Goal: Task Accomplishment & Management: Complete application form

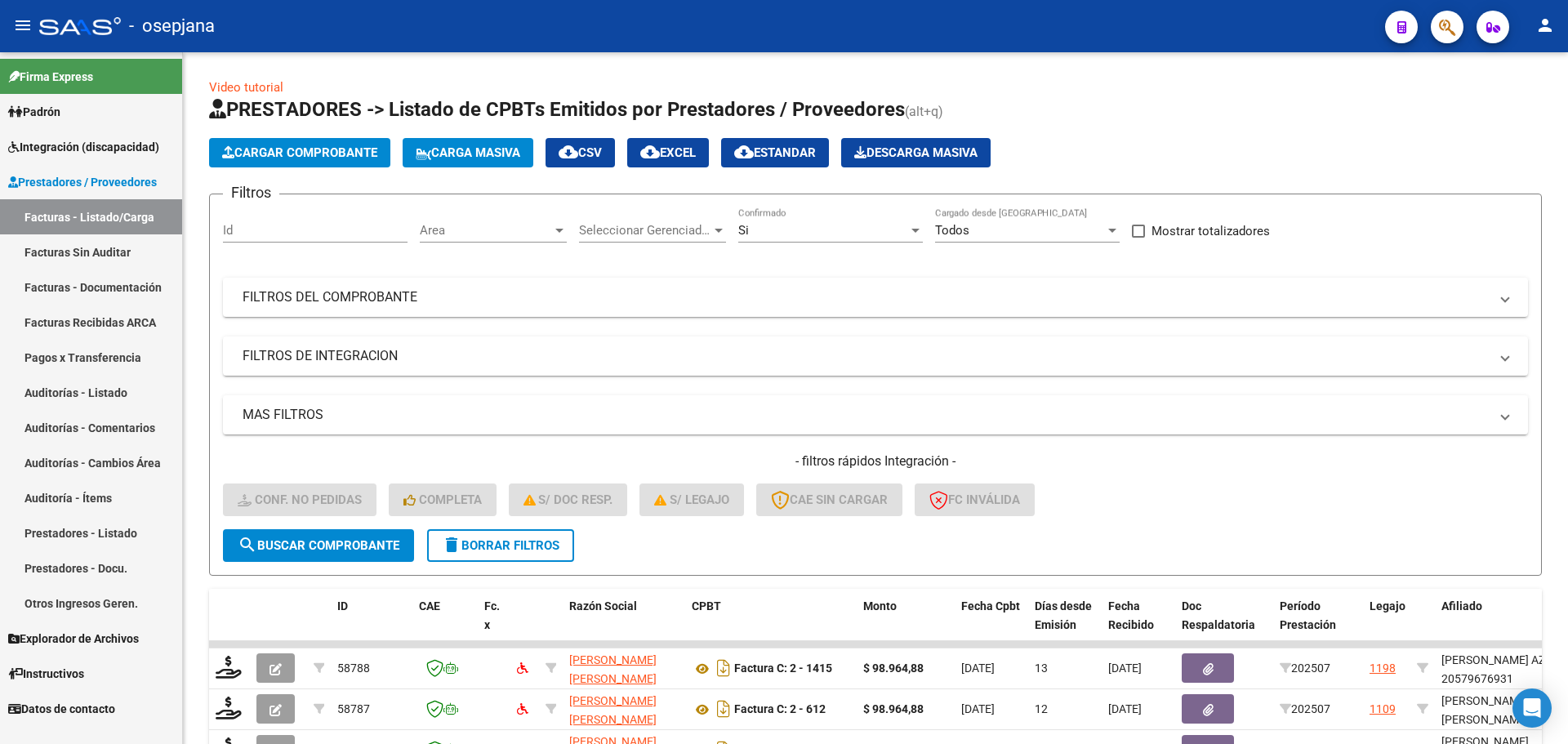
scroll to position [424, 0]
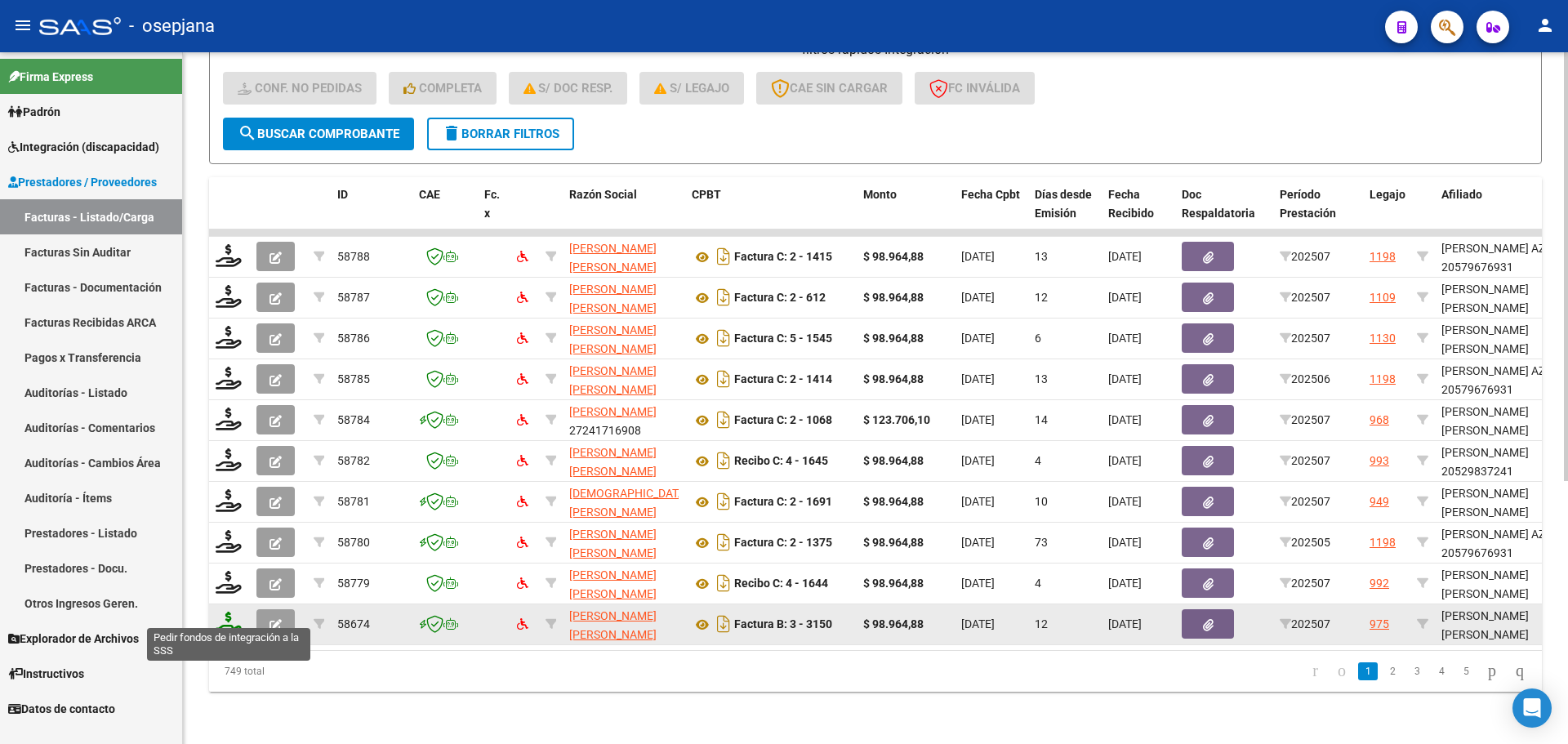
click at [229, 615] on icon at bounding box center [229, 623] width 26 height 22
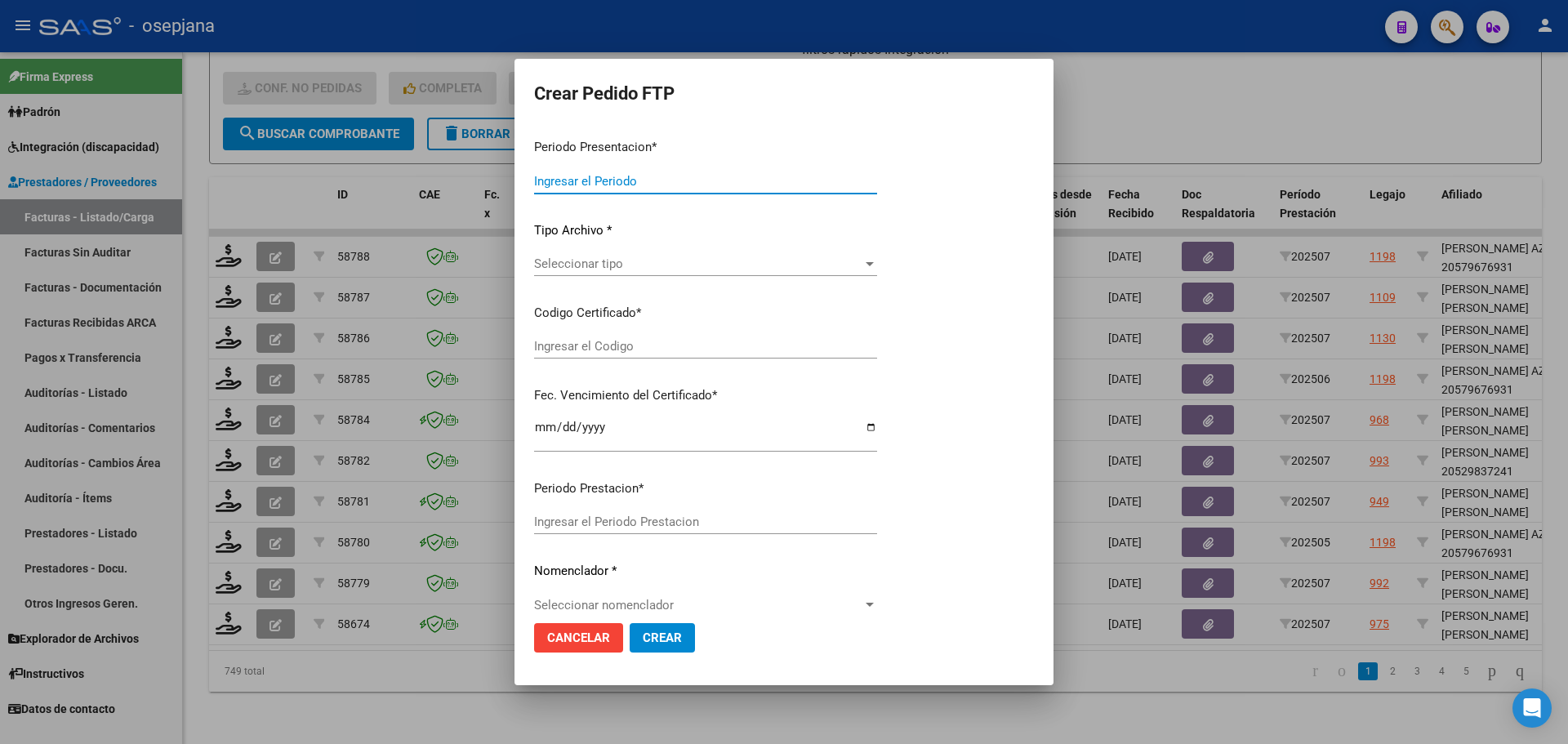
type input "202507"
type input "$ 98.964,88"
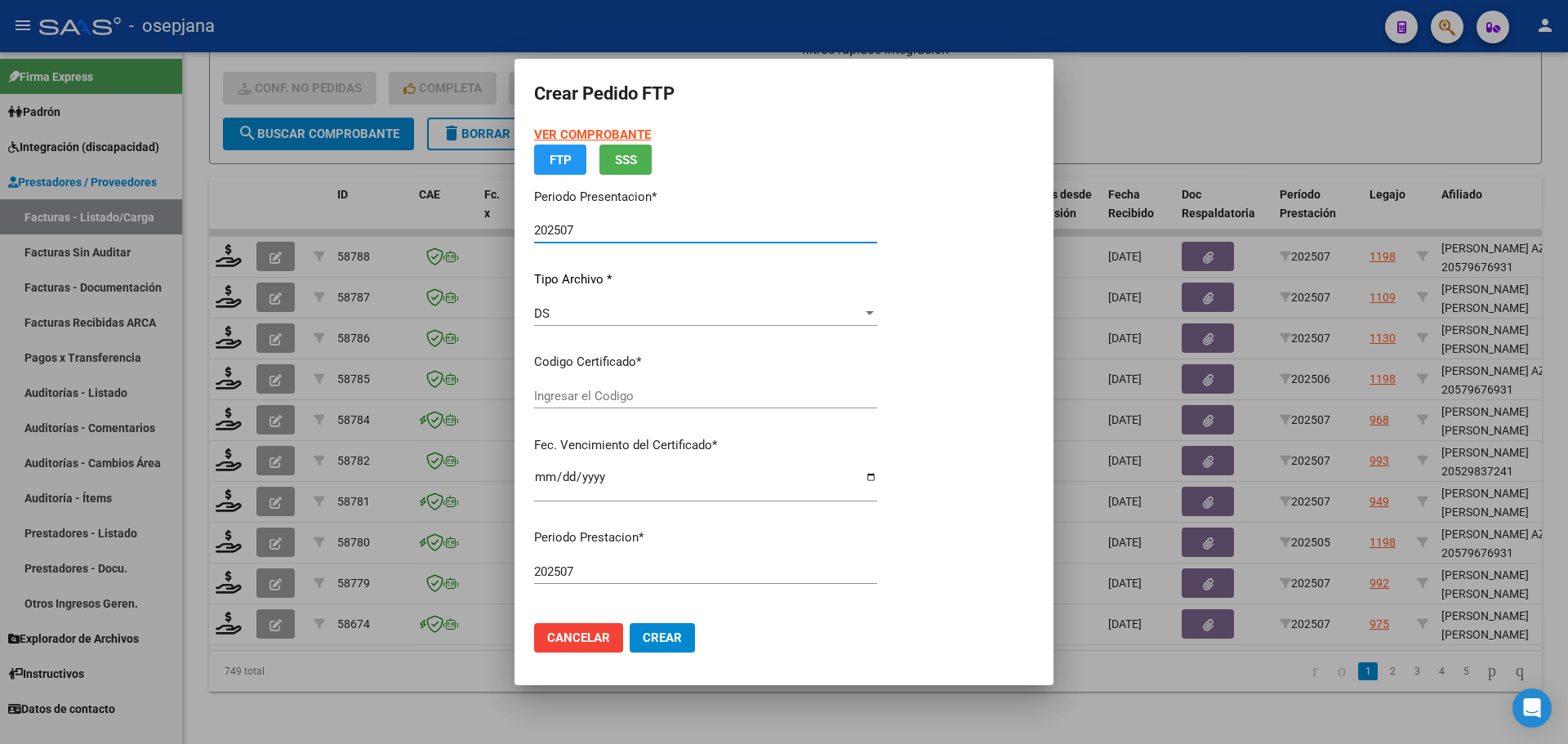
type input "E/T"
type input "2099-12-31"
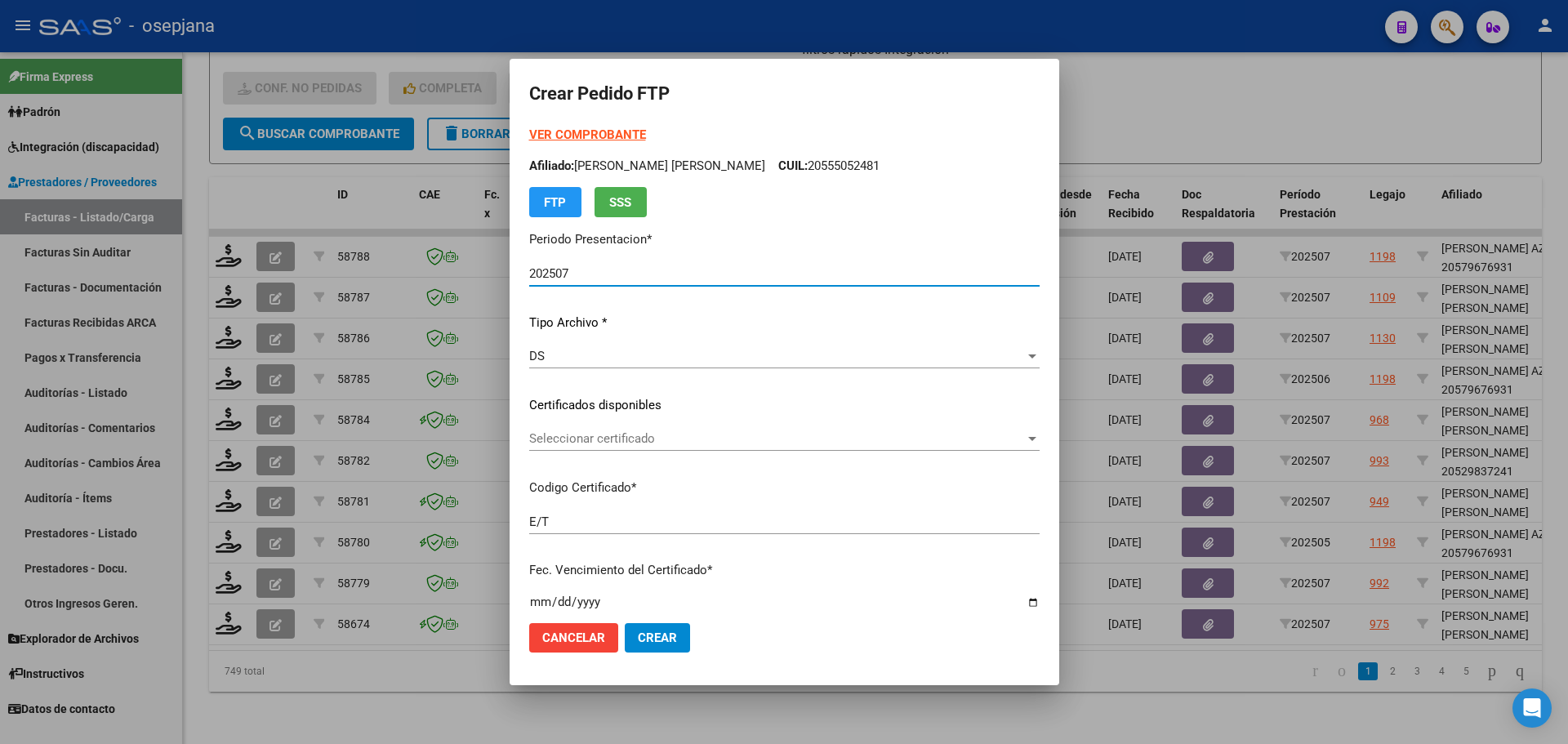
click at [602, 441] on span "Seleccionar certificado" at bounding box center [777, 438] width 495 height 15
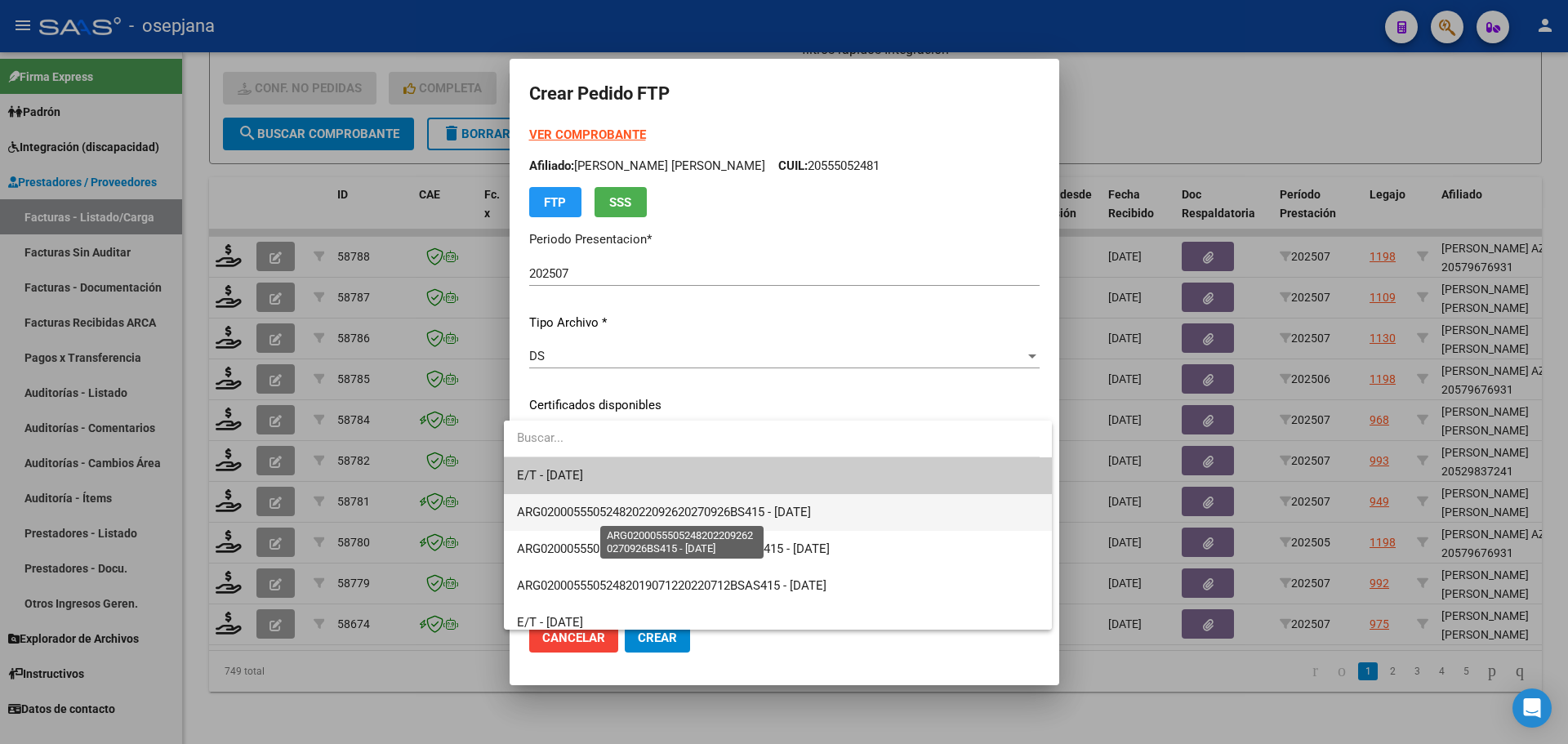
click at [620, 514] on span "ARG02000555052482022092620270926BS415 - 2027-09-26" at bounding box center [664, 512] width 294 height 15
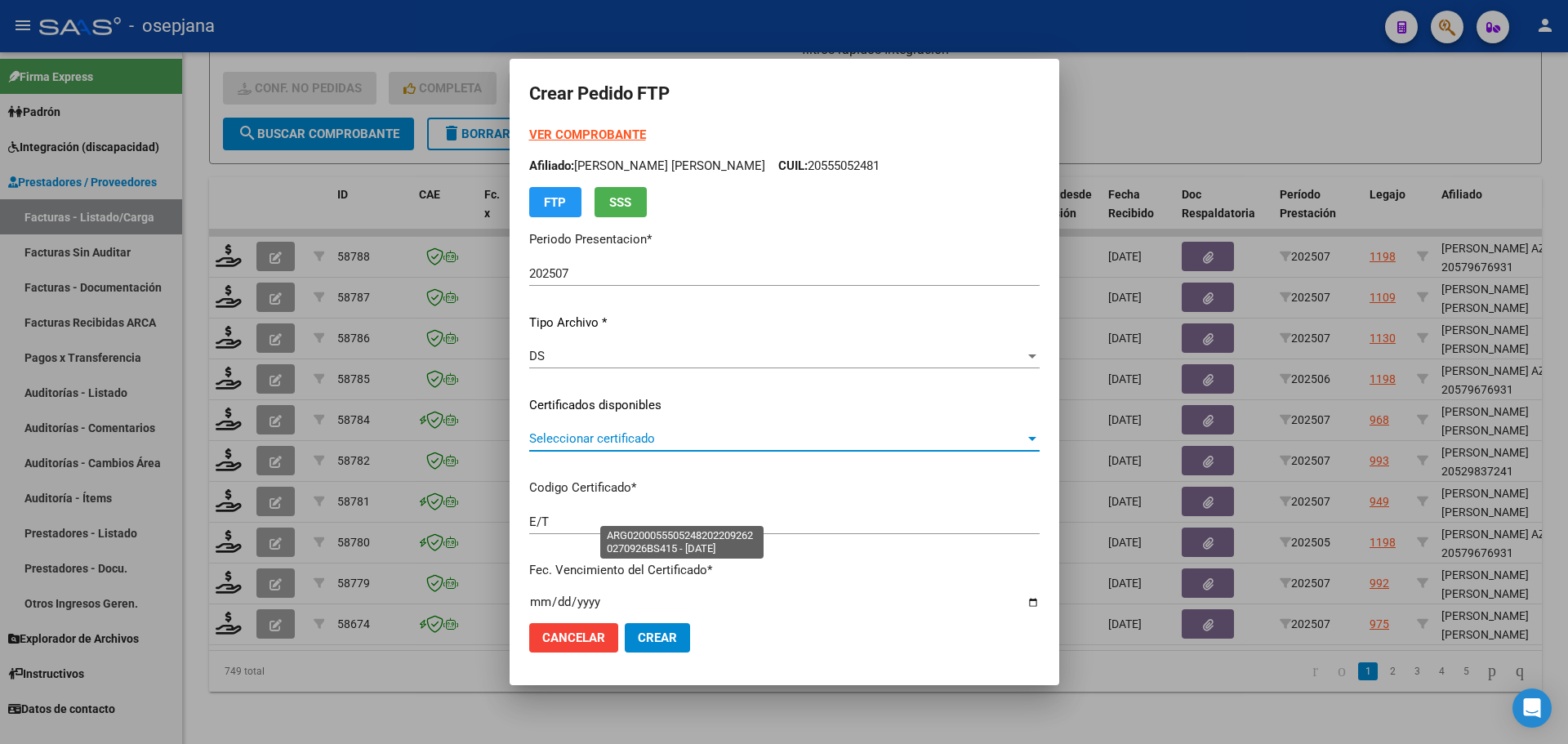
type input "ARG02000555052482022092620270926BS415"
type input "2027-09-26"
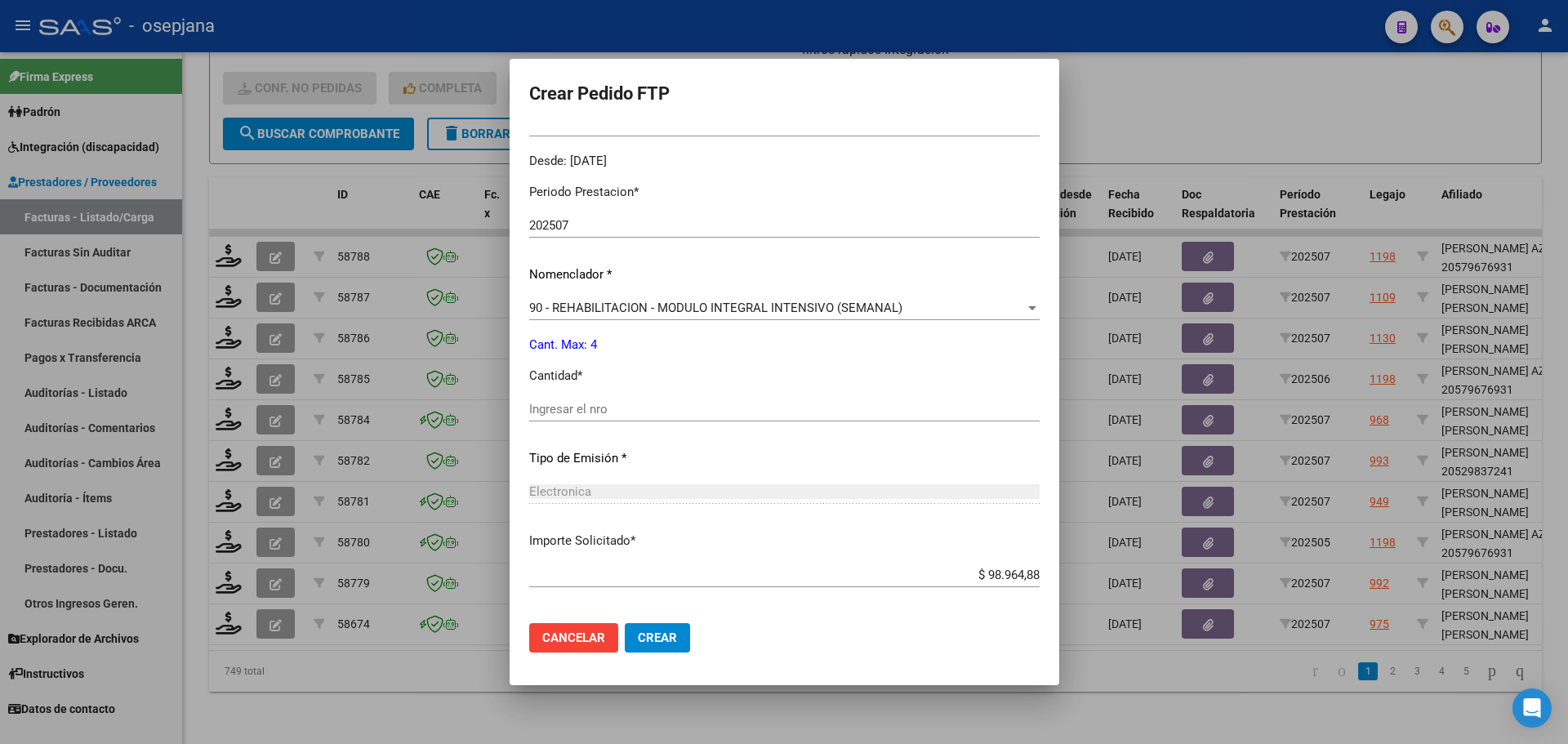
scroll to position [0, 0]
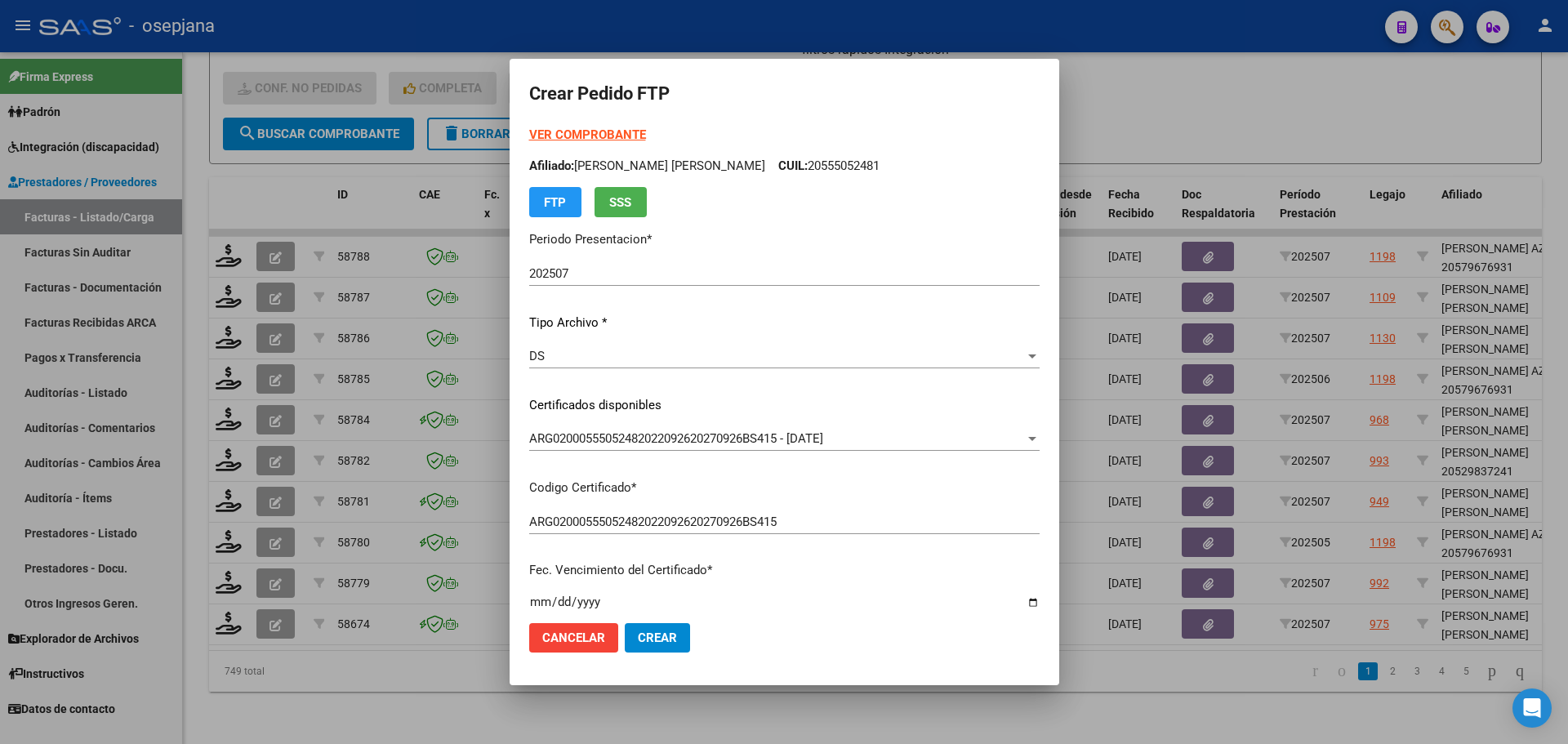
click at [620, 131] on strong "VER COMPROBANTE" at bounding box center [587, 135] width 116 height 15
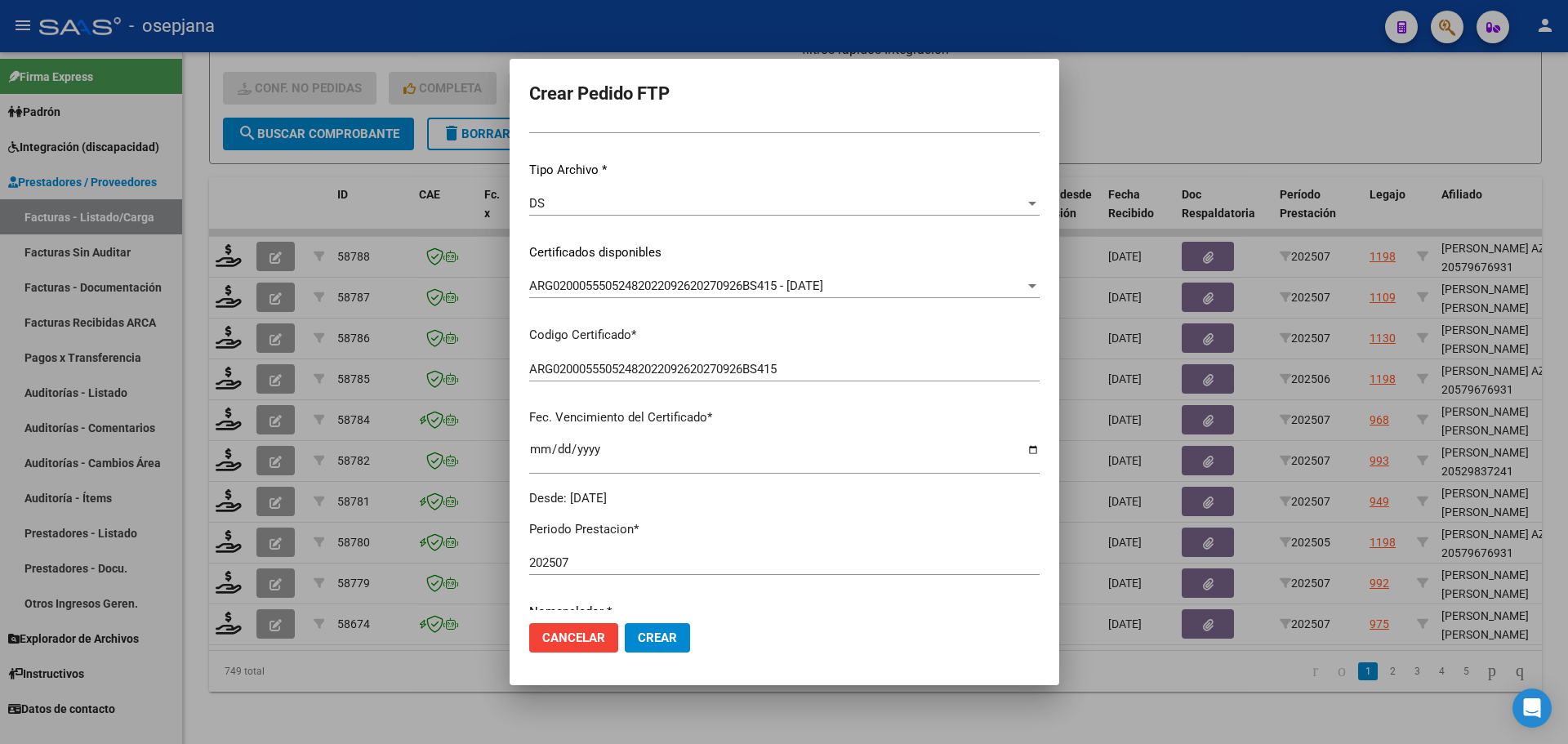
scroll to position [408, 0]
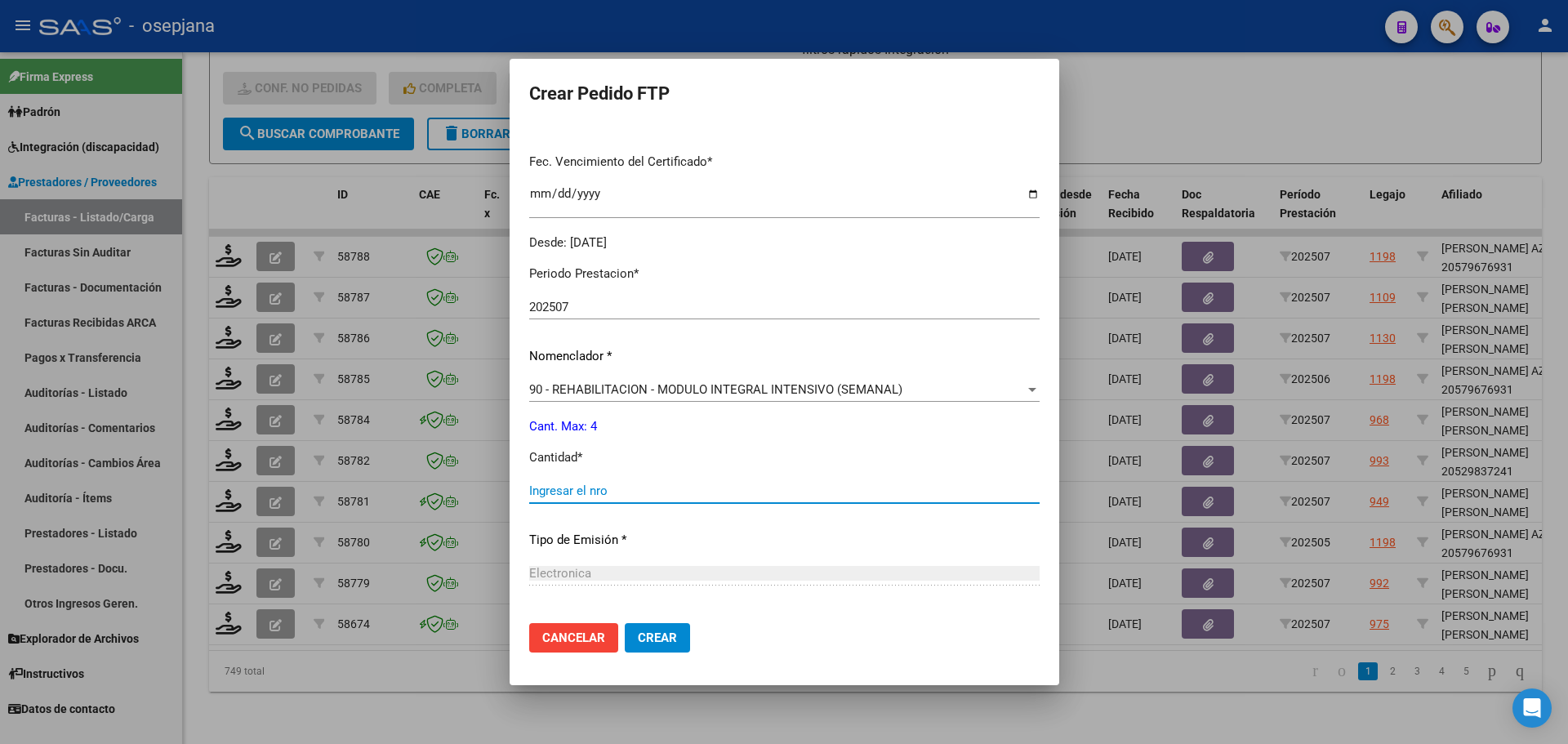
click at [549, 489] on input "Ingresar el nro" at bounding box center [784, 490] width 510 height 15
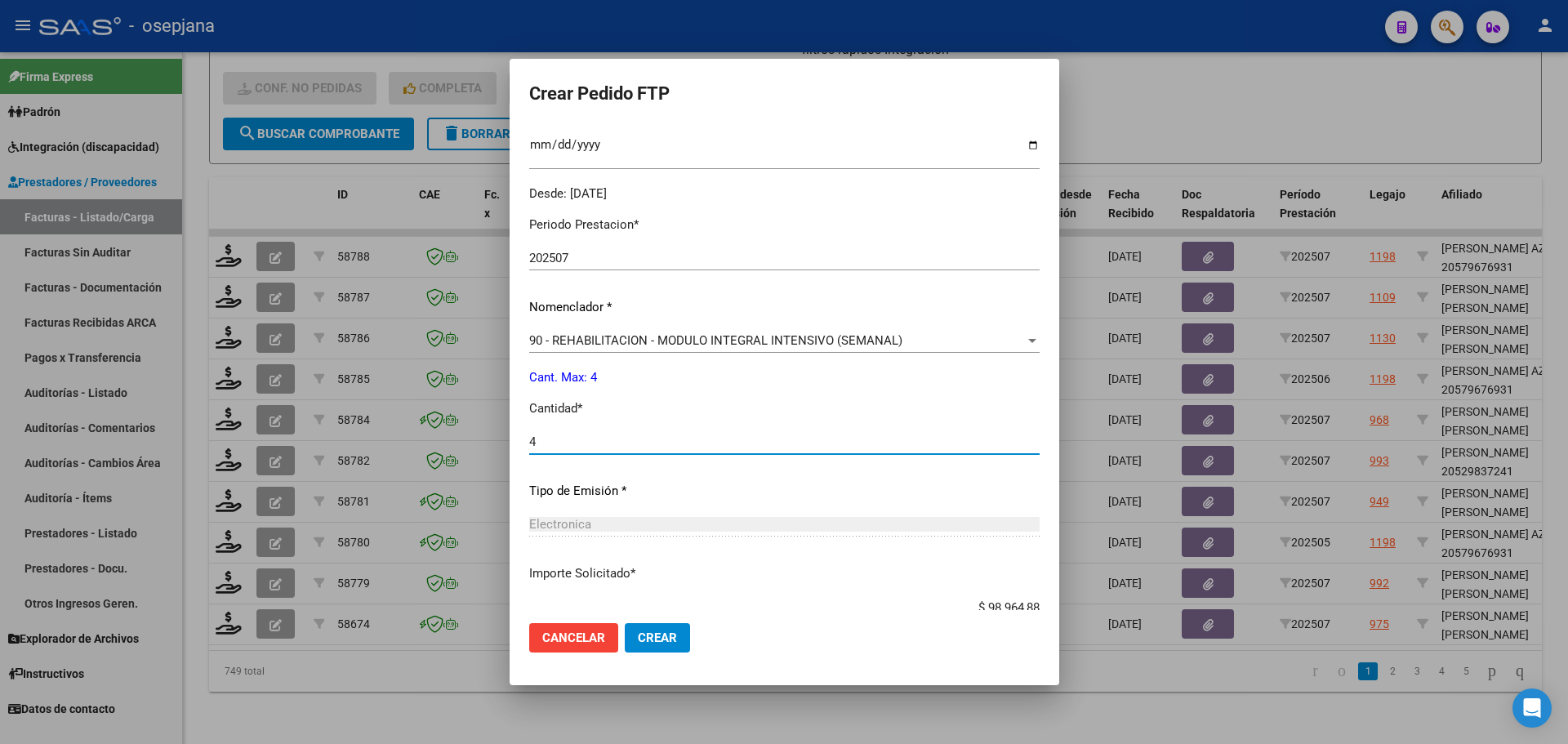
scroll to position [565, 0]
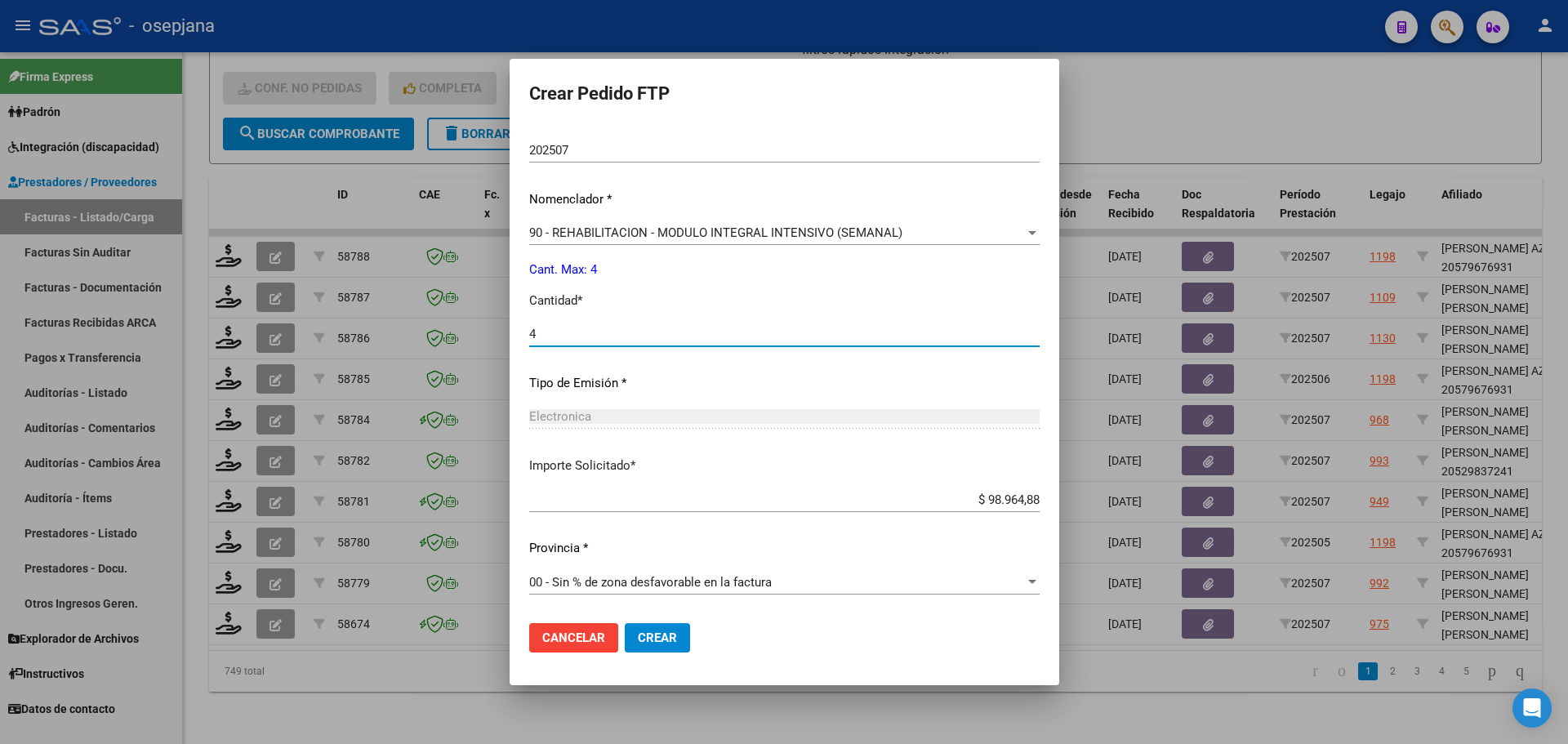
type input "4"
click at [665, 642] on button "Crear" at bounding box center [658, 638] width 66 height 29
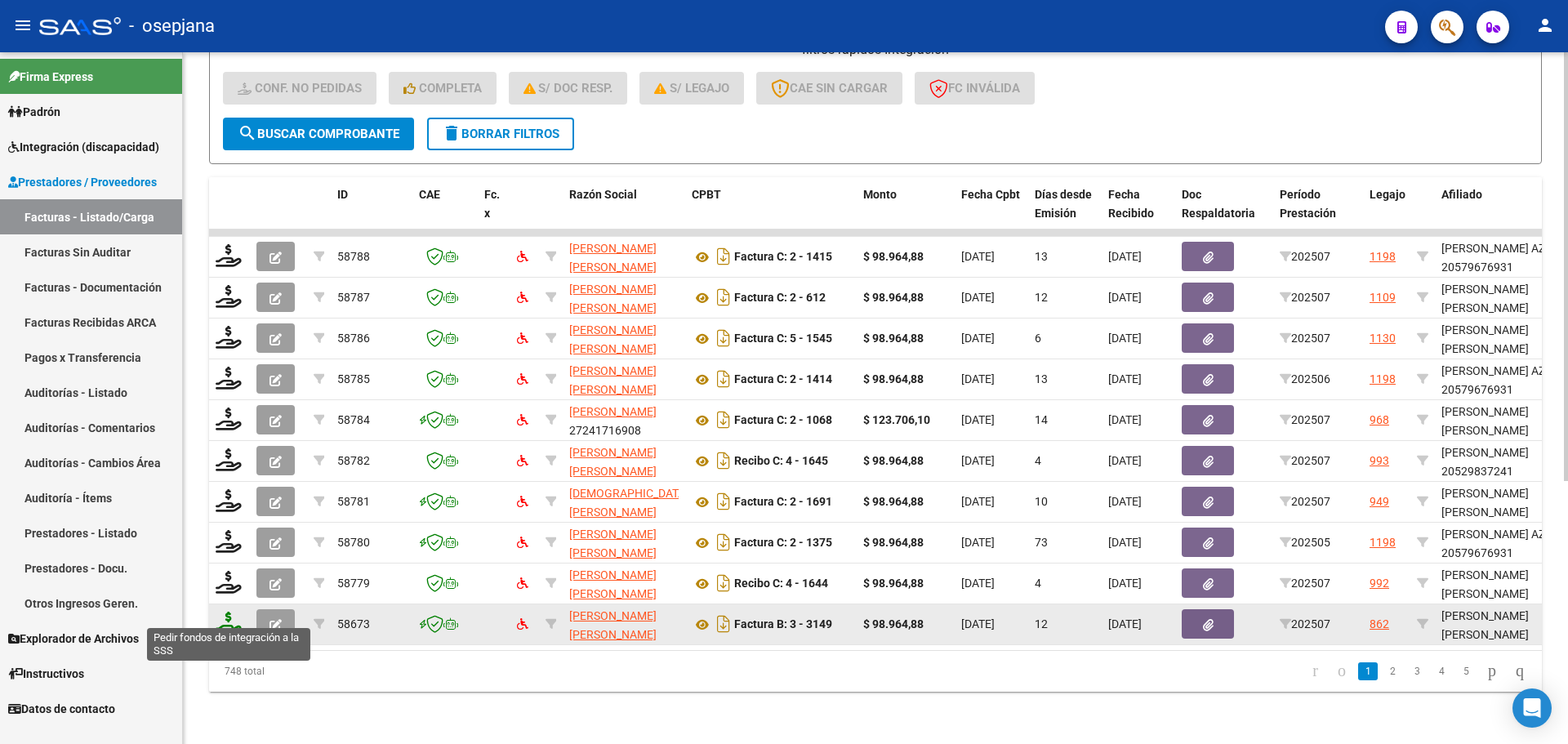
click at [230, 612] on icon at bounding box center [229, 623] width 26 height 22
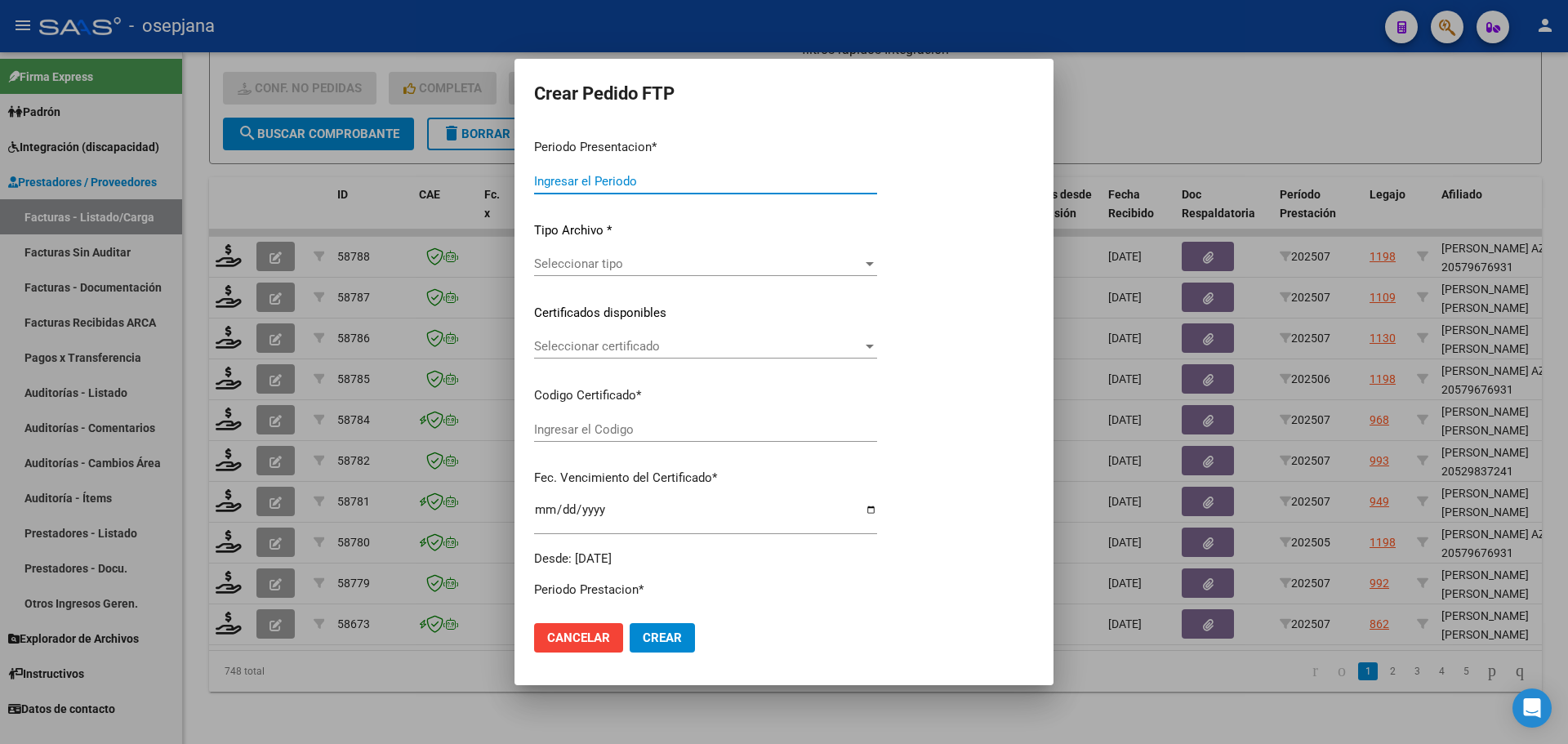
type input "202507"
type input "$ 98.964,88"
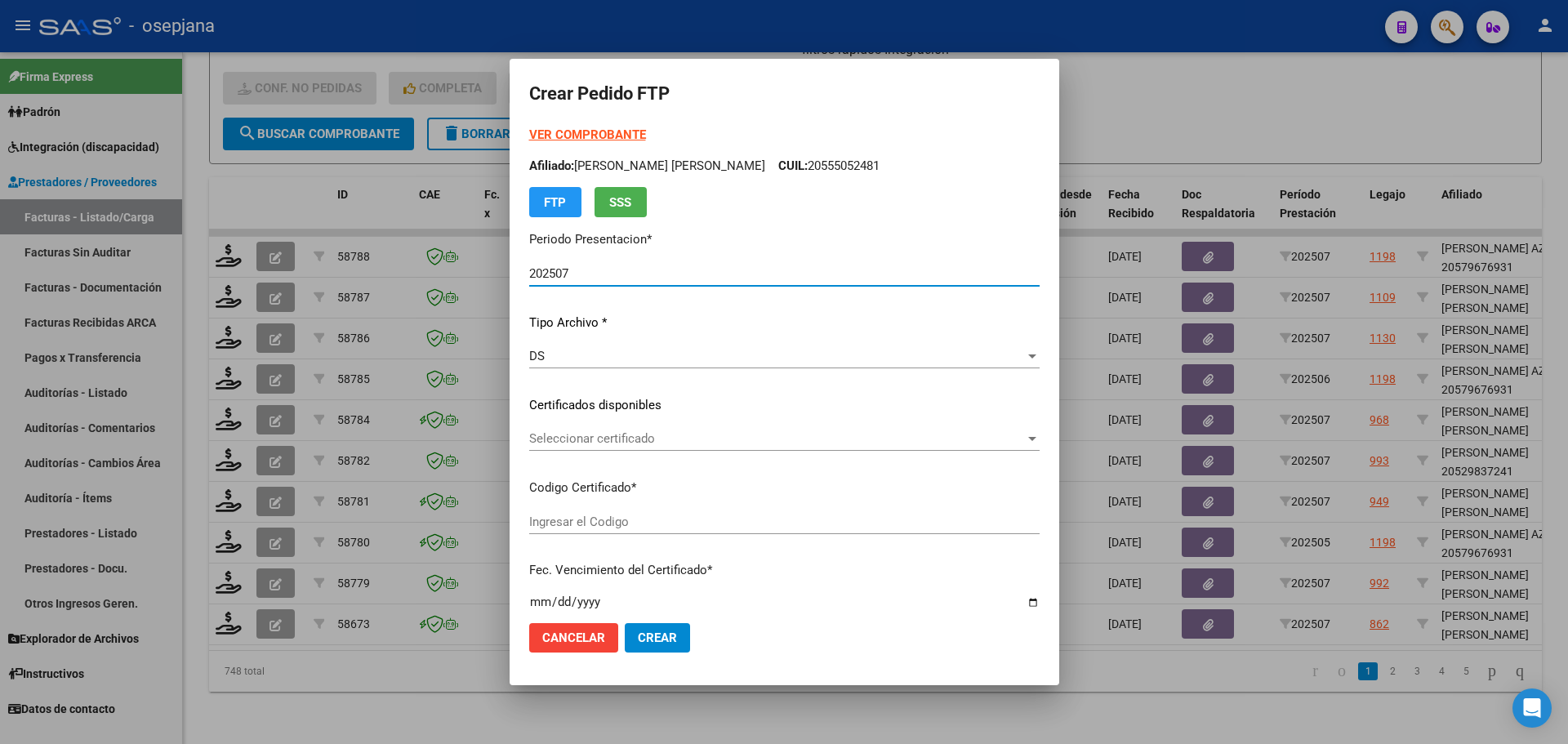
type input "ARG02000549665722021101120251011BSAS309"
type input "2025-10-11"
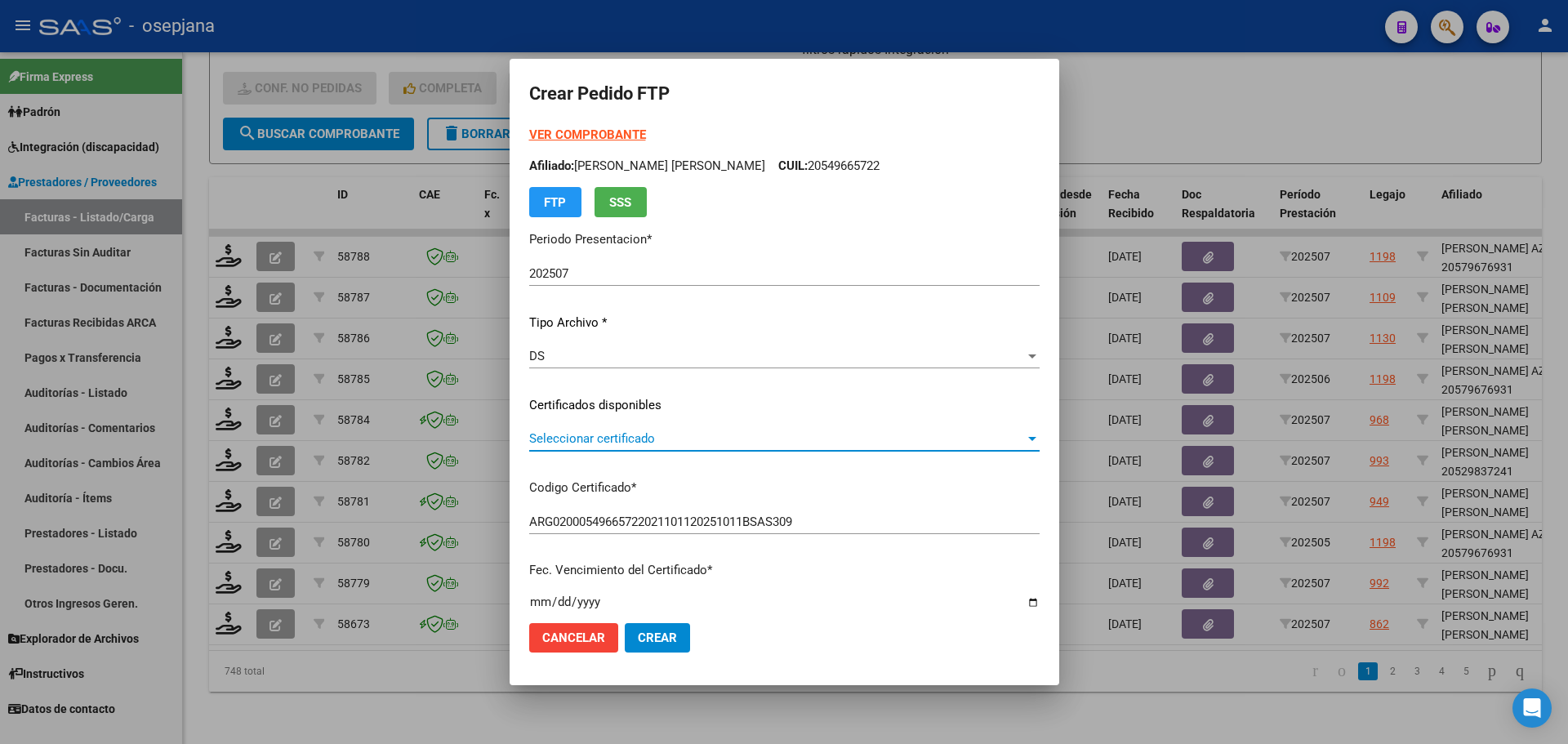
click at [620, 436] on span "Seleccionar certificado" at bounding box center [777, 438] width 495 height 15
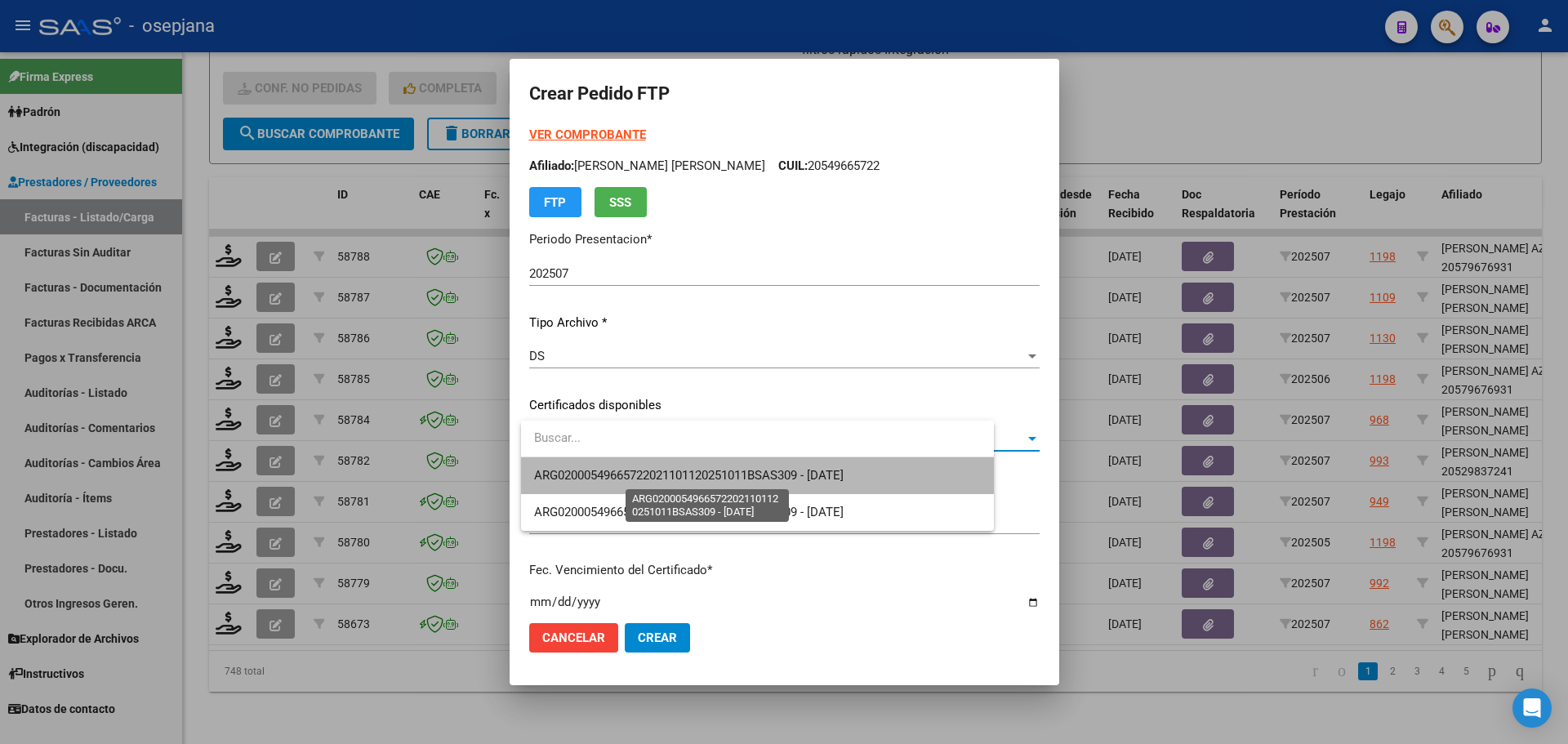
click at [633, 480] on span "ARG02000549665722021101120251011BSAS309 - 2025-10-11" at bounding box center [689, 475] width 310 height 15
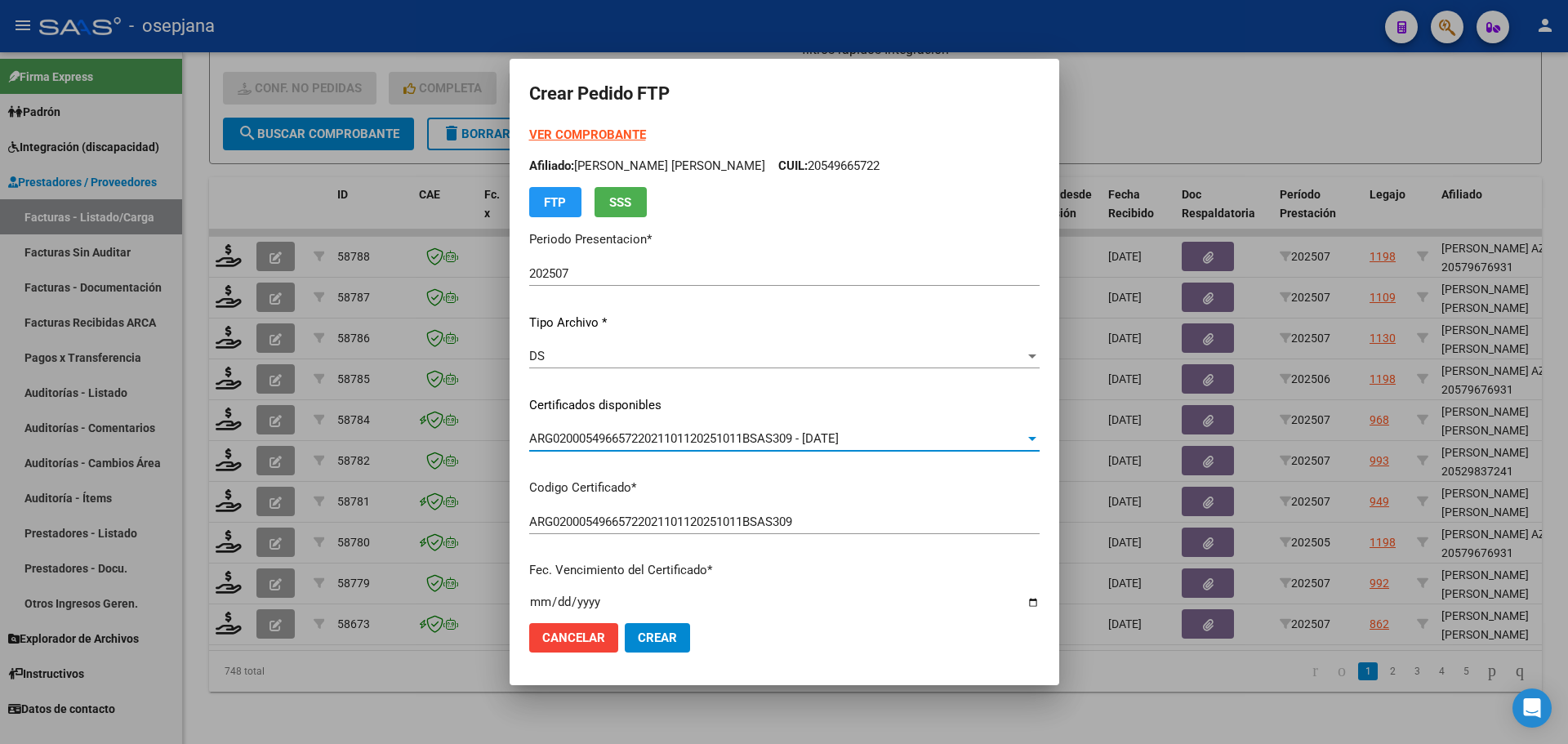
click at [582, 132] on strong "VER COMPROBANTE" at bounding box center [587, 135] width 116 height 15
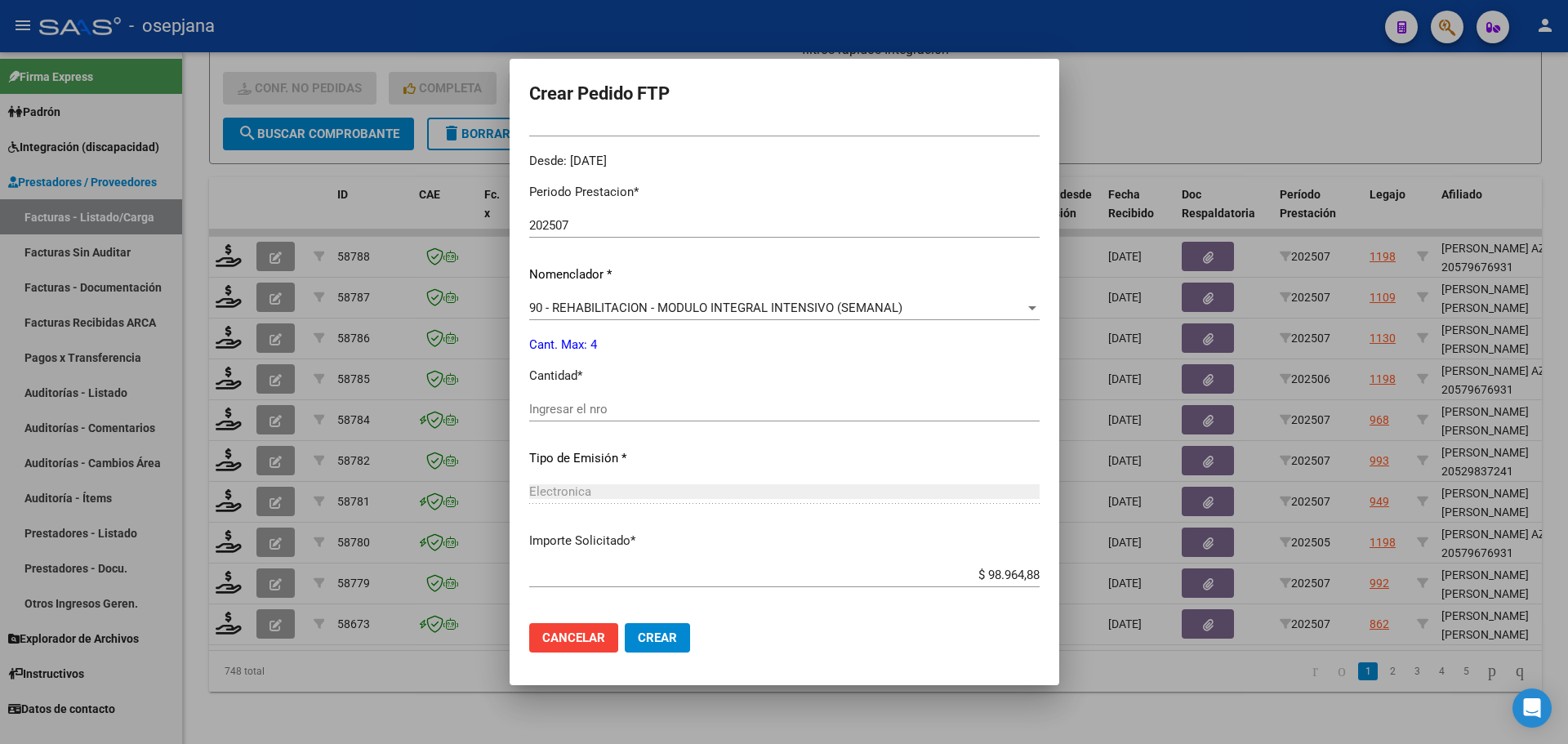
click at [564, 416] on input "Ingresar el nro" at bounding box center [784, 408] width 510 height 15
type input "4"
click at [665, 636] on span "Crear" at bounding box center [657, 637] width 39 height 15
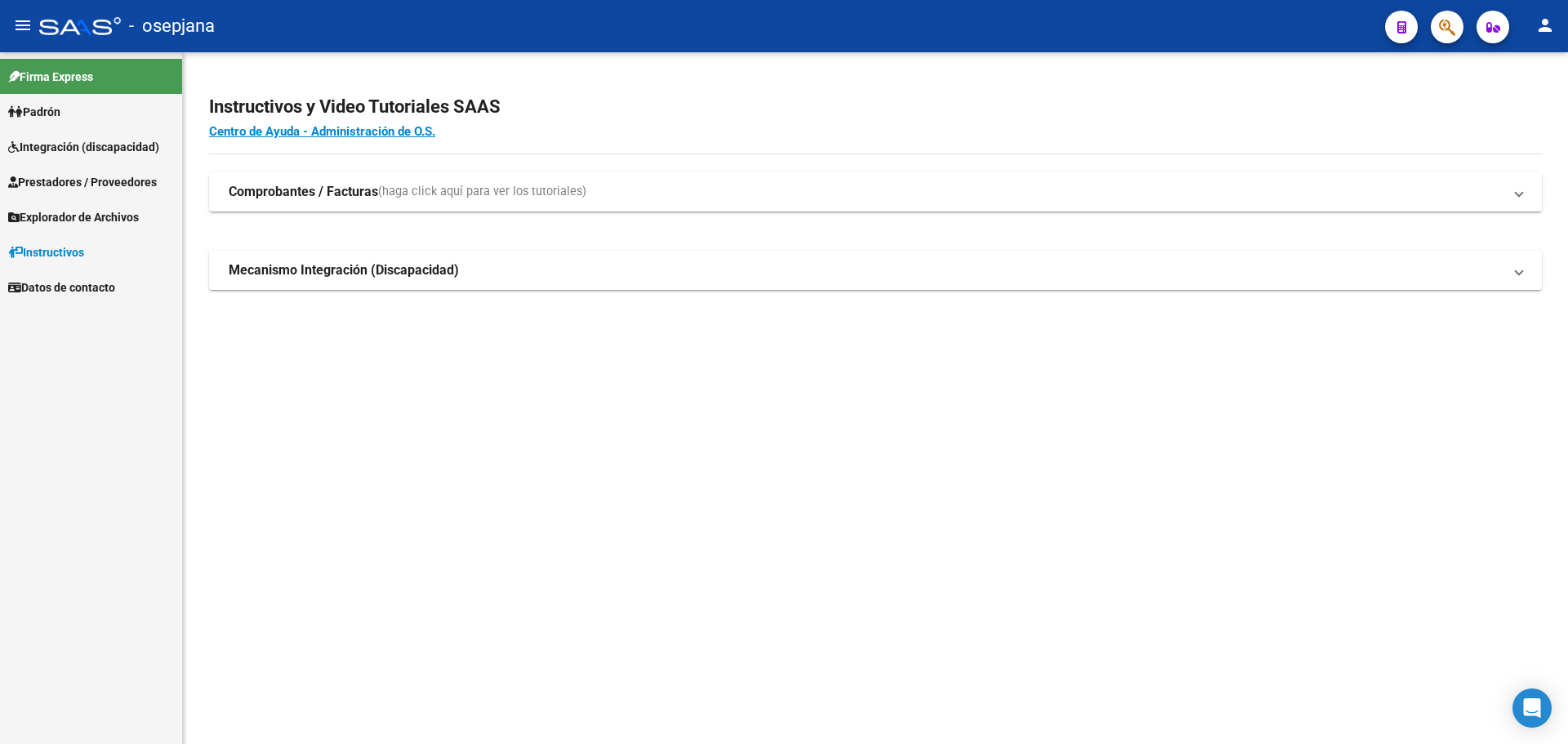
click at [85, 179] on span "Prestadores / Proveedores" at bounding box center [82, 182] width 148 height 18
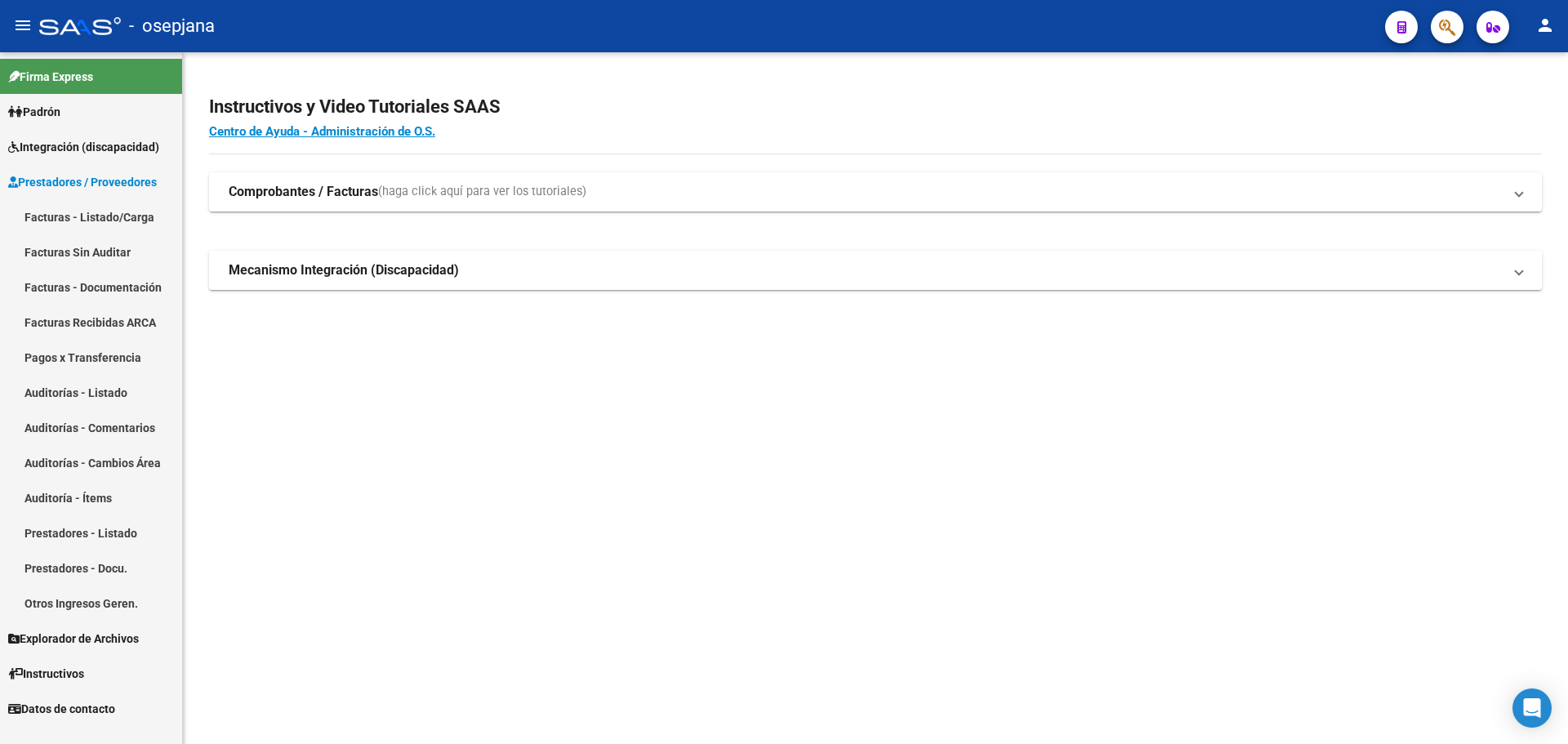
click at [85, 215] on link "Facturas - Listado/Carga" at bounding box center [91, 217] width 182 height 35
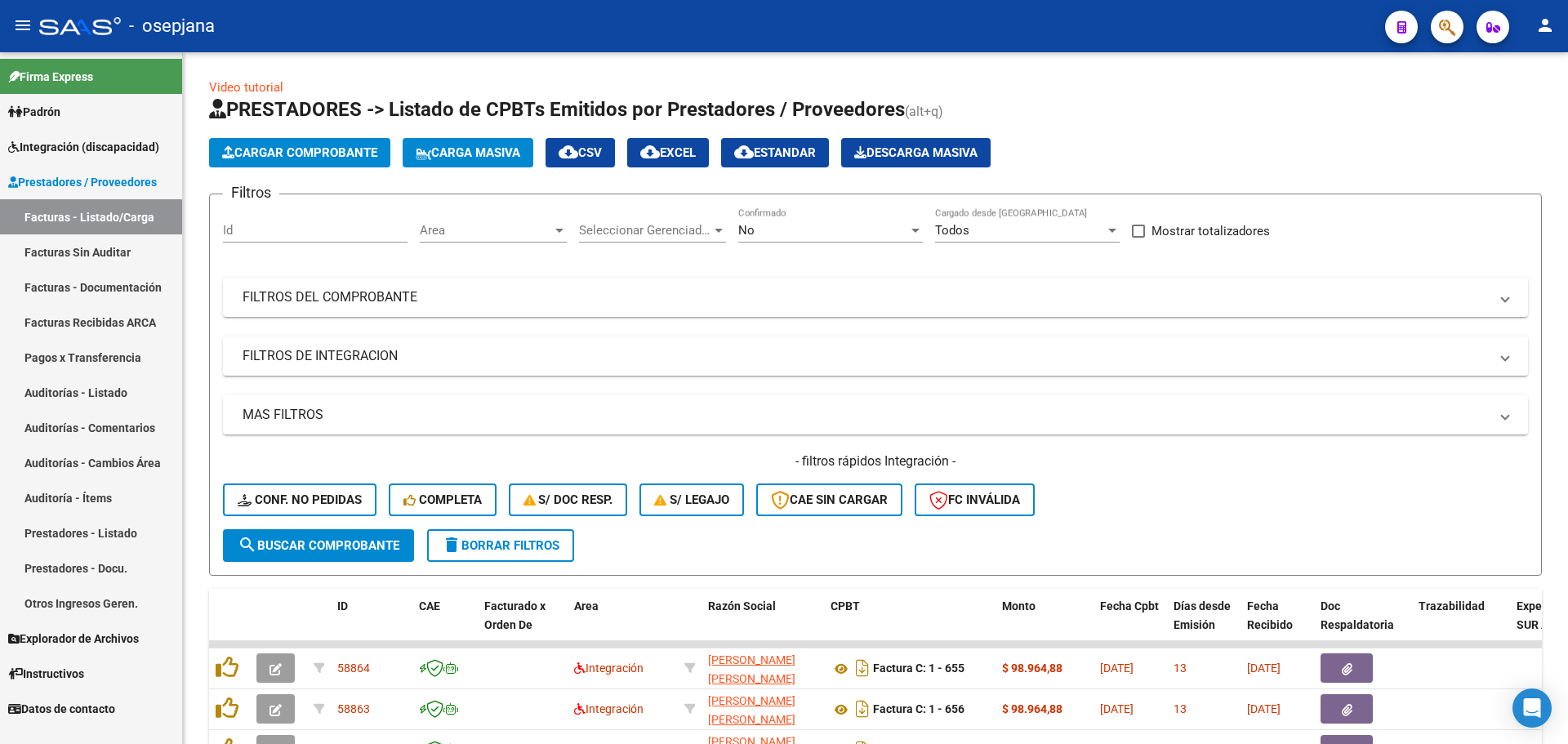
click at [434, 238] on div "Area Area" at bounding box center [493, 224] width 147 height 35
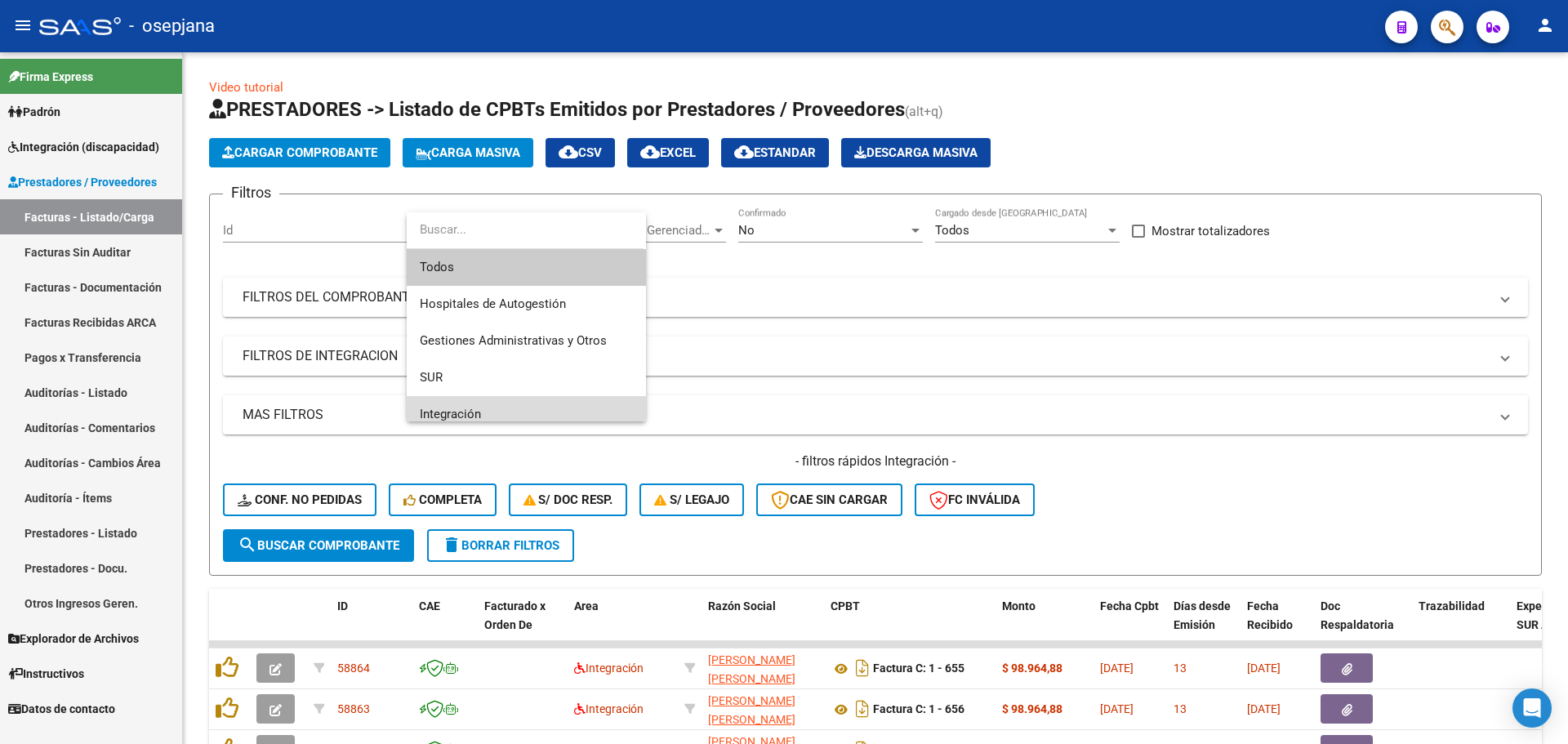
click at [467, 400] on span "Integración" at bounding box center [526, 414] width 213 height 37
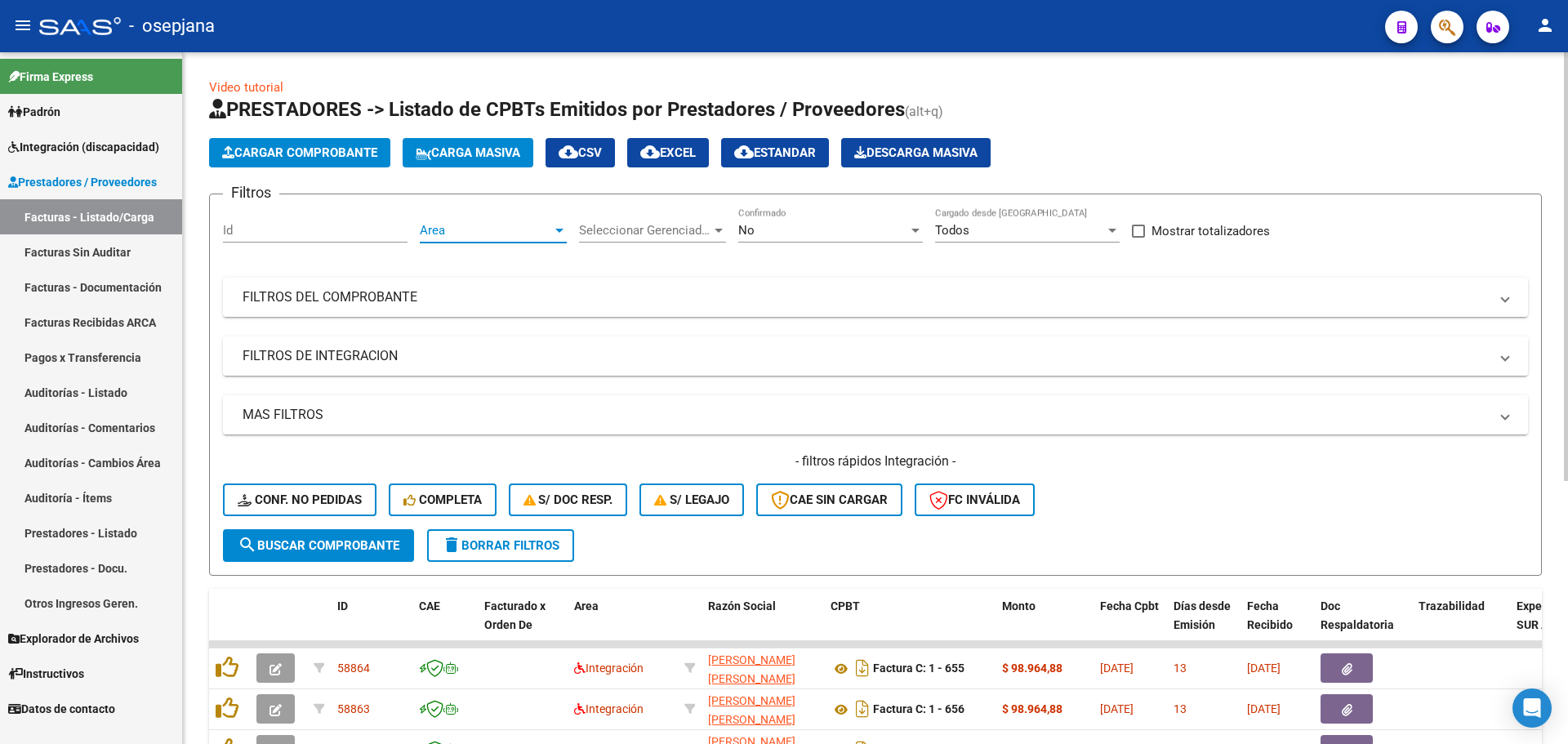
scroll to position [11, 0]
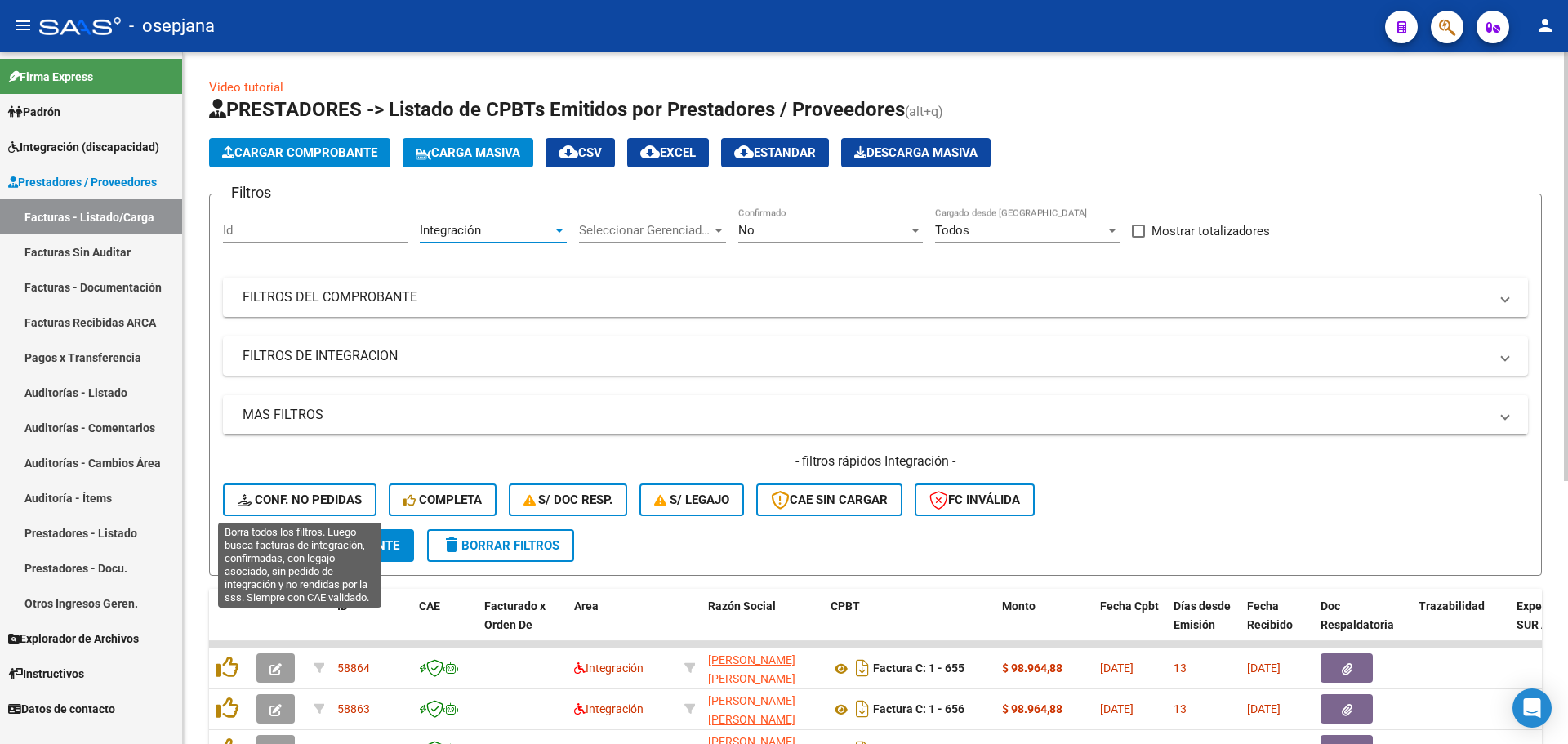
click at [362, 495] on button "Conf. no pedidas" at bounding box center [299, 500] width 154 height 33
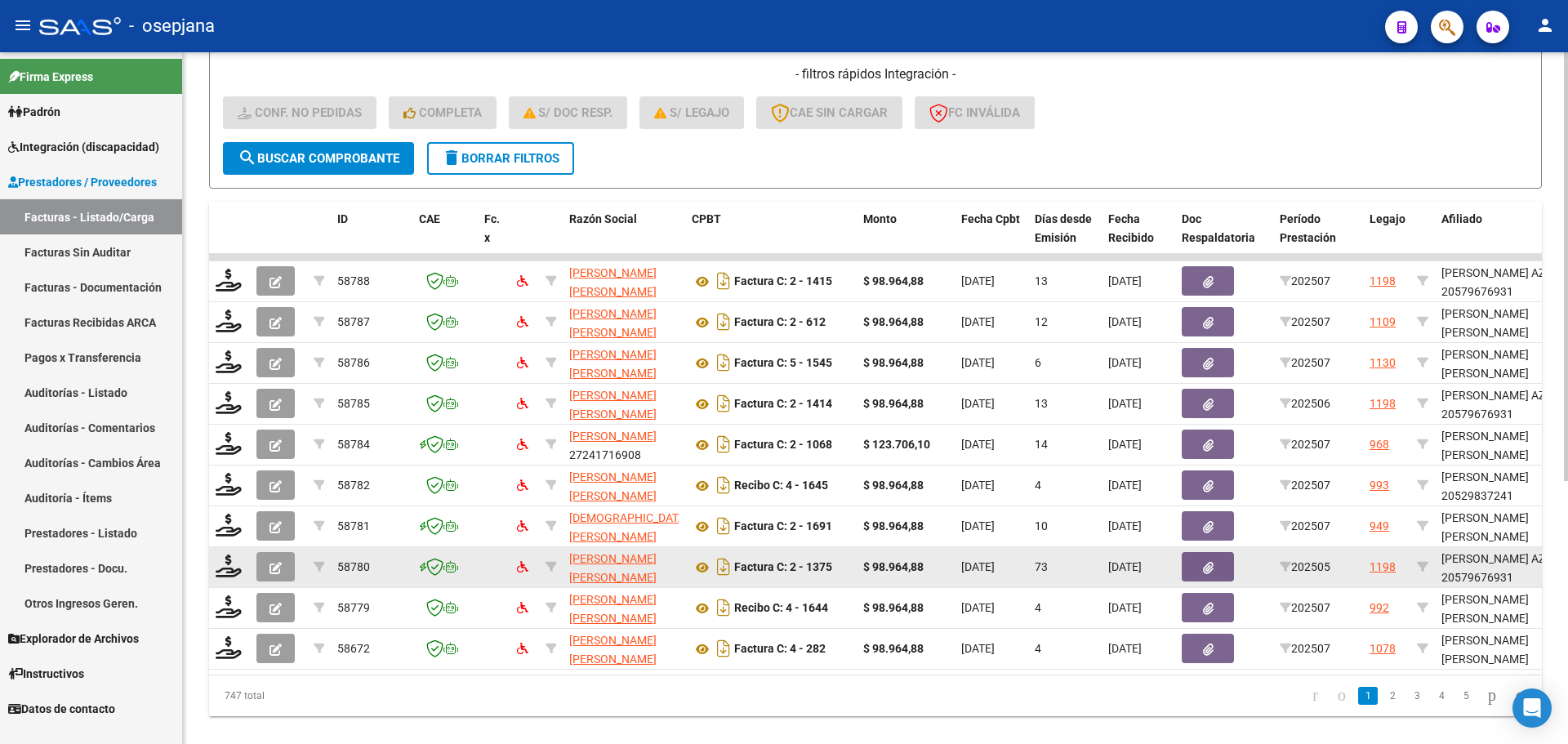
scroll to position [424, 0]
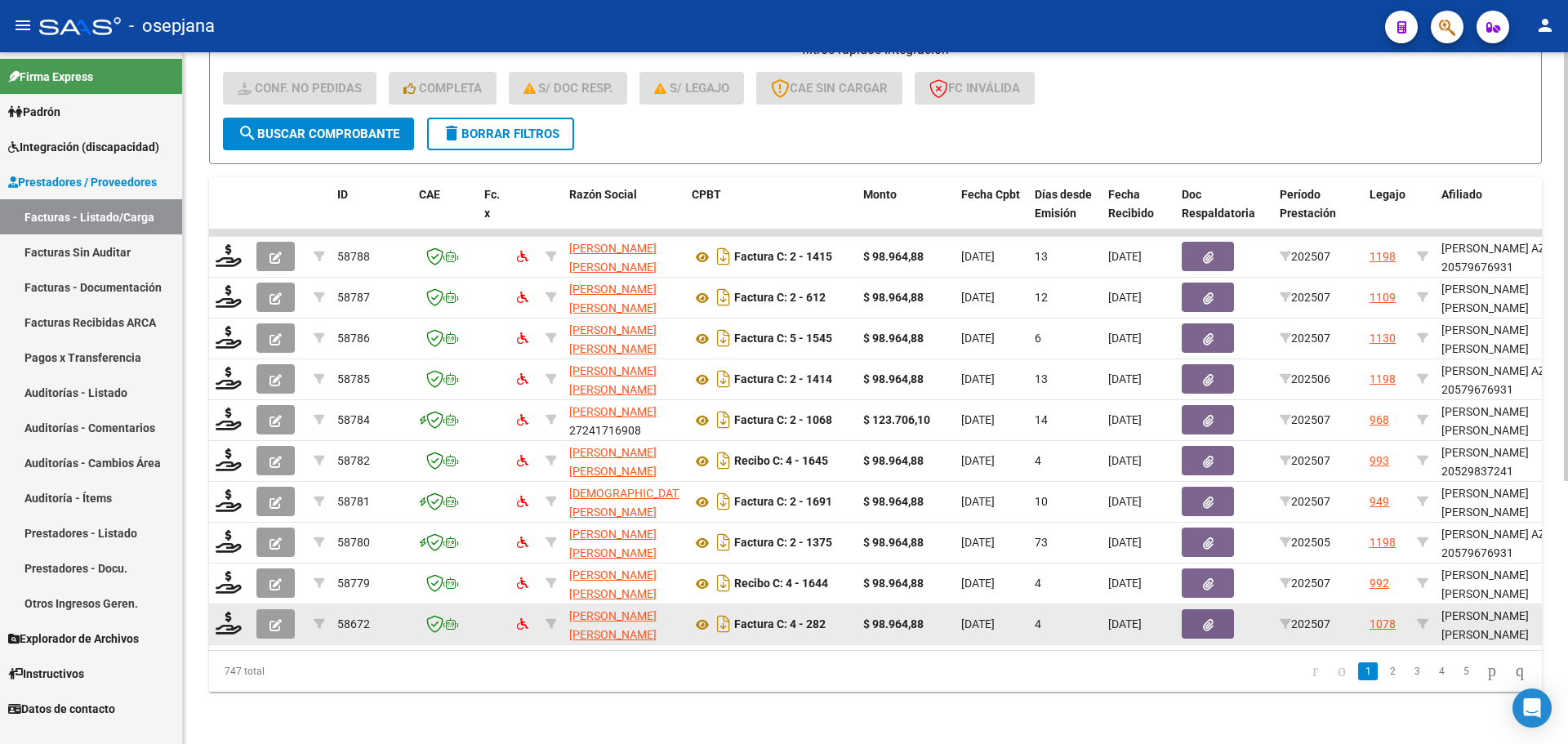
click at [242, 612] on div at bounding box center [230, 624] width 28 height 25
click at [224, 619] on icon at bounding box center [229, 623] width 26 height 22
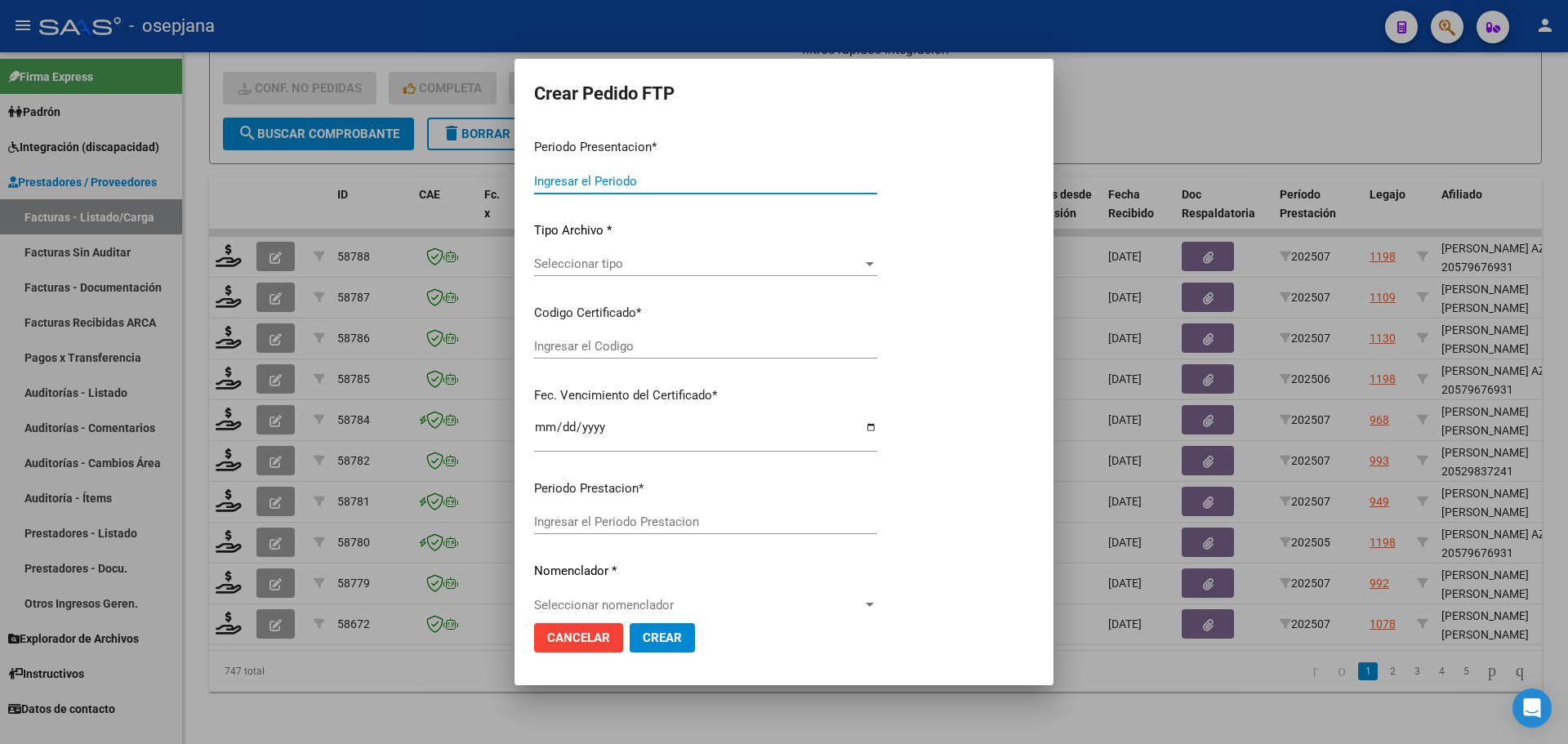
type input "202507"
type input "$ 98.964,88"
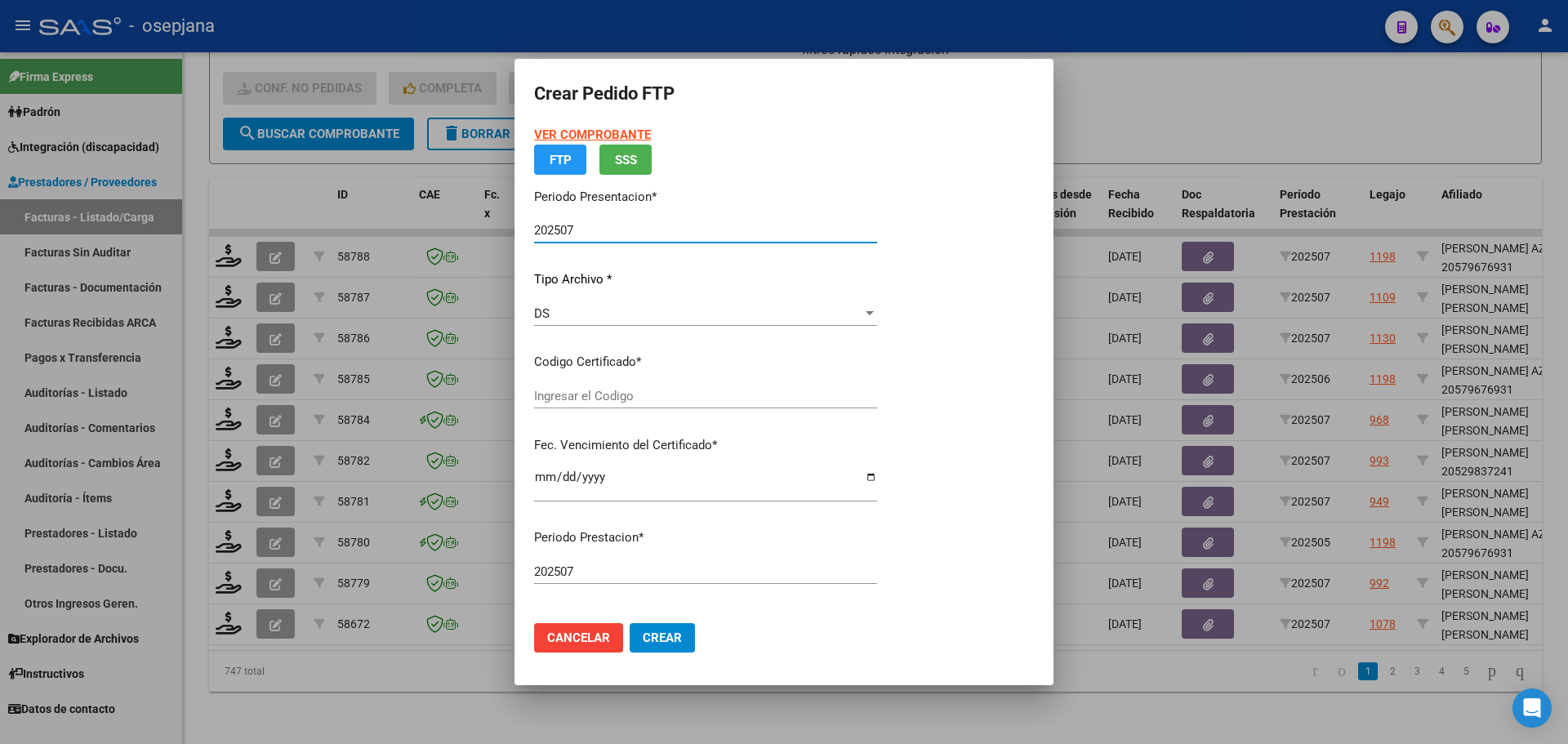
type input "ARG02000524115492024061920270619BSAS342"
type input "[DATE]"
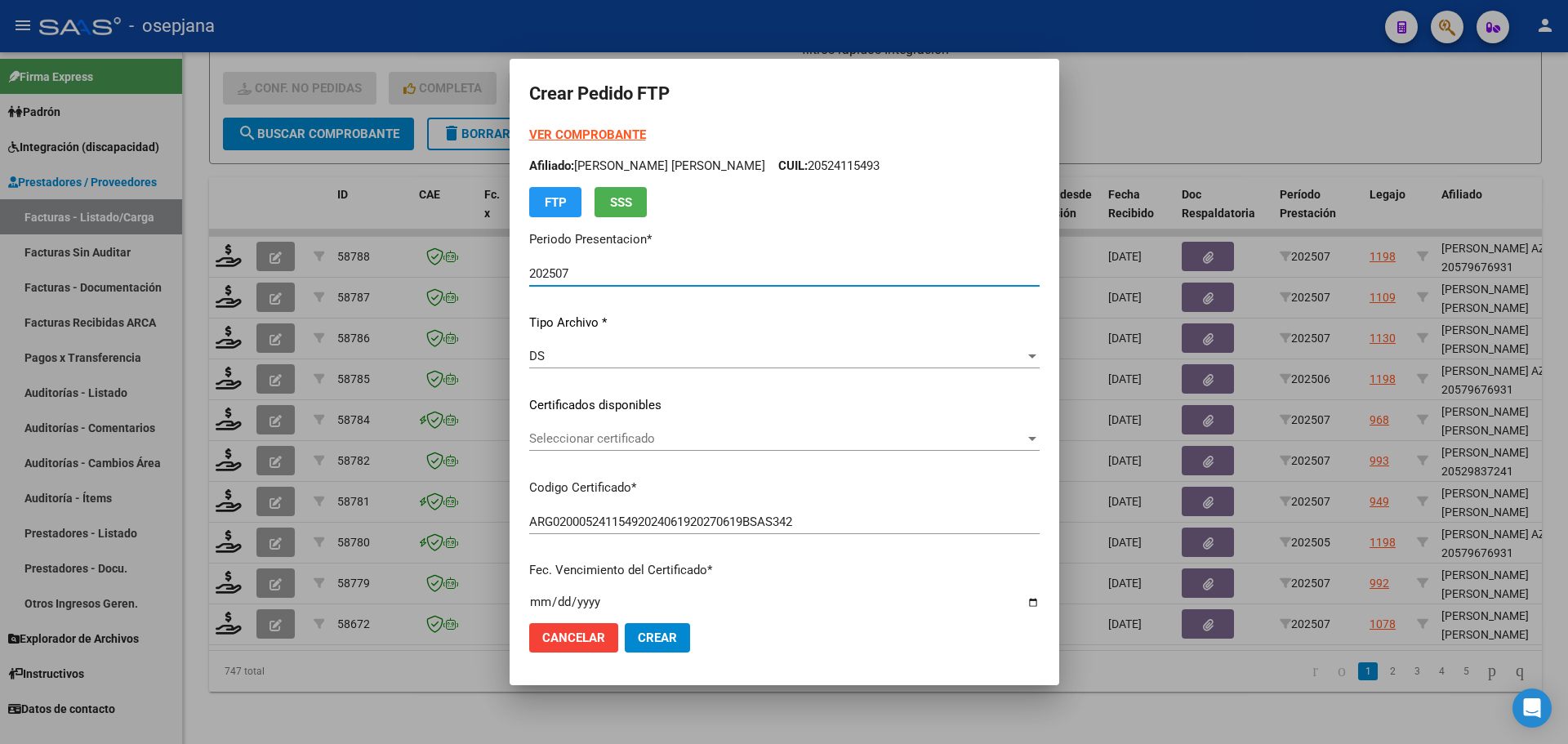
click at [619, 445] on span "Seleccionar certificado" at bounding box center [777, 438] width 495 height 15
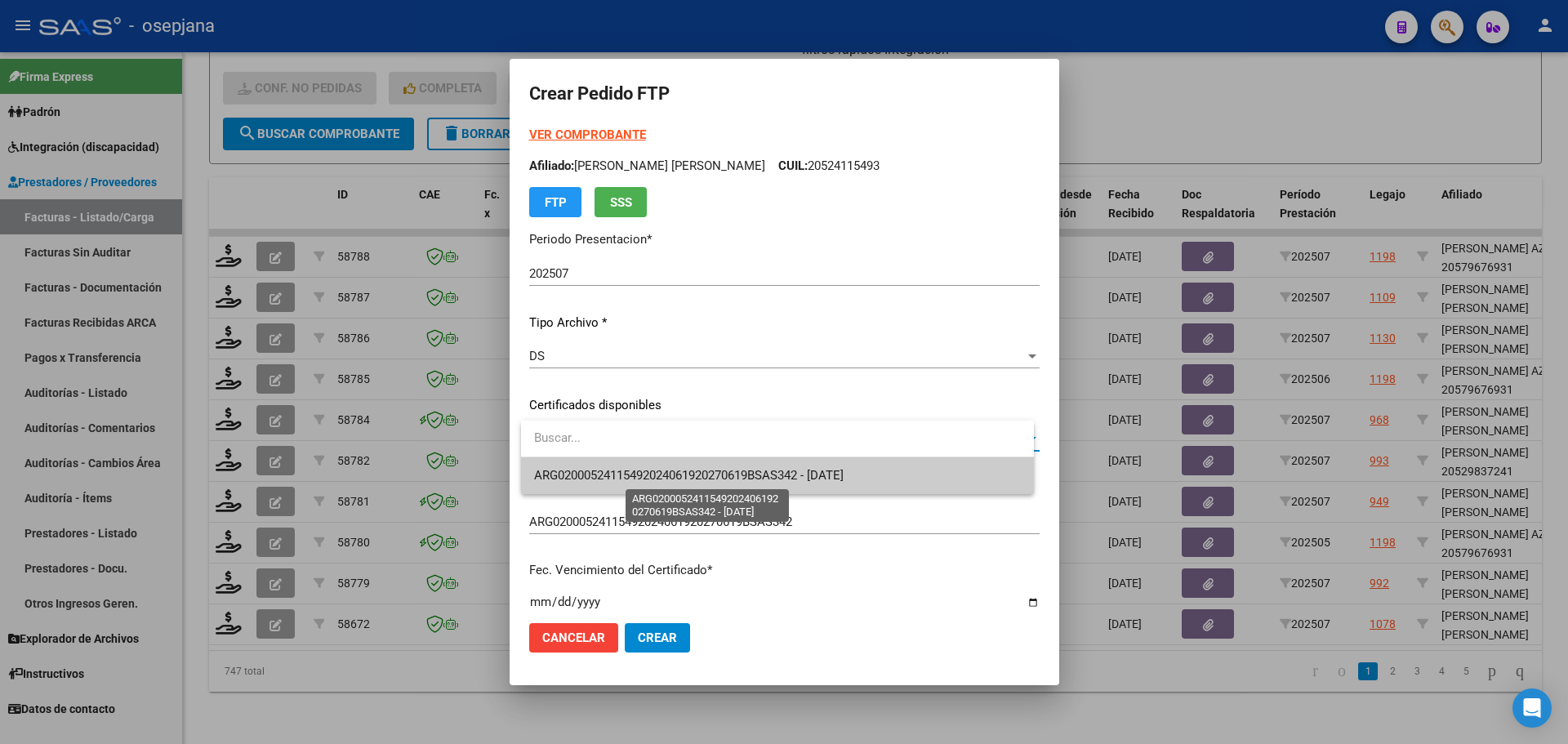
click at [625, 480] on span "ARG02000524115492024061920270619BSAS342 - [DATE]" at bounding box center [689, 475] width 310 height 15
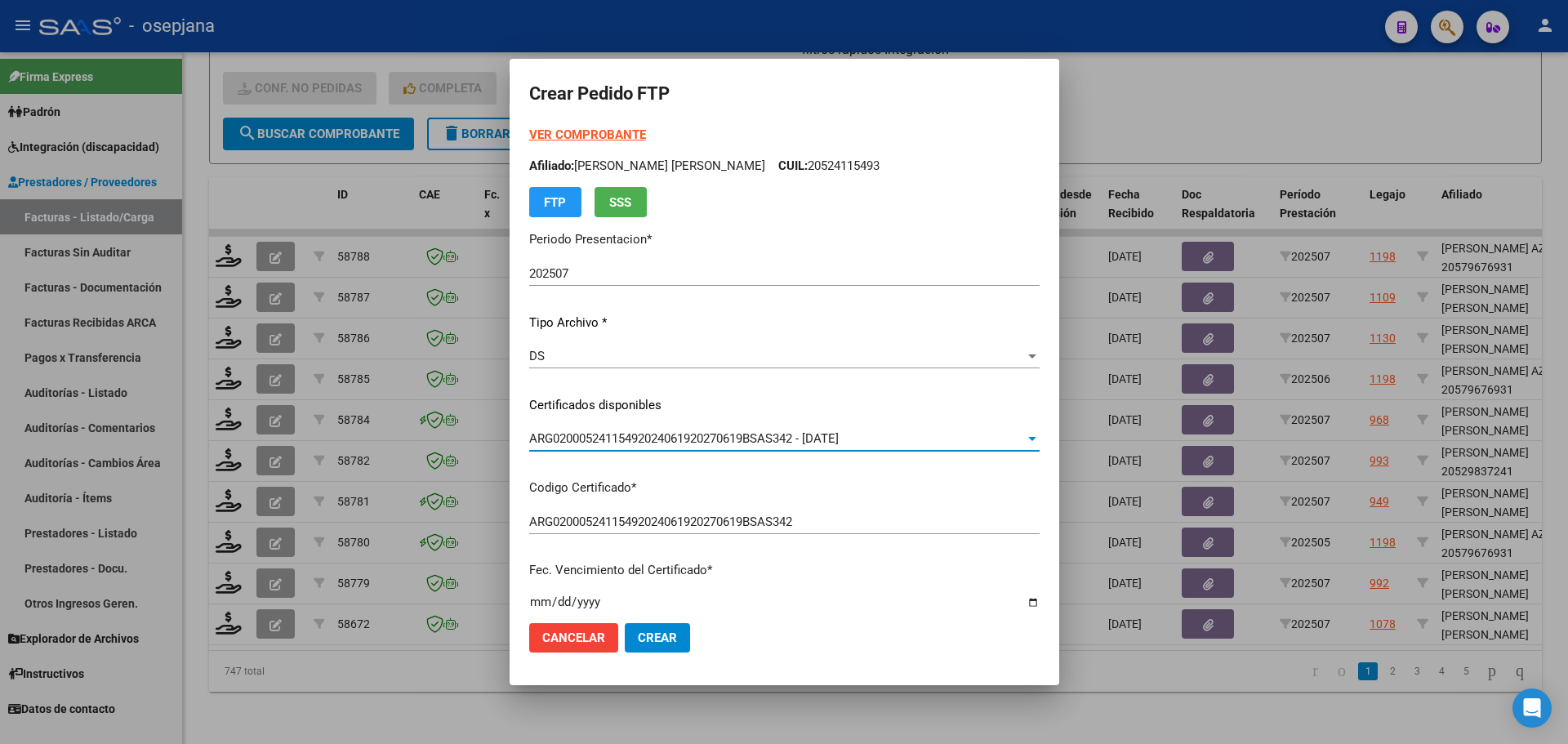
click at [609, 138] on strong "VER COMPROBANTE" at bounding box center [587, 135] width 116 height 15
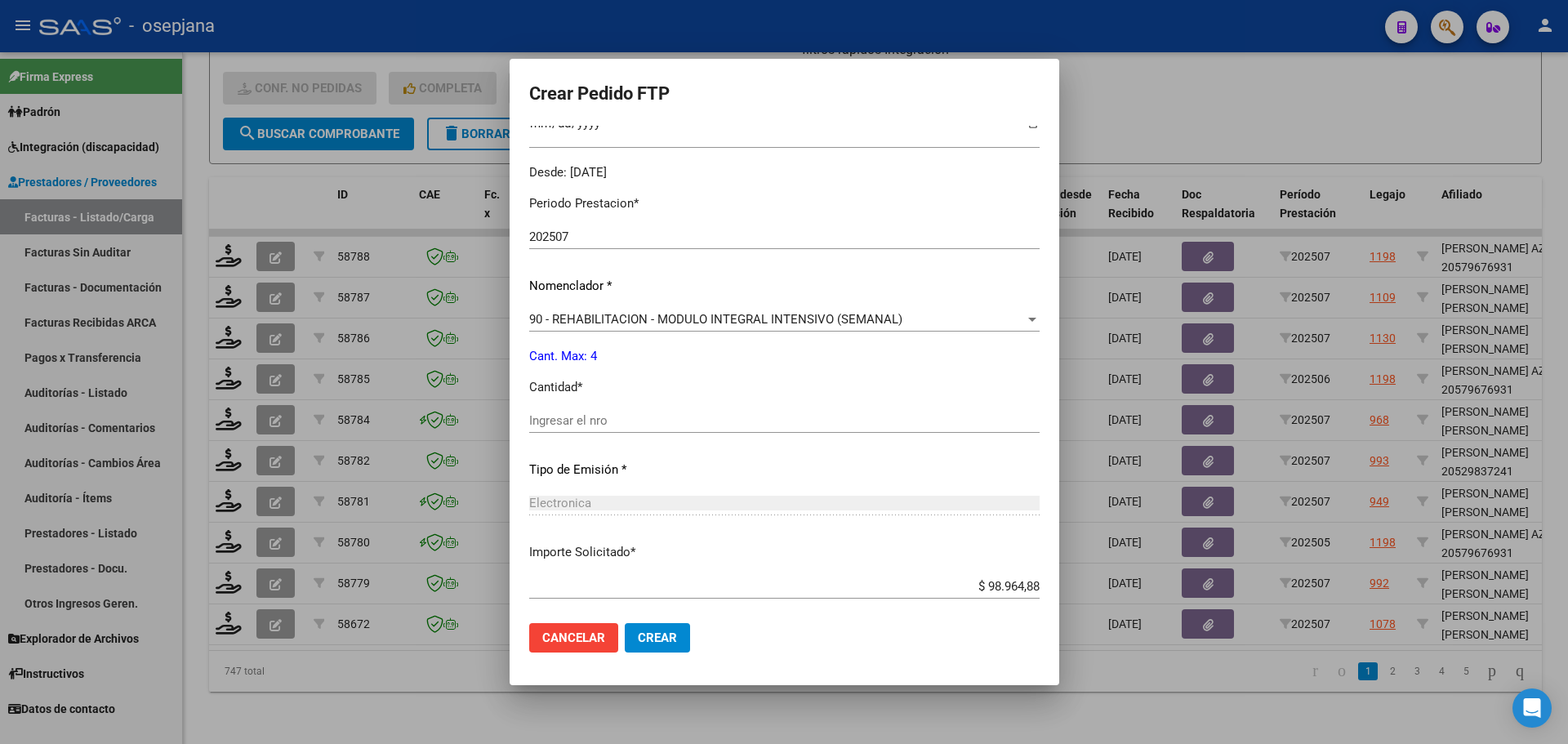
scroll to position [565, 0]
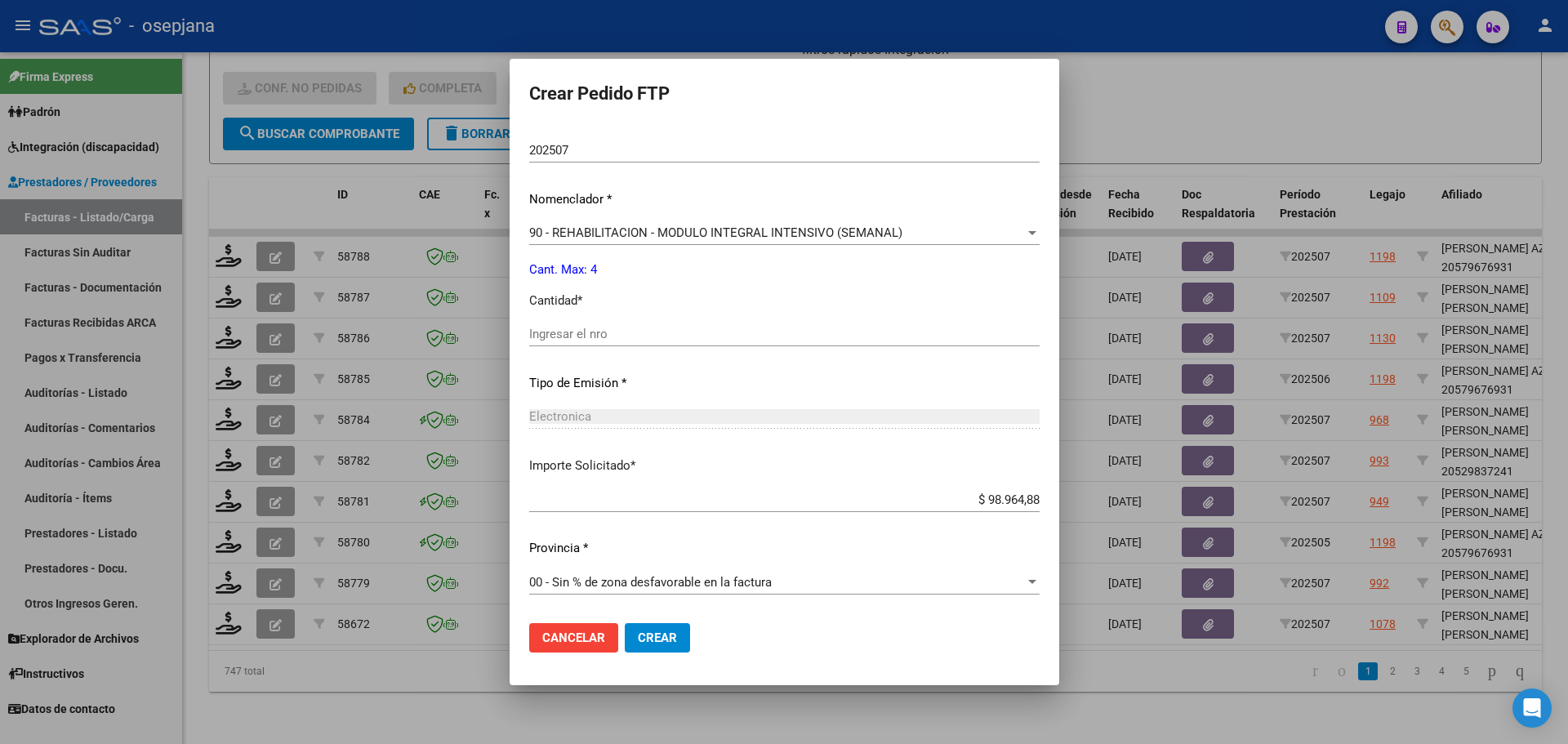
click at [586, 333] on input "Ingresar el nro" at bounding box center [784, 333] width 510 height 15
type input "4"
click at [674, 640] on span "Crear" at bounding box center [657, 637] width 39 height 15
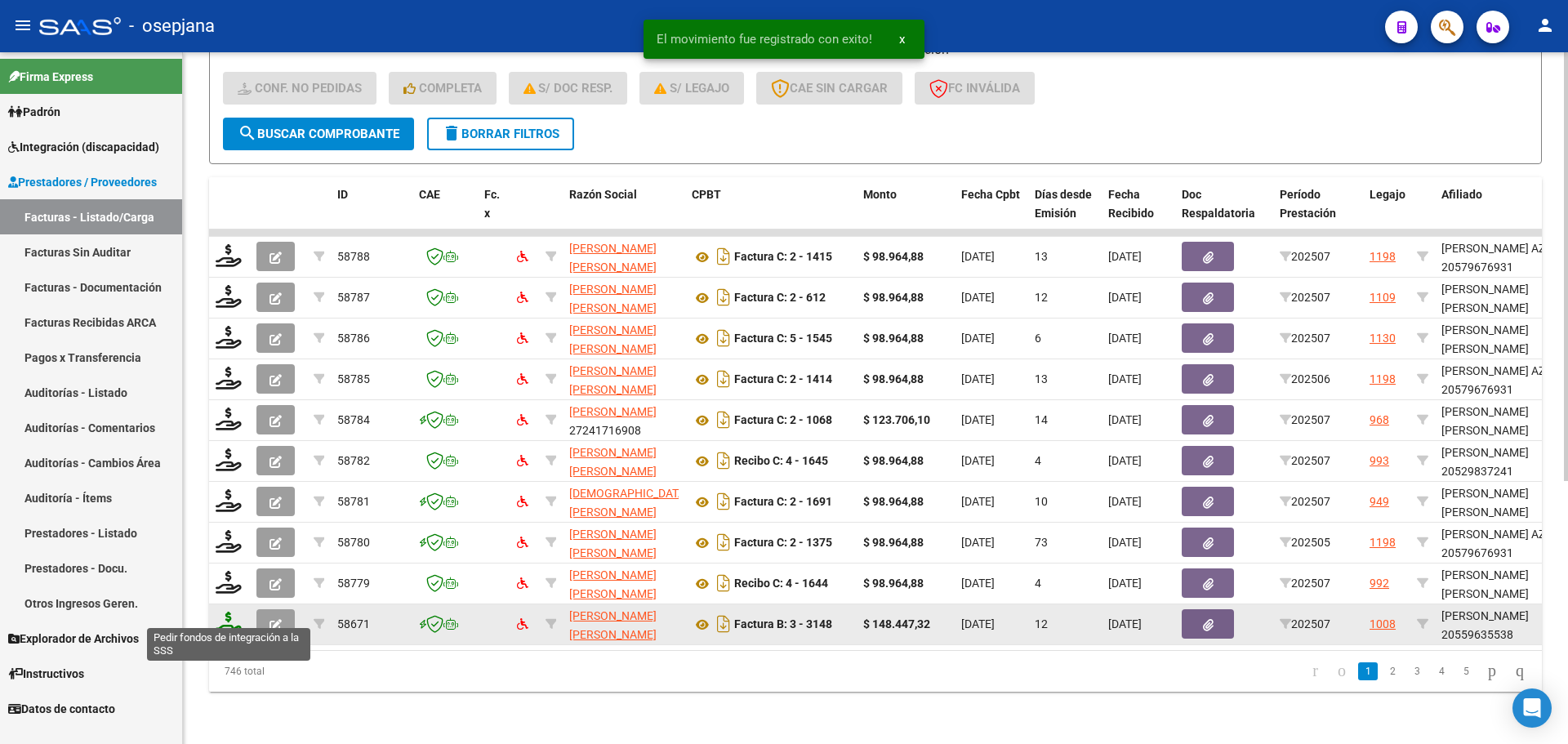
click at [225, 614] on icon at bounding box center [229, 623] width 26 height 22
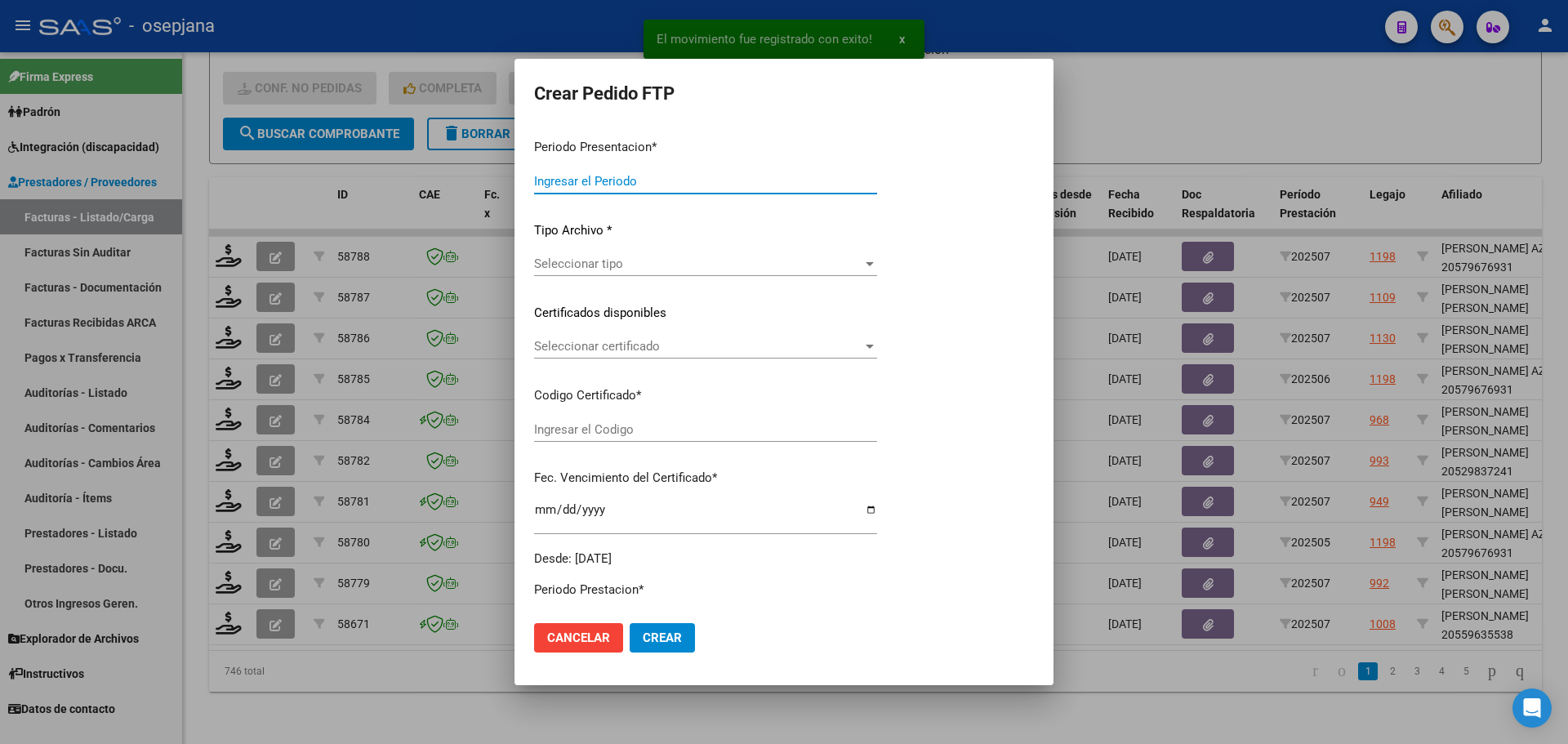
type input "202507"
type input "$ 148.447,32"
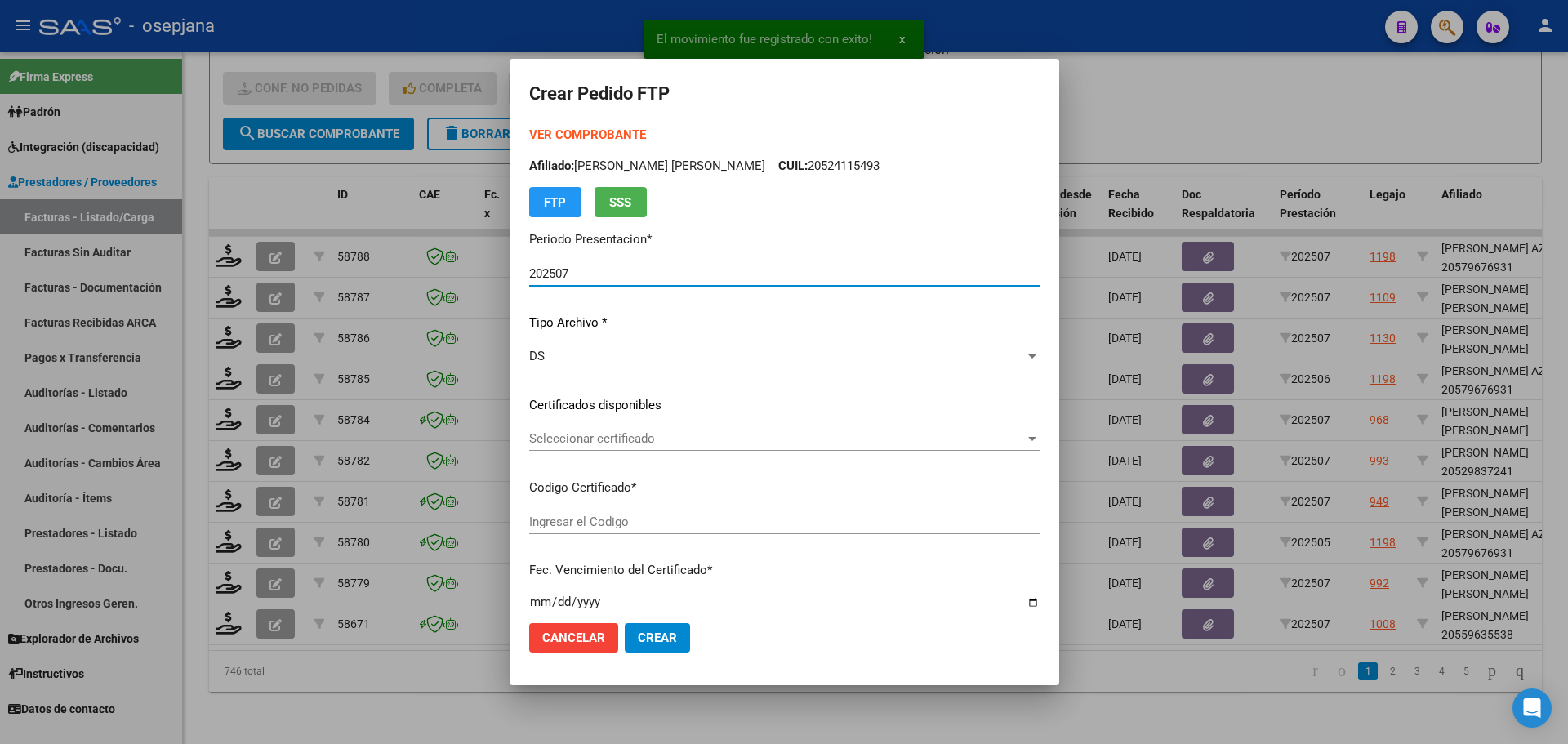
type input "ARG02000559635532025022720300227BSAS342"
type input "[DATE]"
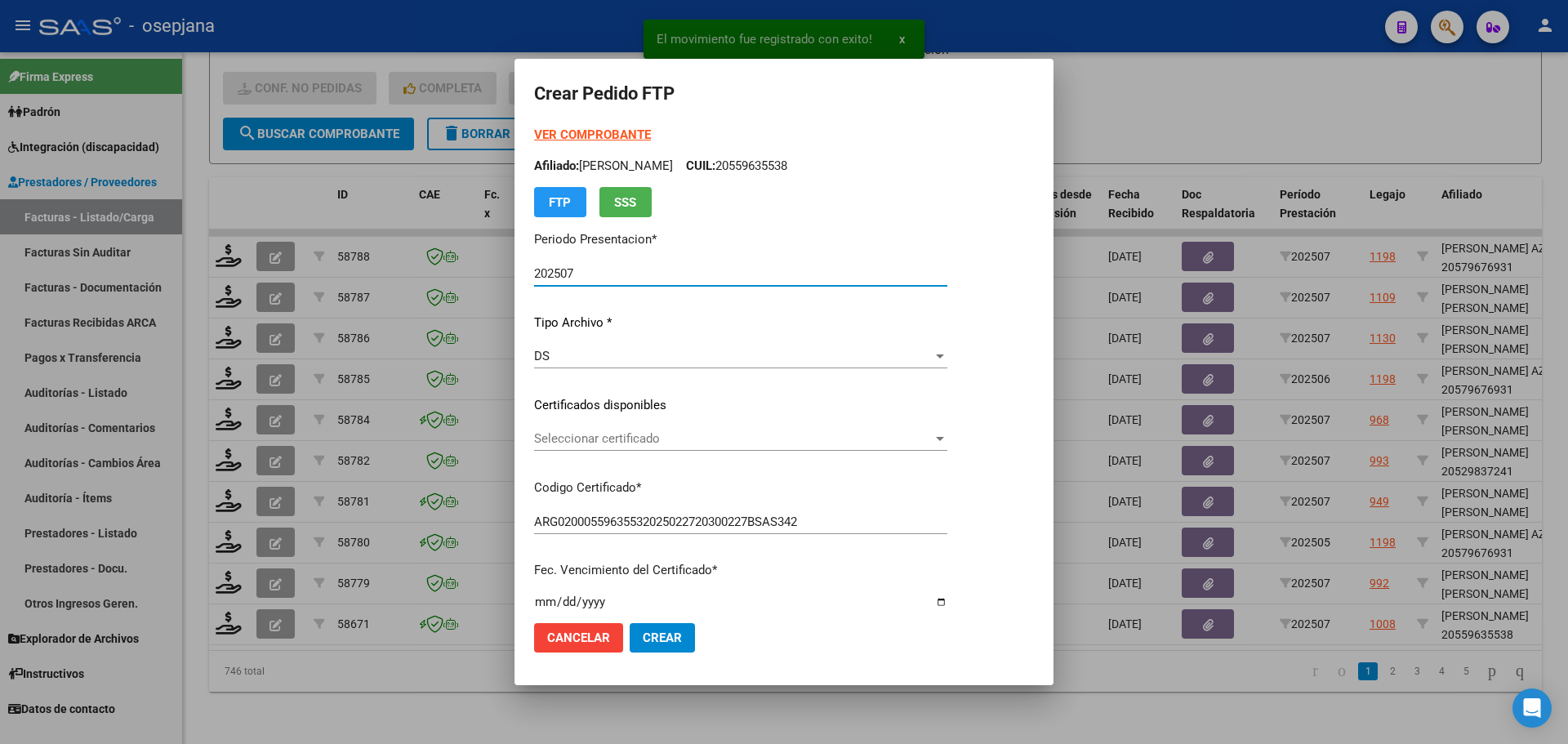
click at [600, 442] on span "Seleccionar certificado" at bounding box center [734, 438] width 399 height 15
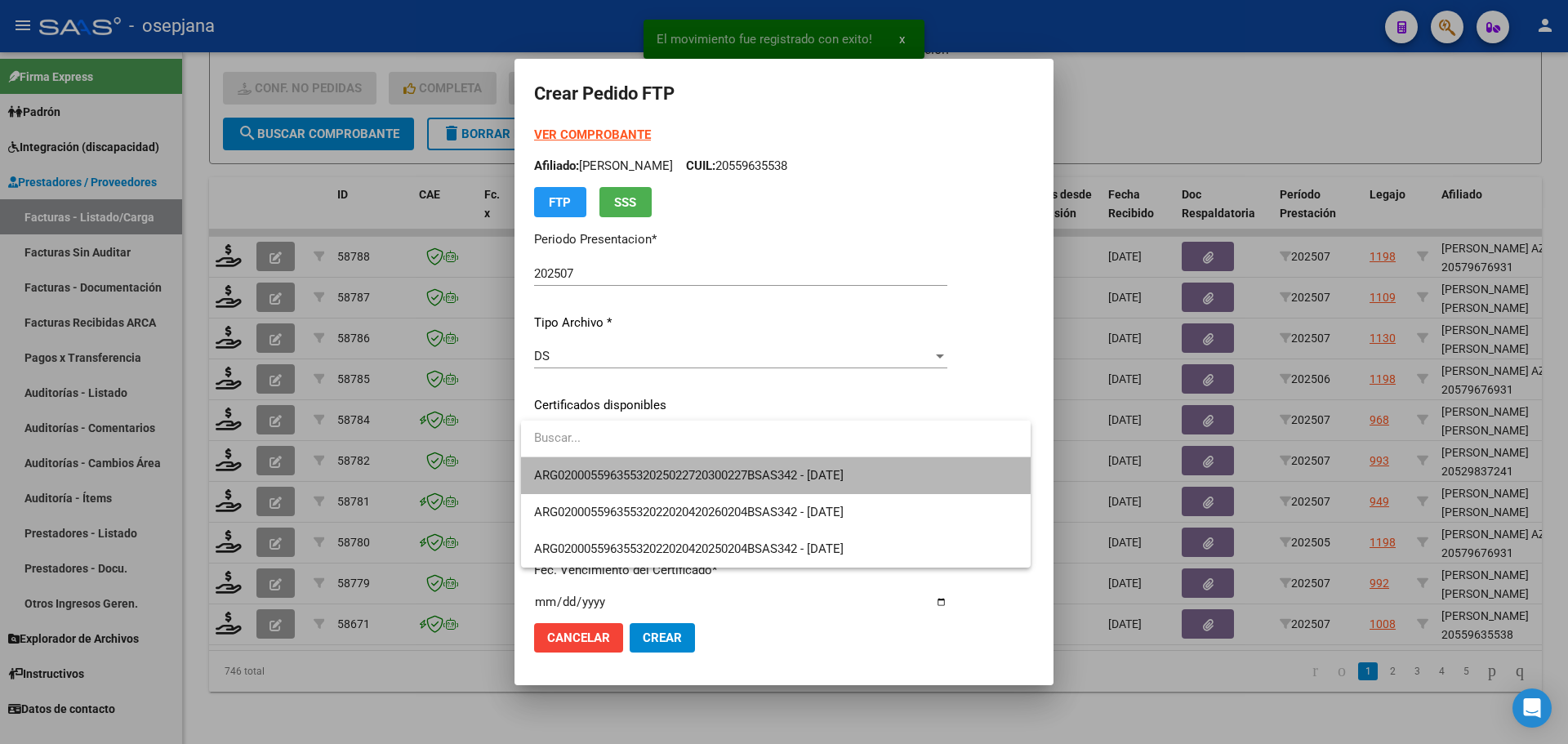
click at [607, 466] on span "ARG02000559635532025022720300227BSAS342 - [DATE]" at bounding box center [776, 476] width 483 height 37
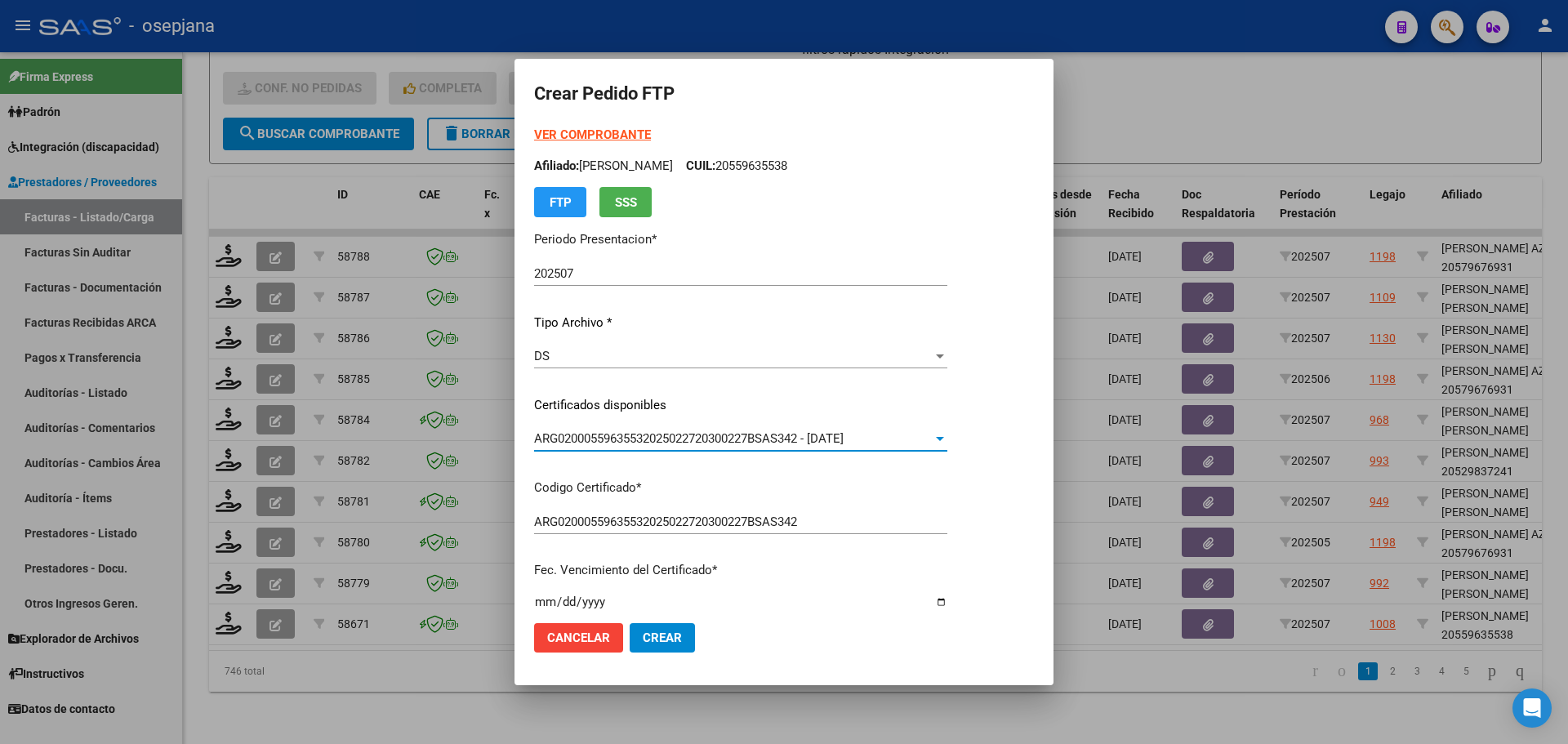
click at [590, 139] on strong "VER COMPROBANTE" at bounding box center [592, 135] width 116 height 15
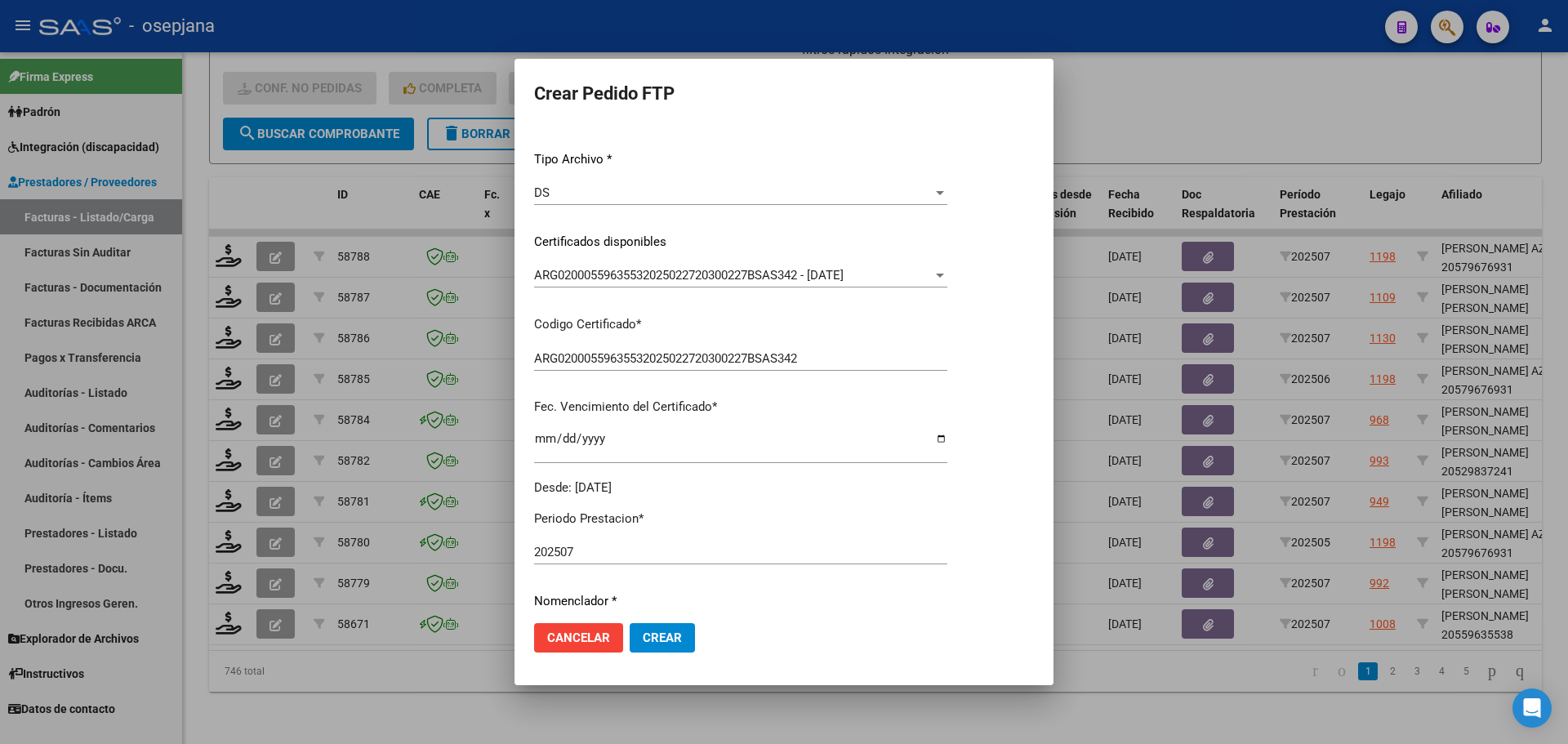
scroll to position [490, 0]
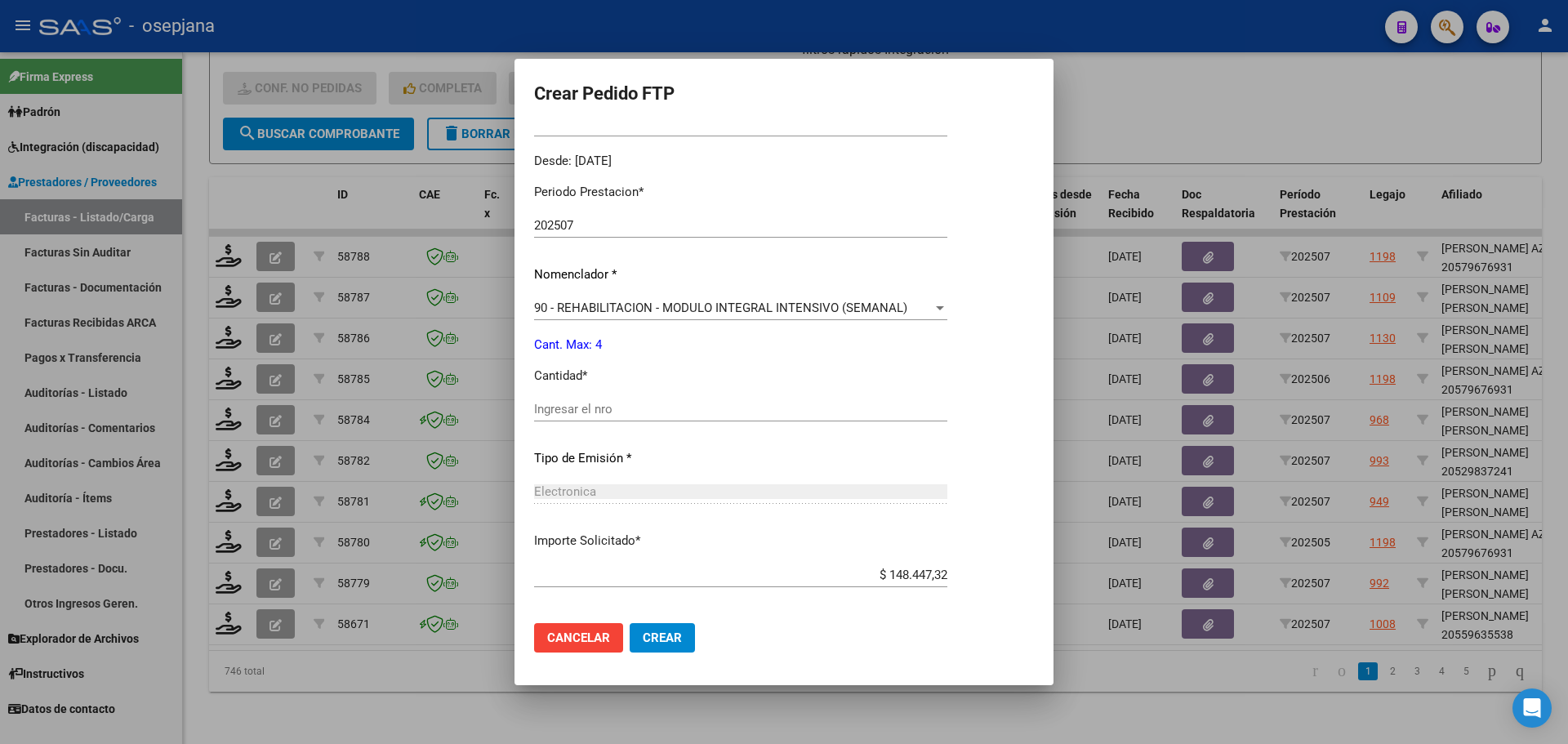
drag, startPoint x: 567, startPoint y: 395, endPoint x: 568, endPoint y: 404, distance: 9.1
click at [567, 398] on div "Periodo Prestacion * 202507 Ingresar el Periodo Prestacion Nomenclador * 90 - R…" at bounding box center [740, 428] width 413 height 514
click at [568, 405] on input "Ingresar el nro" at bounding box center [740, 408] width 413 height 15
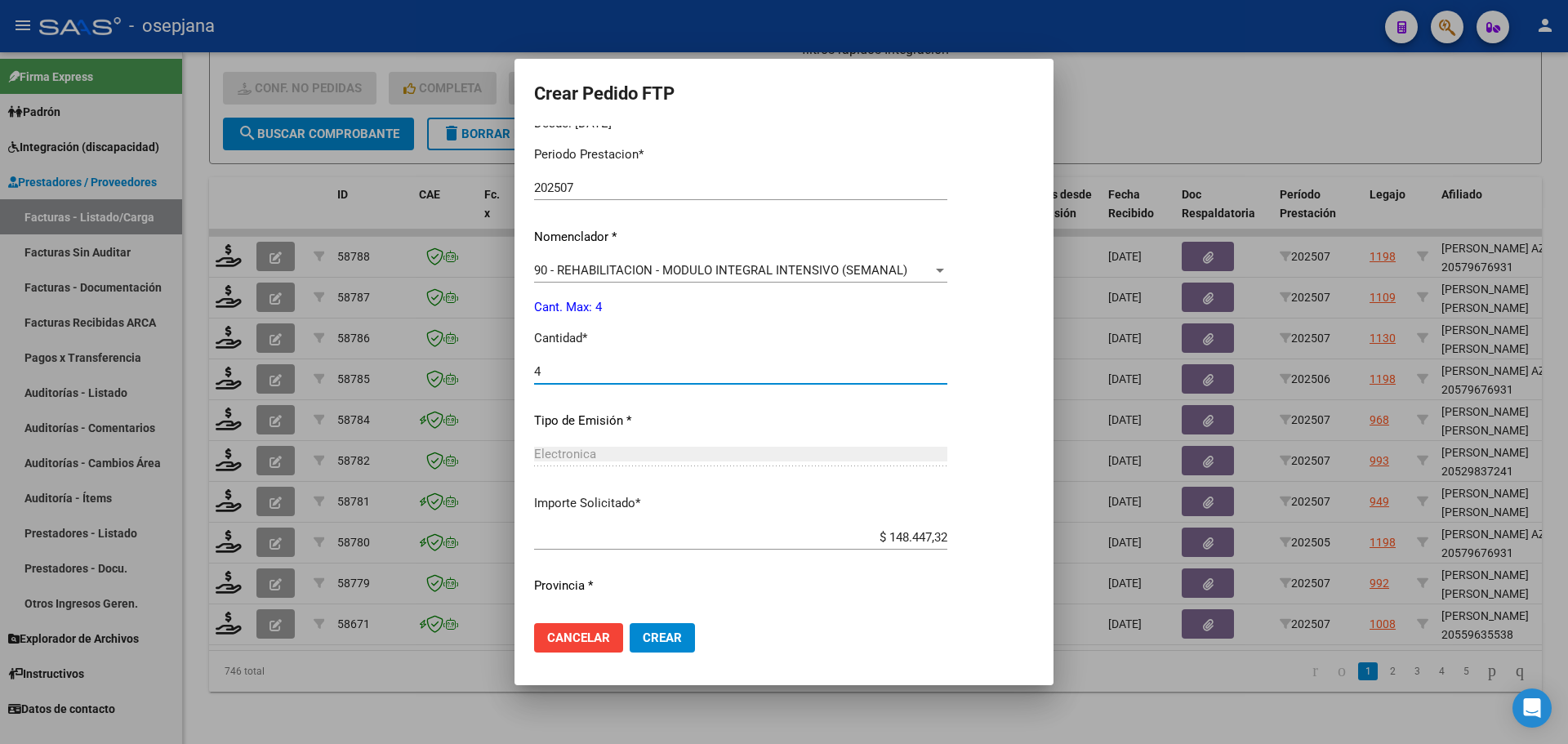
scroll to position [565, 0]
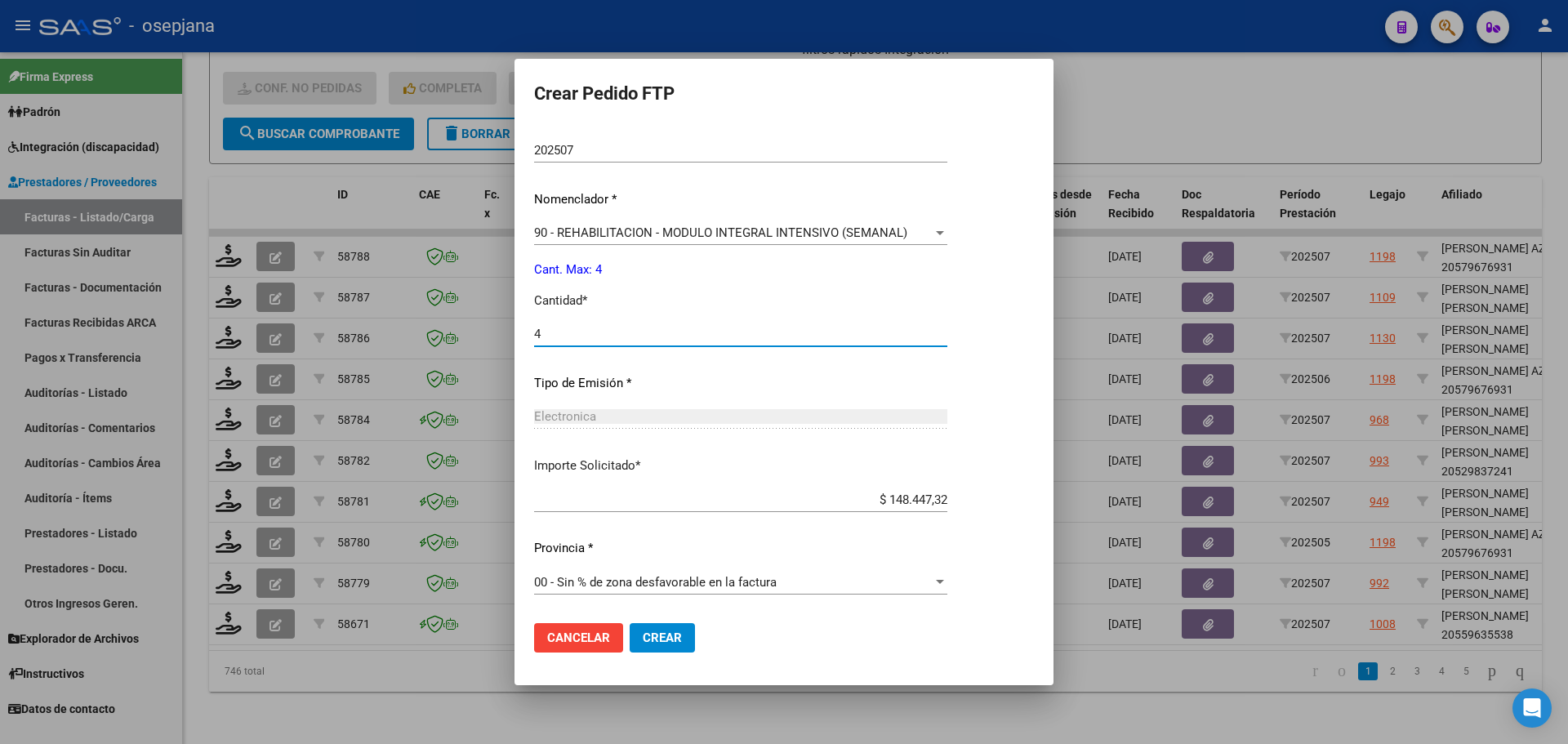
type input "4"
click at [677, 641] on span "Crear" at bounding box center [662, 637] width 39 height 15
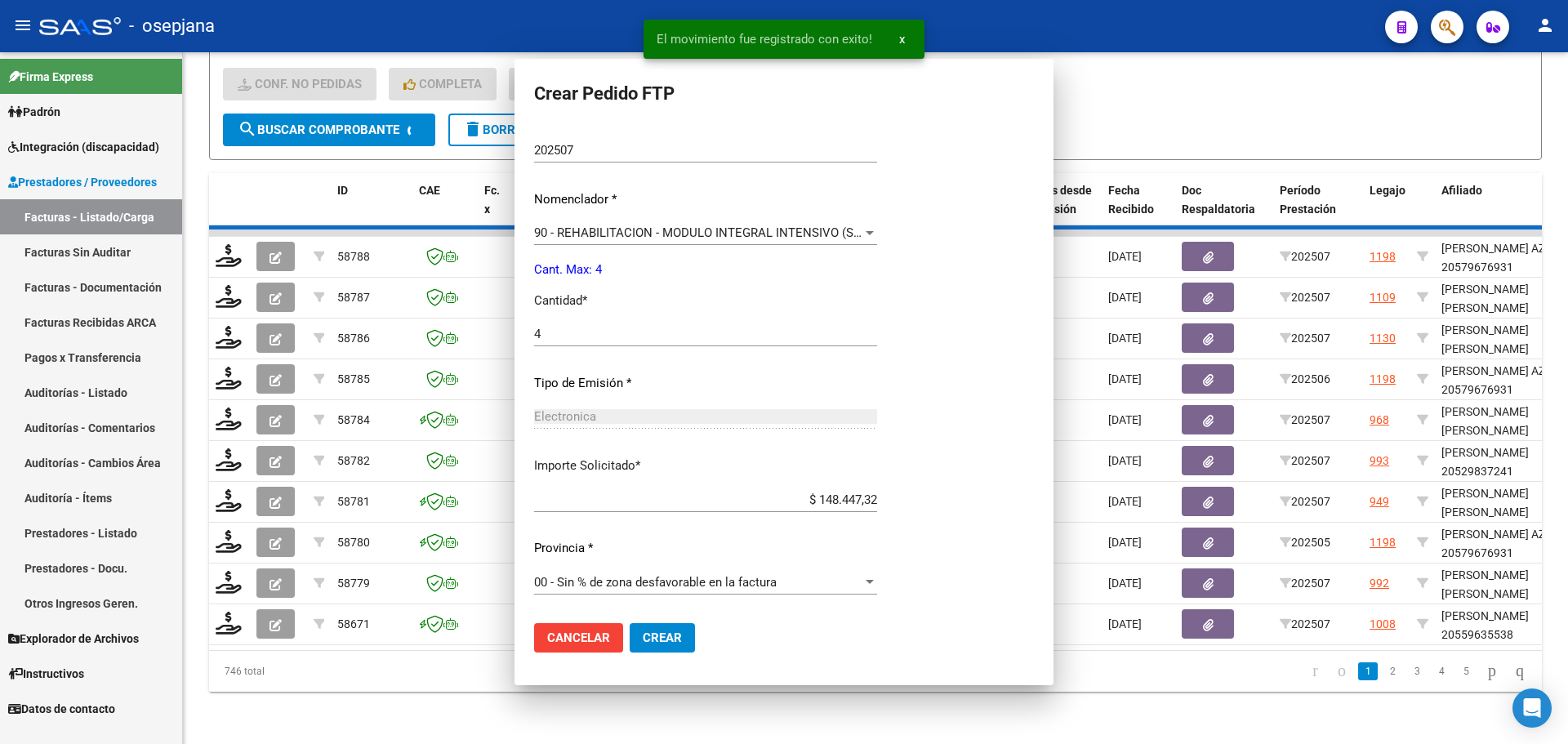
scroll to position [0, 0]
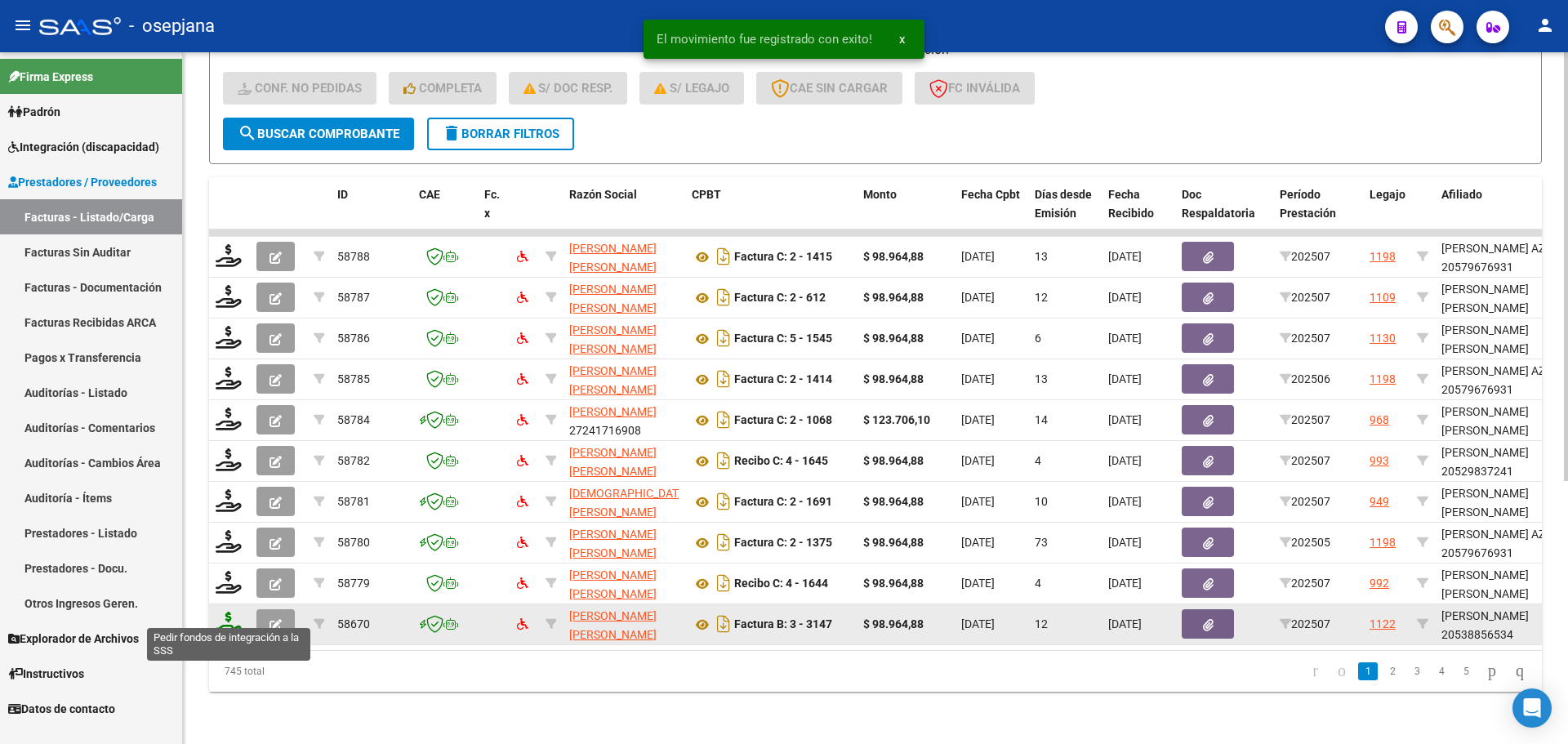
click at [221, 615] on icon at bounding box center [229, 623] width 26 height 22
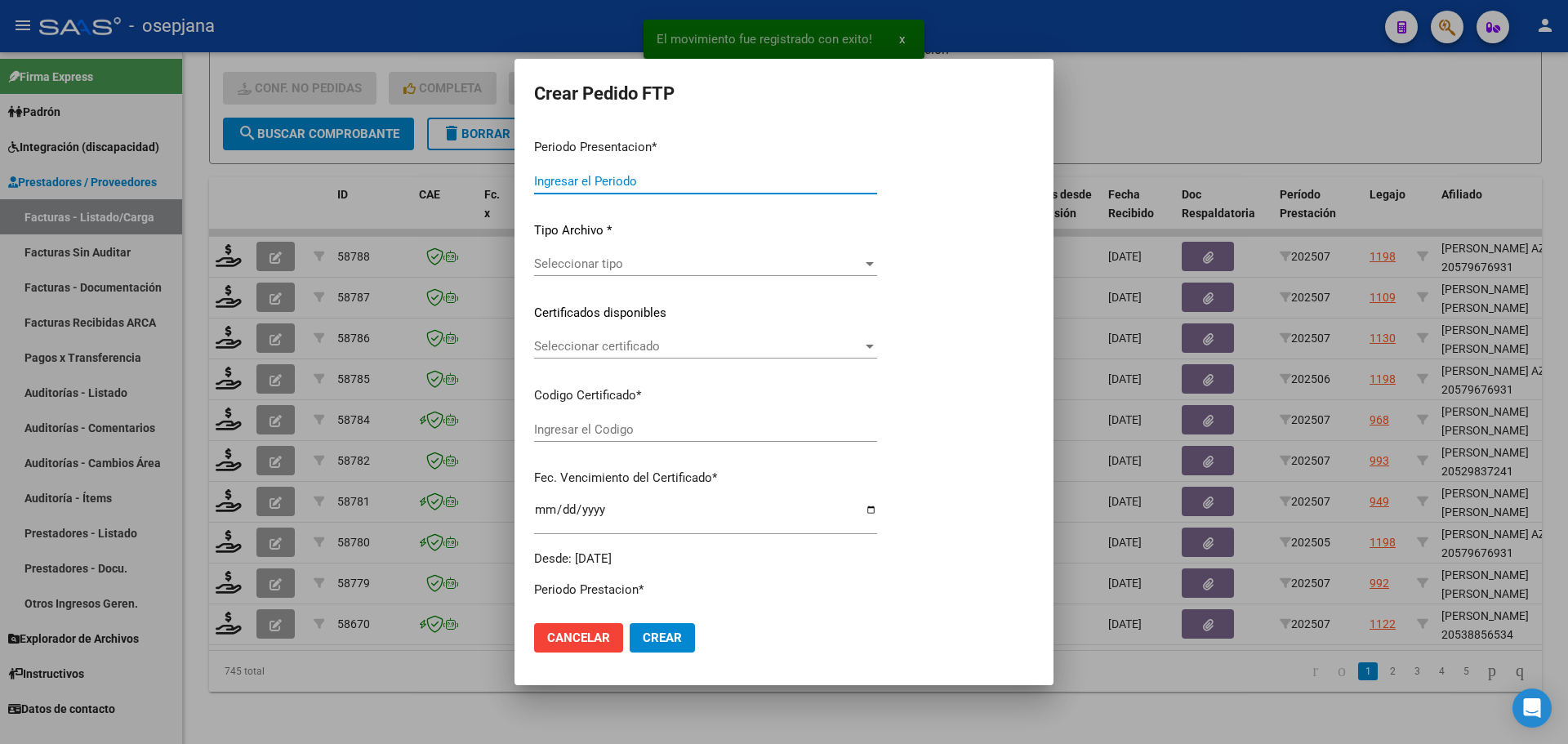
type input "202507"
type input "$ 98.964,88"
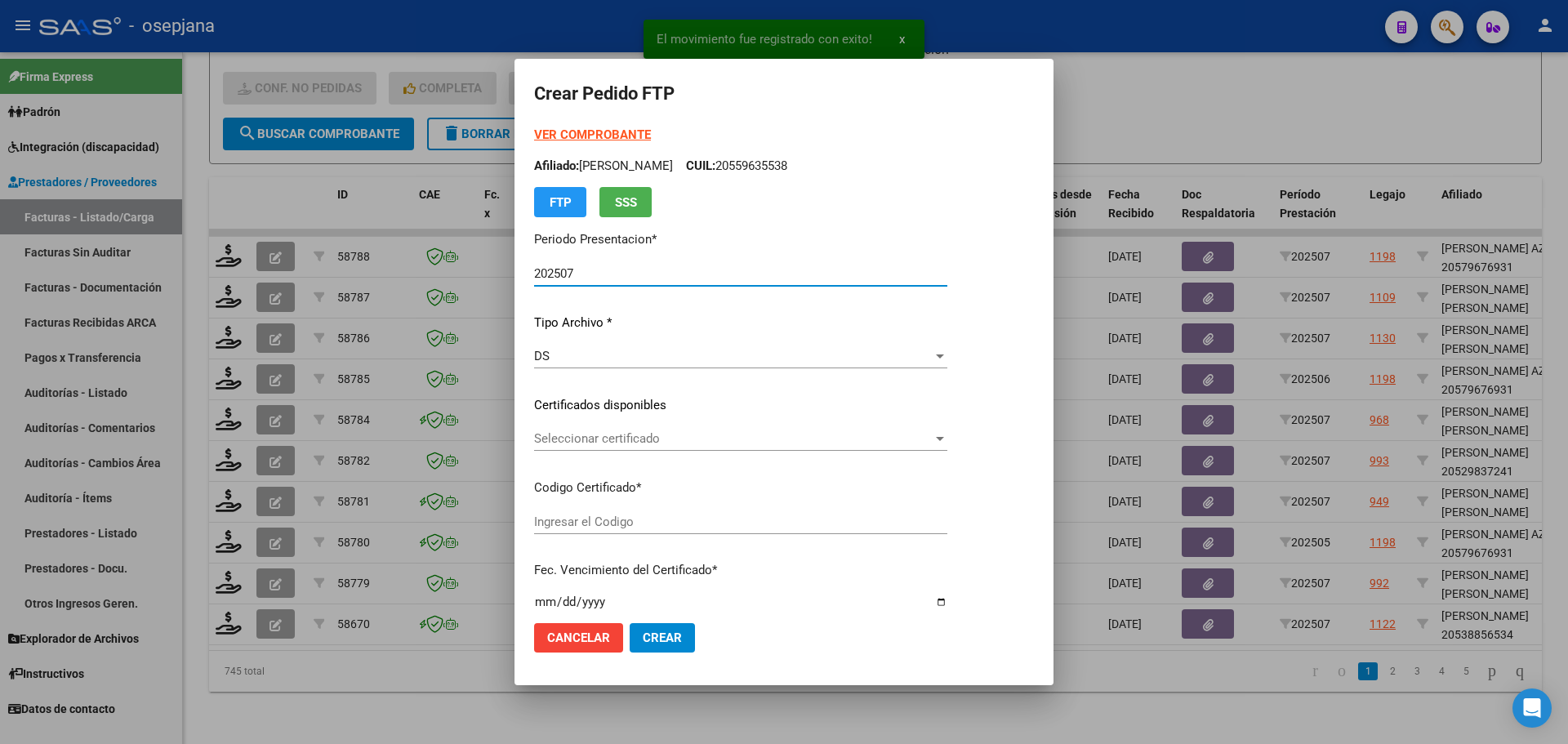
type input "ARG02000538856532024112820271128BSAS415"
type input "[DATE]"
click at [649, 440] on span "Seleccionar certificado" at bounding box center [734, 438] width 399 height 15
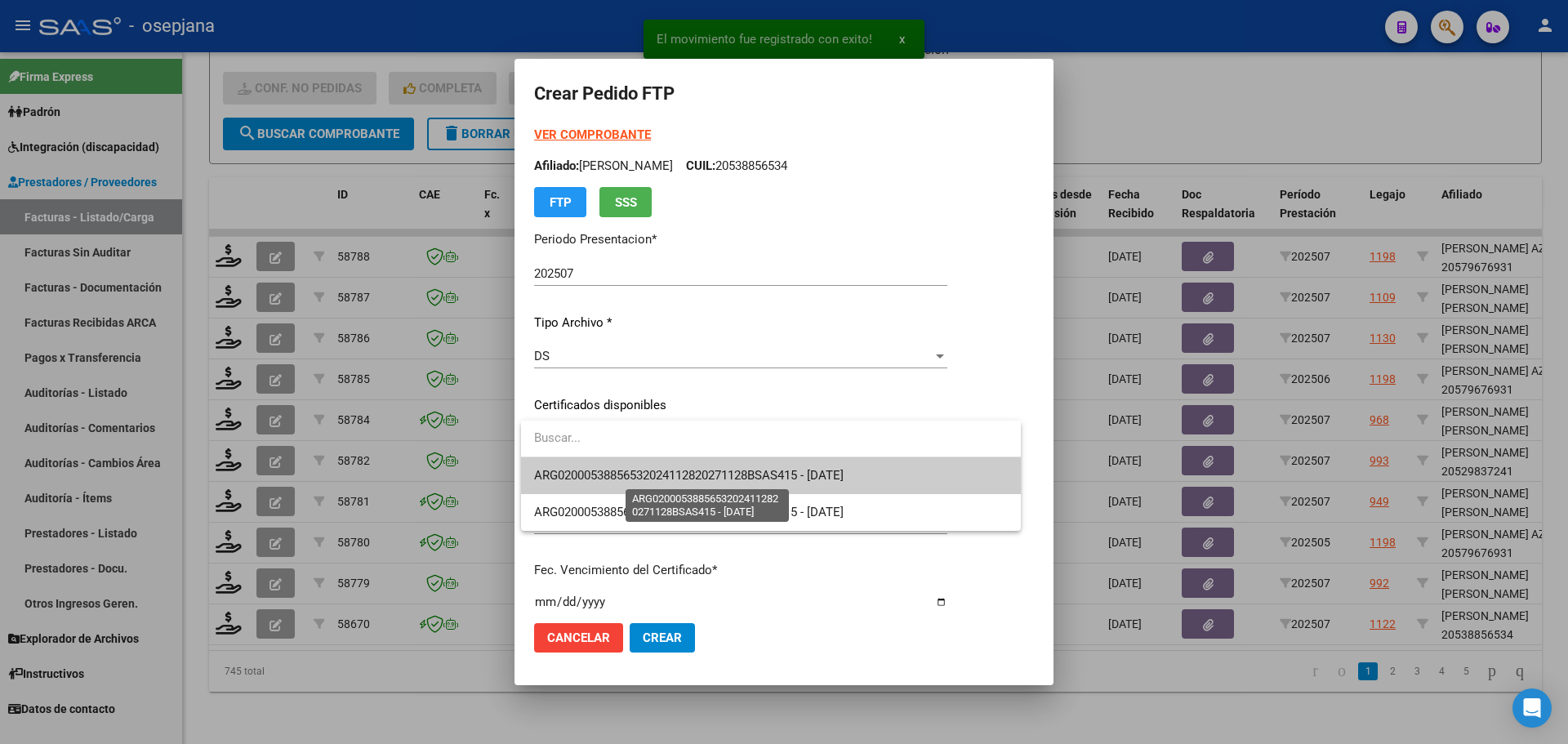
click at [655, 478] on span "ARG02000538856532024112820271128BSAS415 - [DATE]" at bounding box center [689, 475] width 310 height 15
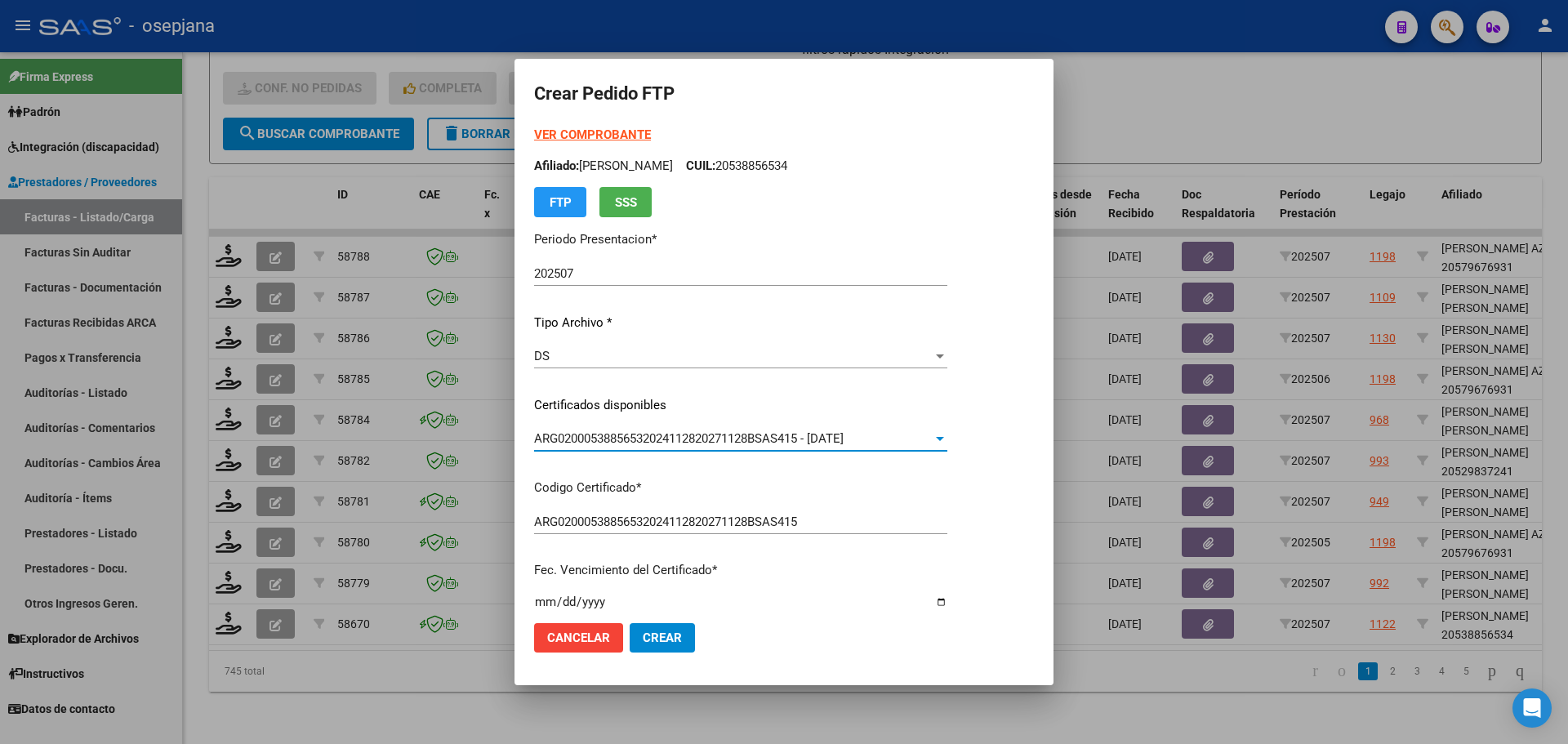
click at [603, 139] on strong "VER COMPROBANTE" at bounding box center [592, 135] width 116 height 15
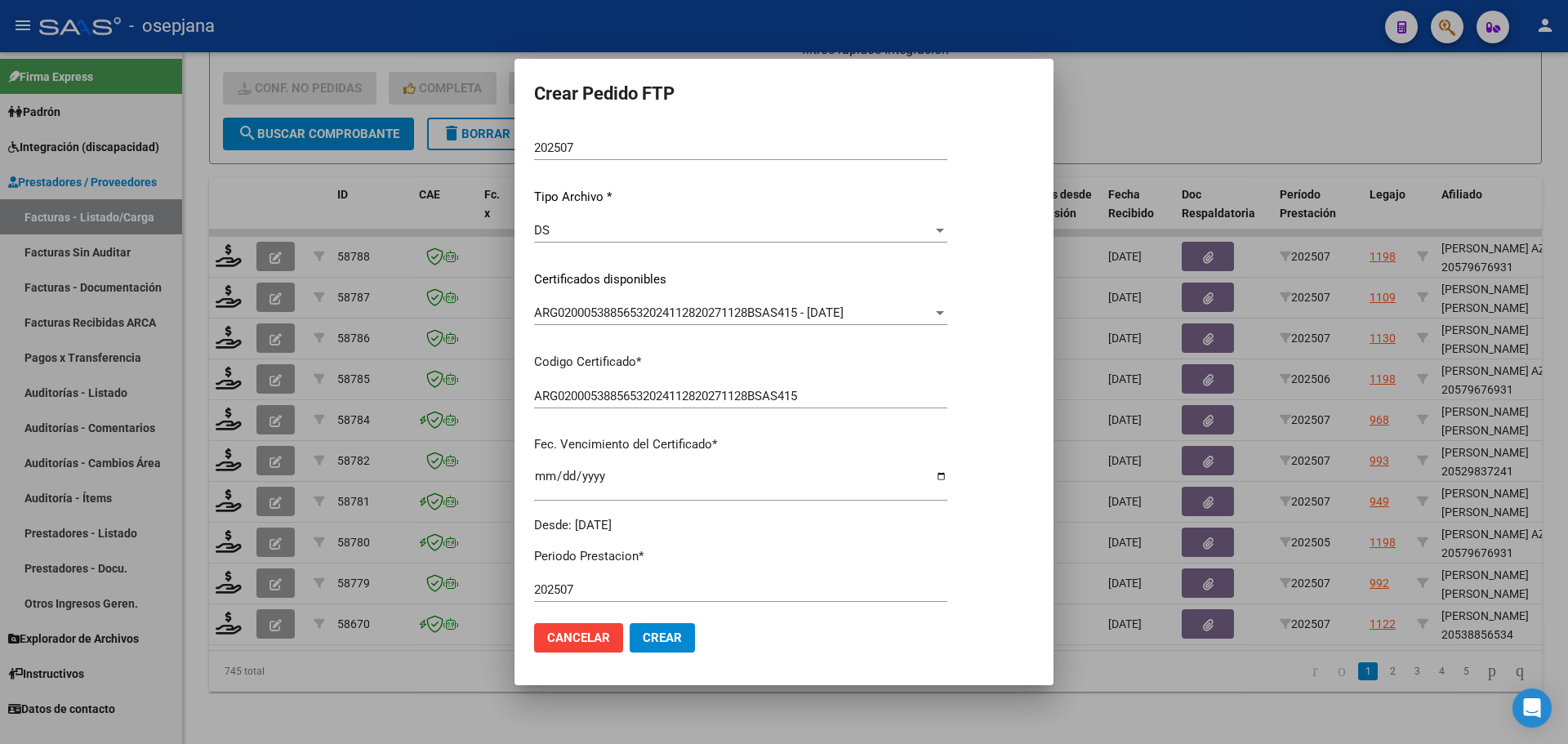
scroll to position [408, 0]
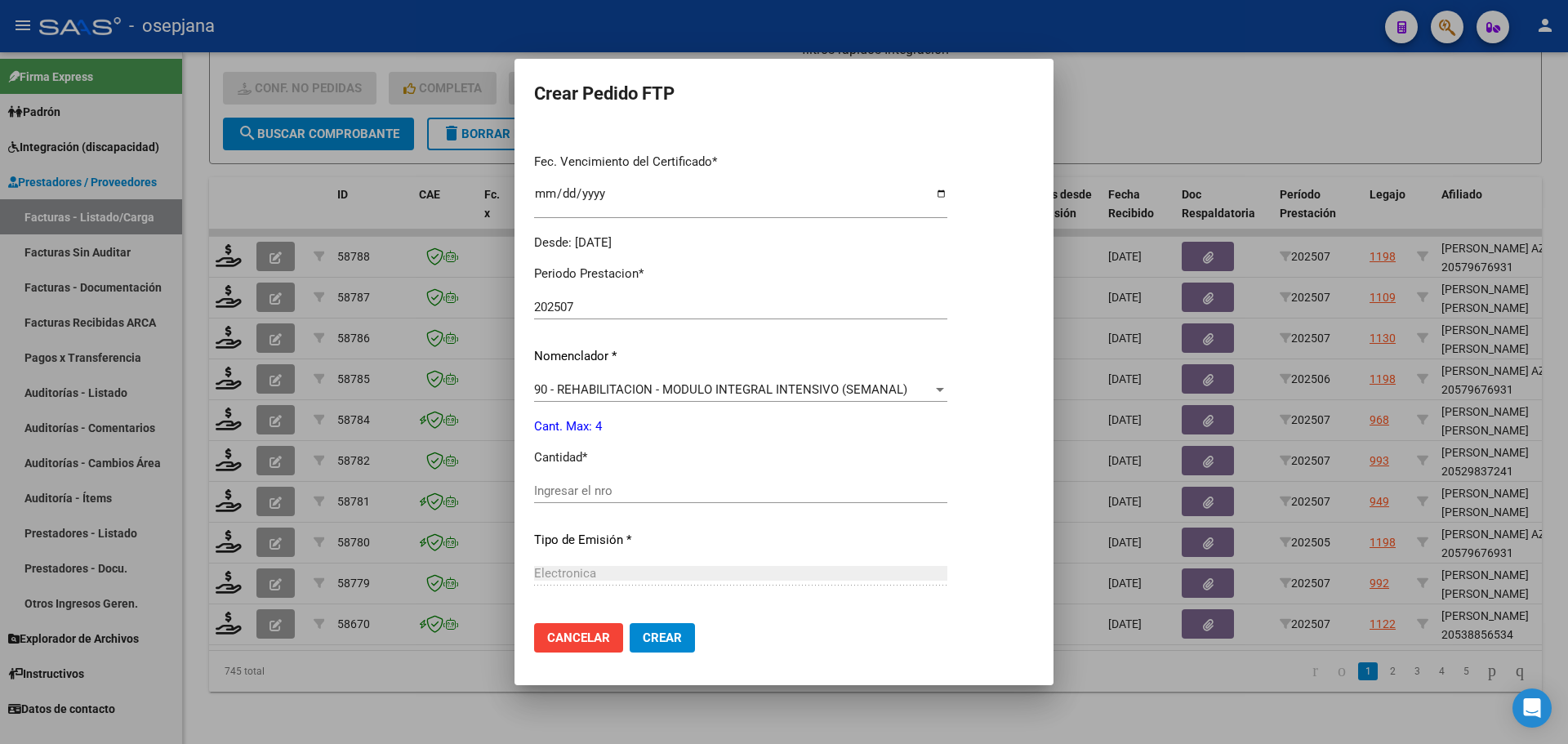
click at [561, 494] on input "Ingresar el nro" at bounding box center [740, 490] width 413 height 15
type input "4"
click at [662, 646] on button "Crear" at bounding box center [662, 638] width 66 height 29
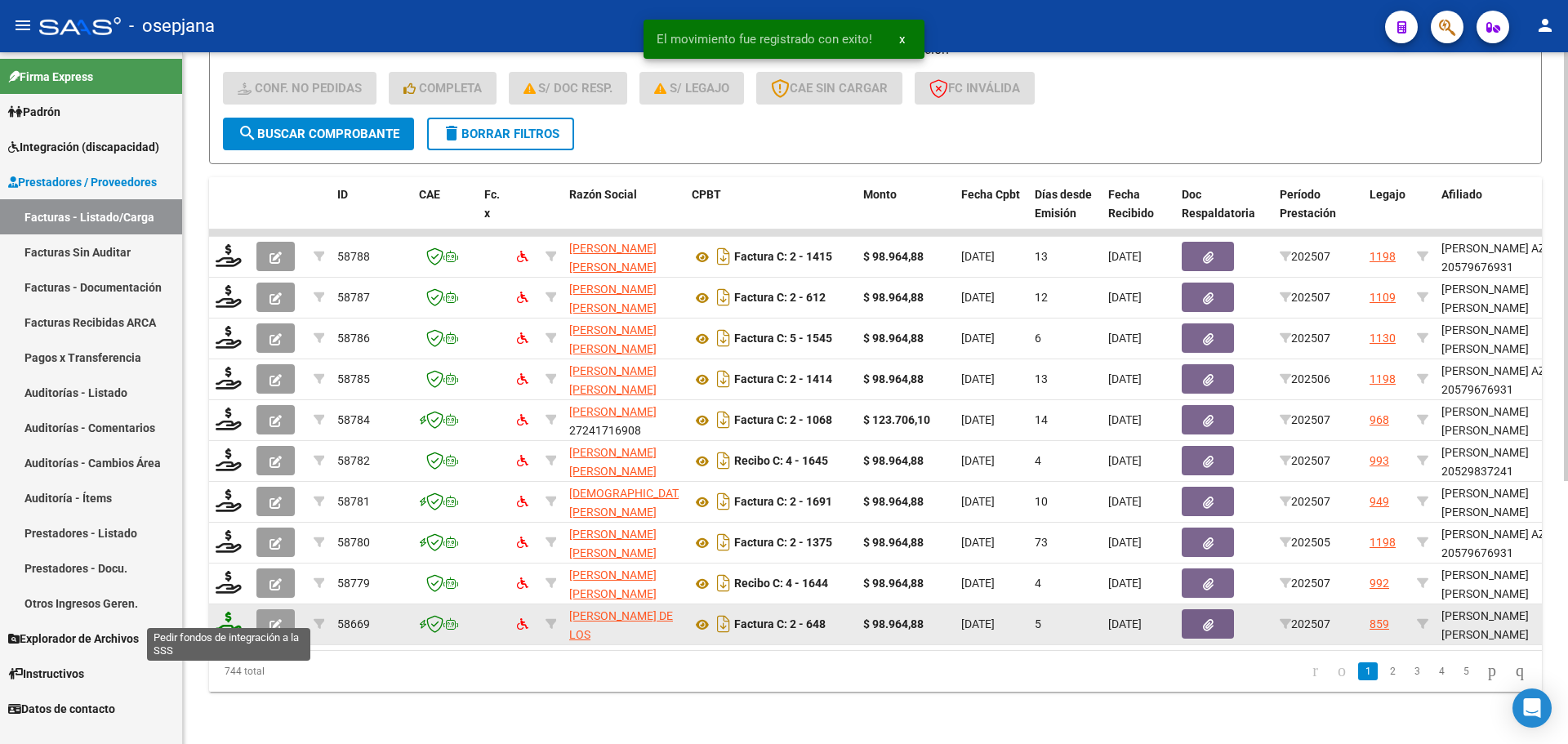
click at [229, 612] on icon at bounding box center [229, 623] width 26 height 22
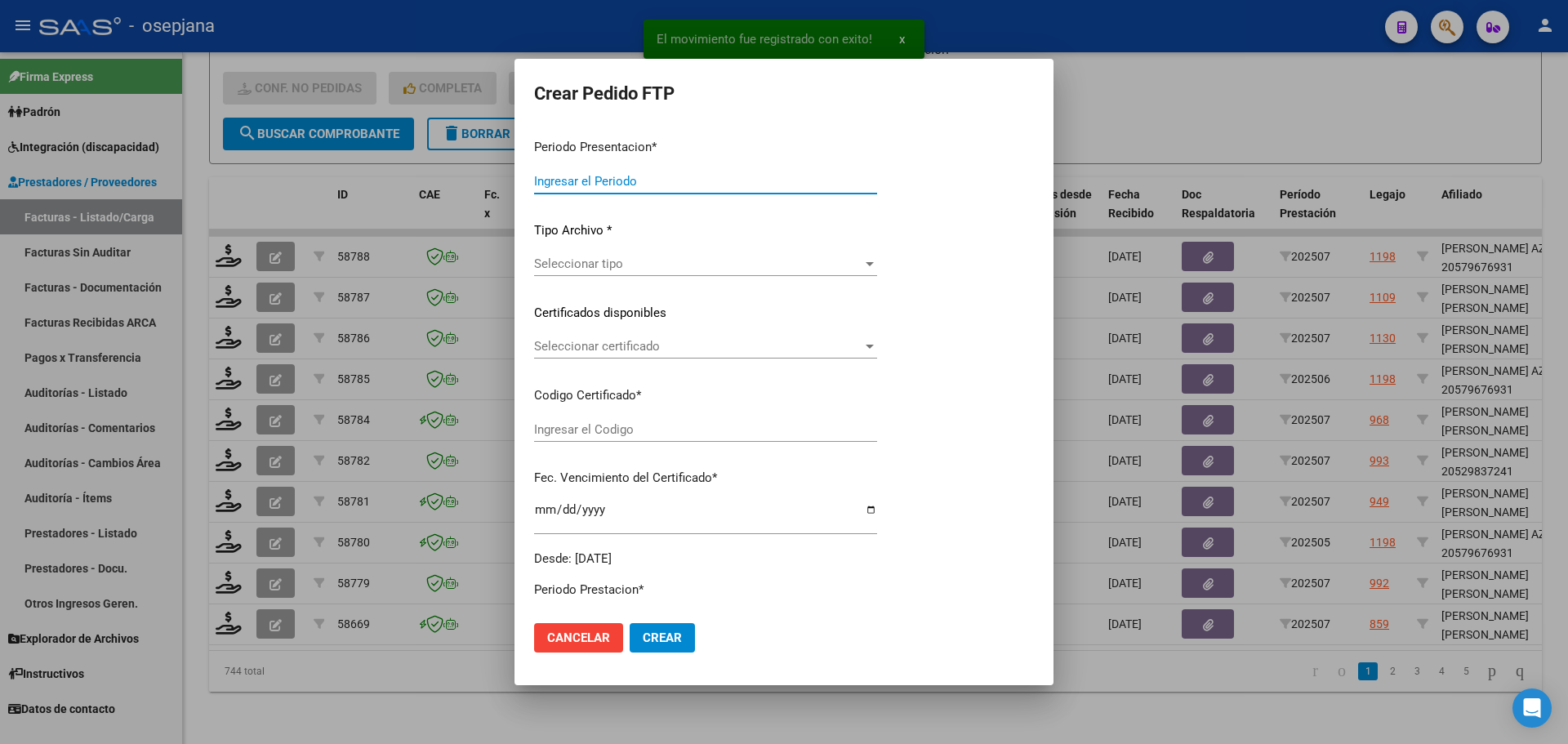
type input "202507"
type input "$ 98.964,88"
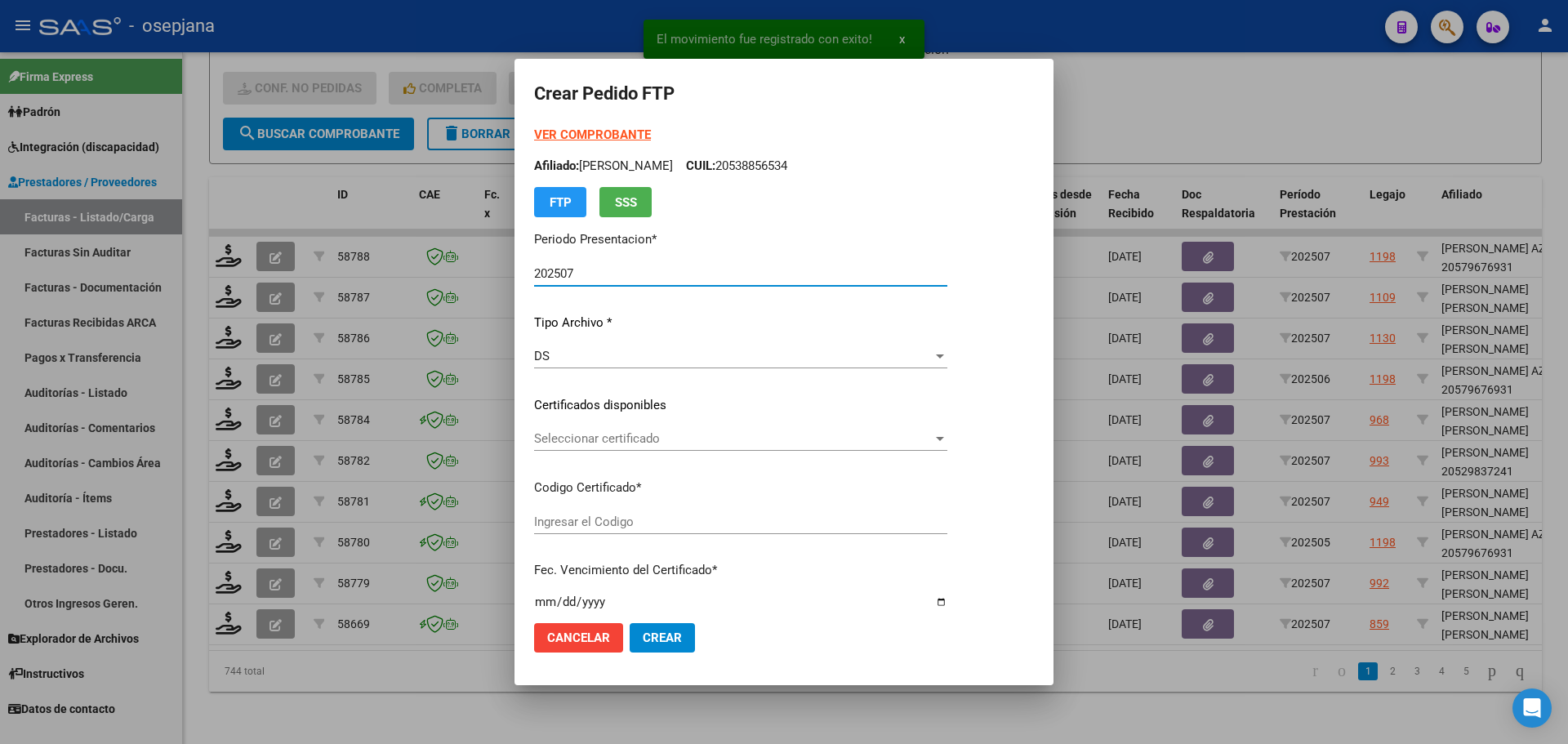
type input "ARG01000581367072023081420260814BSAS427"
type input "[DATE]"
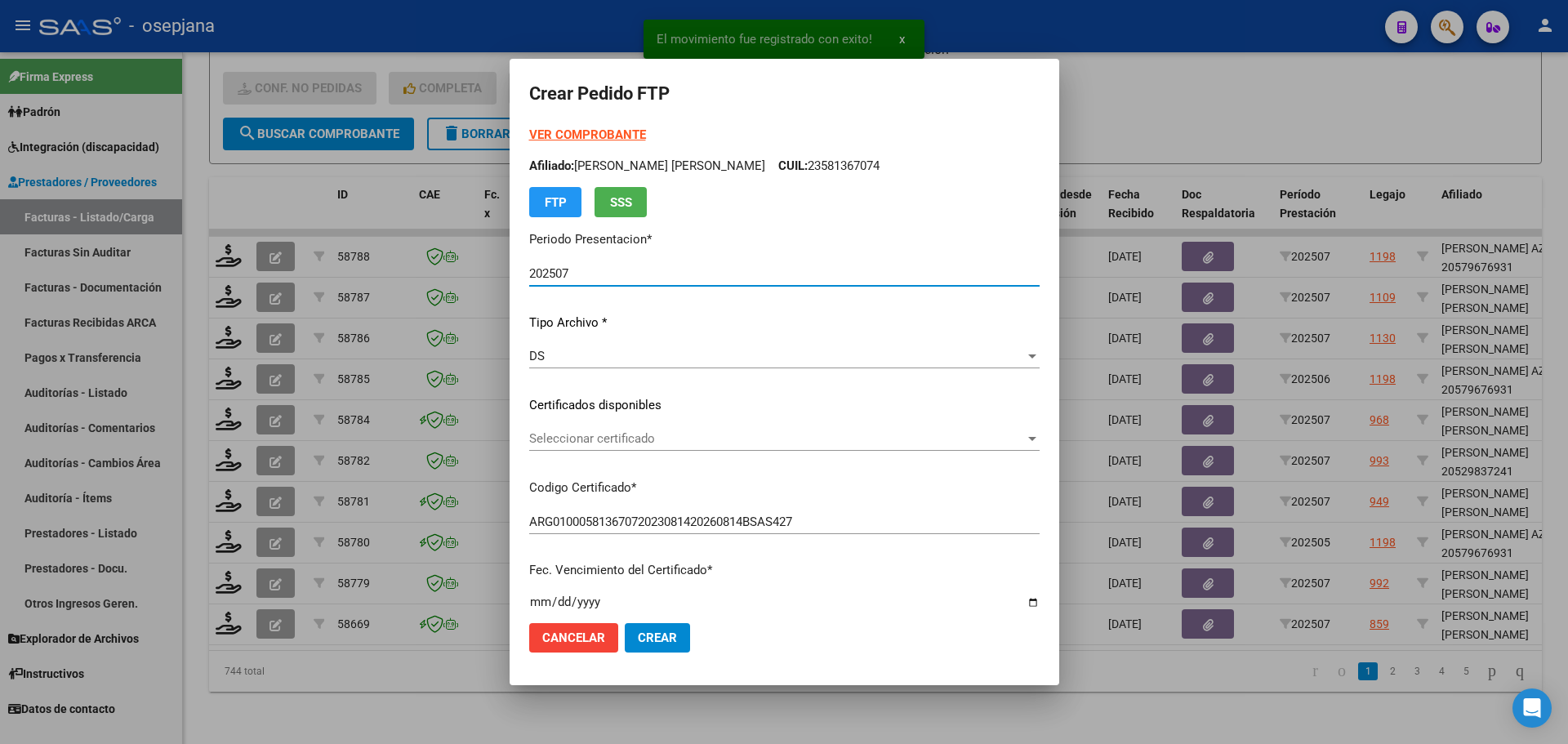
click at [617, 438] on span "Seleccionar certificado" at bounding box center [777, 438] width 495 height 15
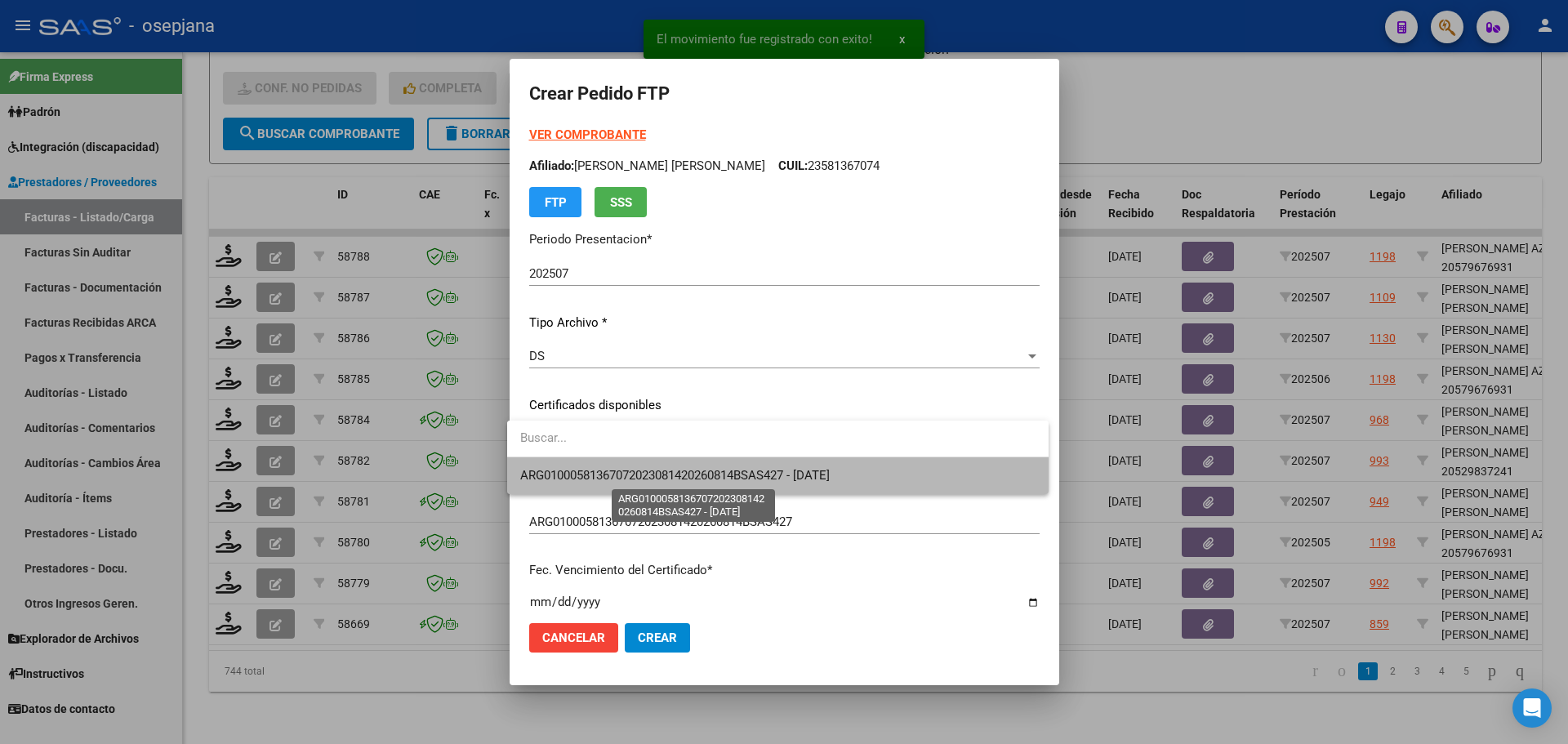
click at [621, 468] on span "ARG01000581367072023081420260814BSAS427 - [DATE]" at bounding box center [675, 475] width 310 height 15
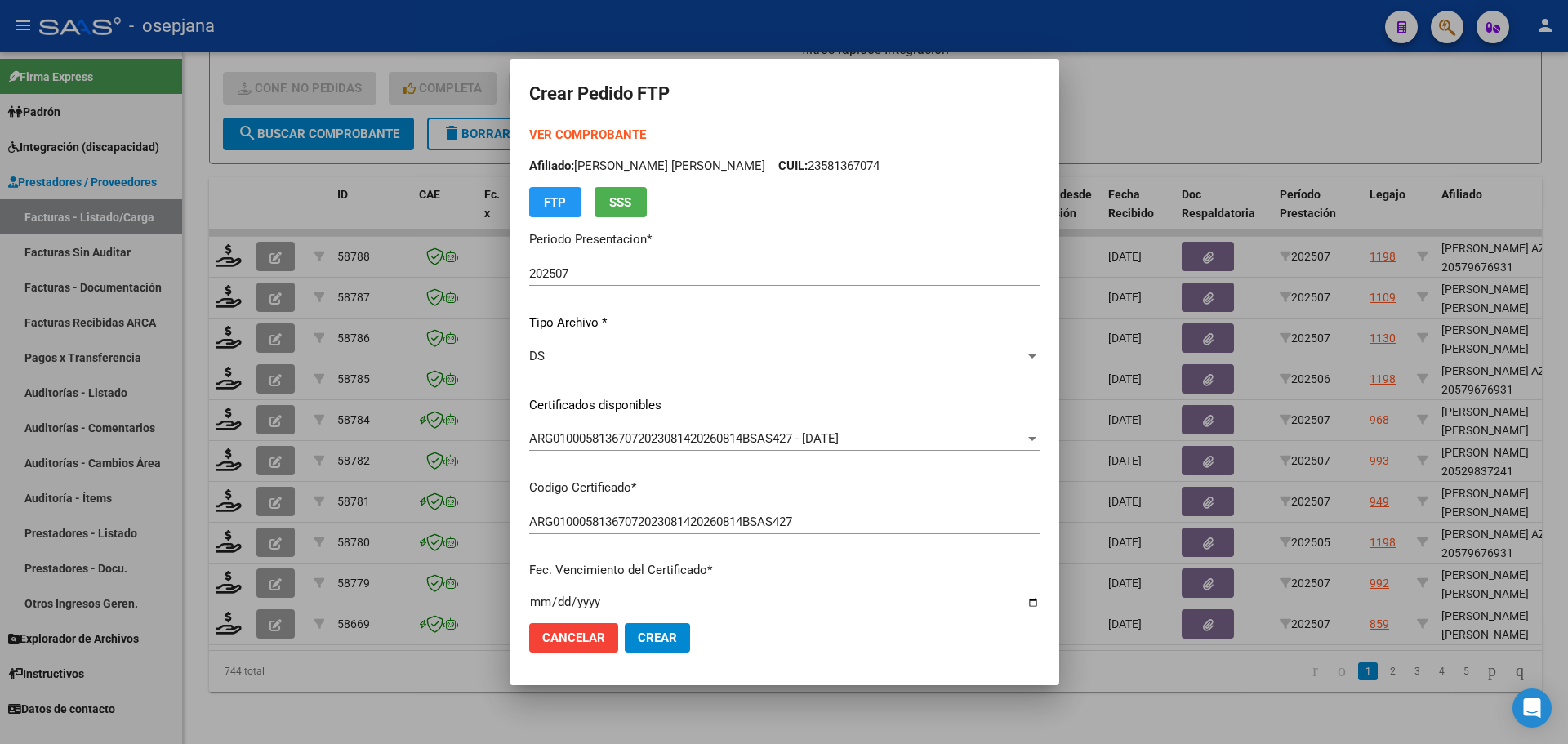
click at [564, 136] on strong "VER COMPROBANTE" at bounding box center [587, 135] width 116 height 15
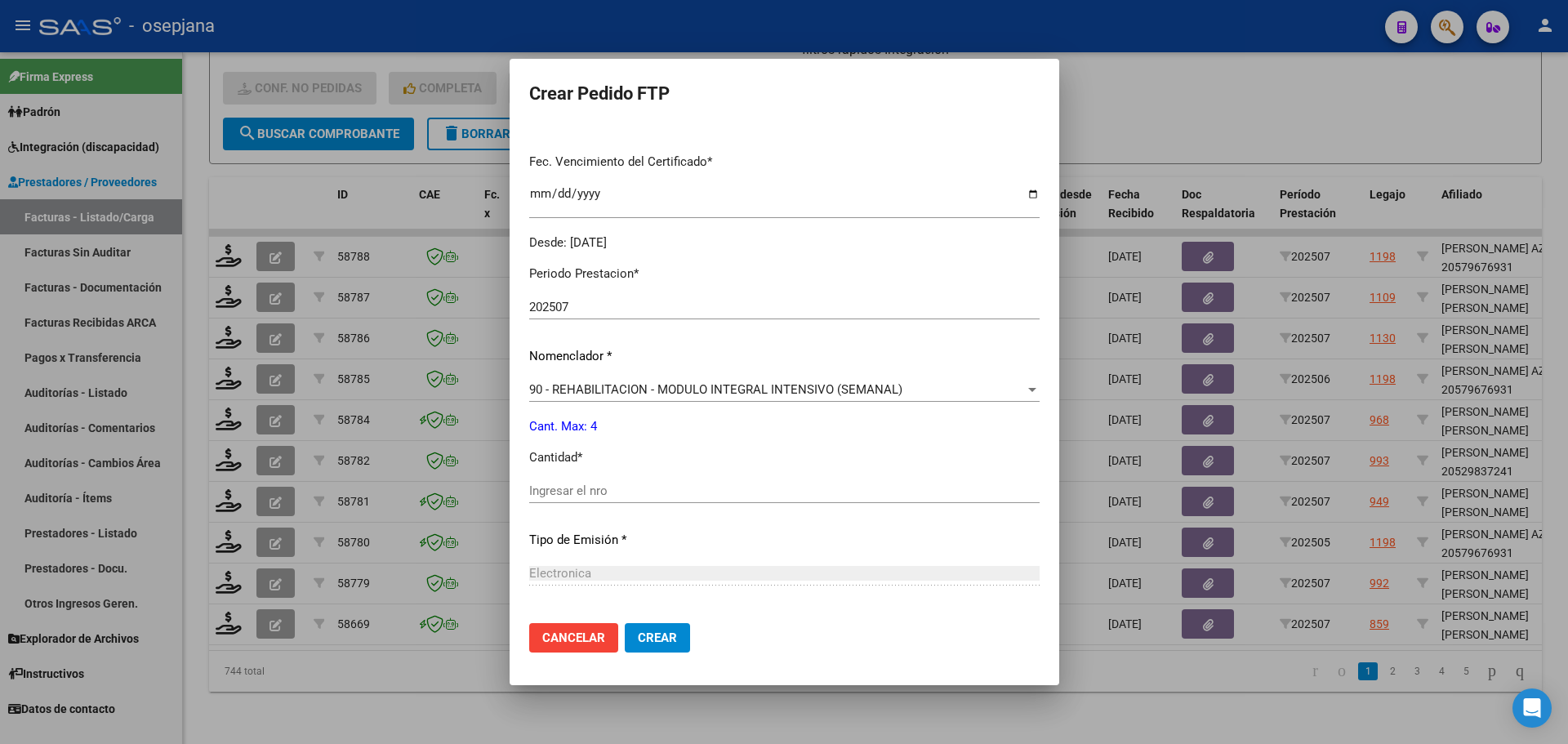
drag, startPoint x: 583, startPoint y: 476, endPoint x: 583, endPoint y: 497, distance: 21.0
click at [583, 483] on div "Periodo Prestacion * 202507 Ingresar el Periodo Prestacion Nomenclador * 90 - R…" at bounding box center [784, 509] width 510 height 514
click at [588, 496] on input "Ingresar el nro" at bounding box center [784, 490] width 510 height 15
type input "4"
click at [643, 640] on span "Crear" at bounding box center [657, 637] width 39 height 15
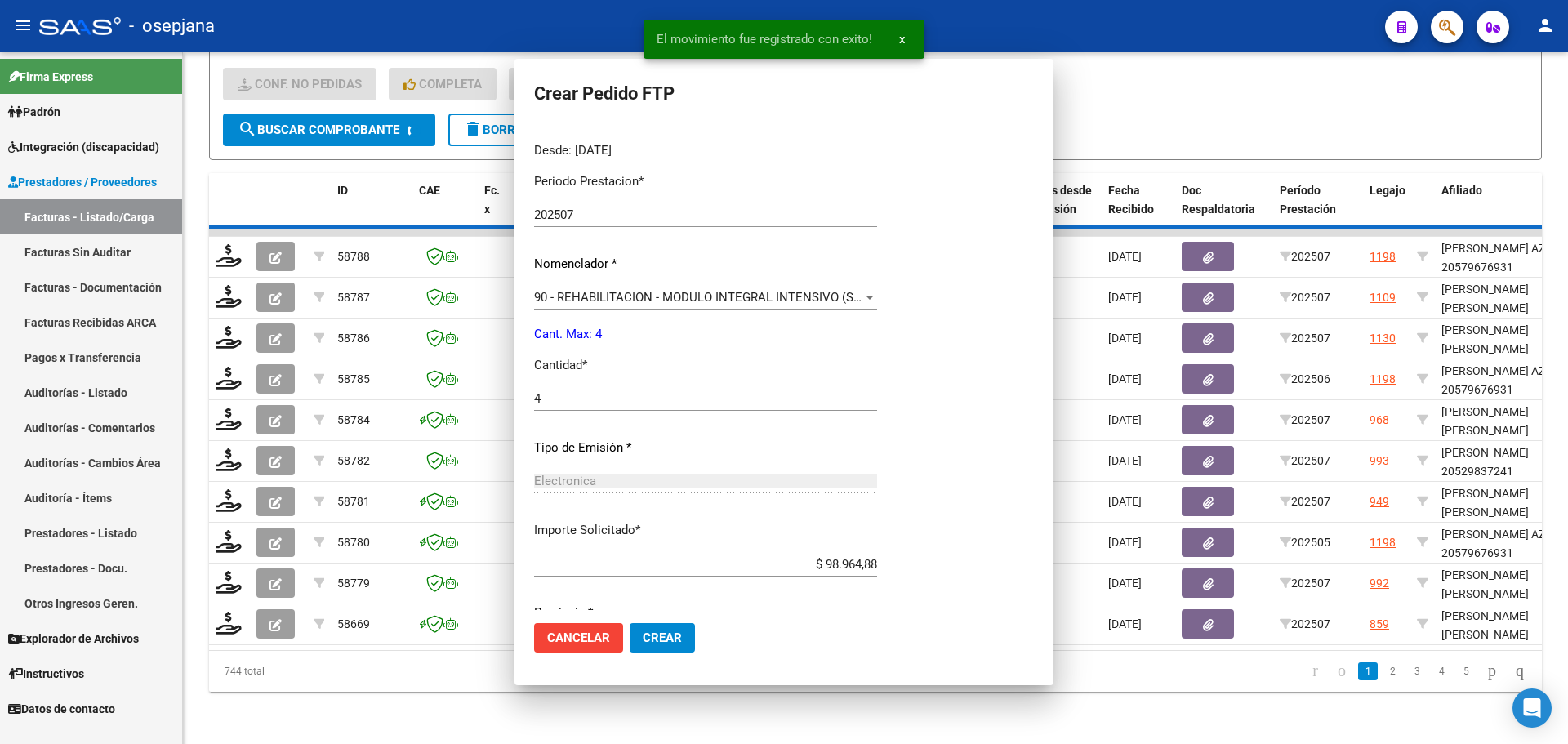
scroll to position [0, 0]
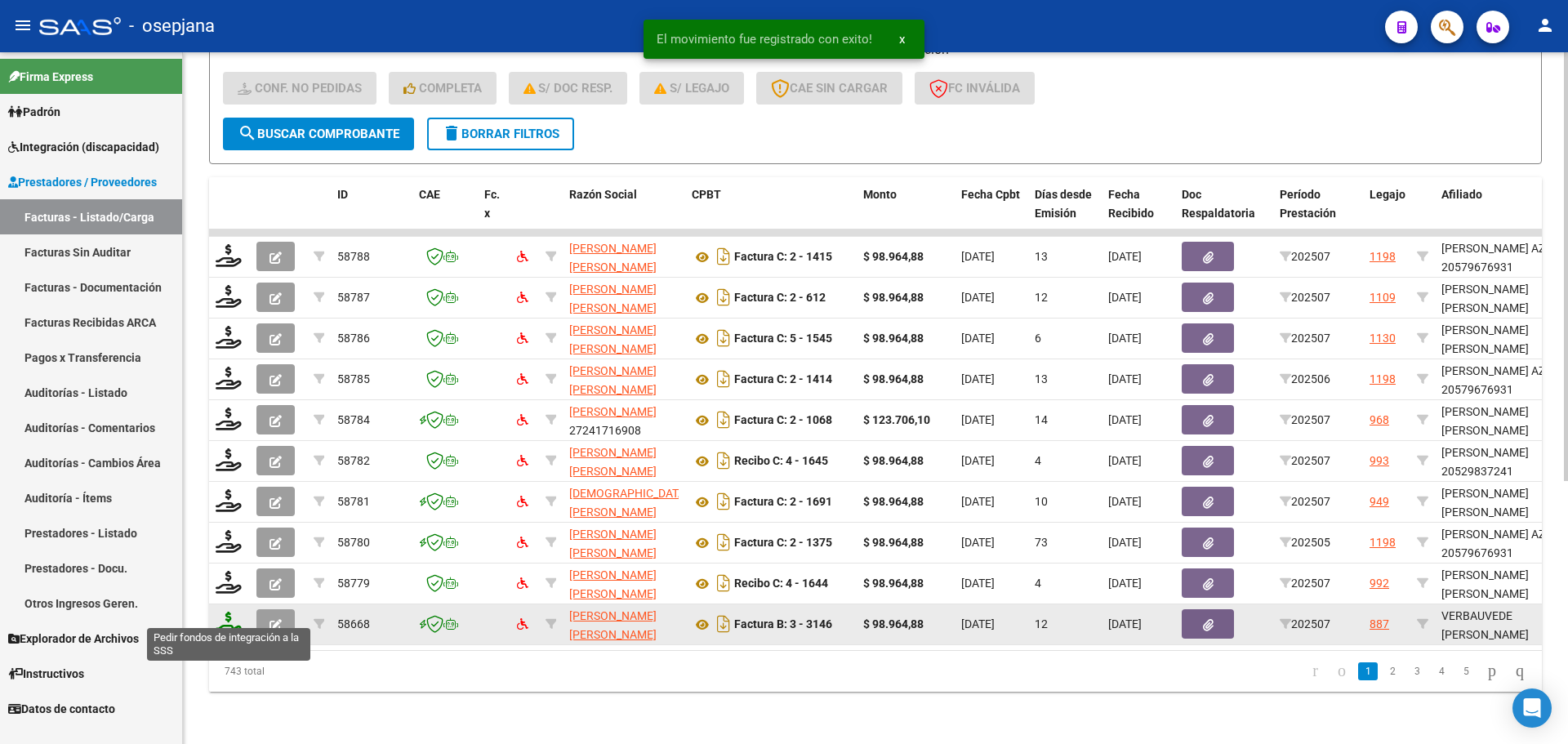
click at [227, 612] on icon at bounding box center [229, 623] width 26 height 22
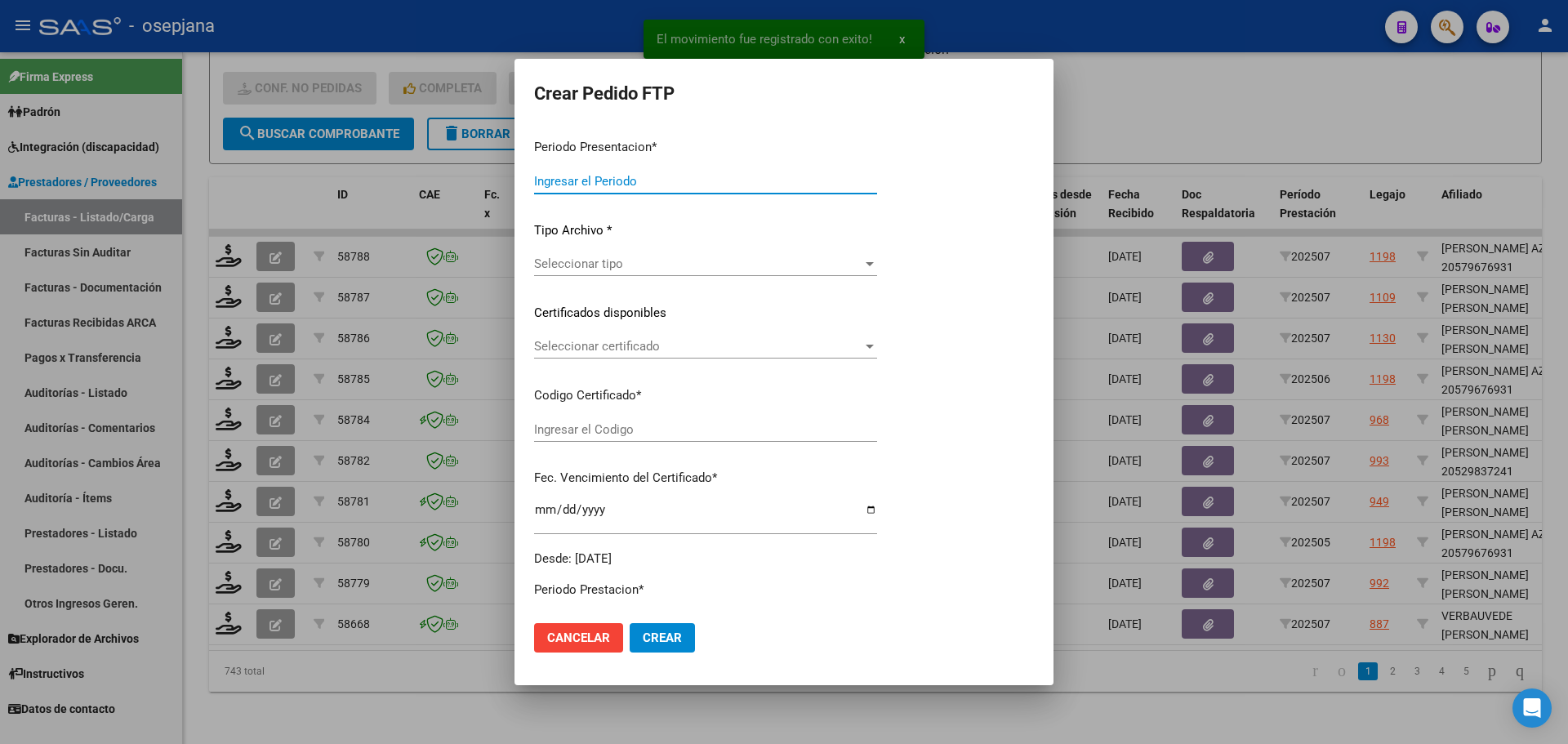
type input "202507"
type input "$ 98.964,88"
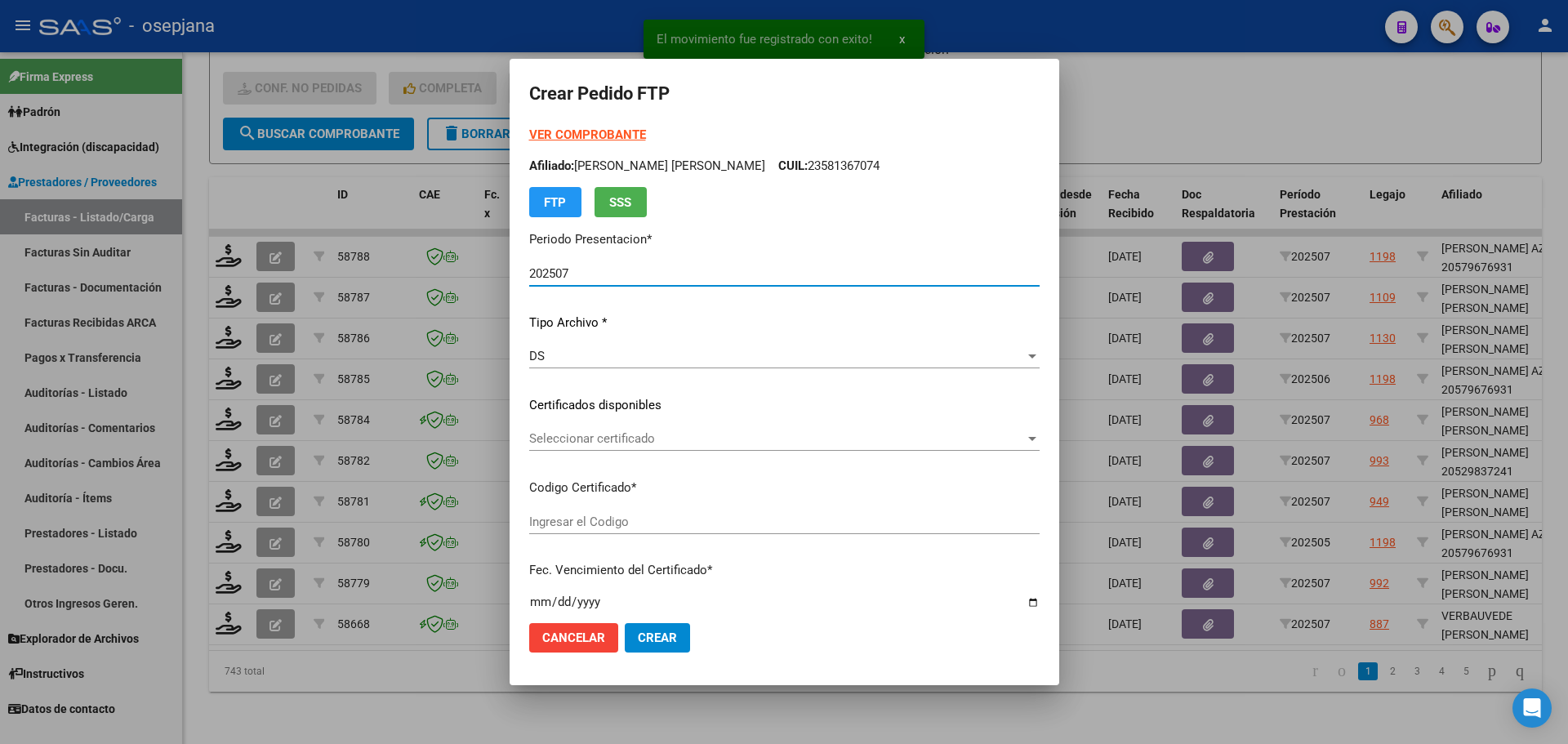
type input "ARG02000537578552023111420261114BSAS415"
type input "[DATE]"
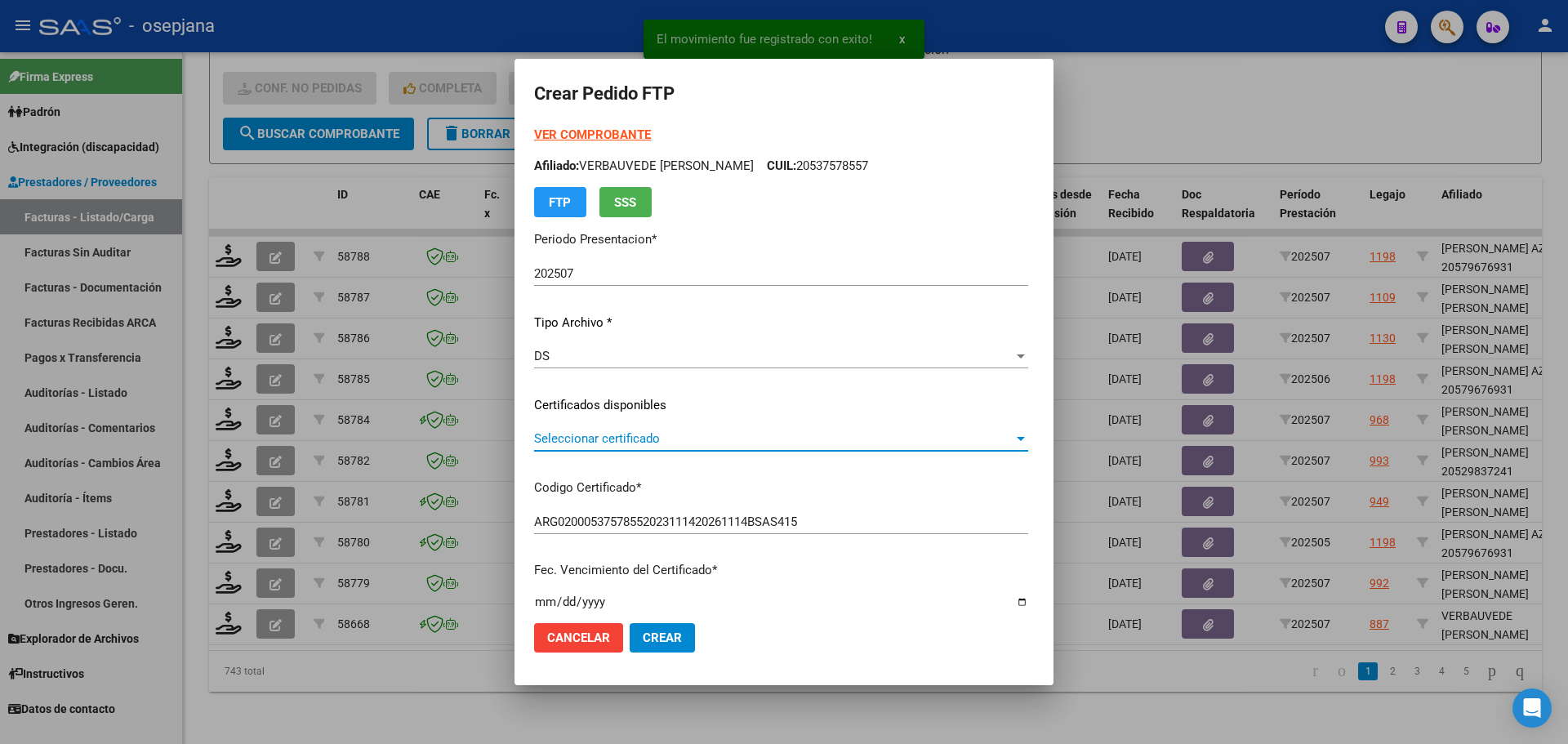
click at [604, 432] on span "Seleccionar certificado" at bounding box center [773, 438] width 479 height 15
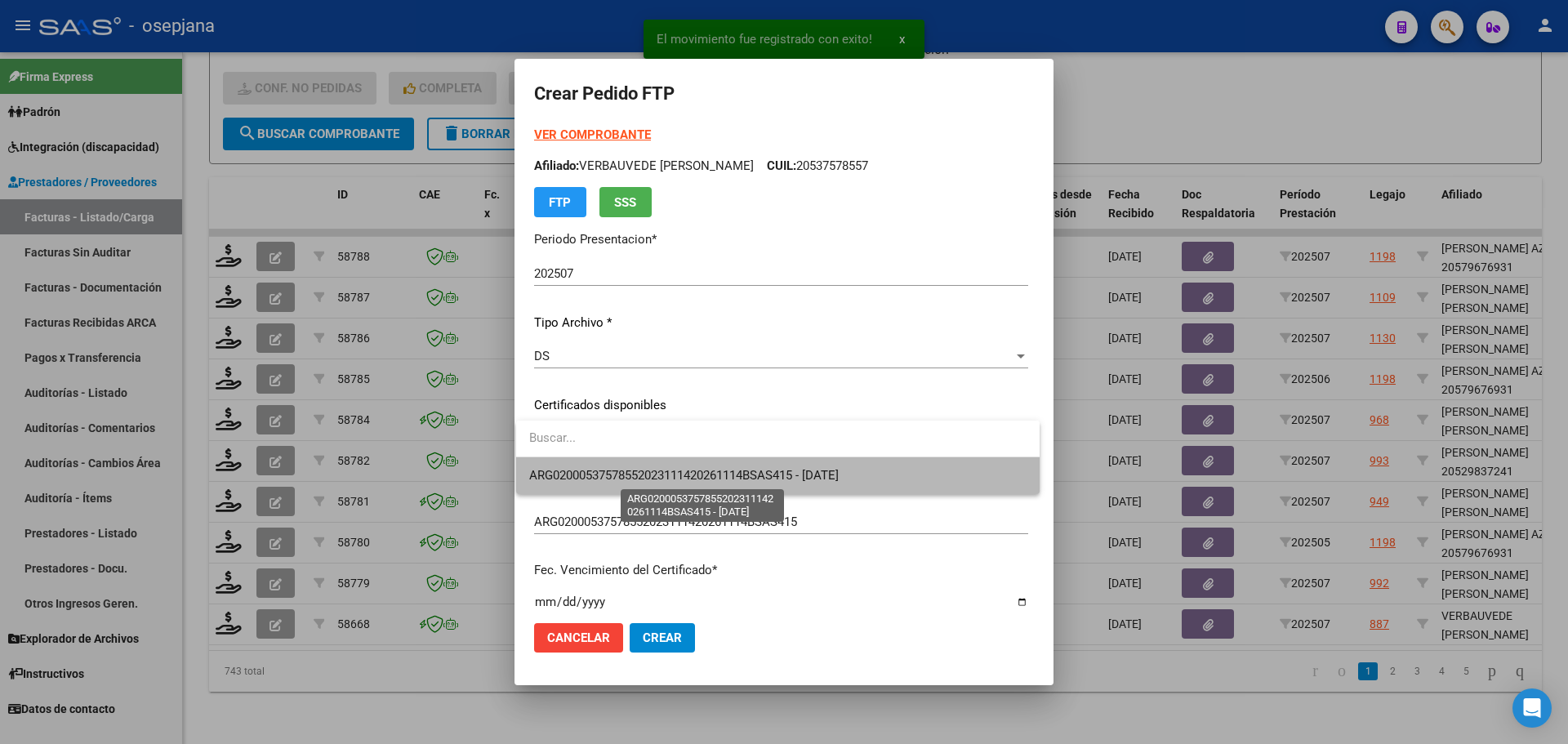
click at [612, 469] on span "ARG02000537578552023111420261114BSAS415 - [DATE]" at bounding box center [683, 475] width 310 height 15
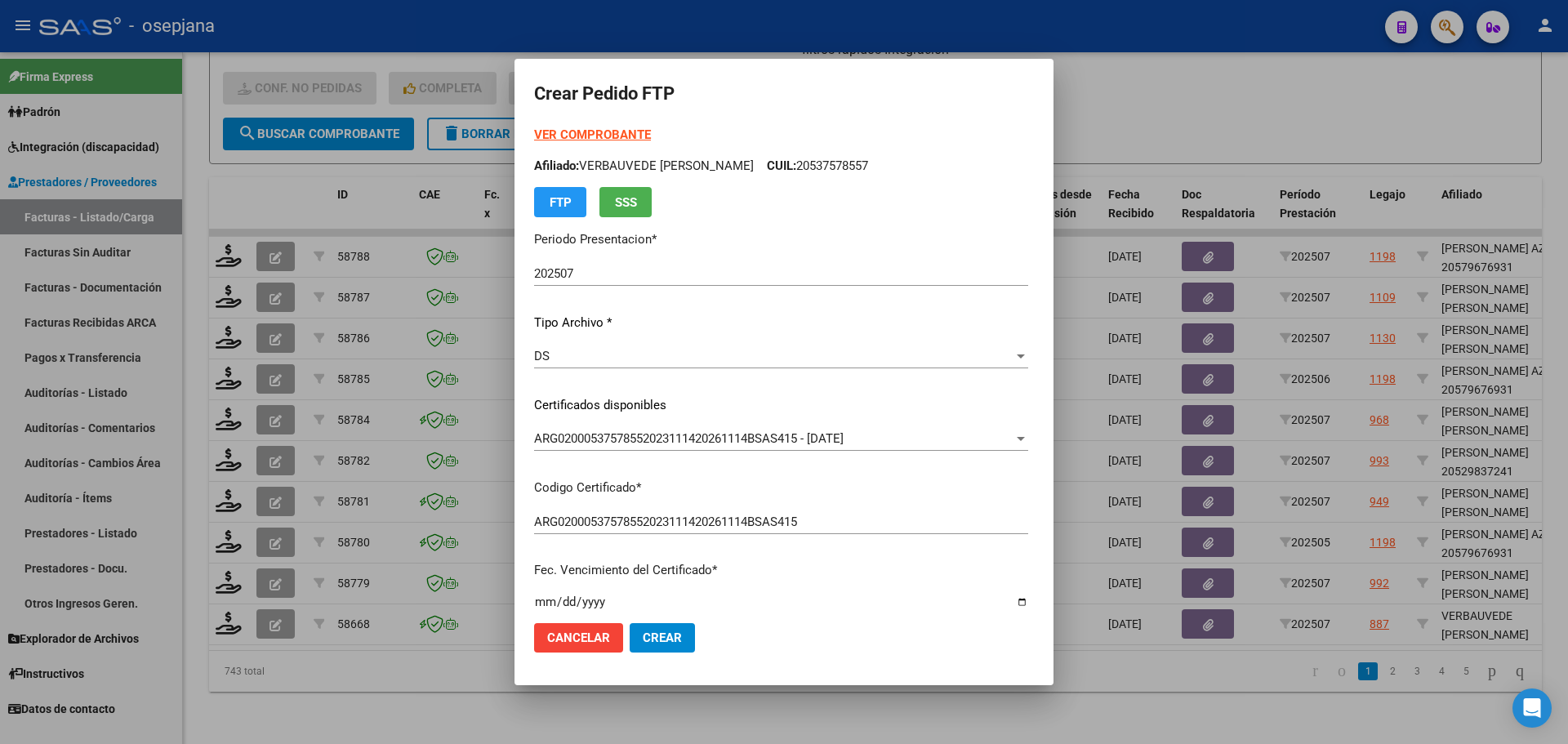
click at [592, 136] on strong "VER COMPROBANTE" at bounding box center [592, 135] width 116 height 15
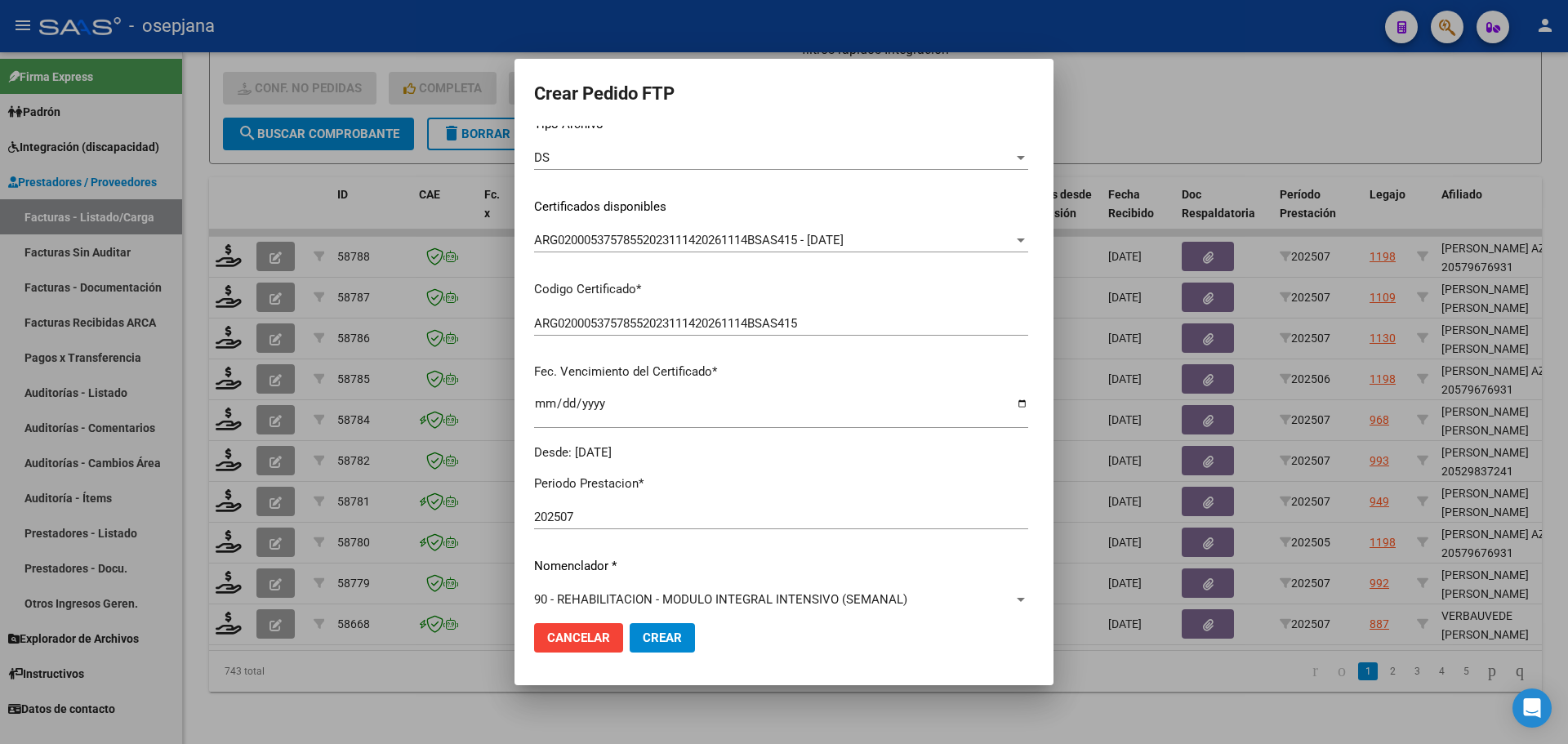
scroll to position [490, 0]
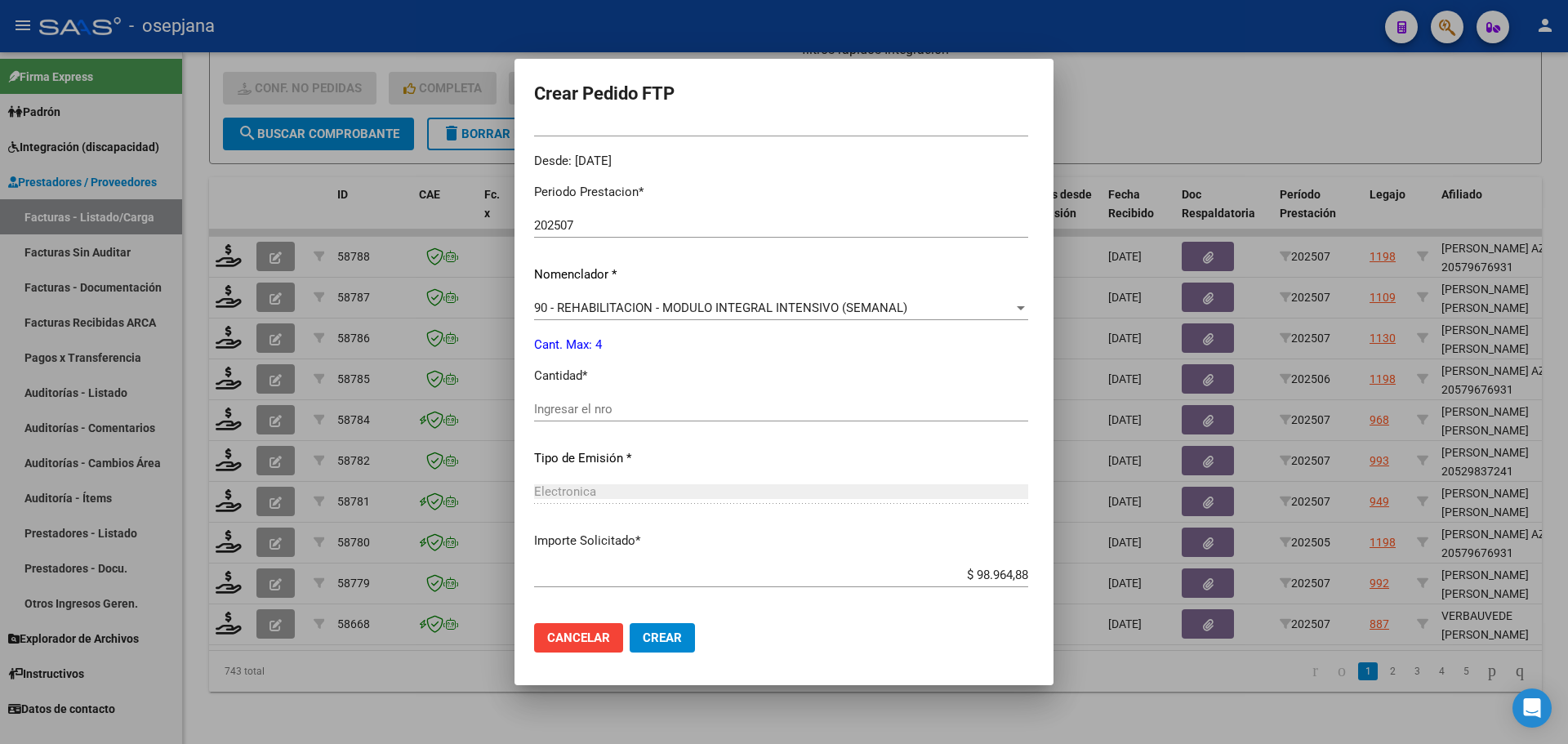
click at [582, 411] on input "Ingresar el nro" at bounding box center [781, 408] width 494 height 15
type input "4"
click at [665, 627] on button "Crear" at bounding box center [662, 638] width 66 height 29
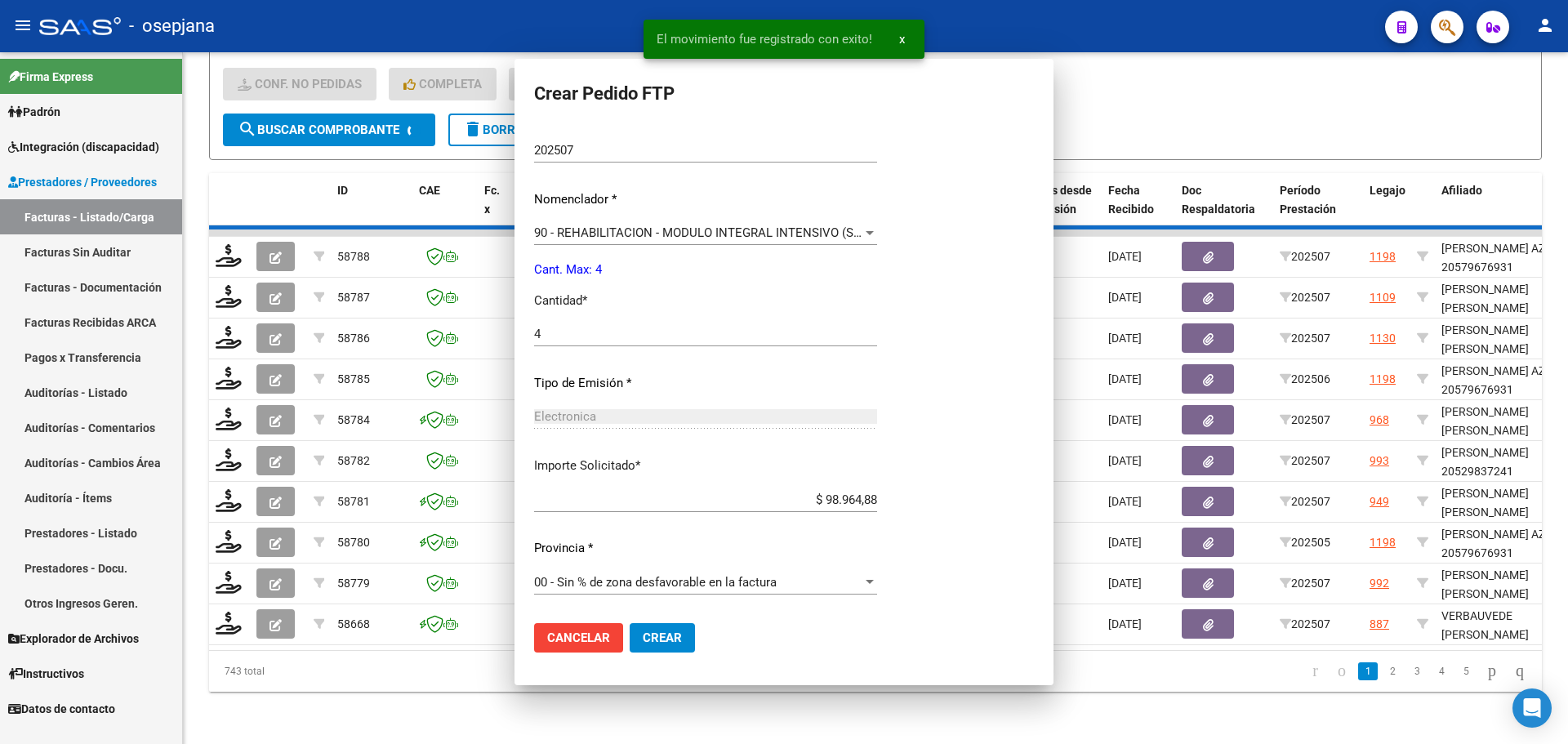
scroll to position [0, 0]
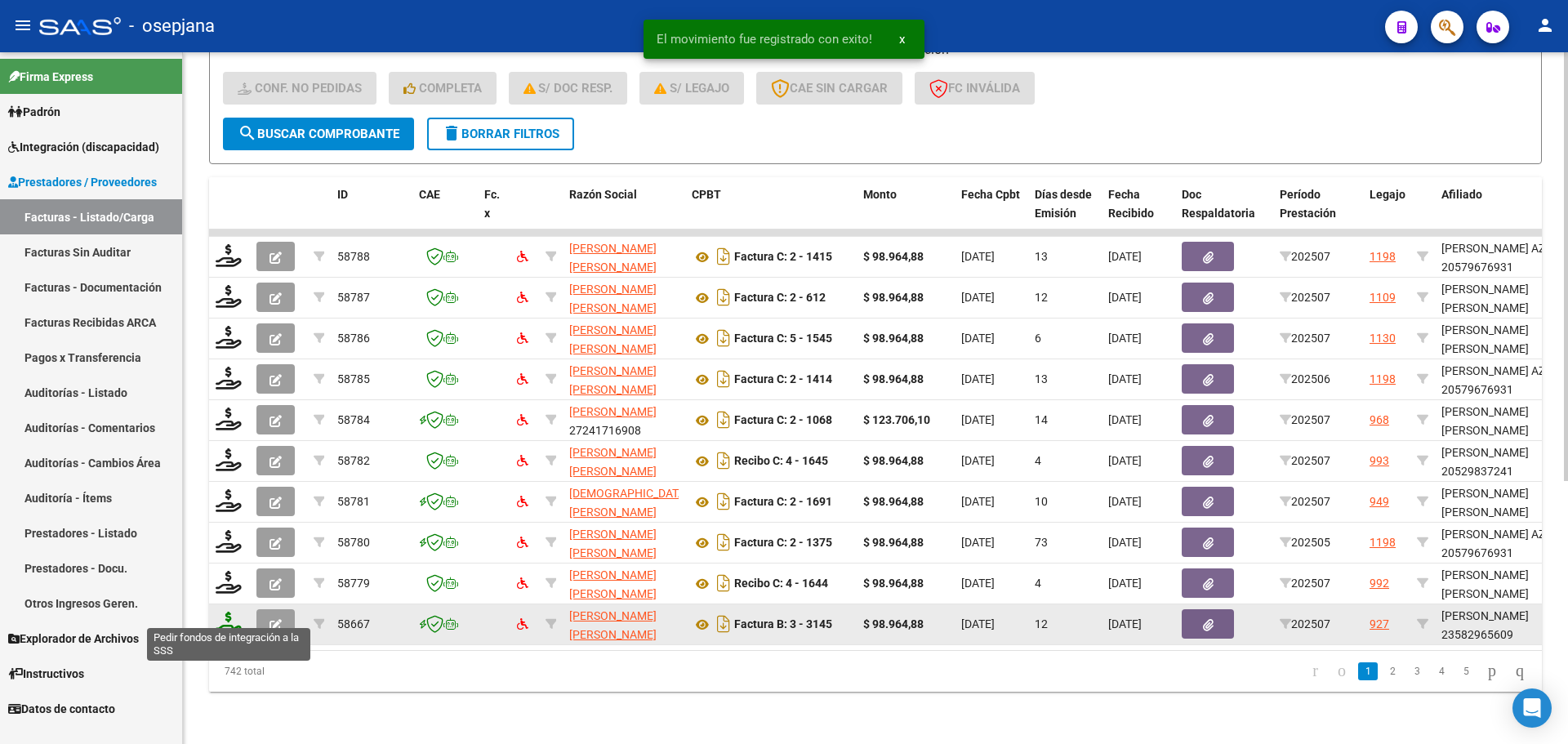
click at [230, 615] on icon at bounding box center [229, 623] width 26 height 22
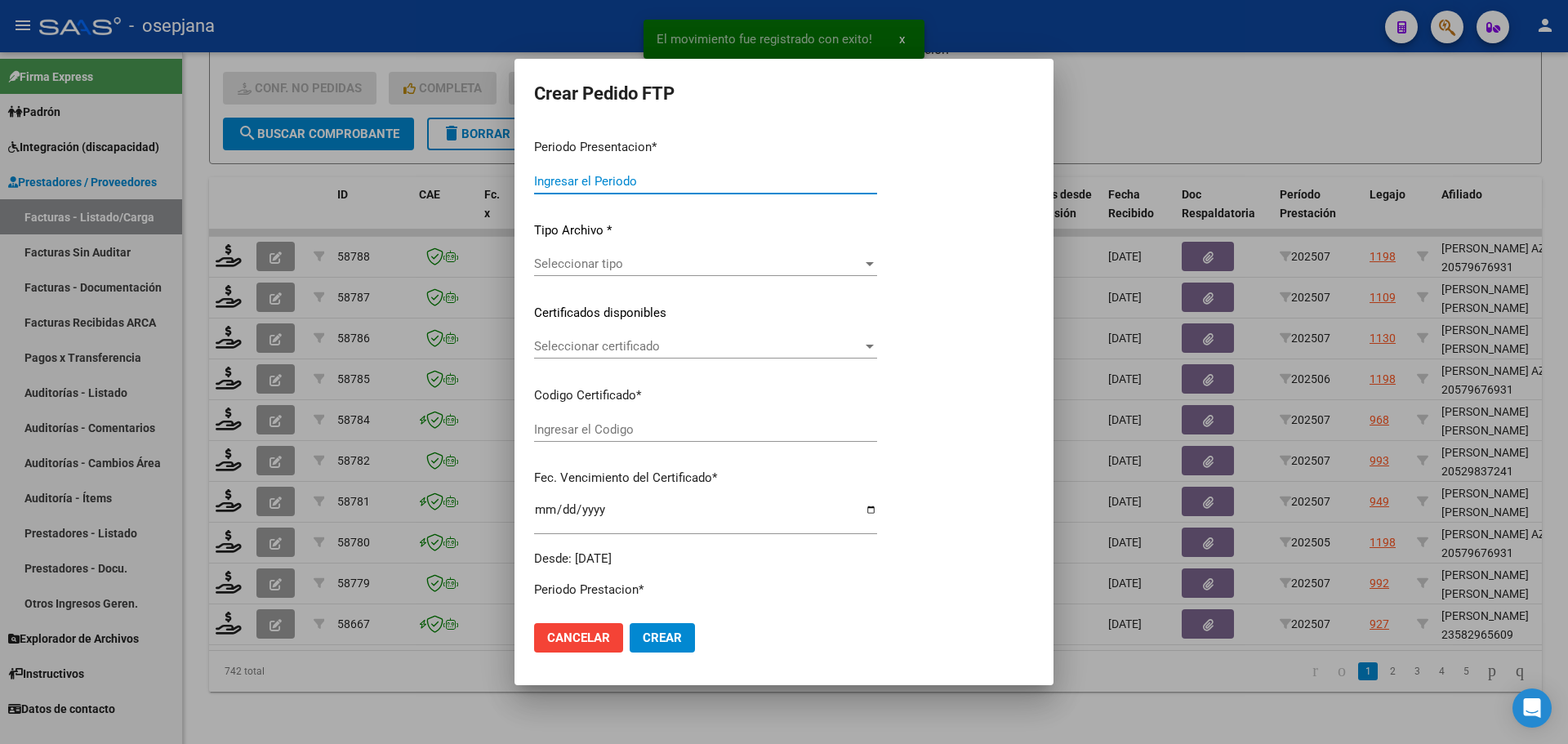
type input "202507"
type input "$ 98.964,88"
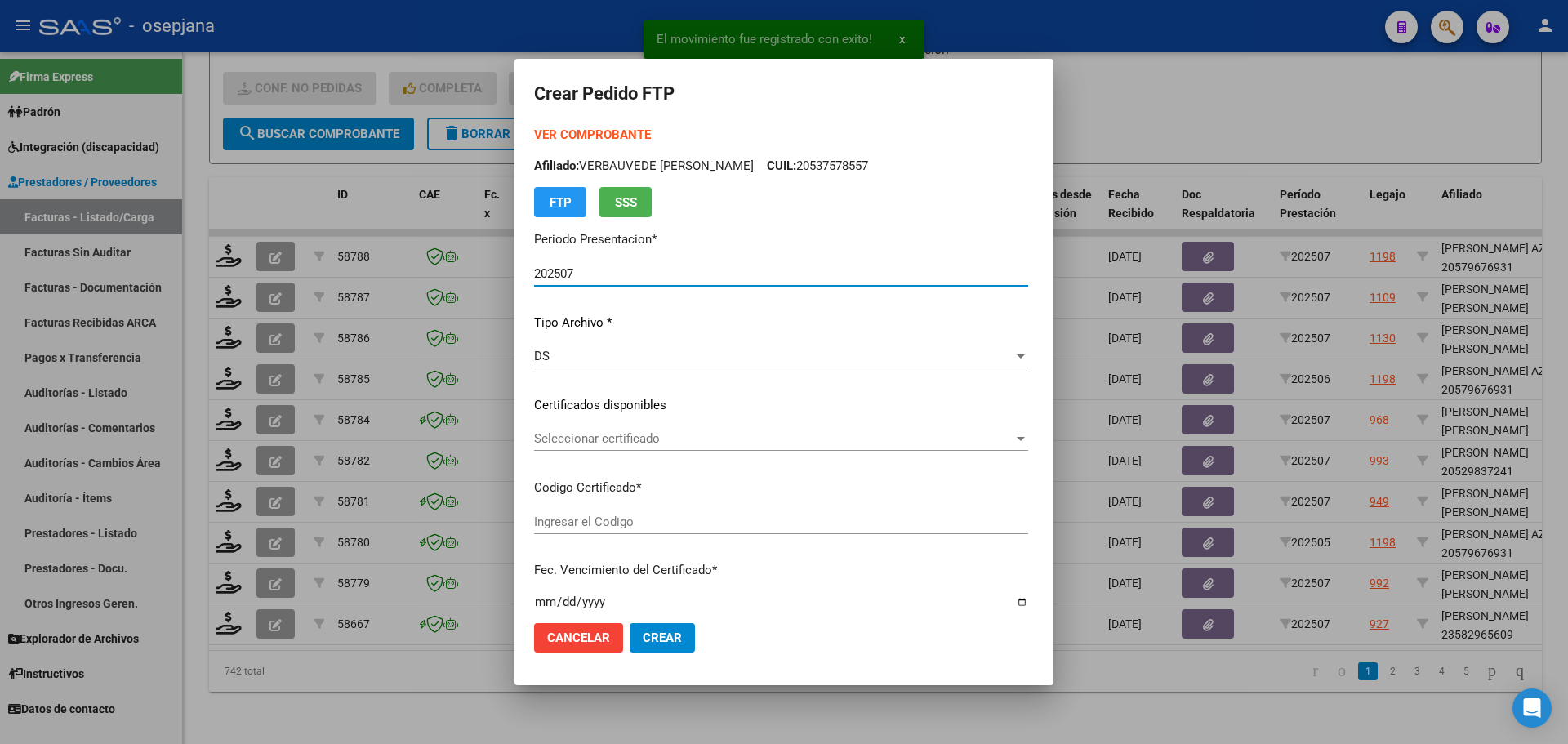
type input "ARG02000582965602024090420290904BSAS309"
type input "[DATE]"
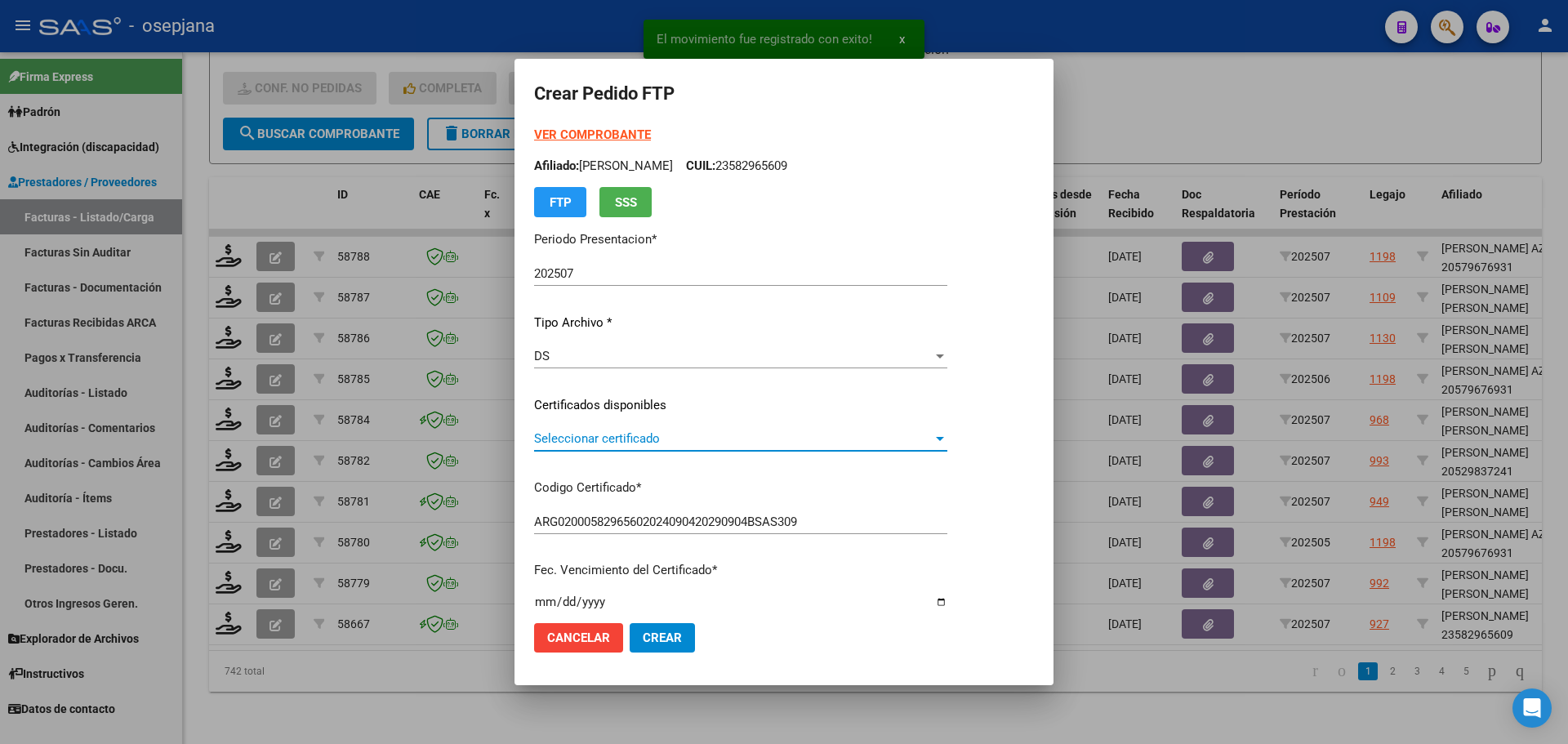
click at [652, 445] on span "Seleccionar certificado" at bounding box center [734, 438] width 399 height 15
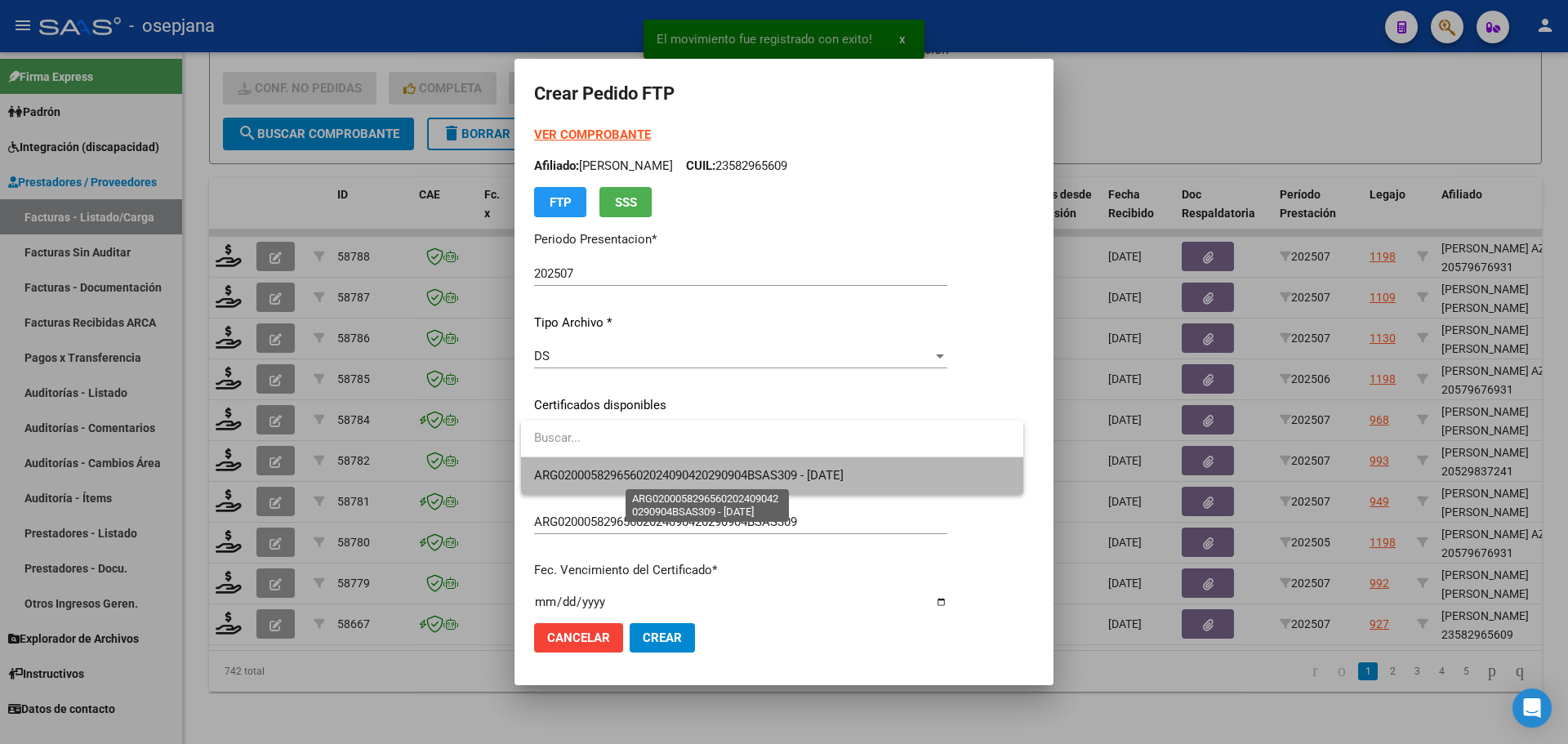
click at [653, 475] on span "ARG02000582965602024090420290904BSAS309 - [DATE]" at bounding box center [689, 475] width 310 height 15
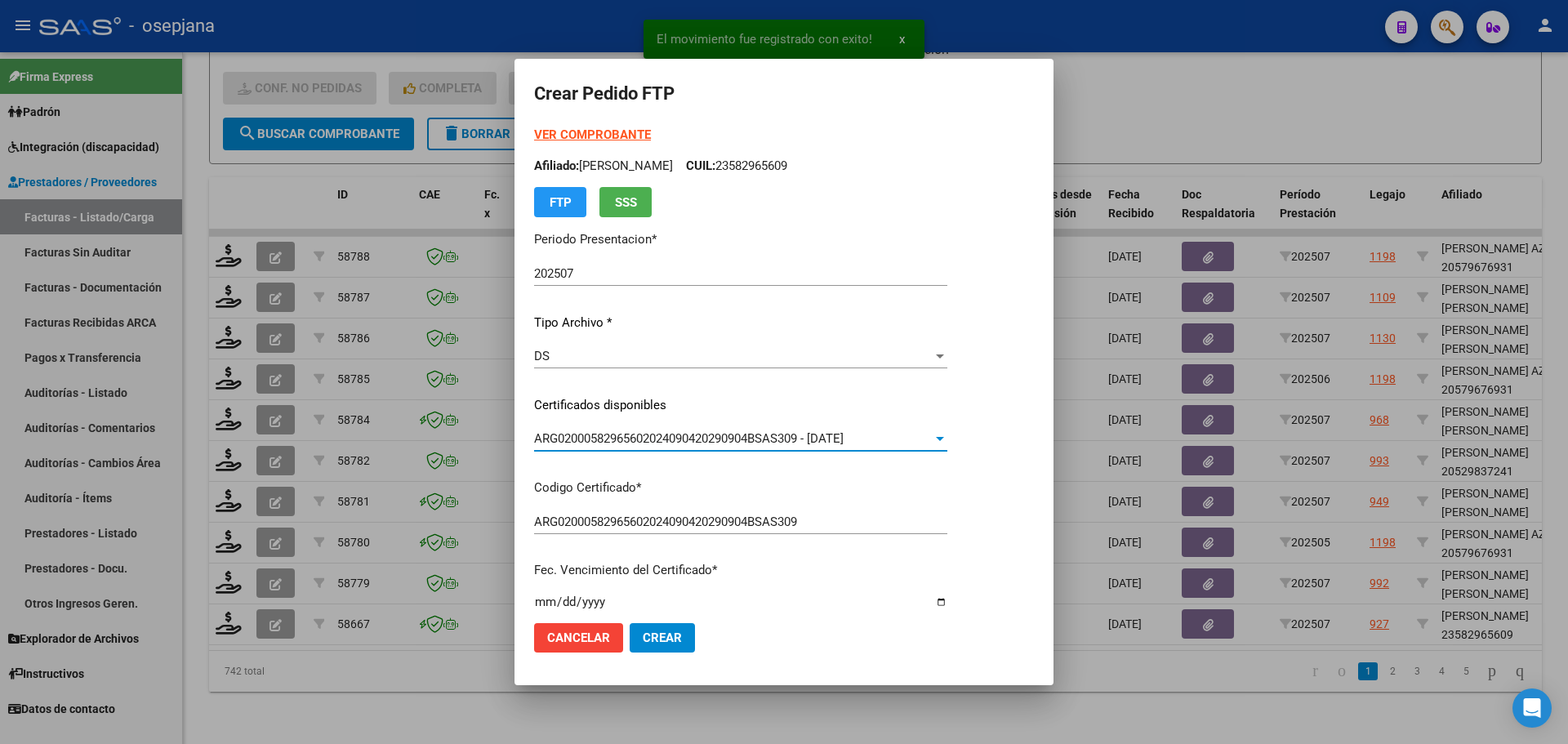
click at [633, 127] on div "VER COMPROBANTE ARCA [PERSON_NAME] Afiliado: [PERSON_NAME]: 23582965609 FTP SSS" at bounding box center [740, 172] width 413 height 91
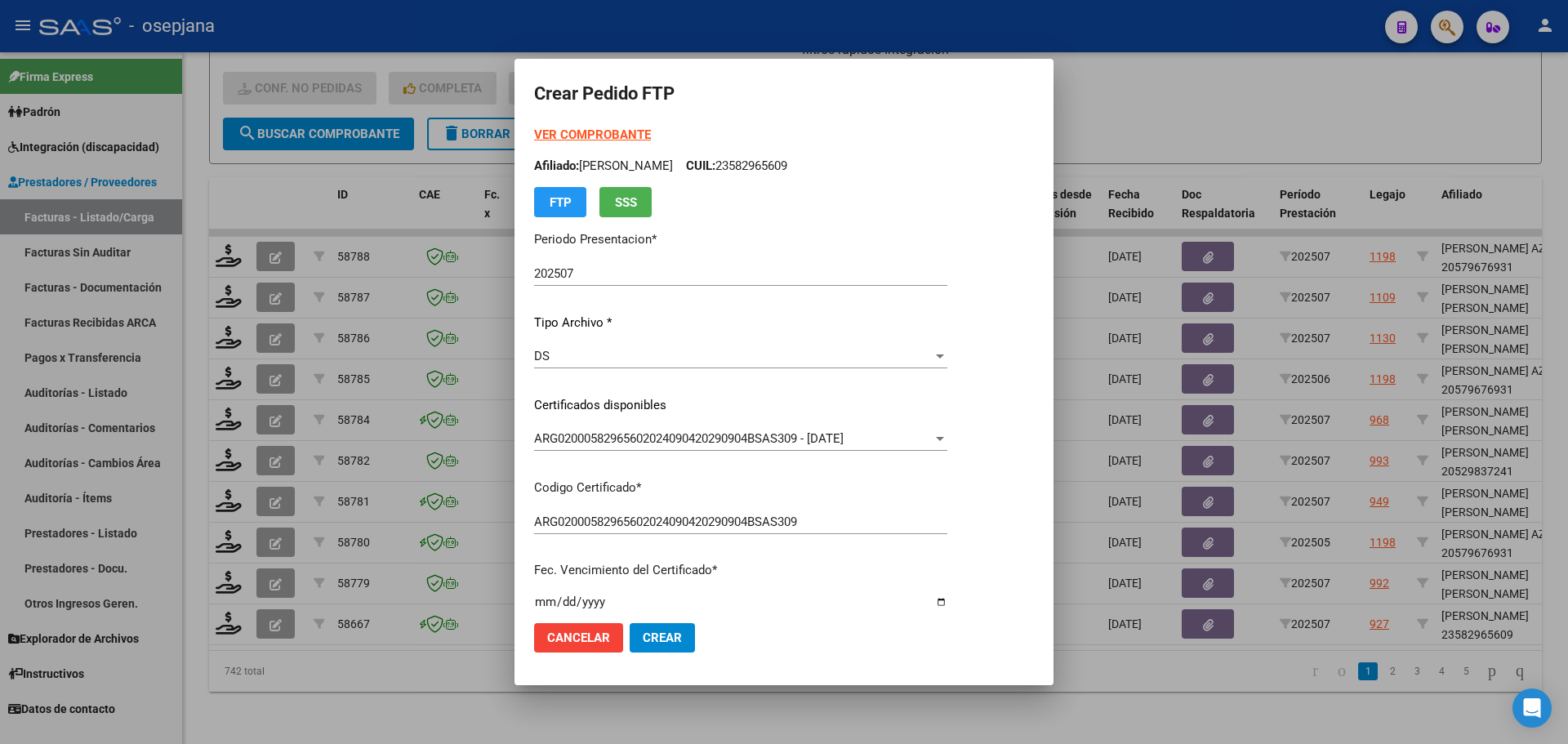
click at [632, 132] on strong "VER COMPROBANTE" at bounding box center [592, 135] width 116 height 15
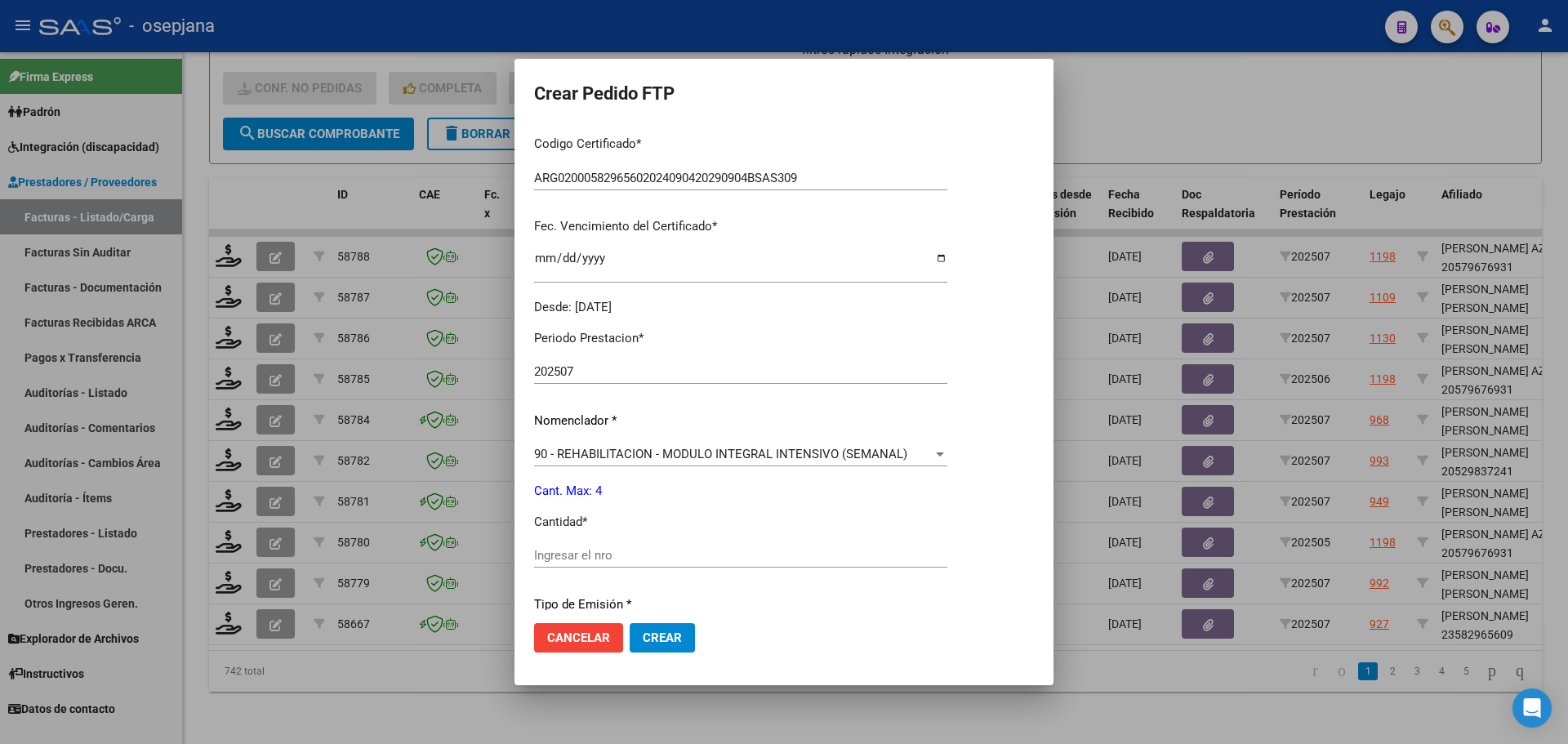
scroll to position [408, 0]
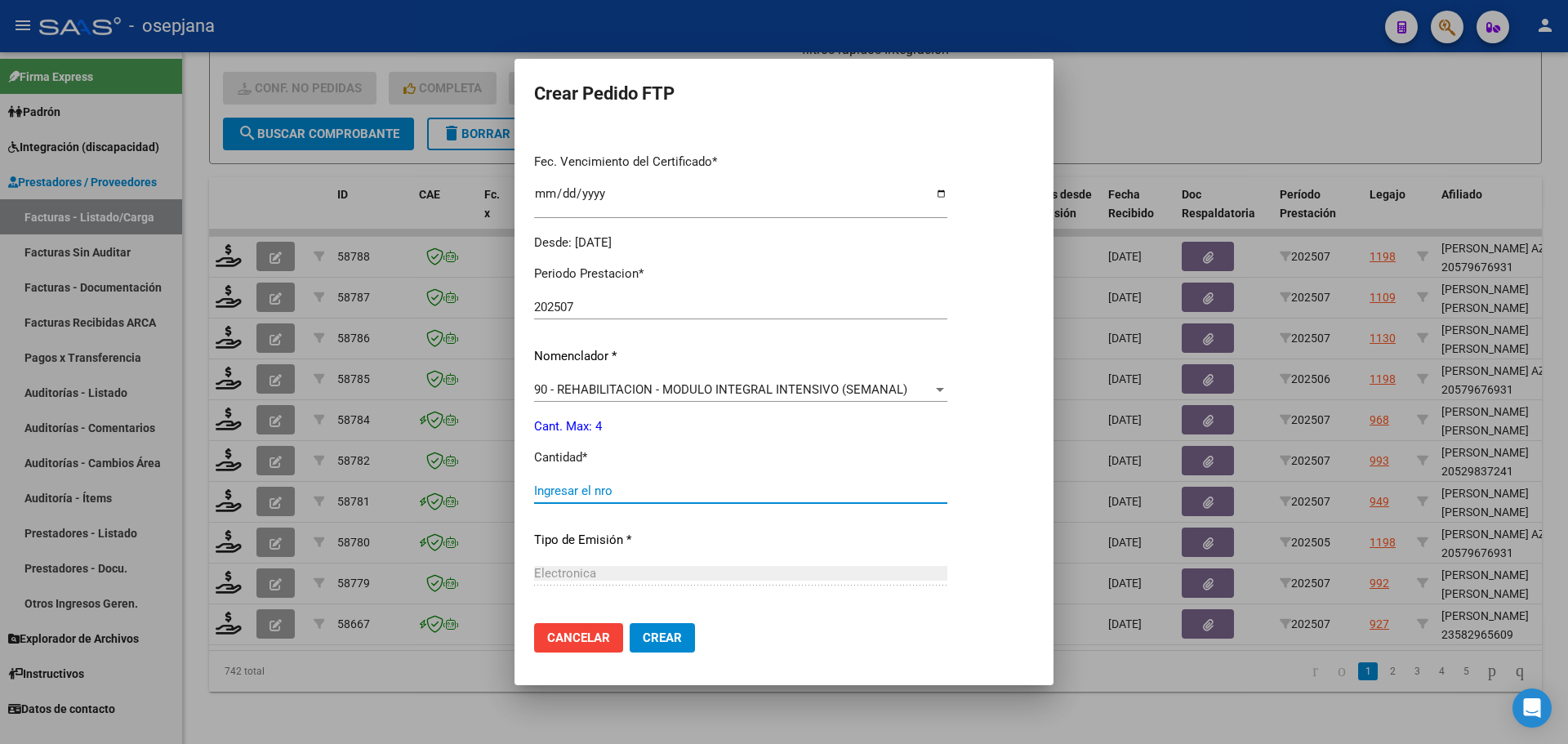
click at [576, 497] on input "Ingresar el nro" at bounding box center [740, 490] width 413 height 15
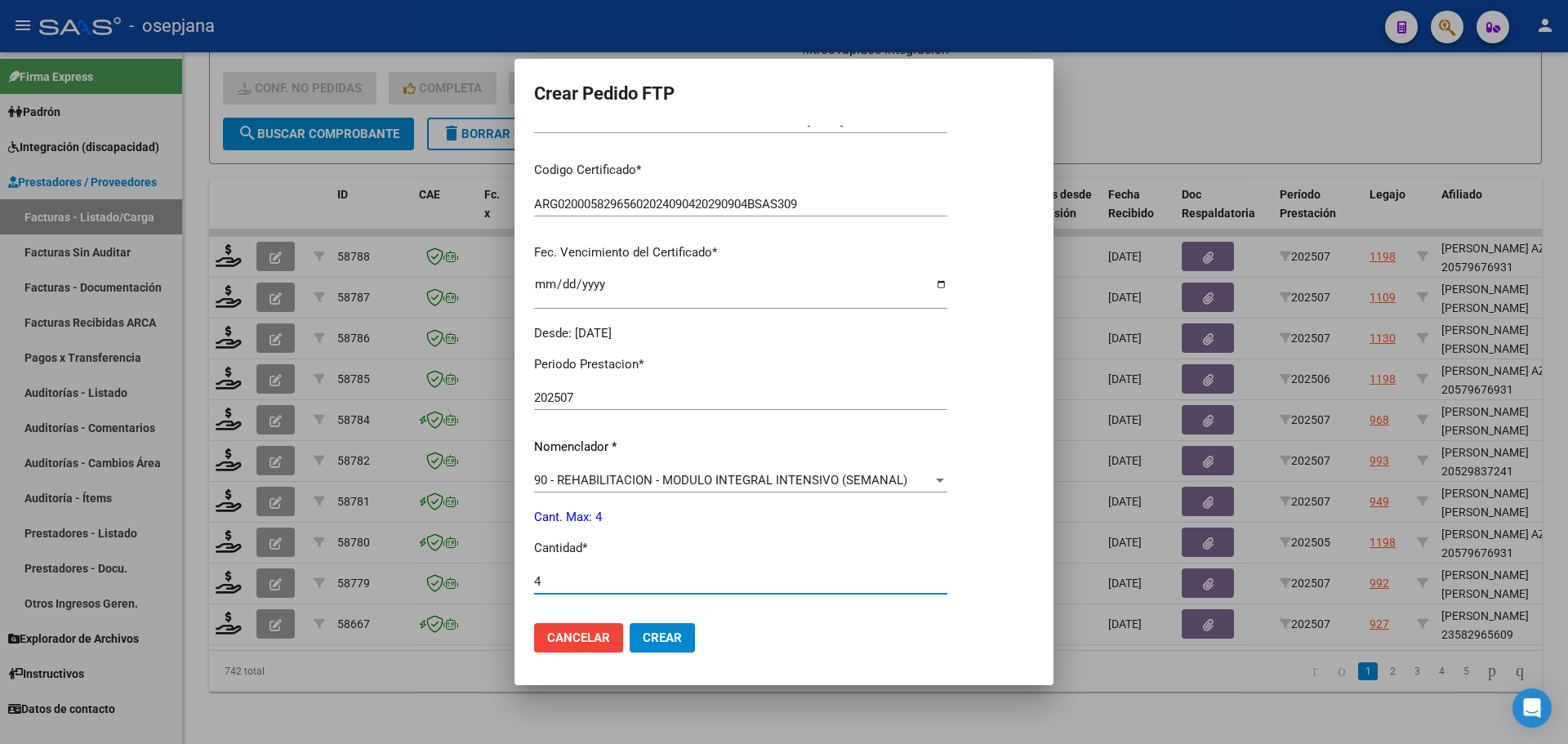
scroll to position [0, 0]
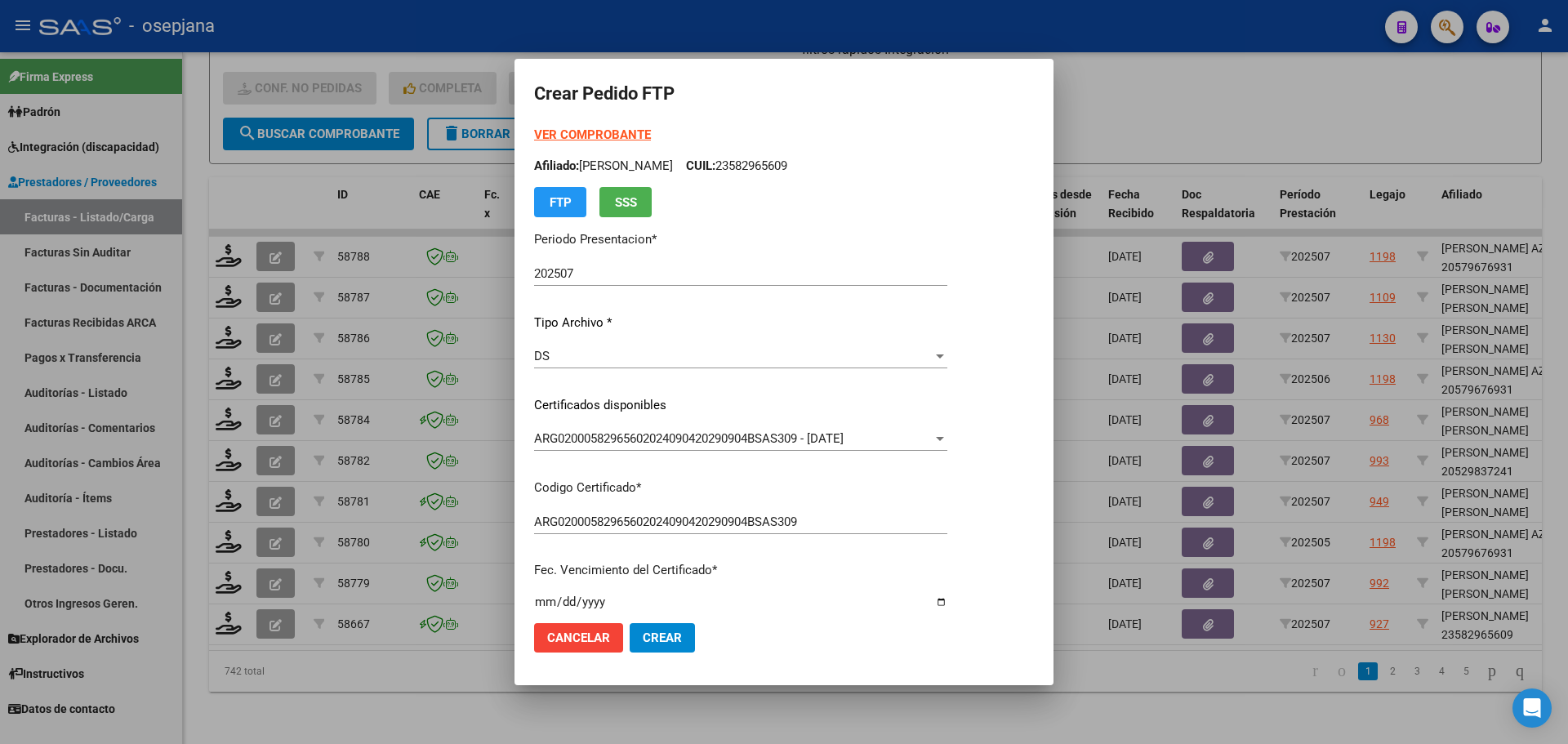
type input "4"
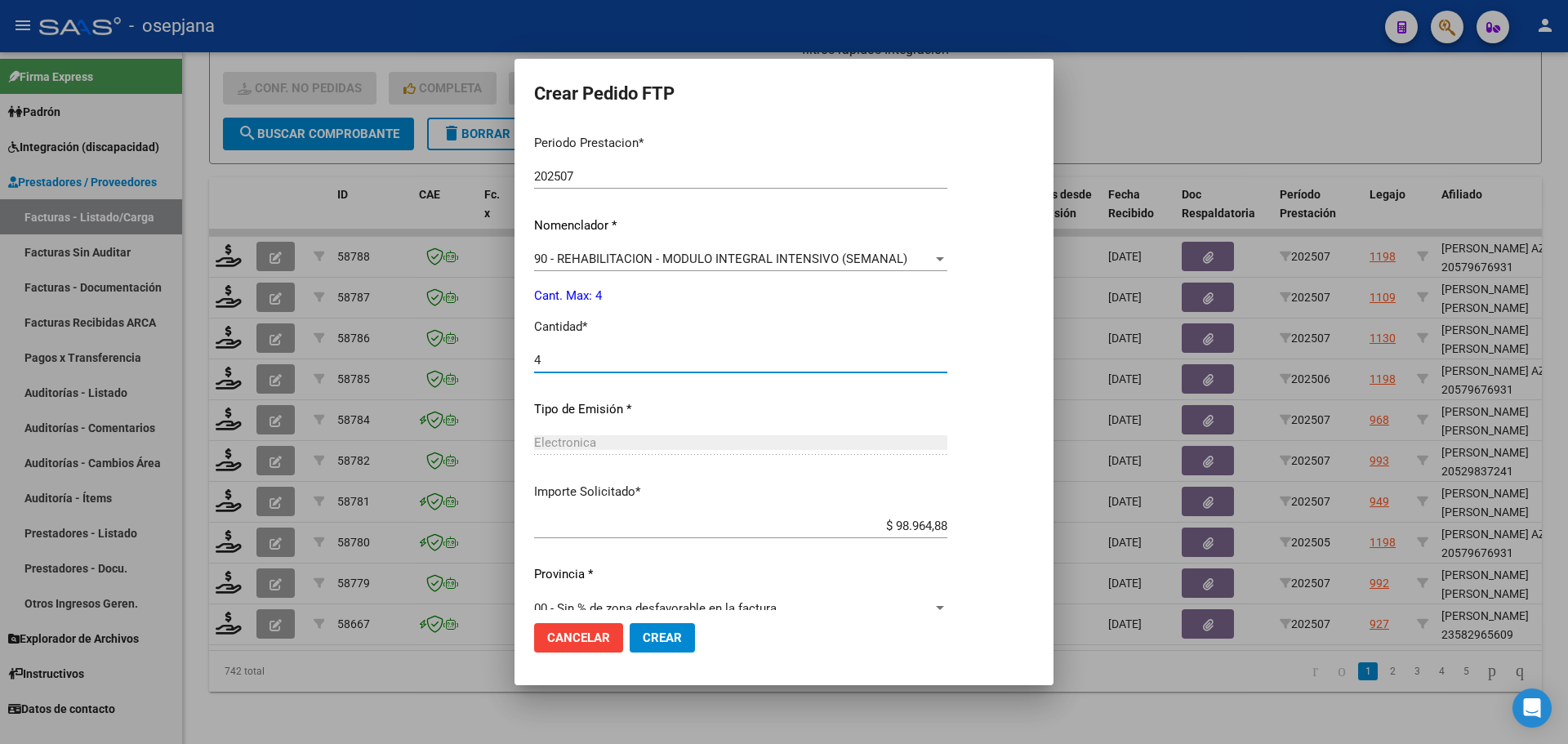
scroll to position [565, 0]
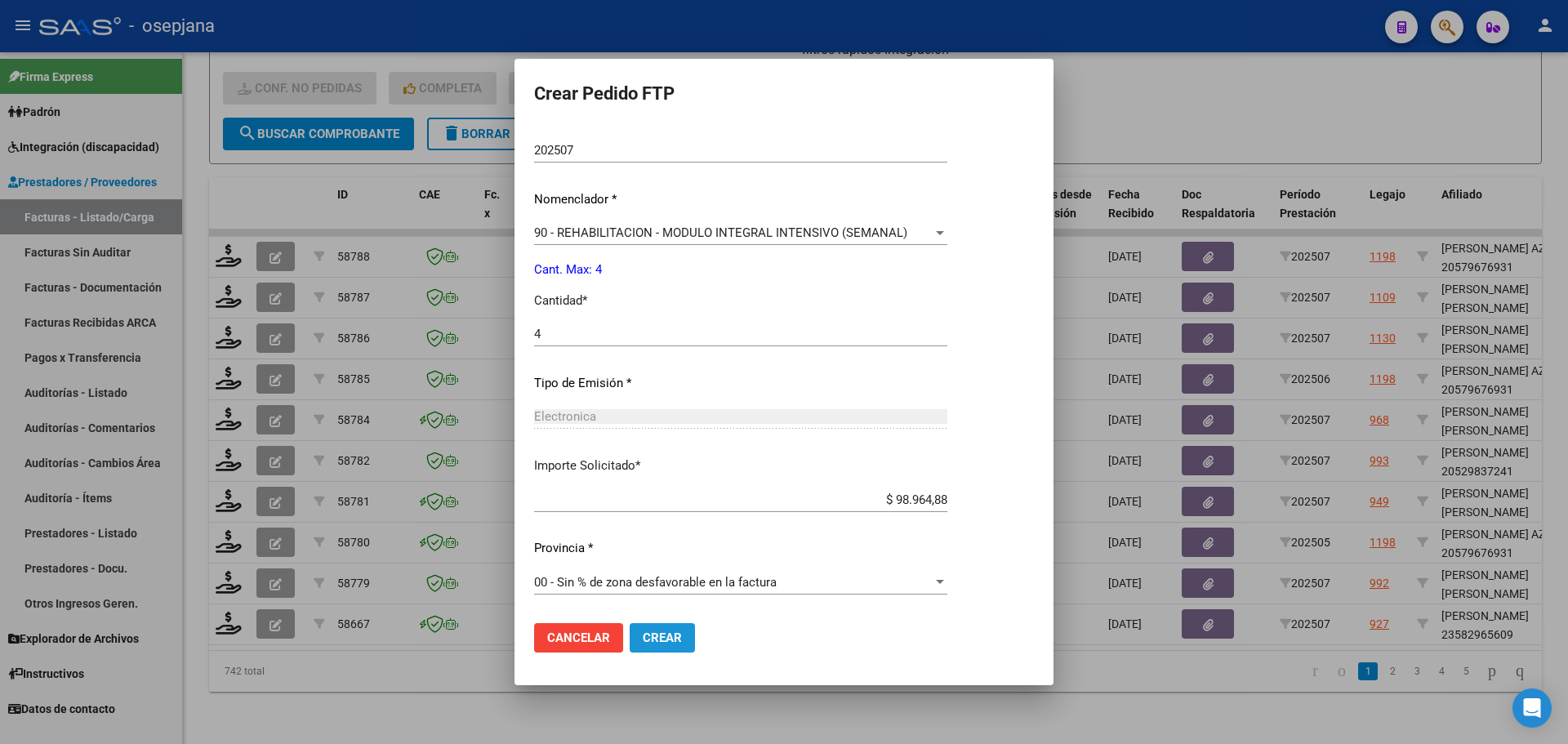
click at [674, 634] on span "Crear" at bounding box center [662, 637] width 39 height 15
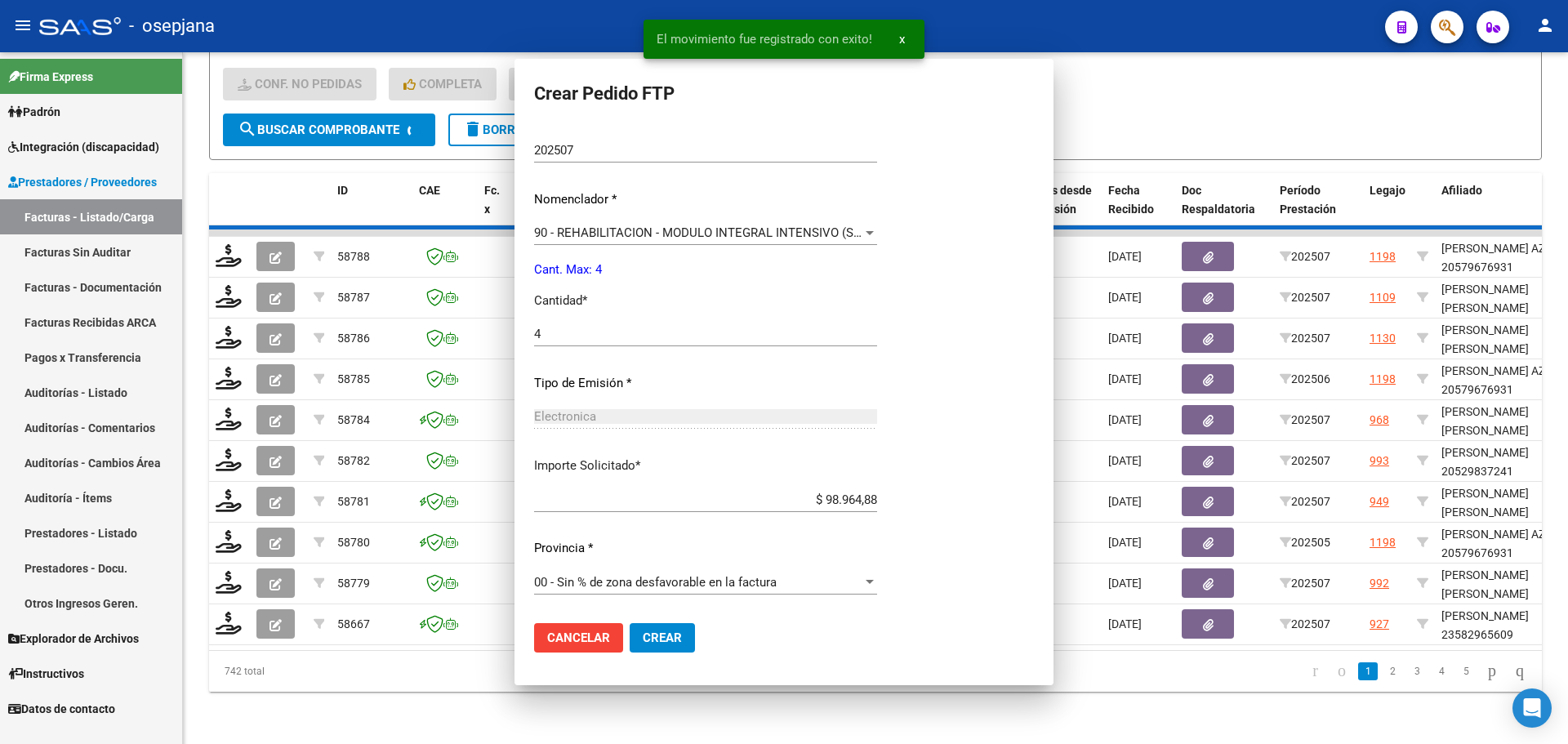
scroll to position [0, 0]
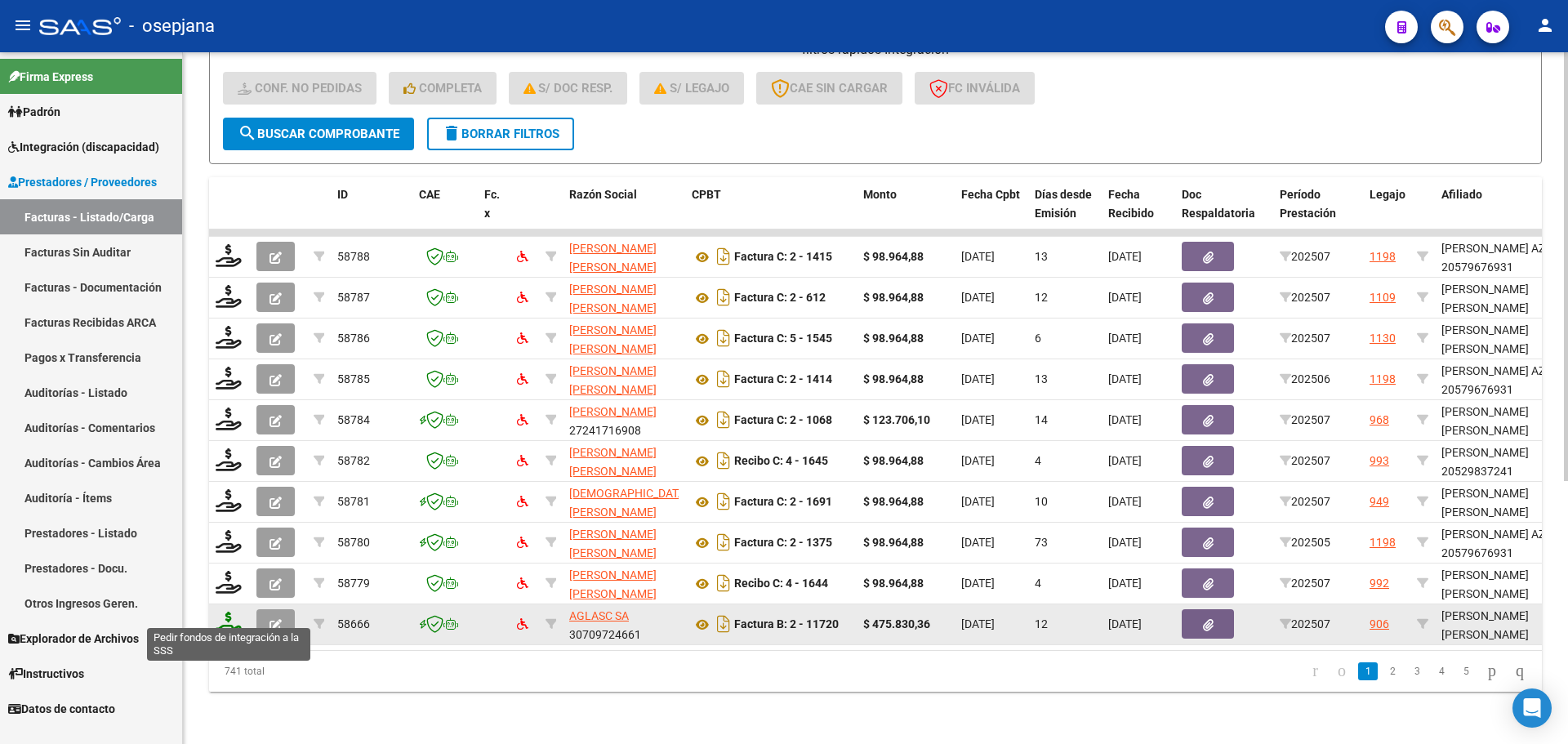
click at [228, 612] on icon at bounding box center [229, 623] width 26 height 22
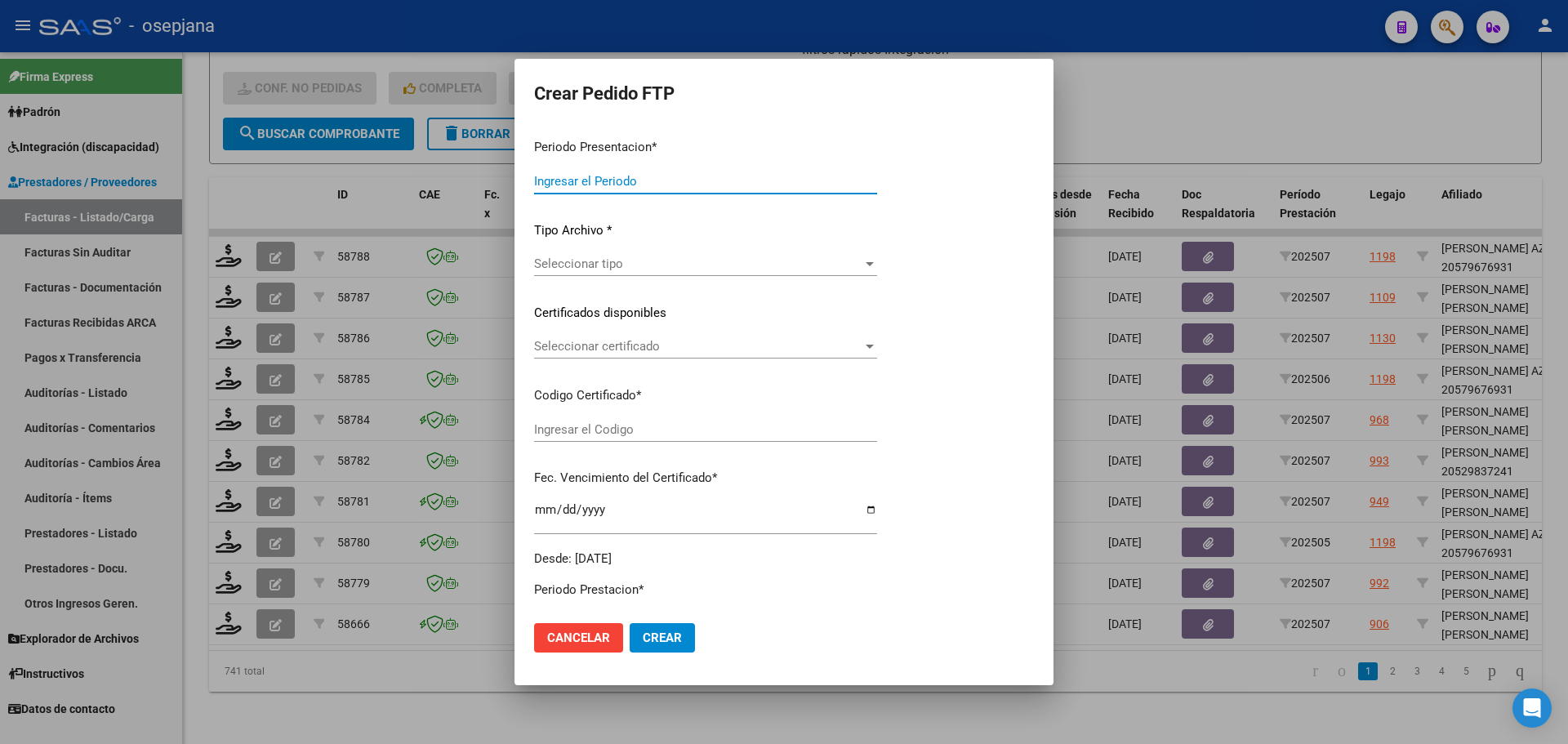
type input "202507"
type input "$ 475.830,36"
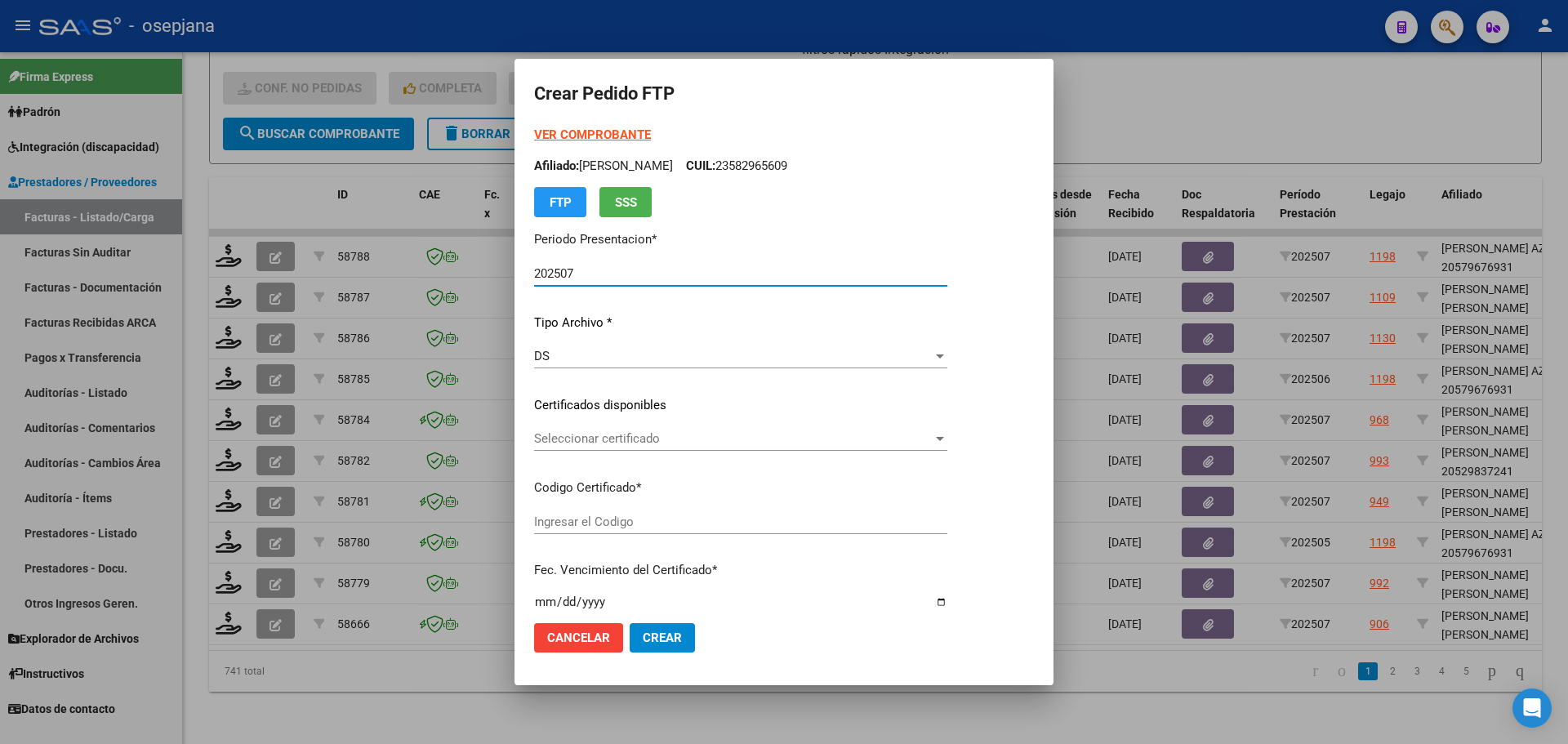
type input "ARG02000572549572024080620260806BSAS265"
type input "[DATE]"
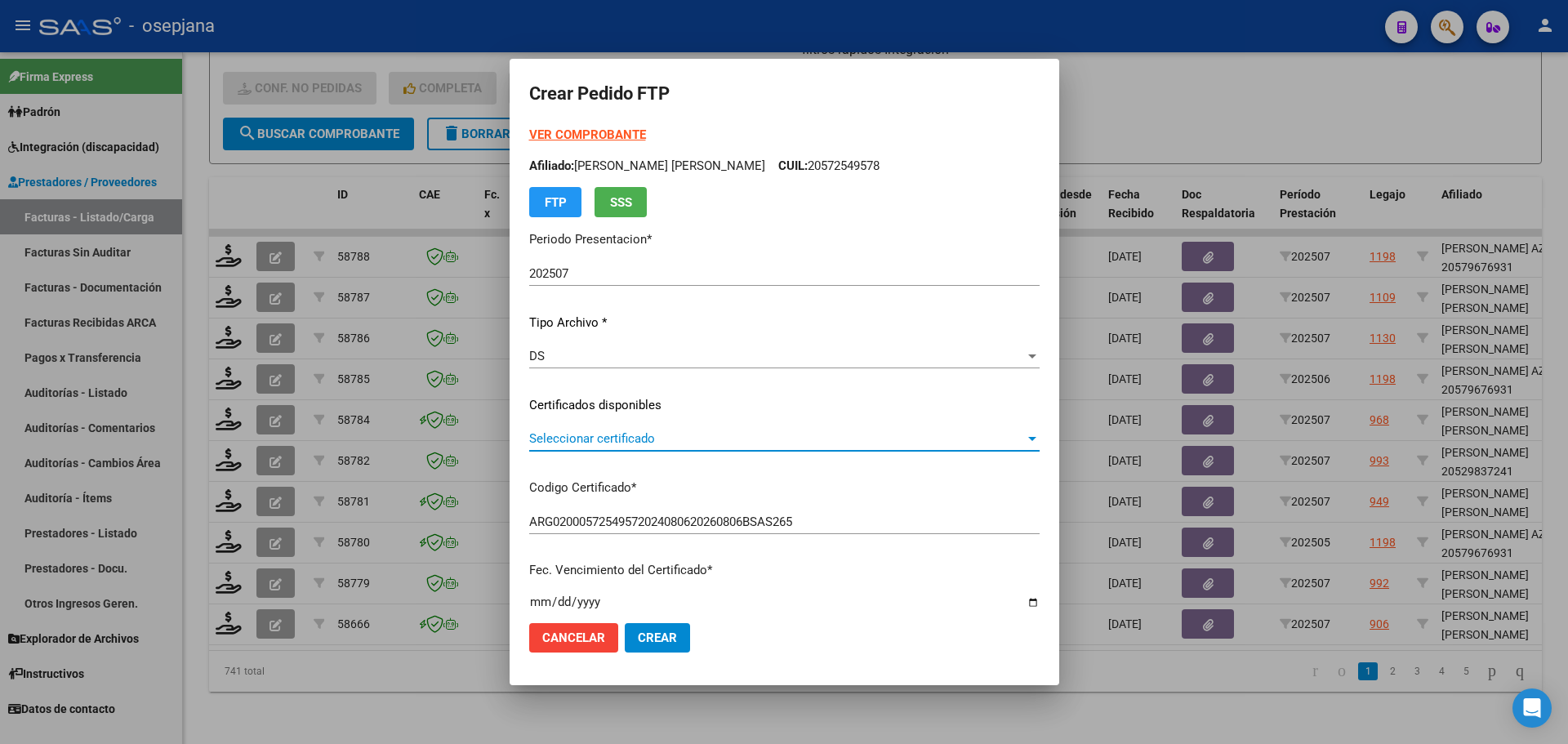
click at [628, 433] on span "Seleccionar certificado" at bounding box center [777, 438] width 495 height 15
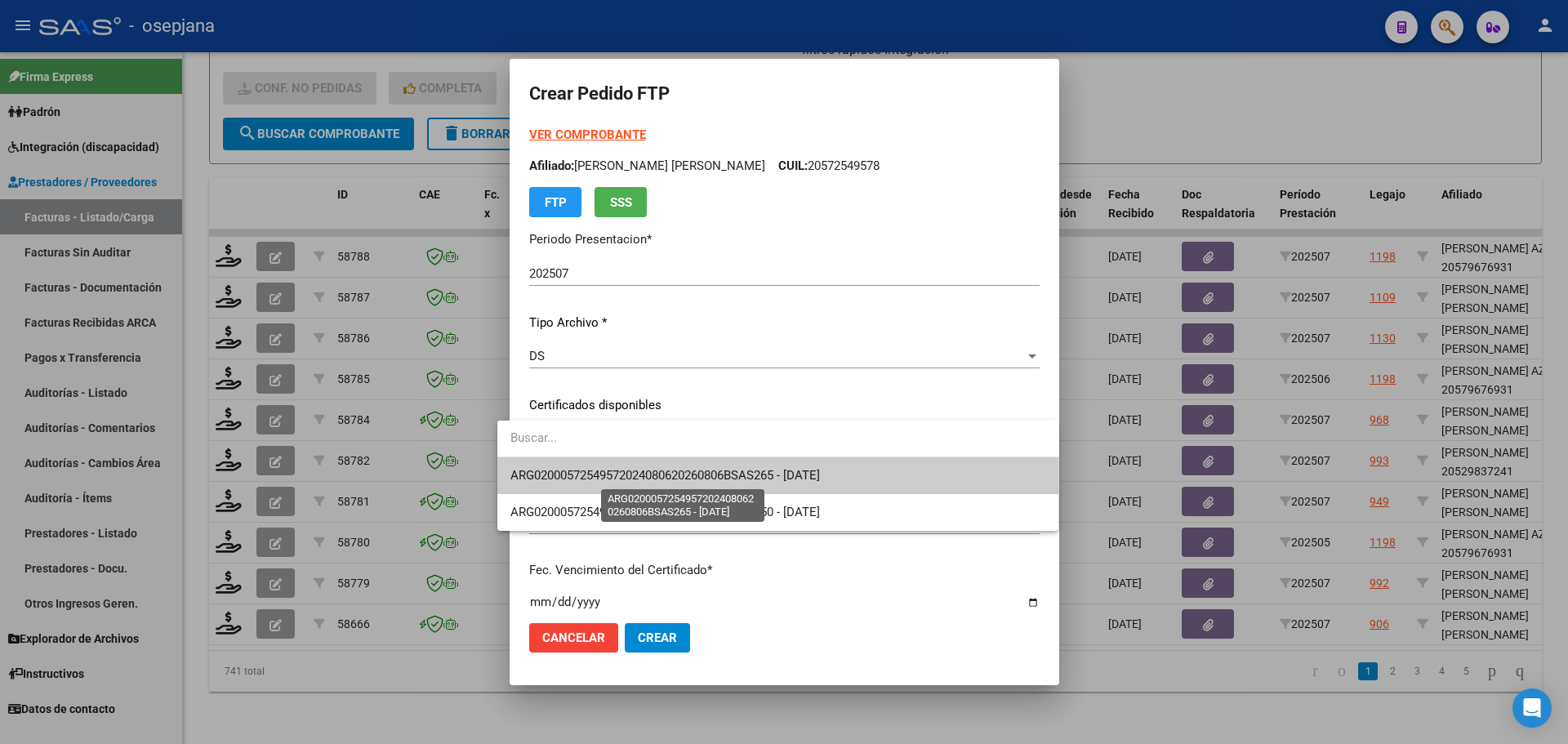
click at [629, 469] on span "ARG02000572549572024080620260806BSAS265 - [DATE]" at bounding box center [664, 475] width 310 height 15
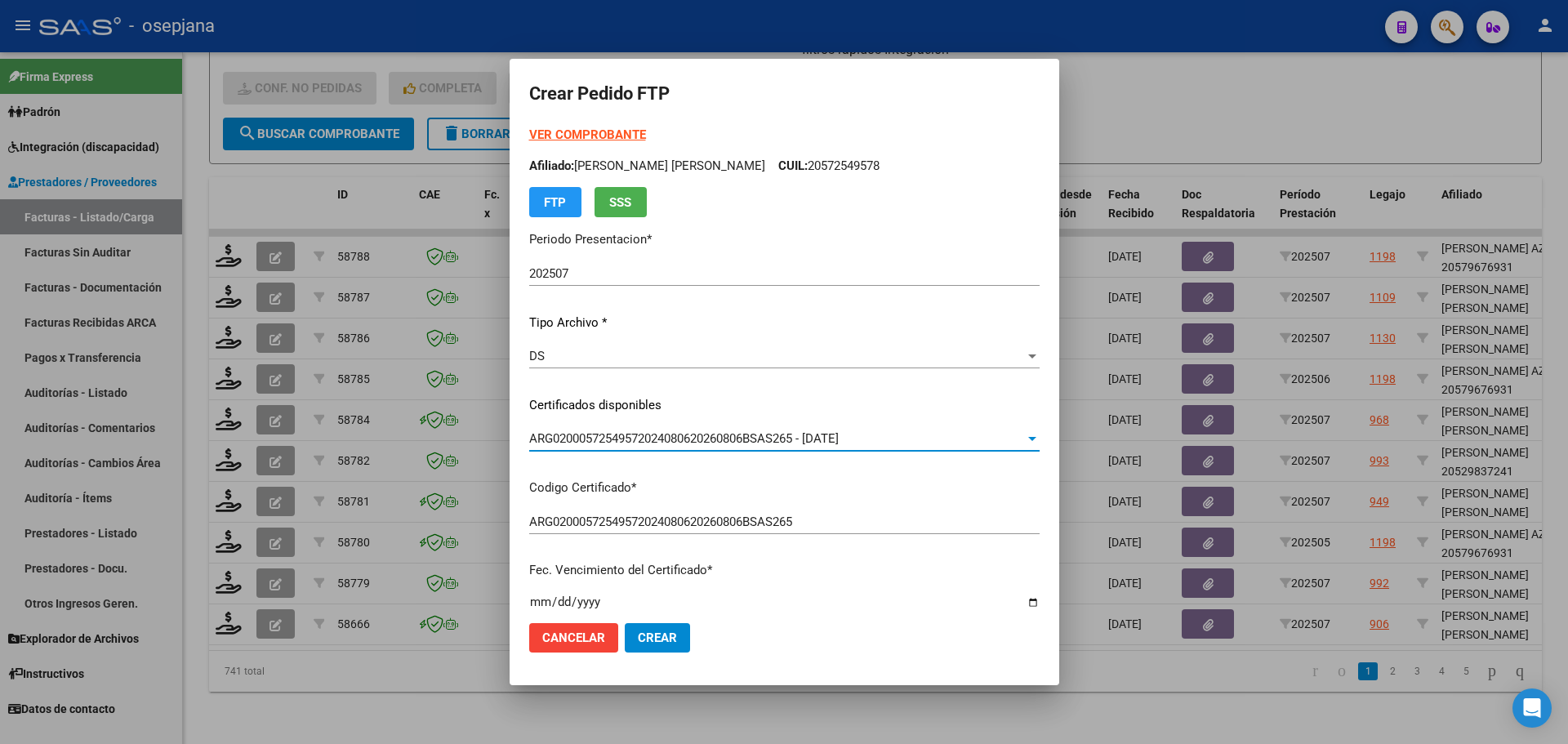
click at [575, 129] on strong "VER COMPROBANTE" at bounding box center [587, 135] width 116 height 15
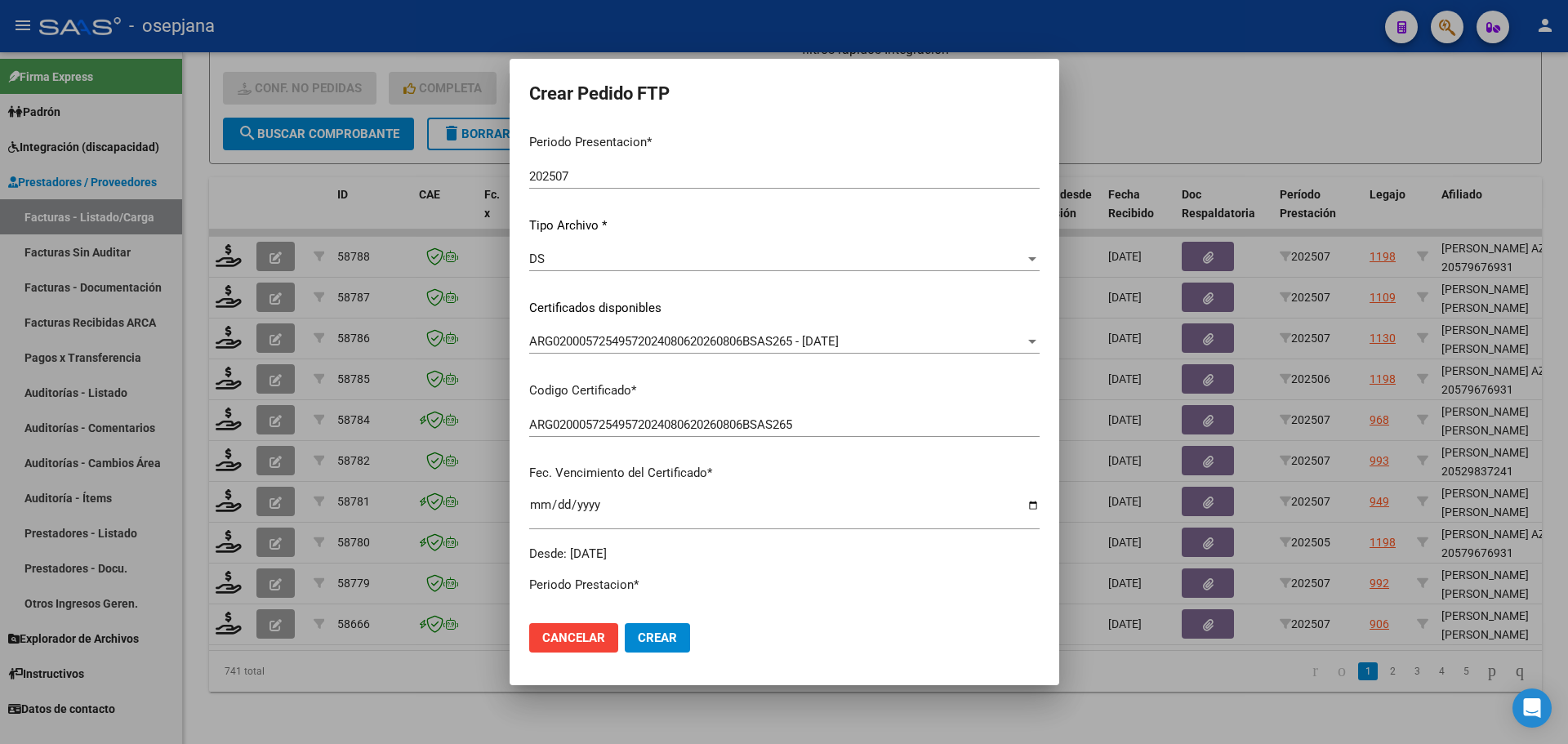
scroll to position [490, 0]
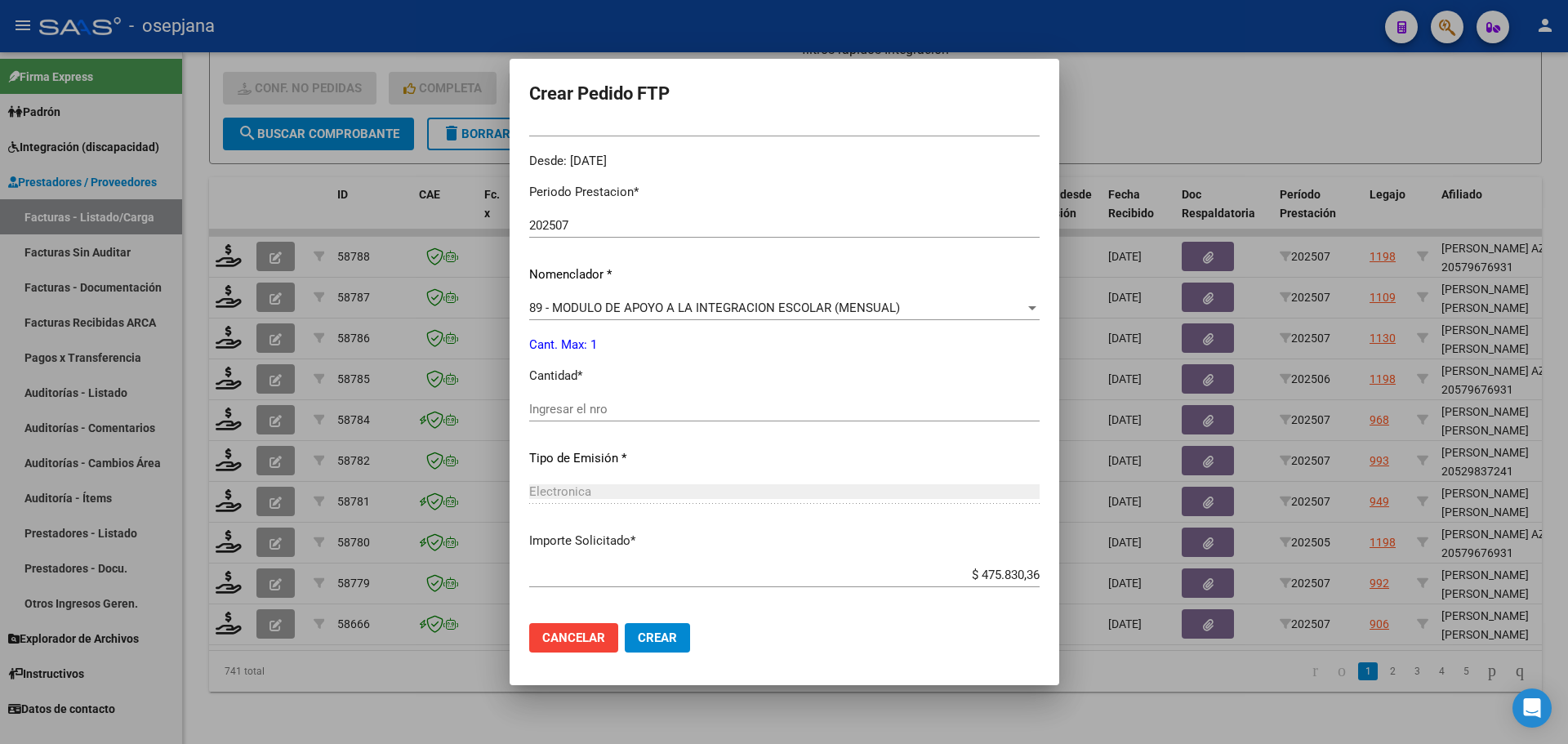
click at [570, 406] on input "Ingresar el nro" at bounding box center [784, 408] width 510 height 15
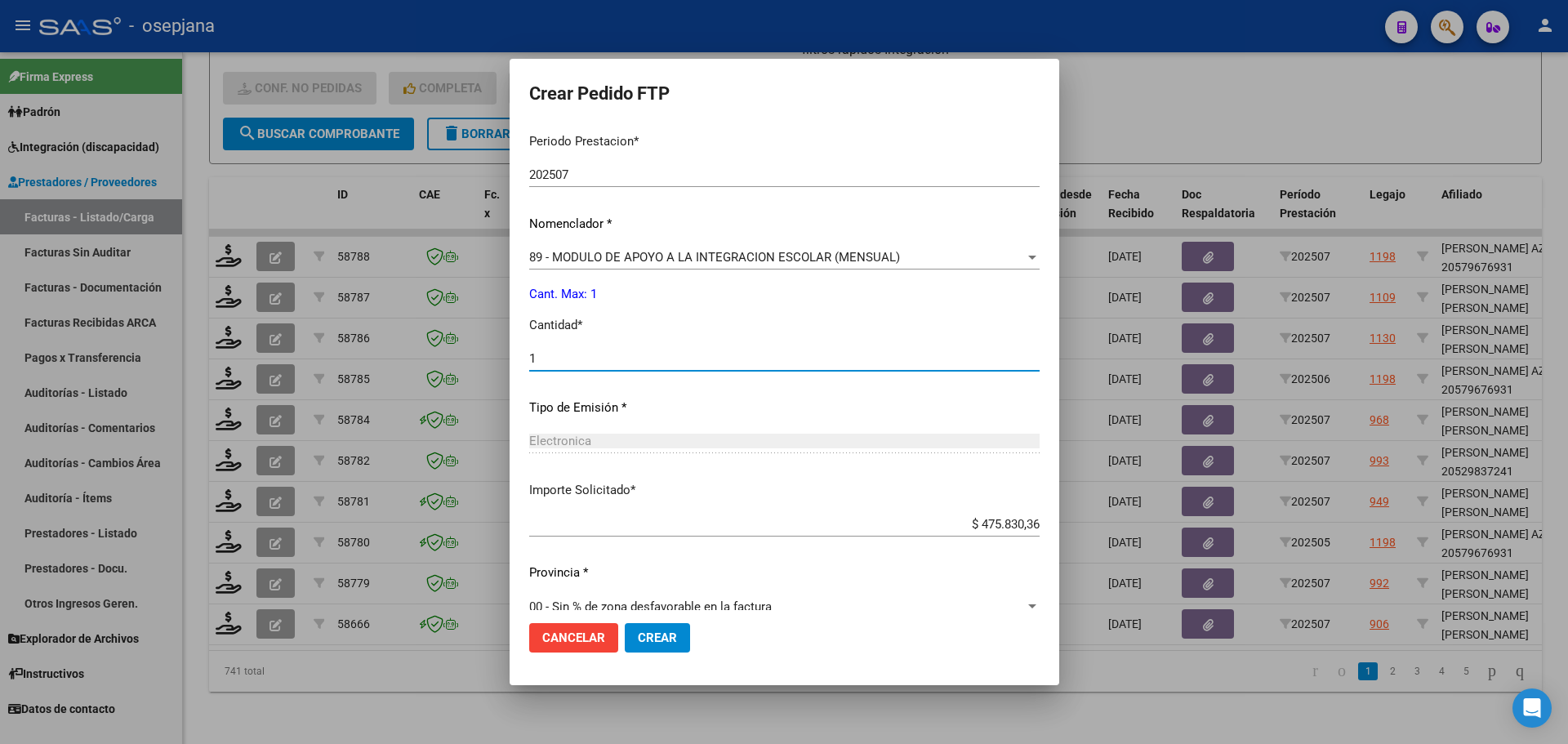
scroll to position [565, 0]
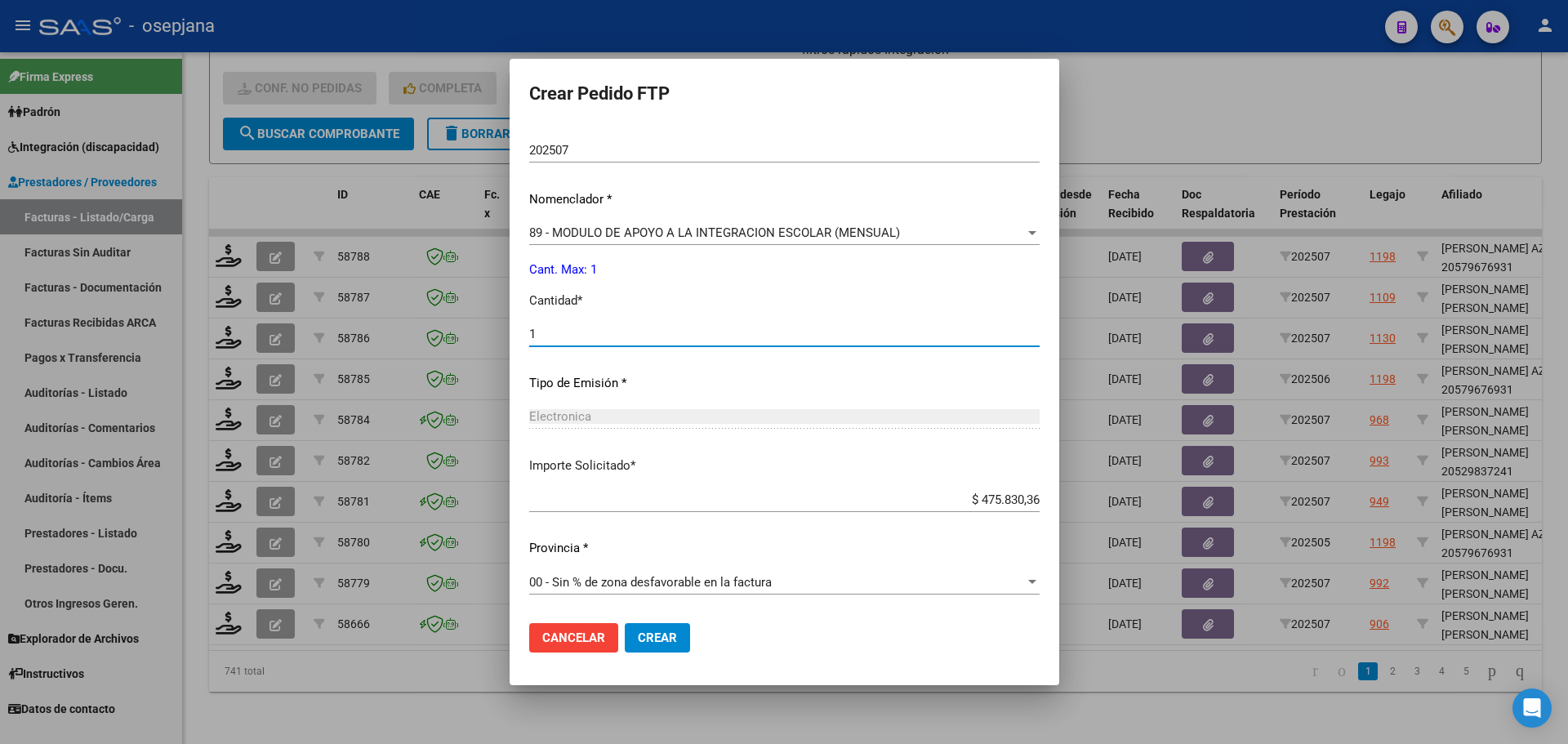
type input "1"
click at [656, 632] on span "Crear" at bounding box center [657, 637] width 39 height 15
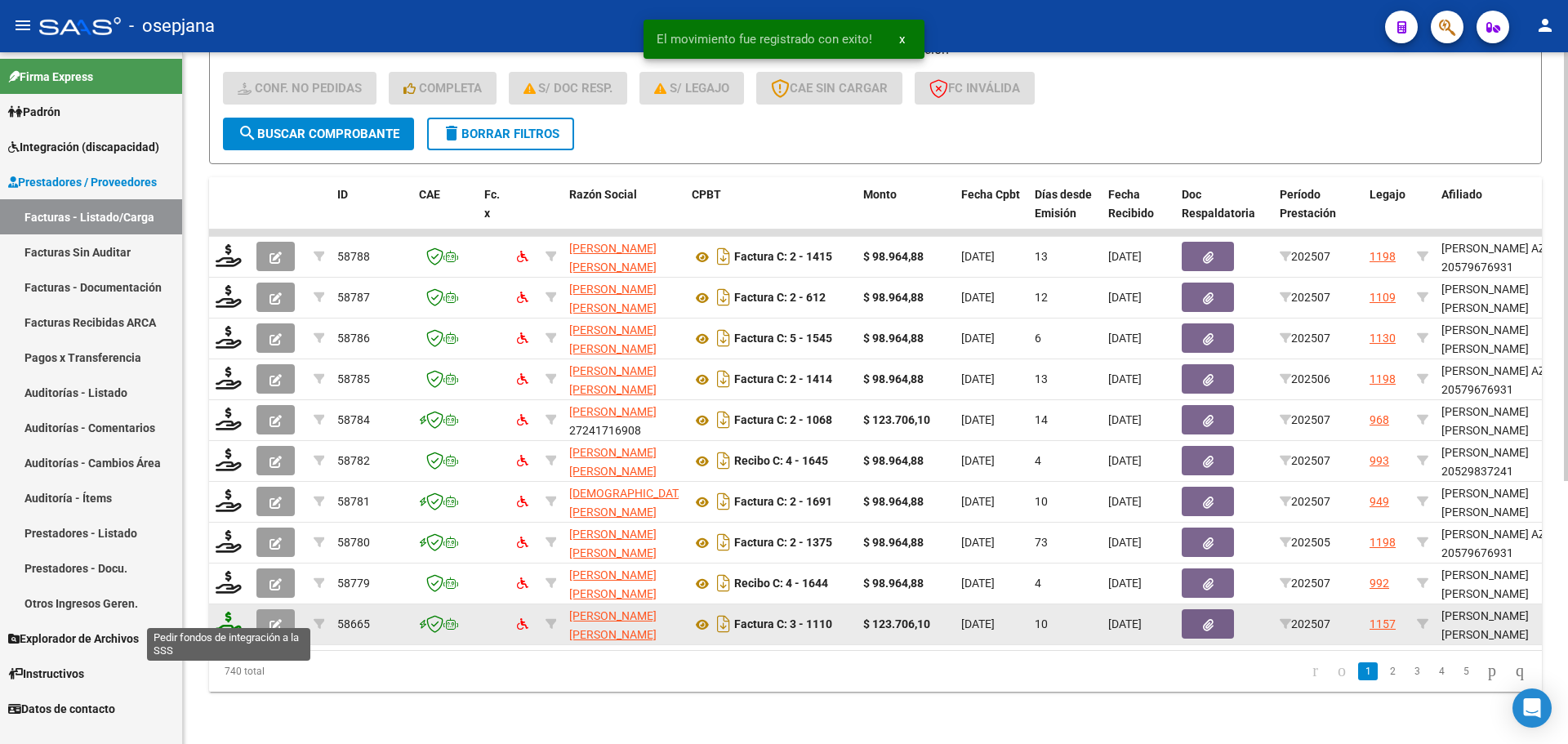
click at [220, 612] on icon at bounding box center [229, 623] width 26 height 22
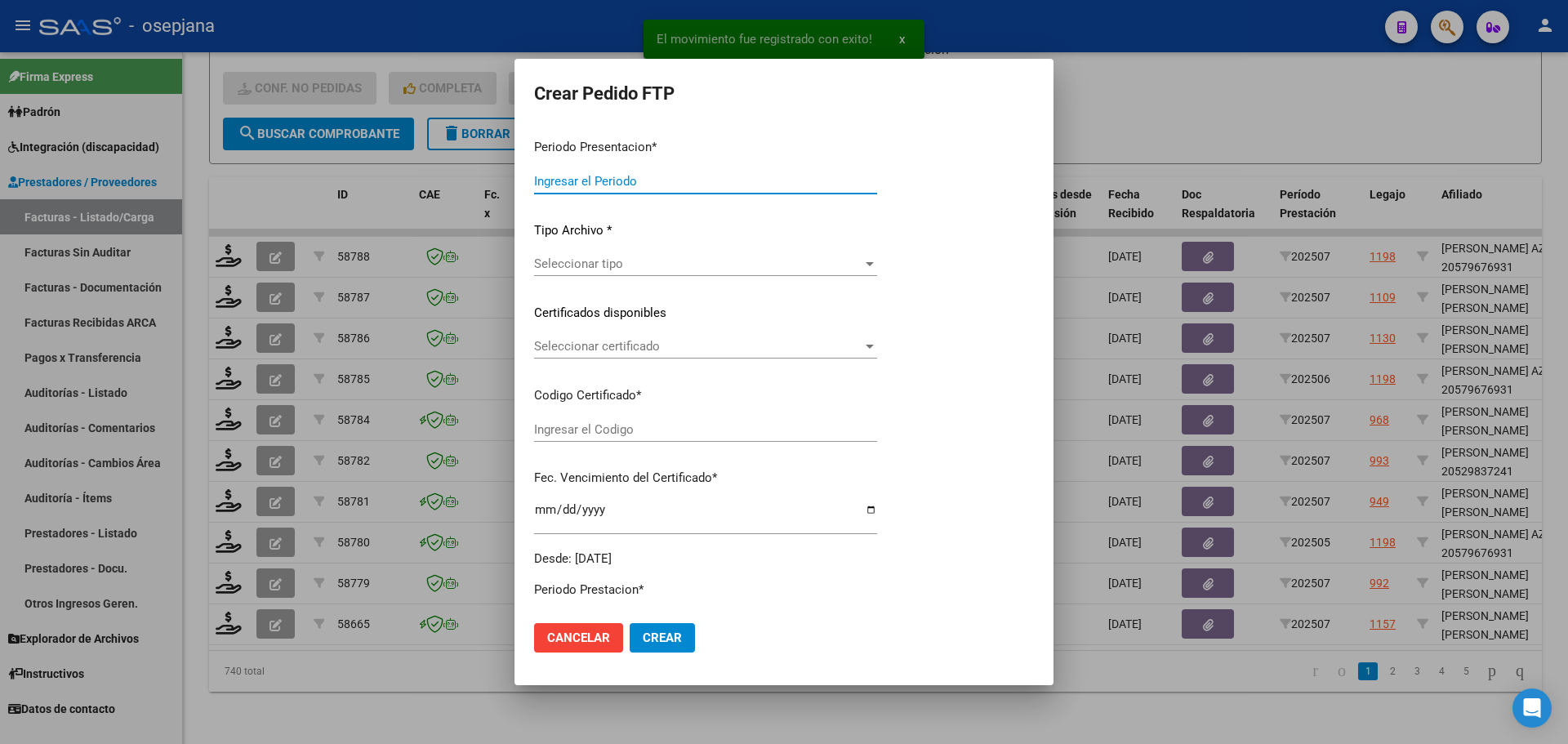
type input "202507"
type input "$ 123.706,10"
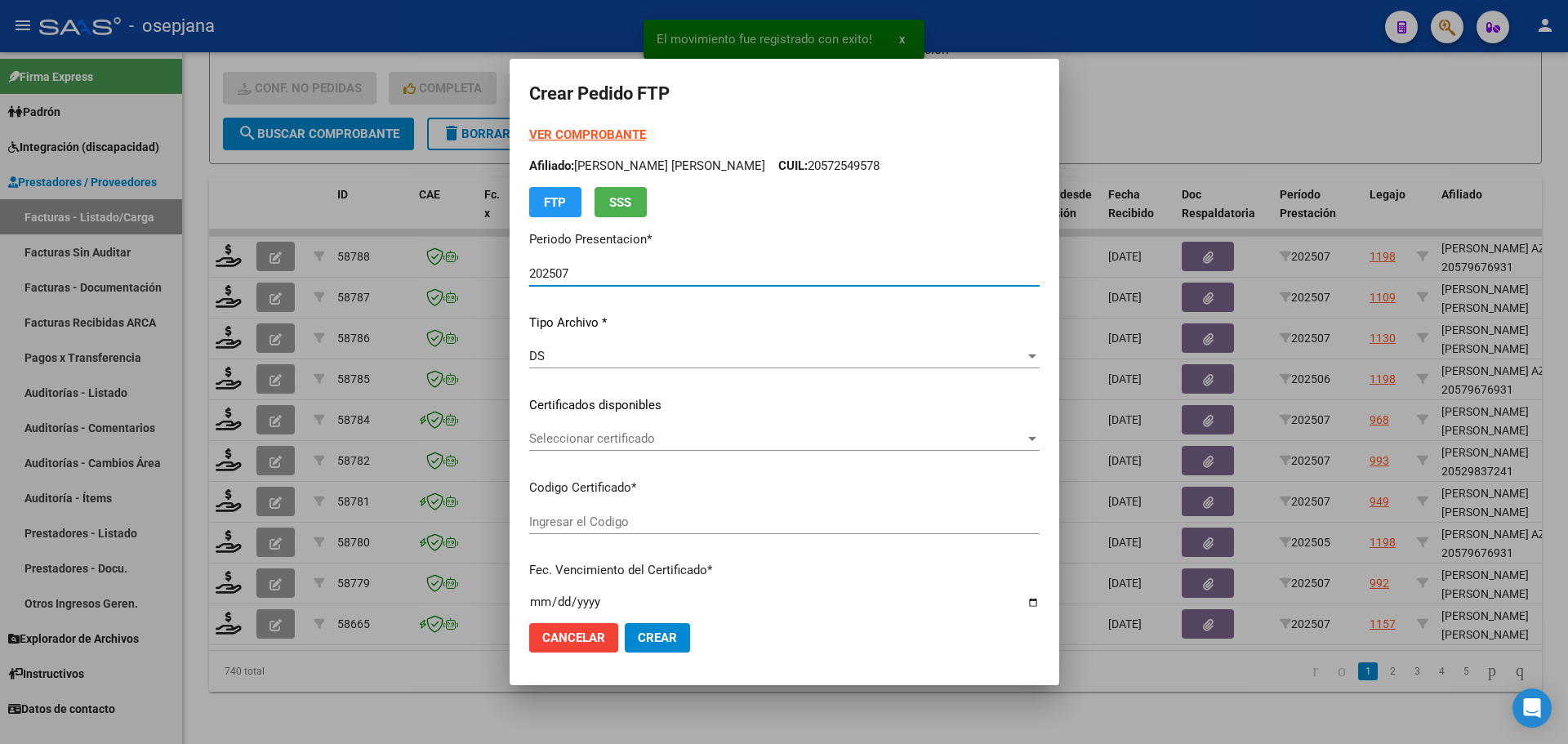
type input "ARG02000477917132022053120270531BSAS436"
type input "[DATE]"
click at [634, 437] on span "Seleccionar certificado" at bounding box center [777, 438] width 495 height 15
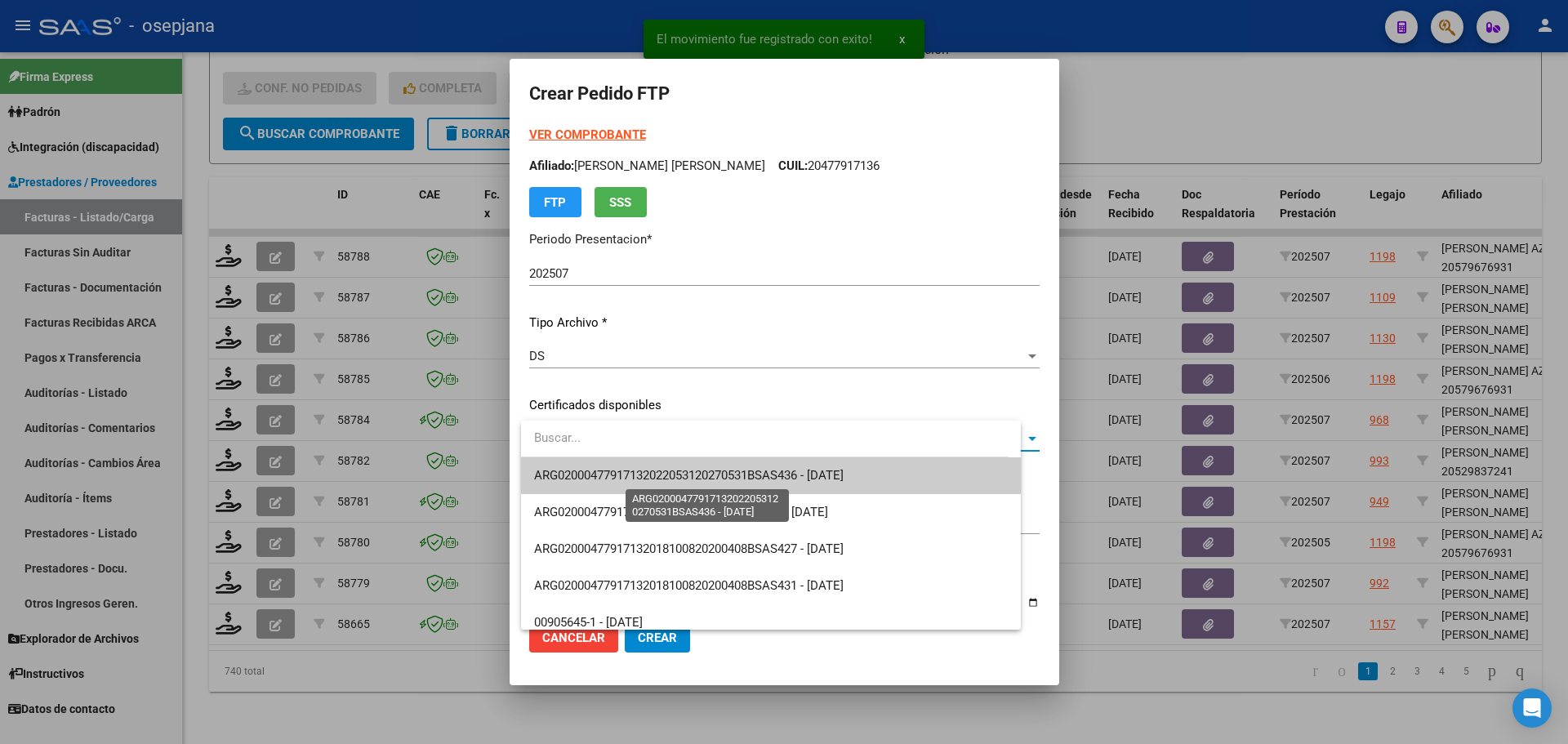
click at [644, 476] on span "ARG02000477917132022053120270531BSAS436 - [DATE]" at bounding box center [689, 475] width 310 height 15
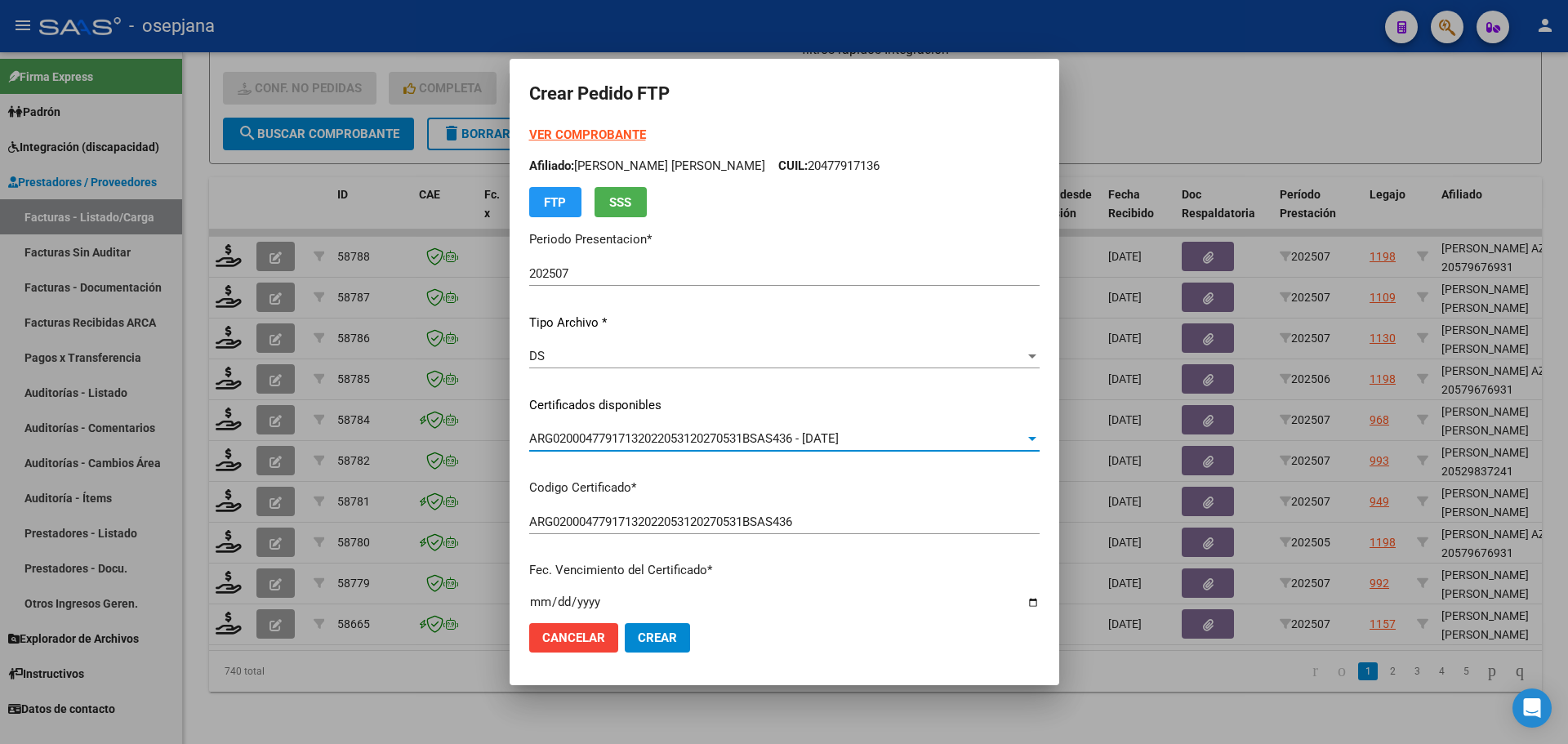
click at [584, 132] on strong "VER COMPROBANTE" at bounding box center [587, 135] width 116 height 15
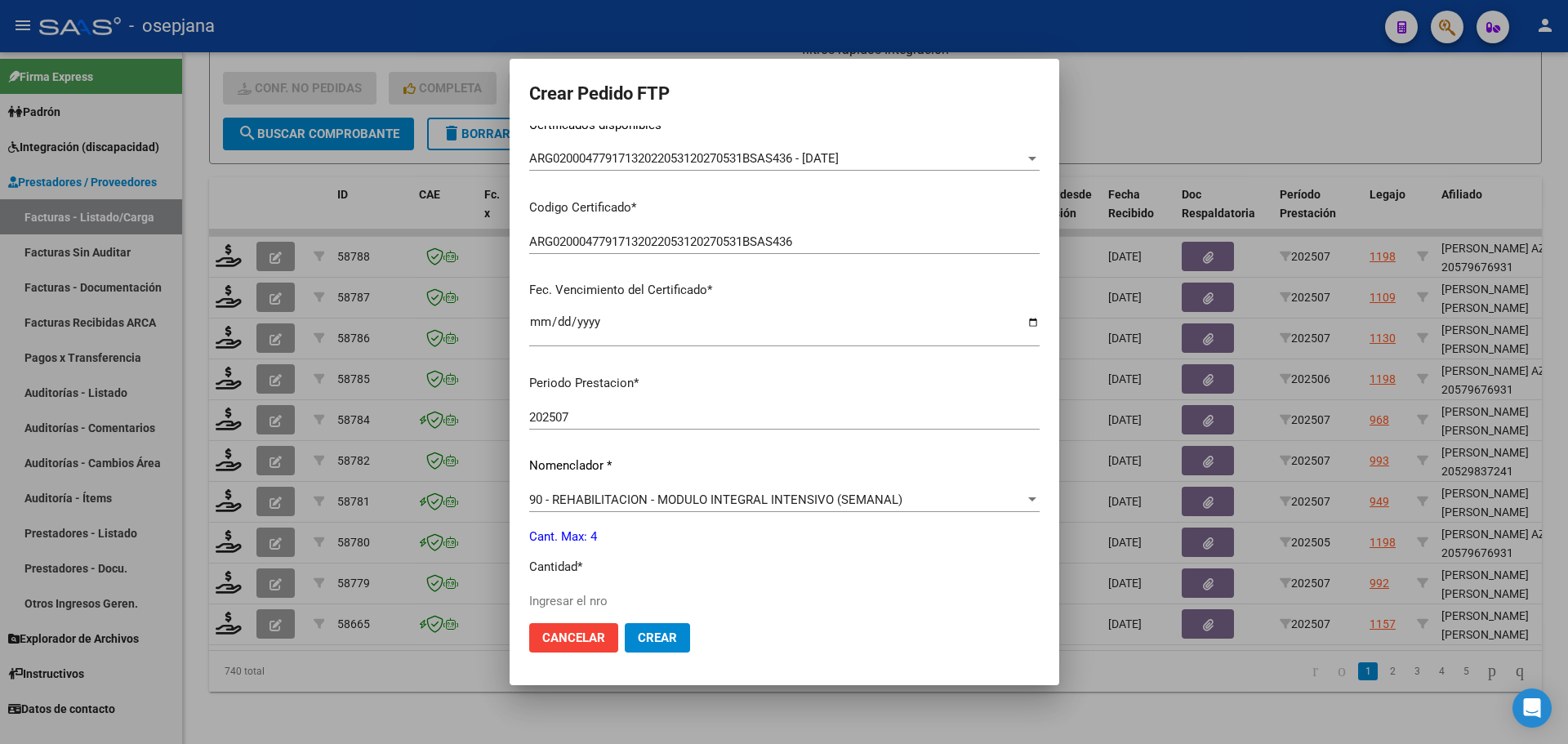
scroll to position [408, 0]
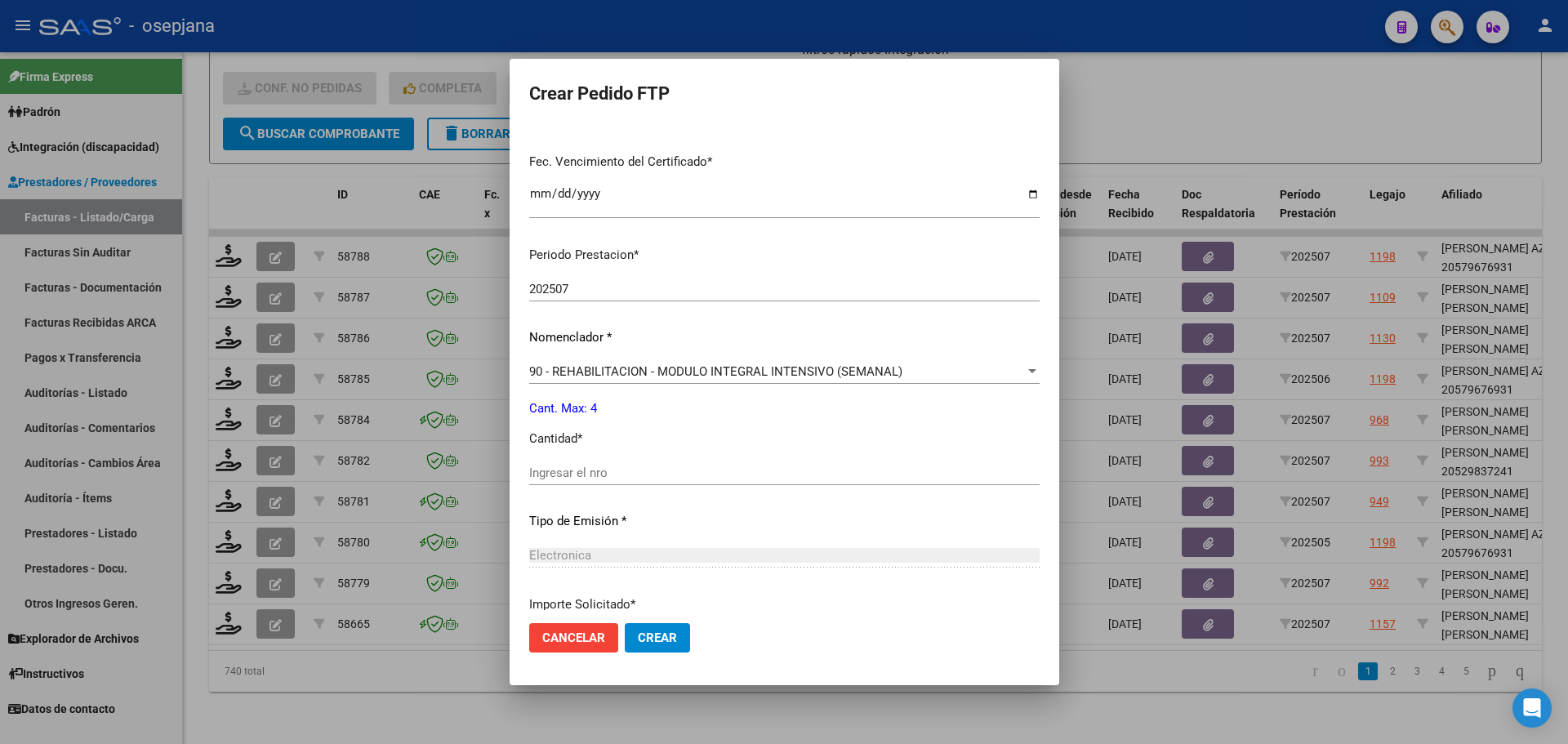
click at [570, 470] on input "Ingresar el nro" at bounding box center [784, 472] width 510 height 15
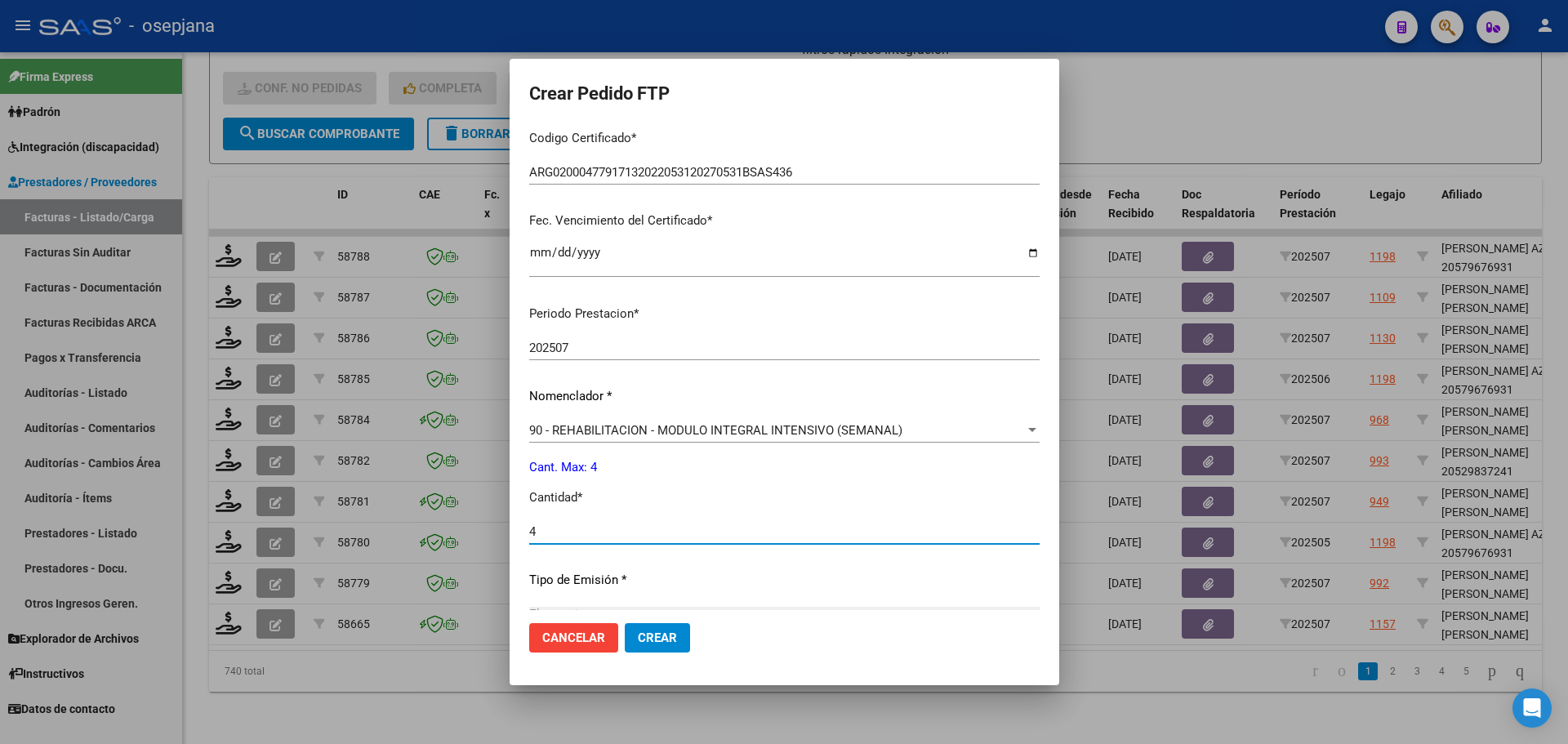
scroll to position [0, 0]
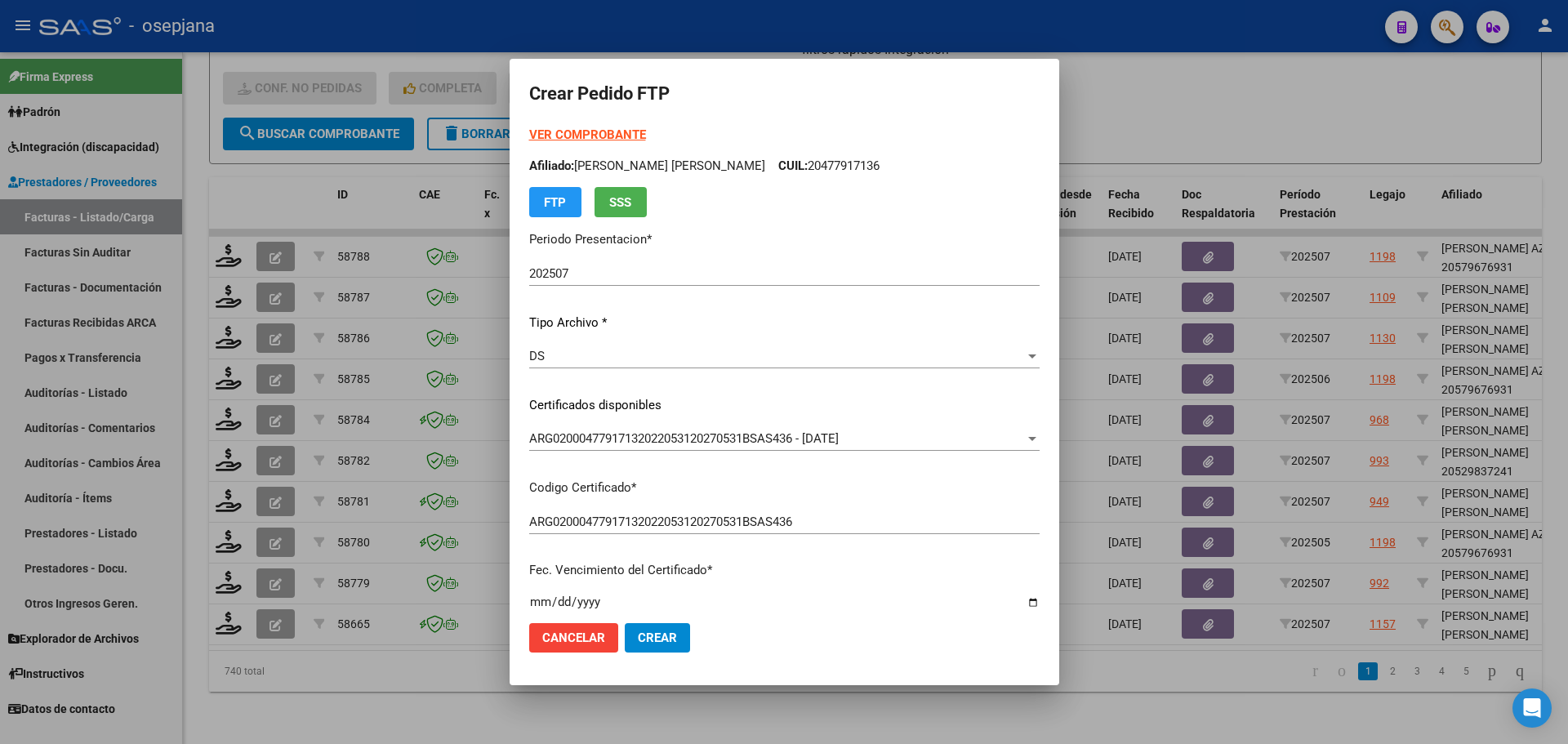
type input "4"
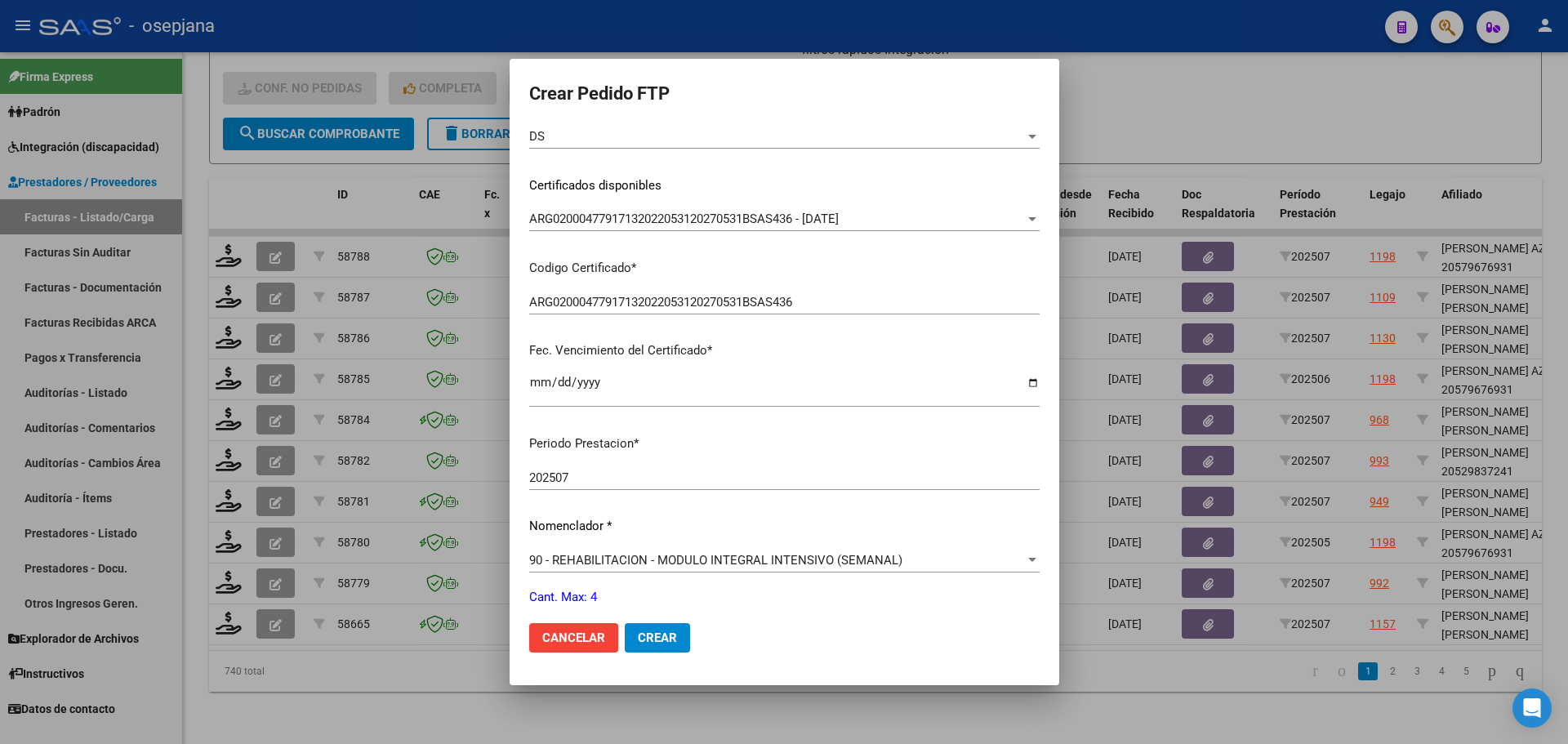
scroll to position [546, 0]
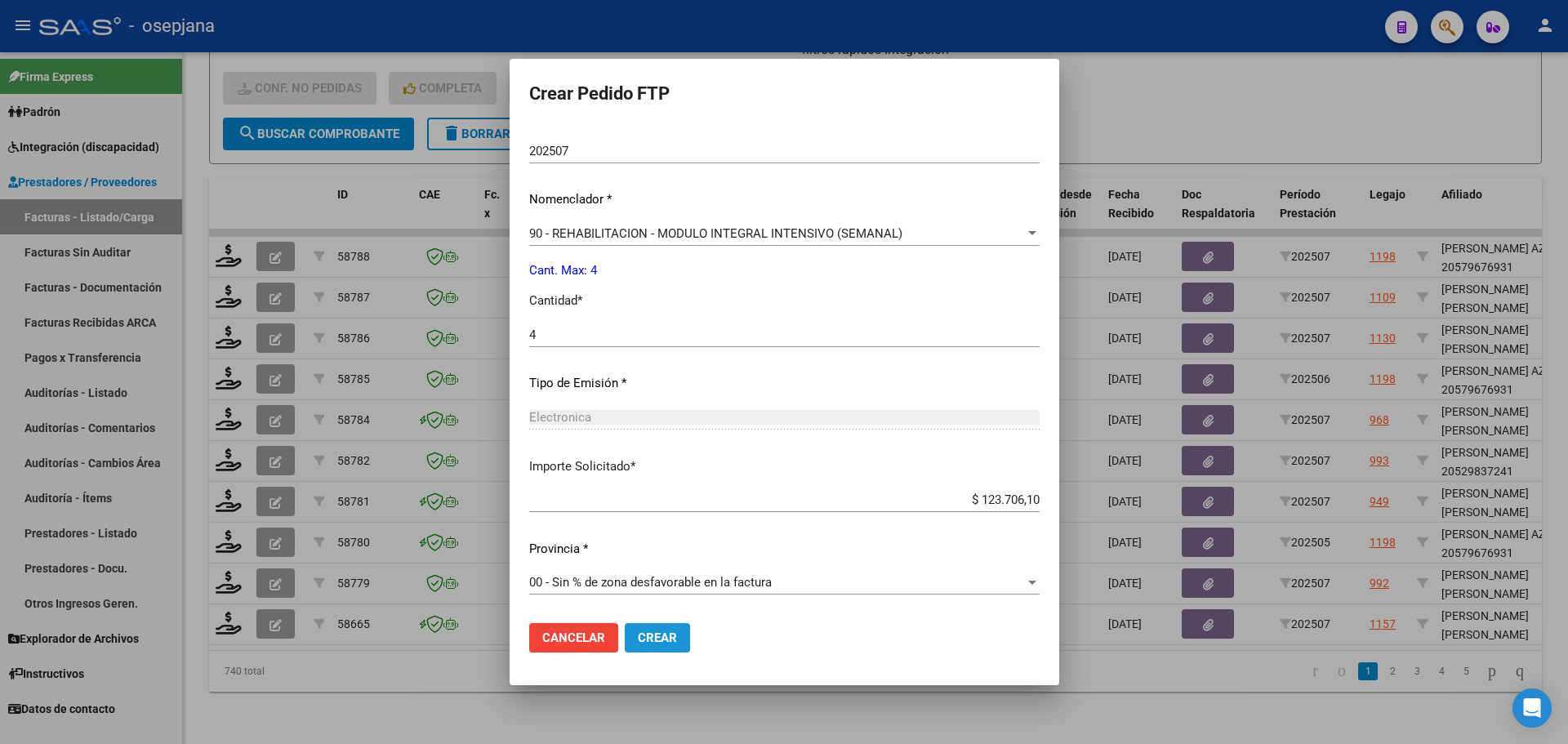
click at [659, 638] on span "Crear" at bounding box center [657, 637] width 39 height 15
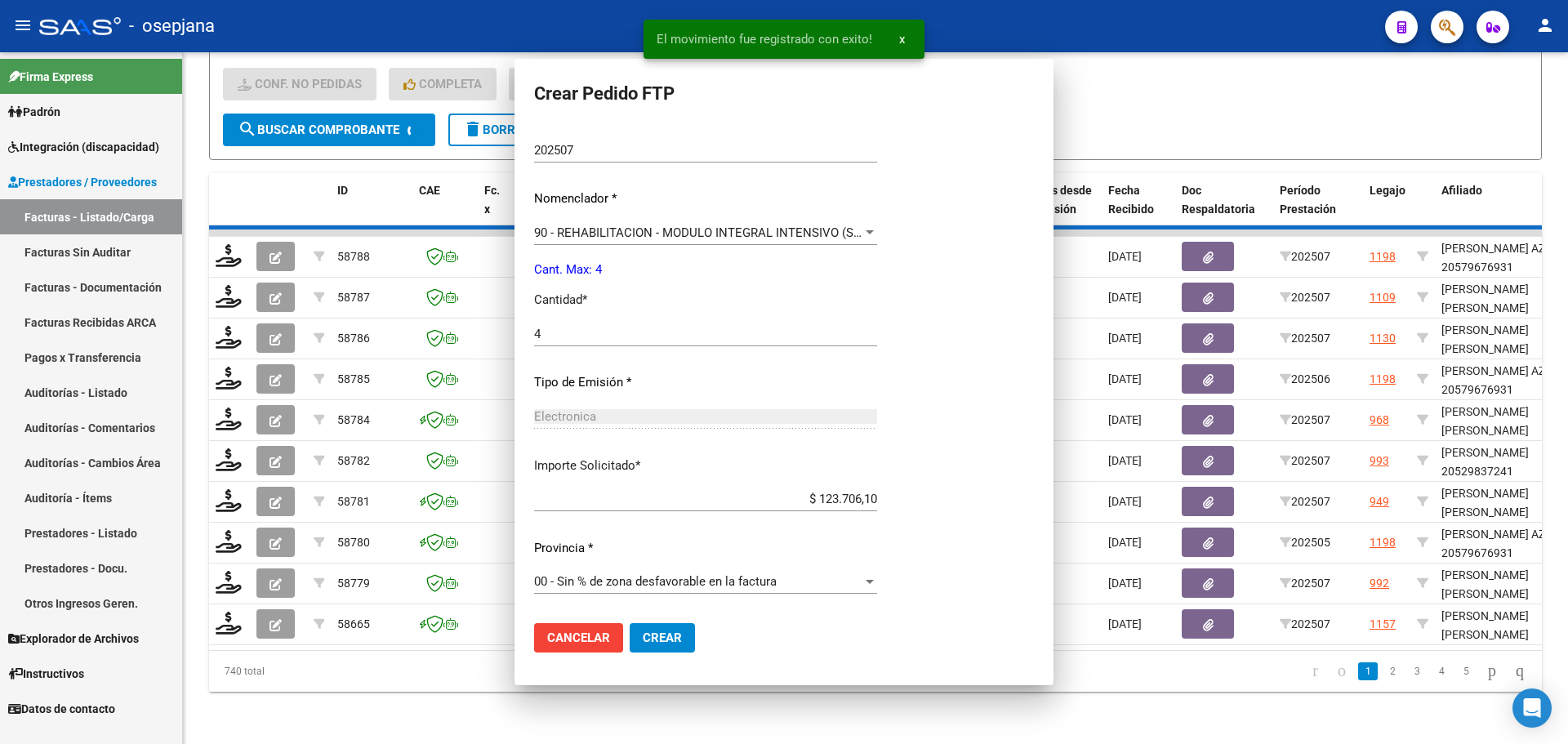
scroll to position [0, 0]
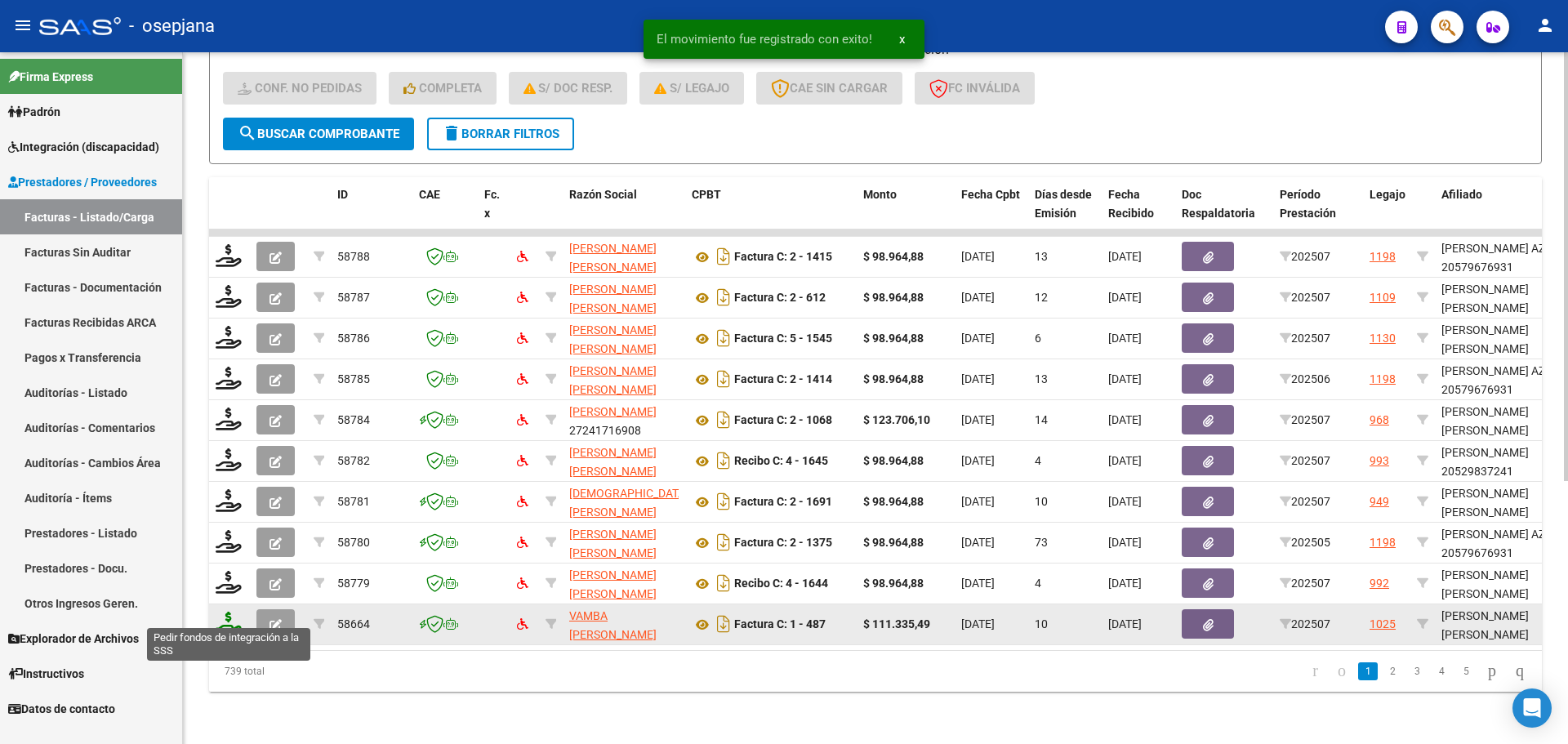
click at [228, 612] on icon at bounding box center [229, 623] width 26 height 22
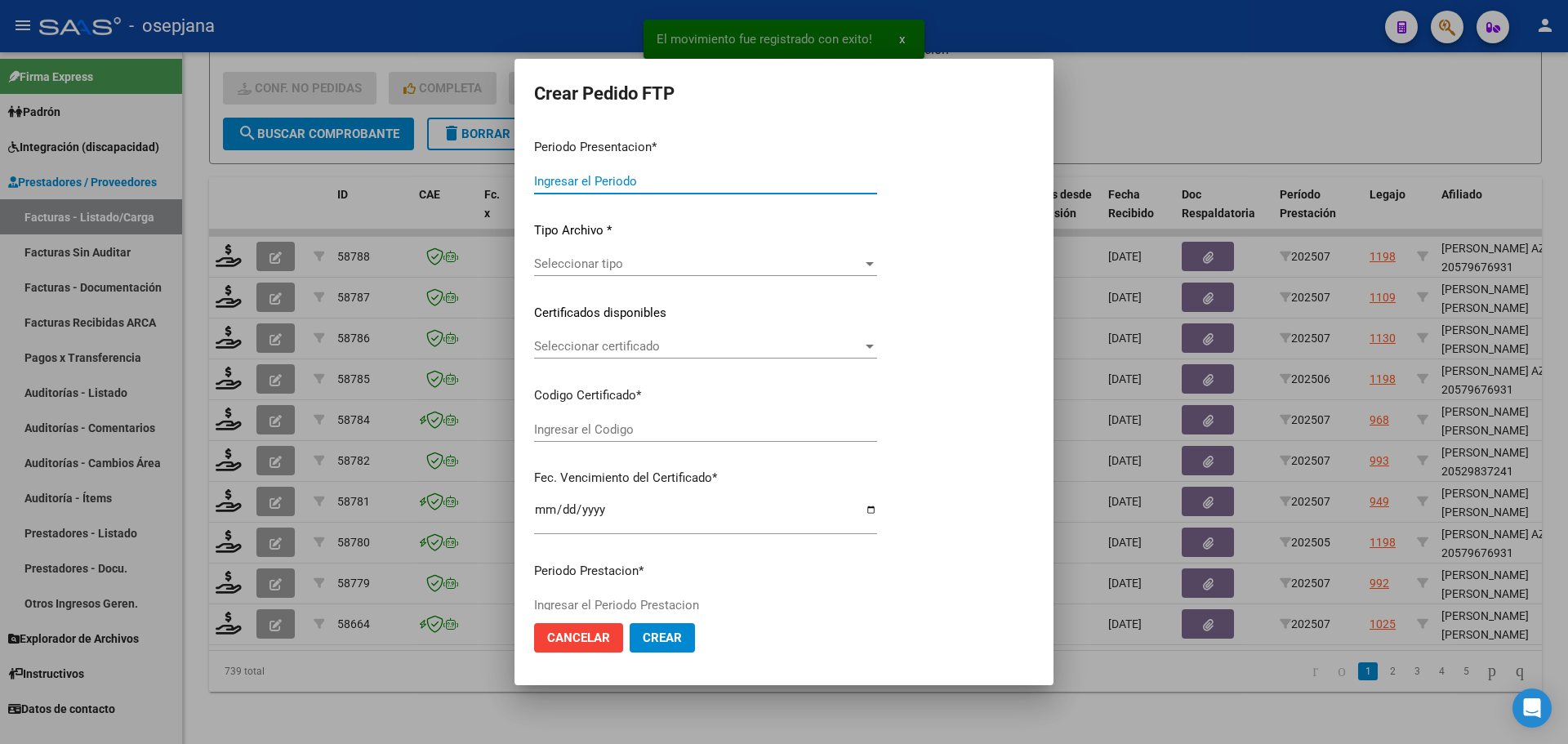
type input "202507"
type input "$ 111.335,49"
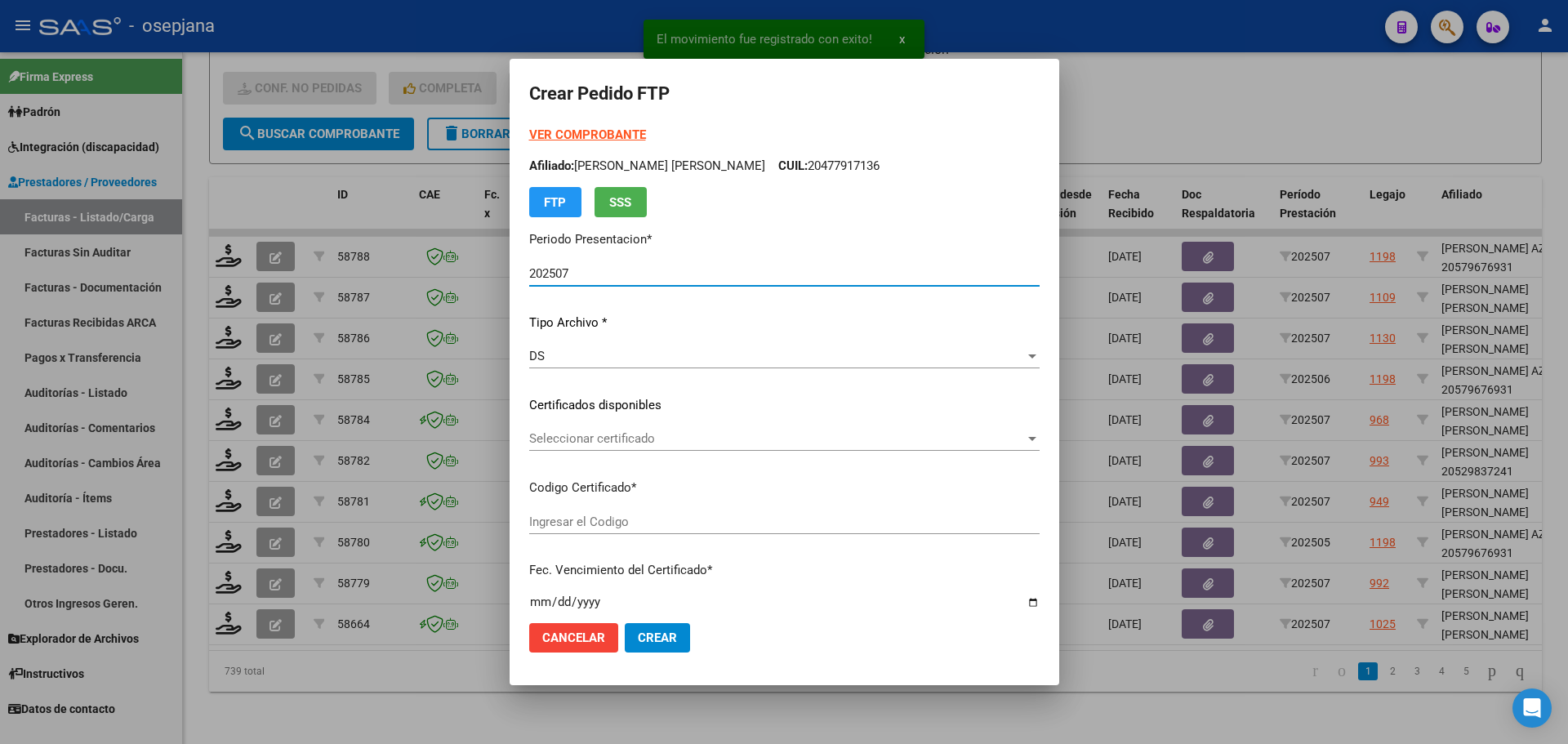
type input "ARG02000508794472024041620290416BSAS309"
type input "[DATE]"
click at [715, 432] on span "Seleccionar certificado" at bounding box center [777, 438] width 495 height 15
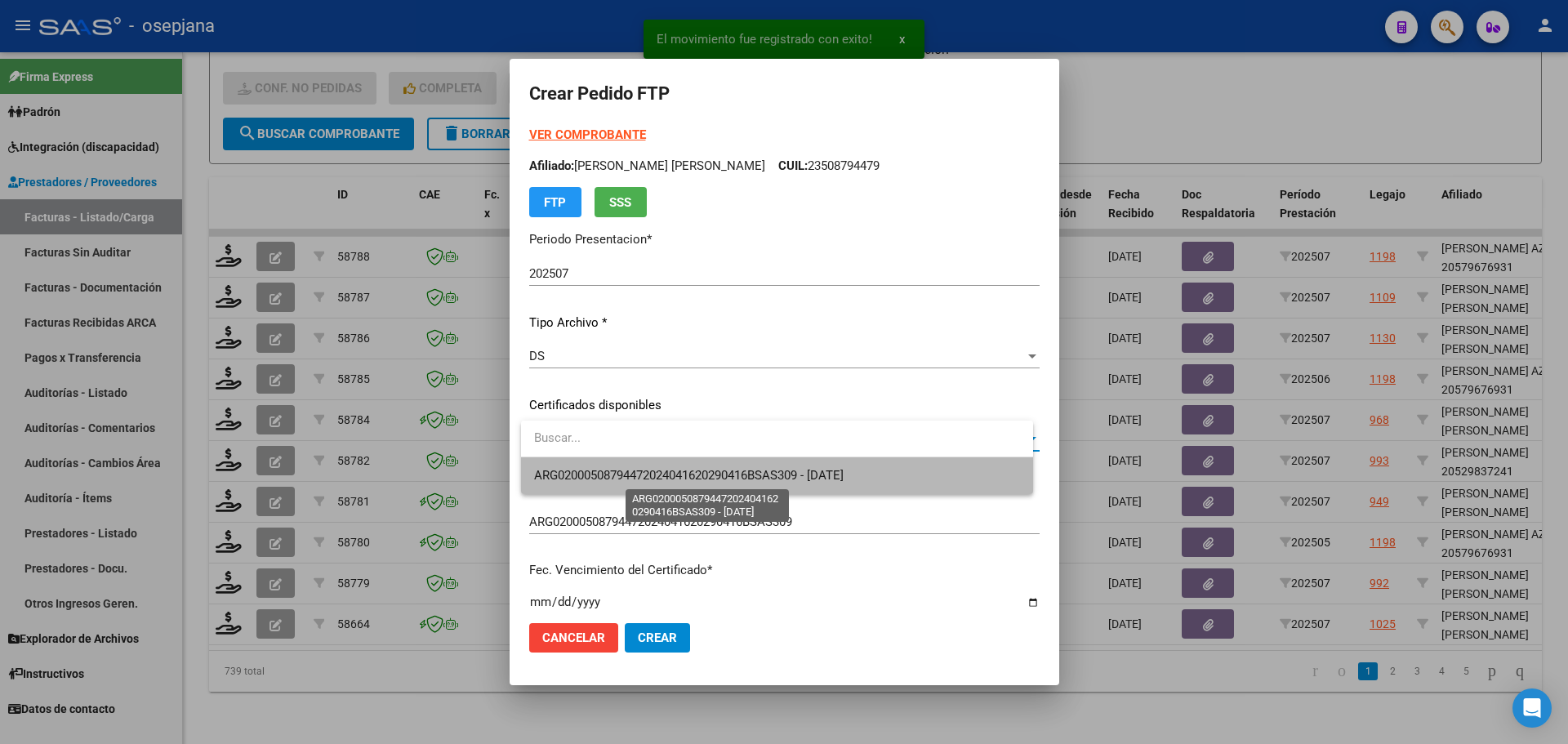
click at [725, 471] on span "ARG02000508794472024041620290416BSAS309 - [DATE]" at bounding box center [689, 475] width 310 height 15
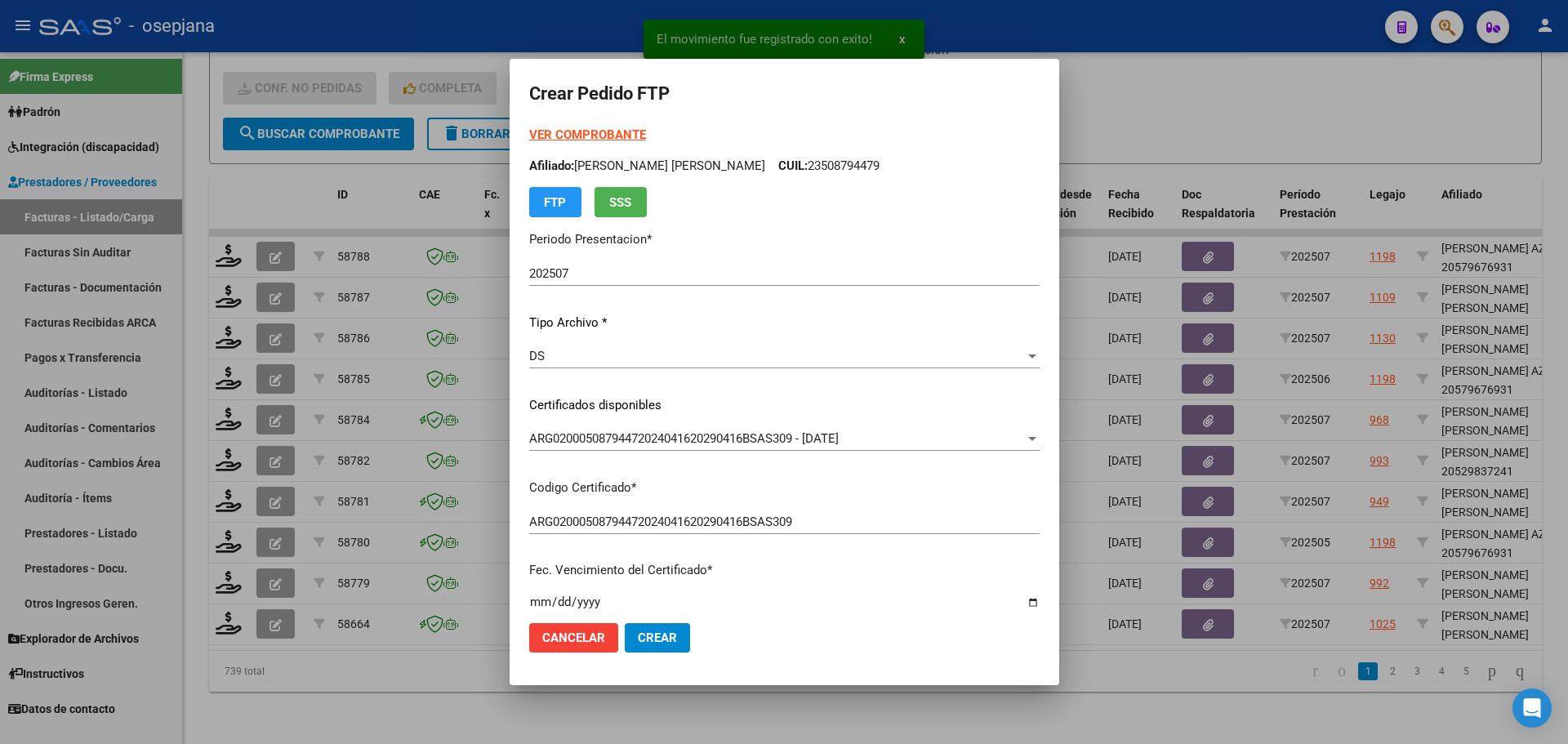
click at [624, 132] on strong "VER COMPROBANTE" at bounding box center [587, 135] width 116 height 15
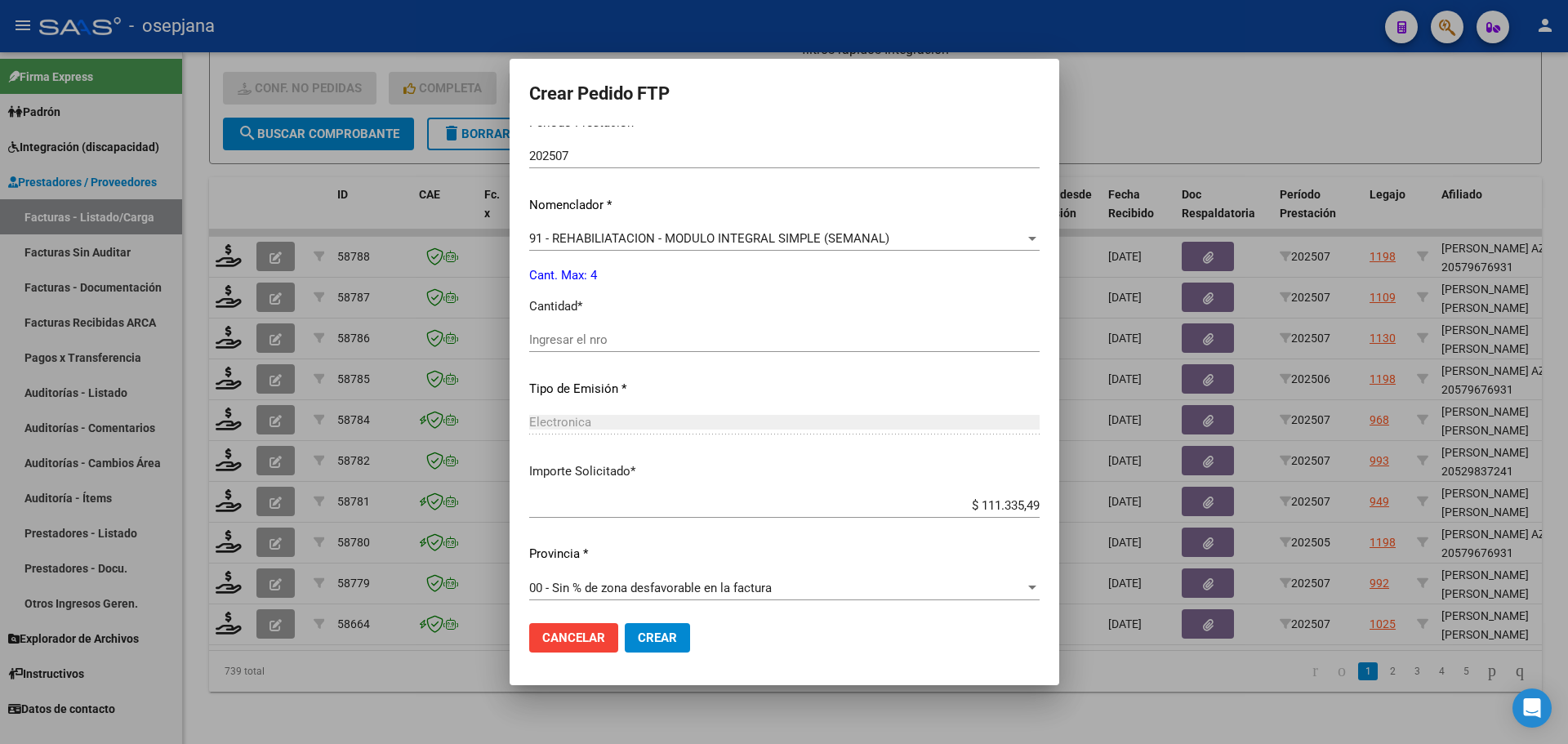
scroll to position [565, 0]
click at [597, 329] on input "Ingresar el nro" at bounding box center [784, 333] width 510 height 15
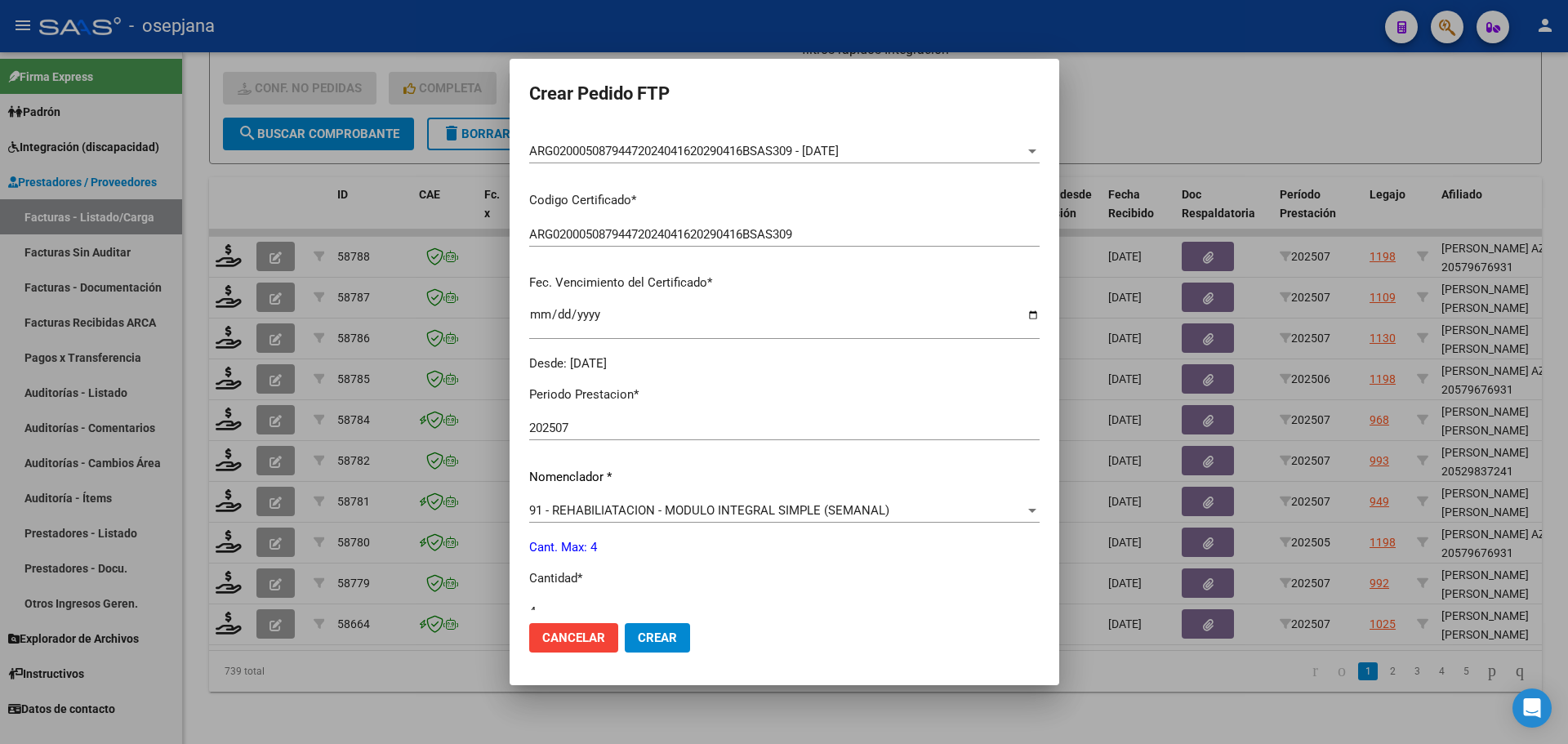
scroll to position [0, 0]
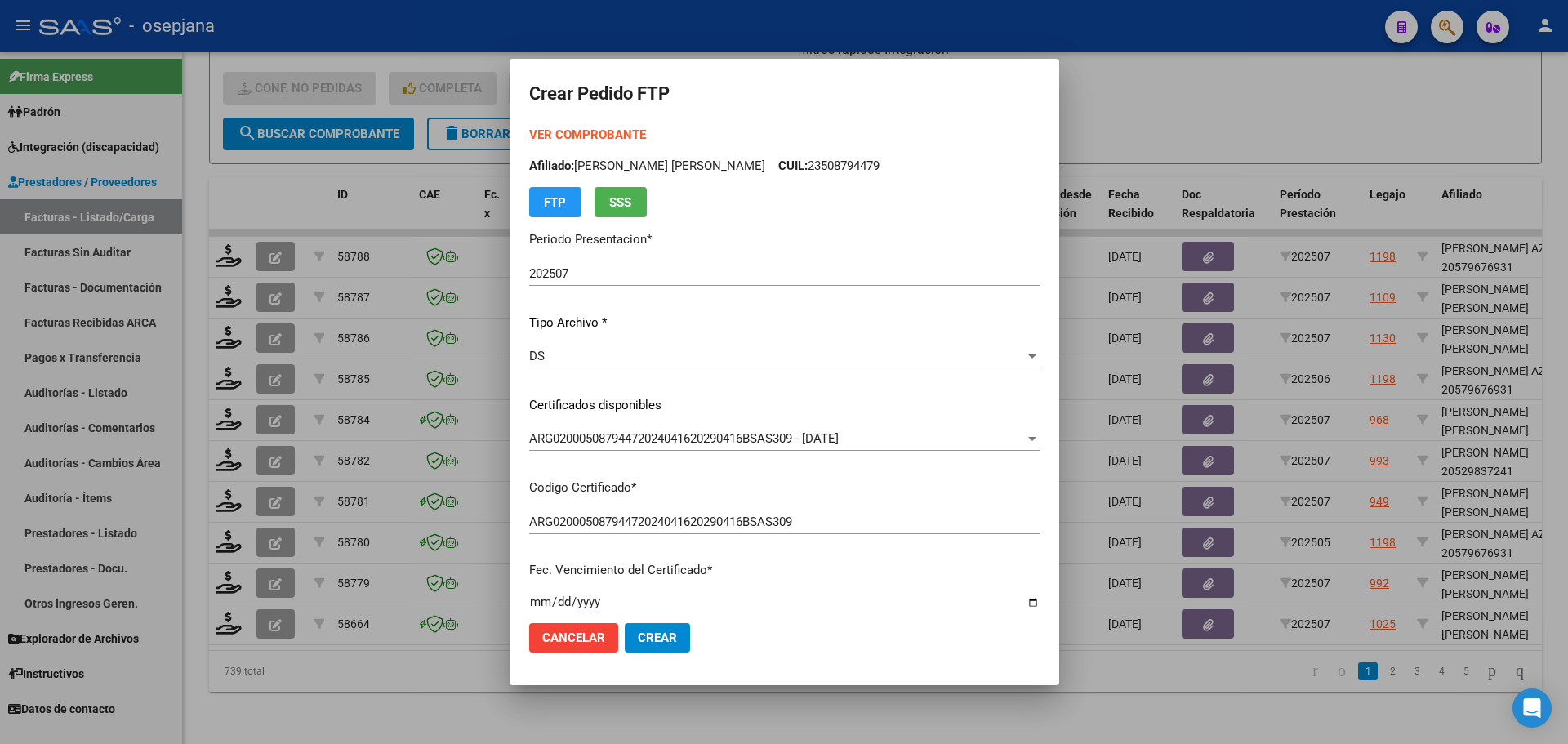
type input "4"
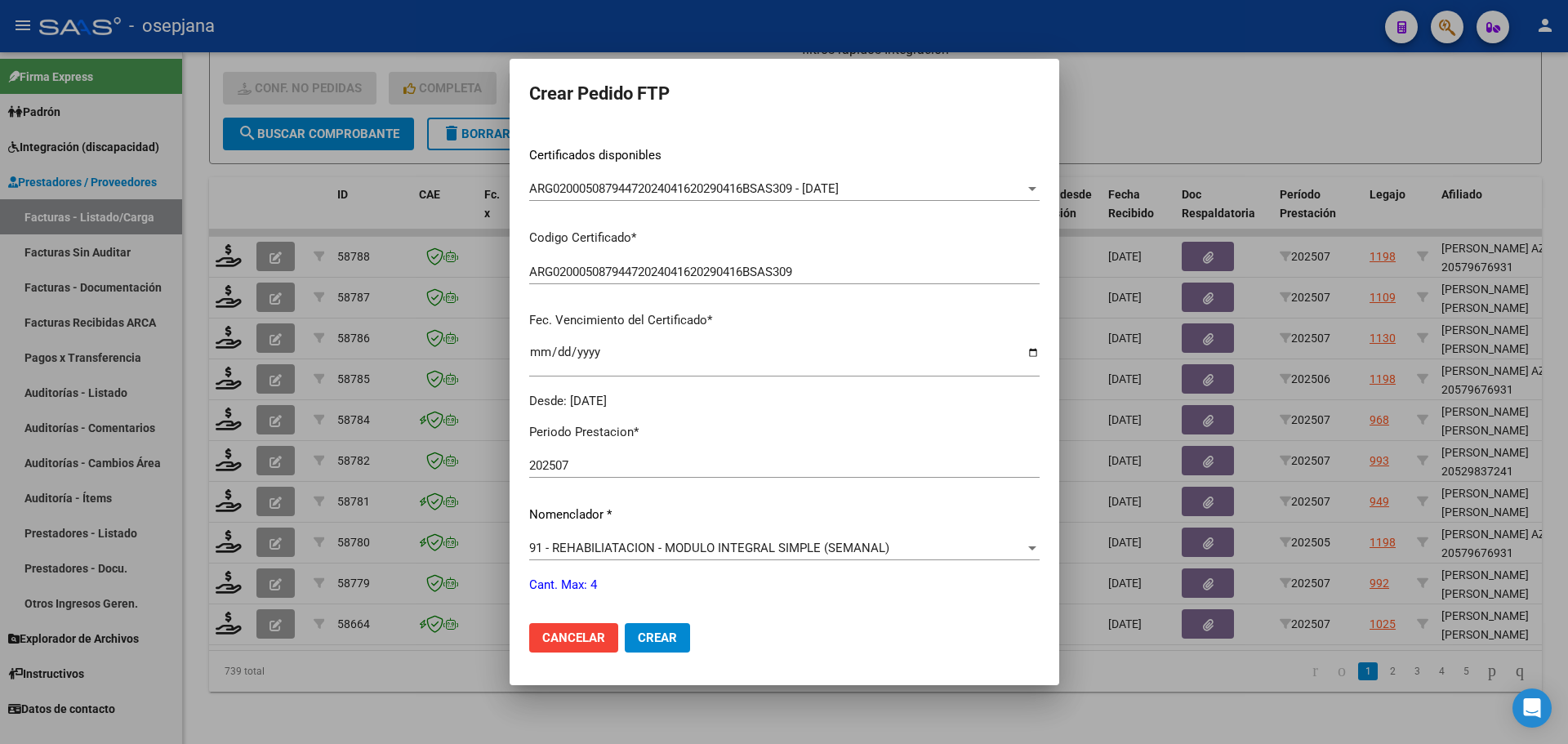
scroll to position [565, 0]
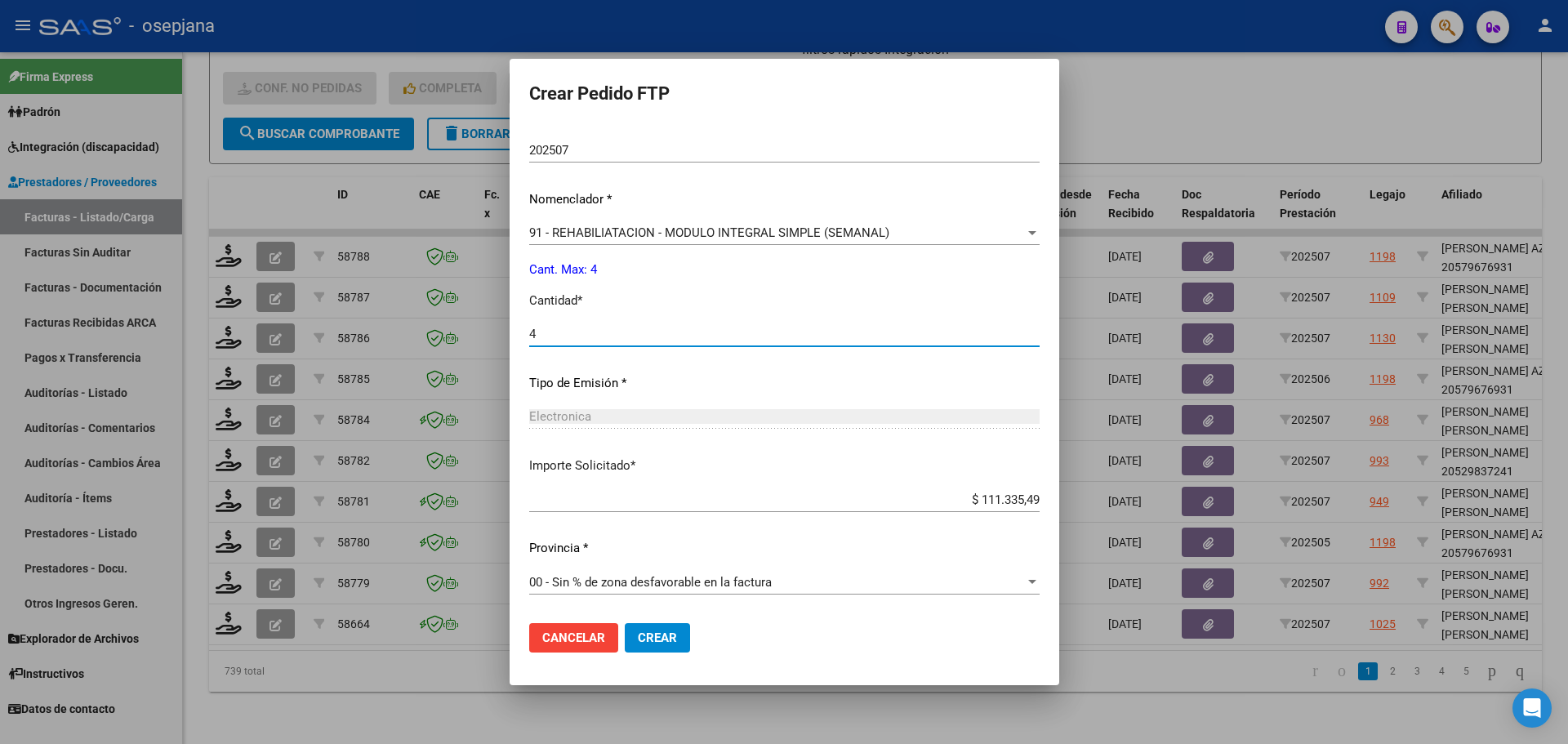
click at [670, 643] on span "Crear" at bounding box center [657, 637] width 39 height 15
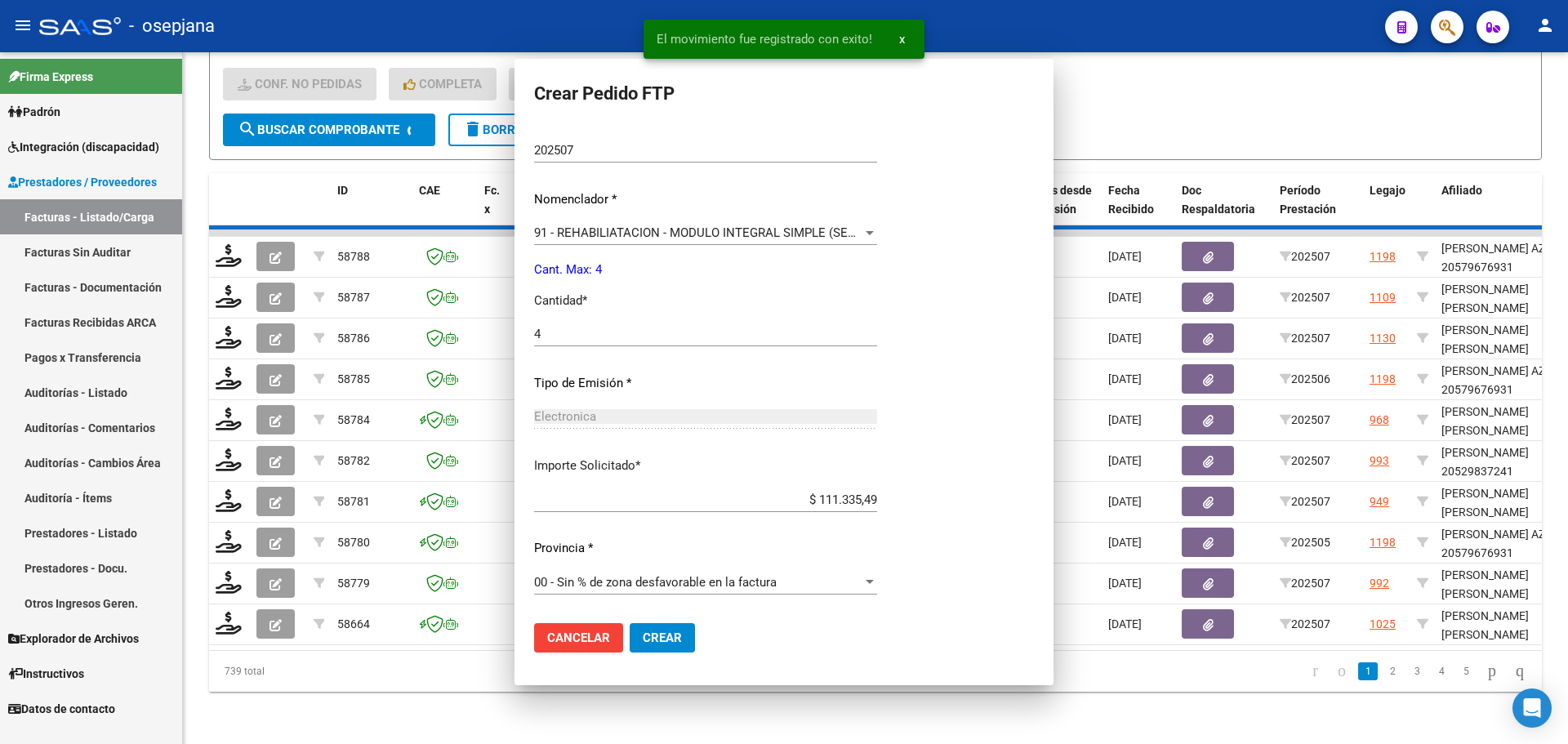
scroll to position [0, 0]
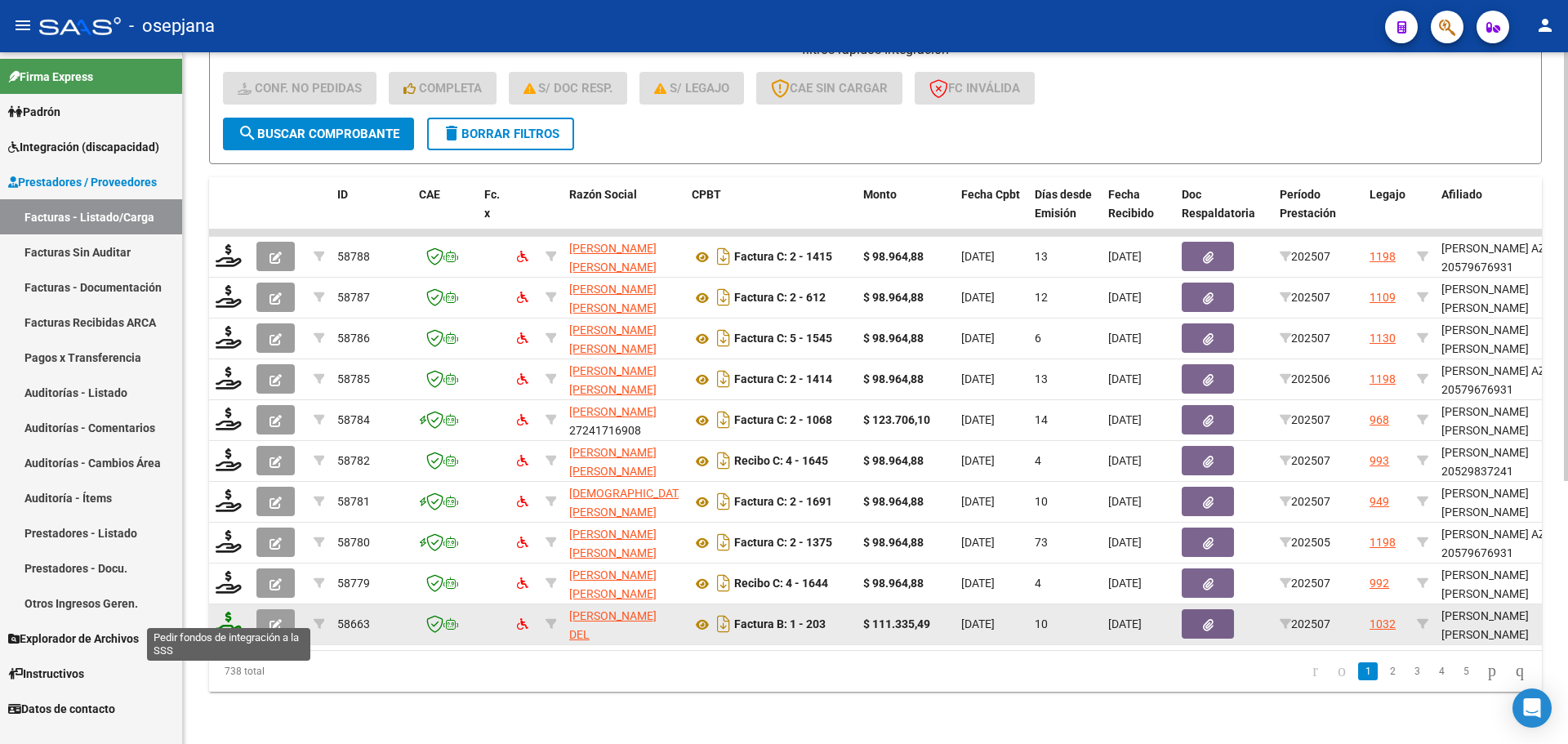
click at [230, 612] on icon at bounding box center [229, 623] width 26 height 22
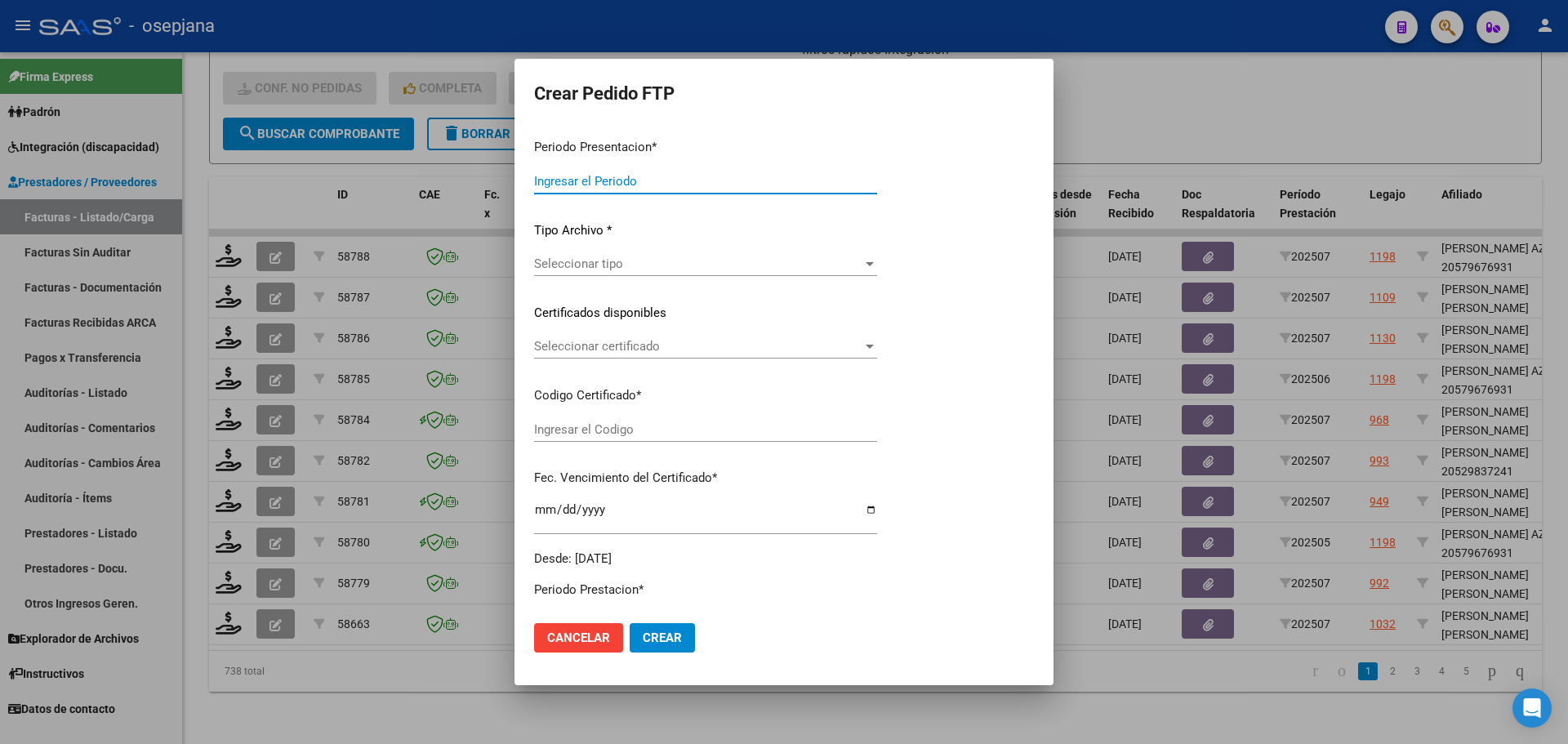
type input "202507"
type input "$ 111.335,49"
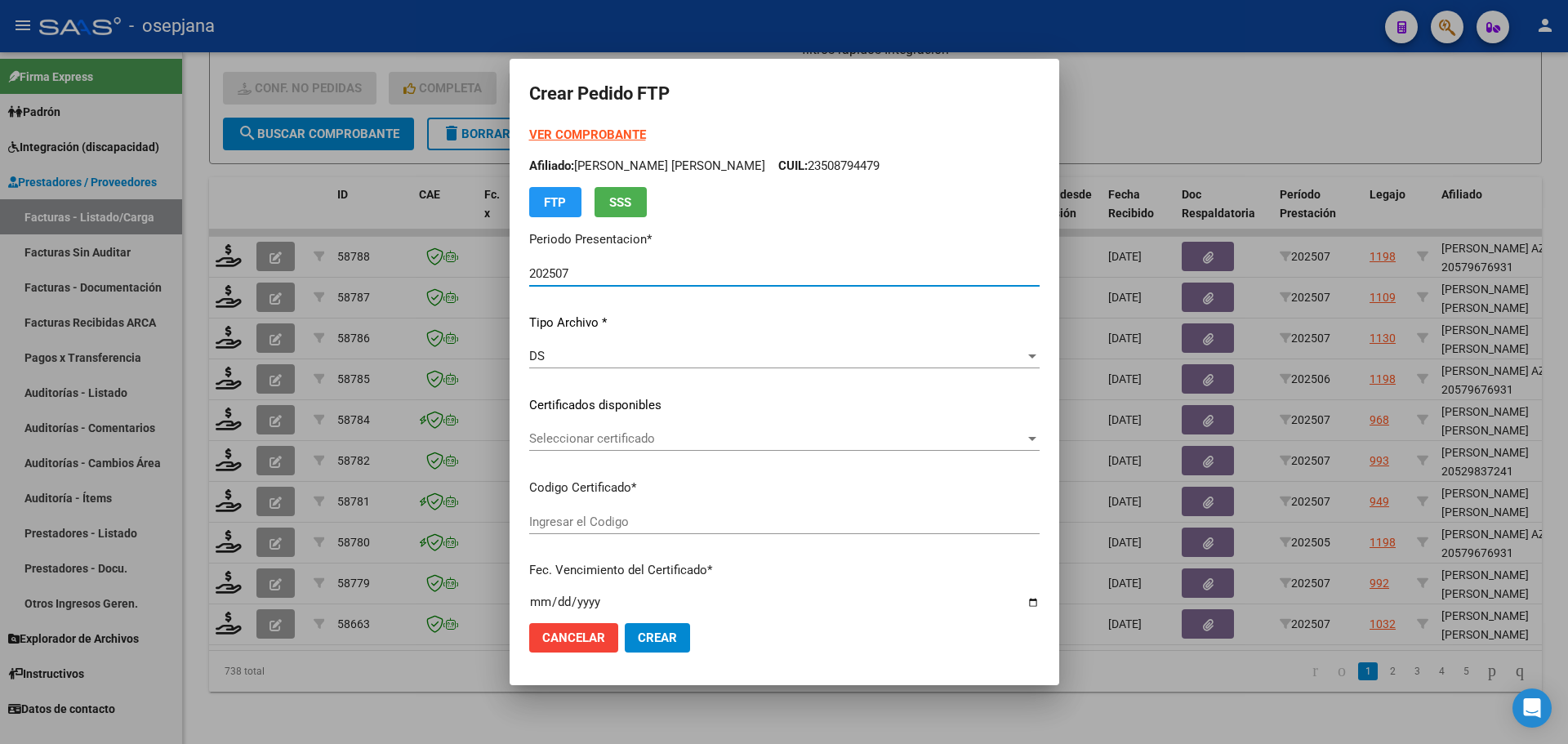
type input "ARG02000533901022022110320251103BS313"
type input "[DATE]"
click at [683, 436] on span "Seleccionar certificado" at bounding box center [777, 438] width 495 height 15
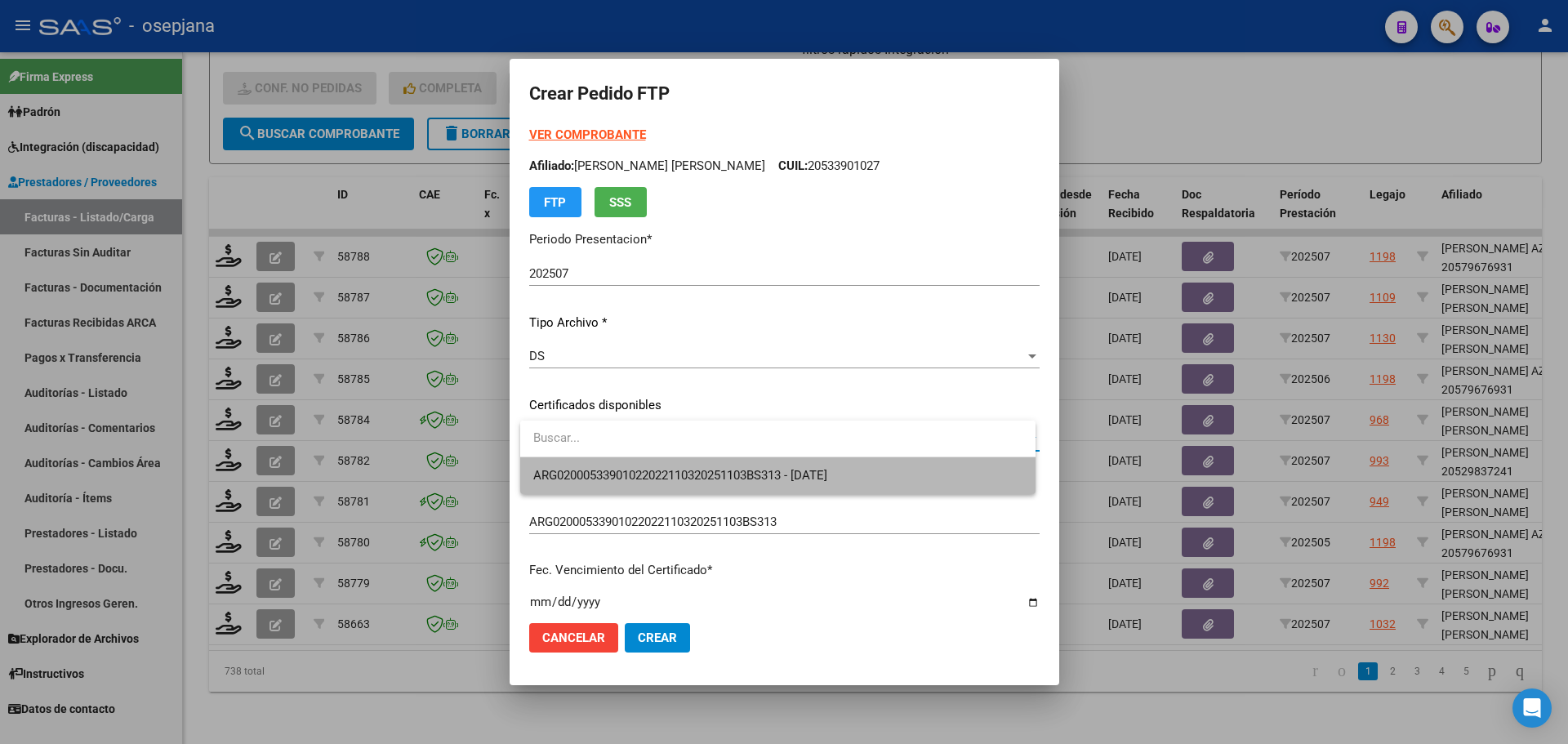
click at [688, 462] on span "ARG02000533901022022110320251103BS313 - [DATE]" at bounding box center [778, 476] width 489 height 37
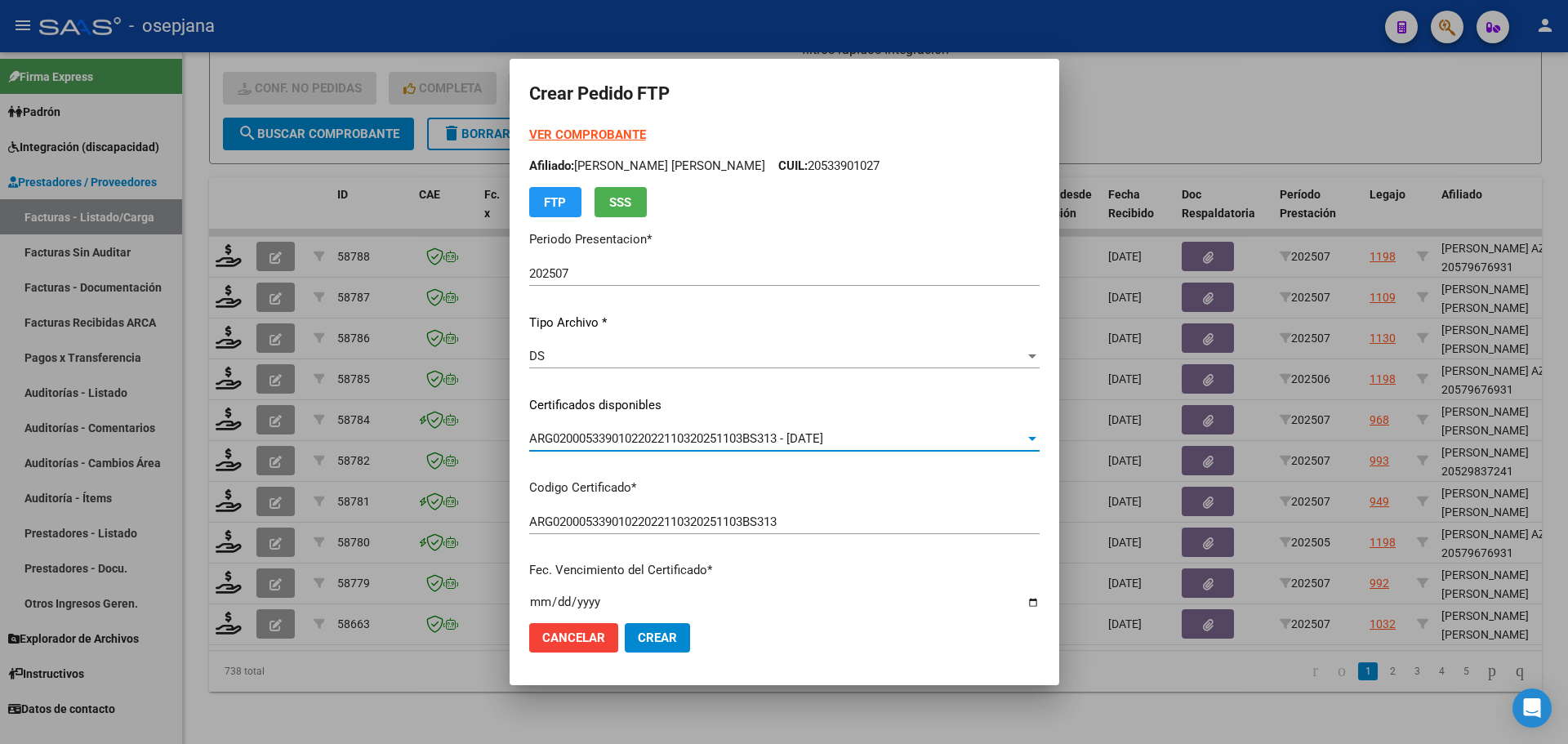
click at [613, 129] on strong "VER COMPROBANTE" at bounding box center [587, 135] width 116 height 15
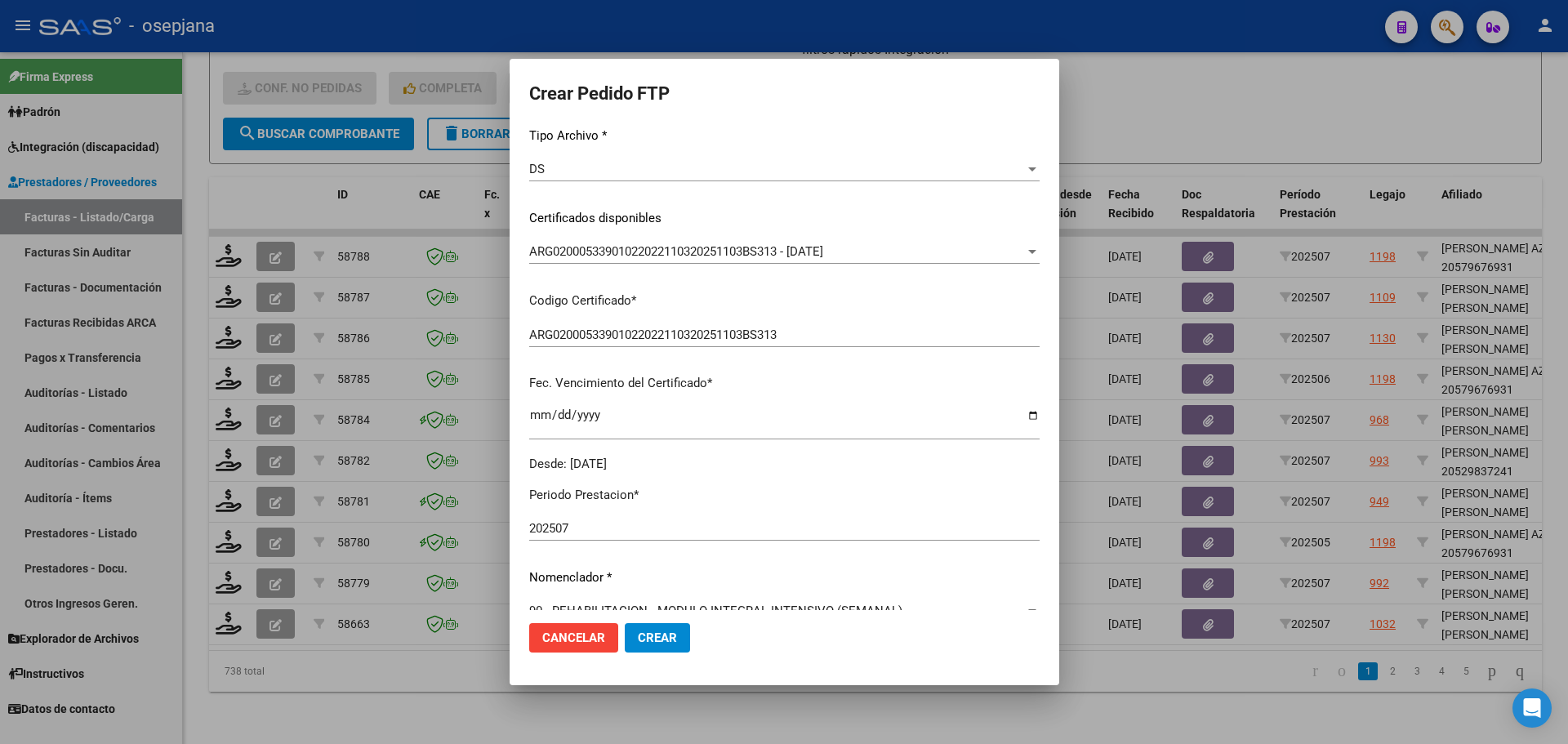
scroll to position [490, 0]
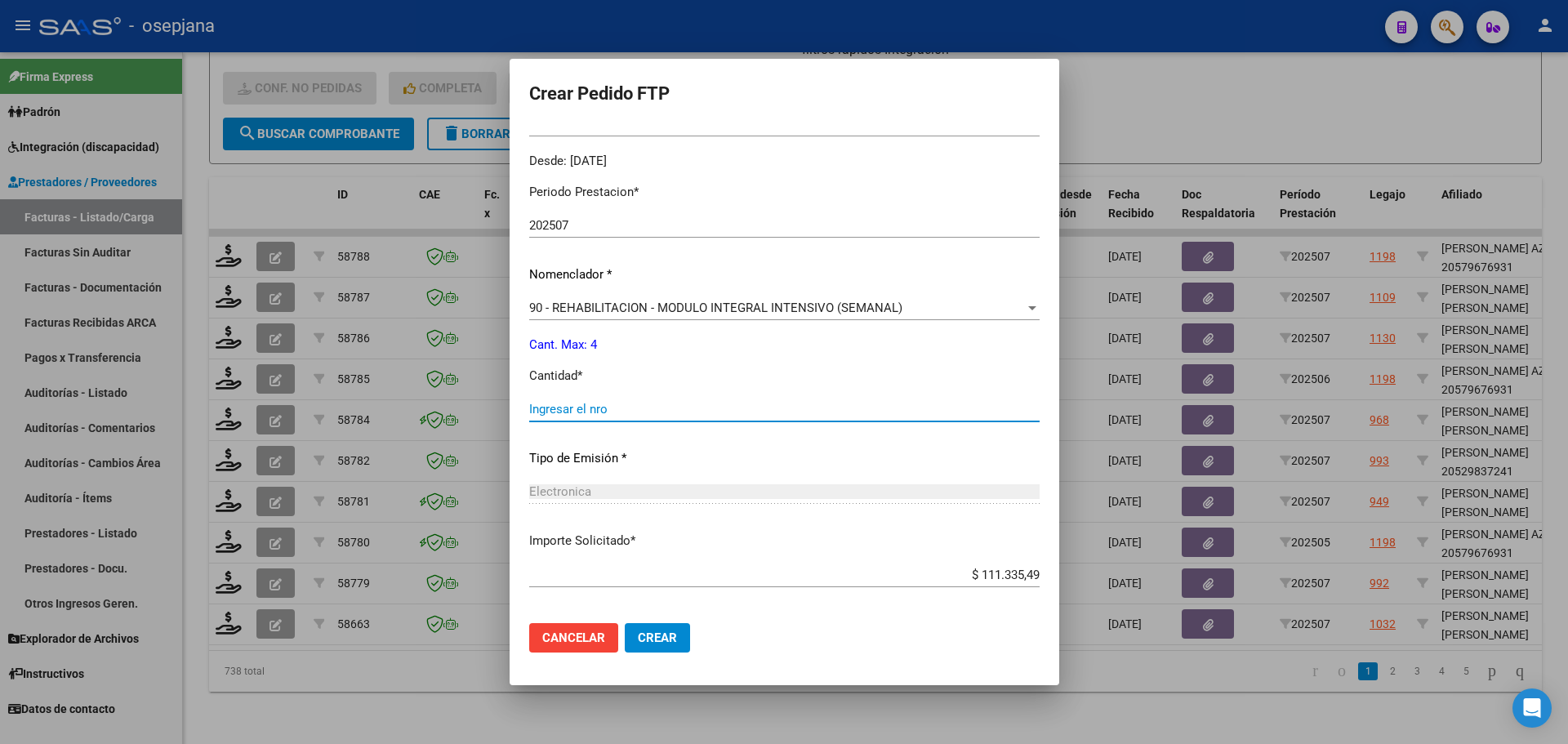
click at [599, 410] on input "Ingresar el nro" at bounding box center [784, 408] width 510 height 15
type input "4"
click at [674, 632] on span "Crear" at bounding box center [657, 637] width 39 height 15
